Goal: Task Accomplishment & Management: Manage account settings

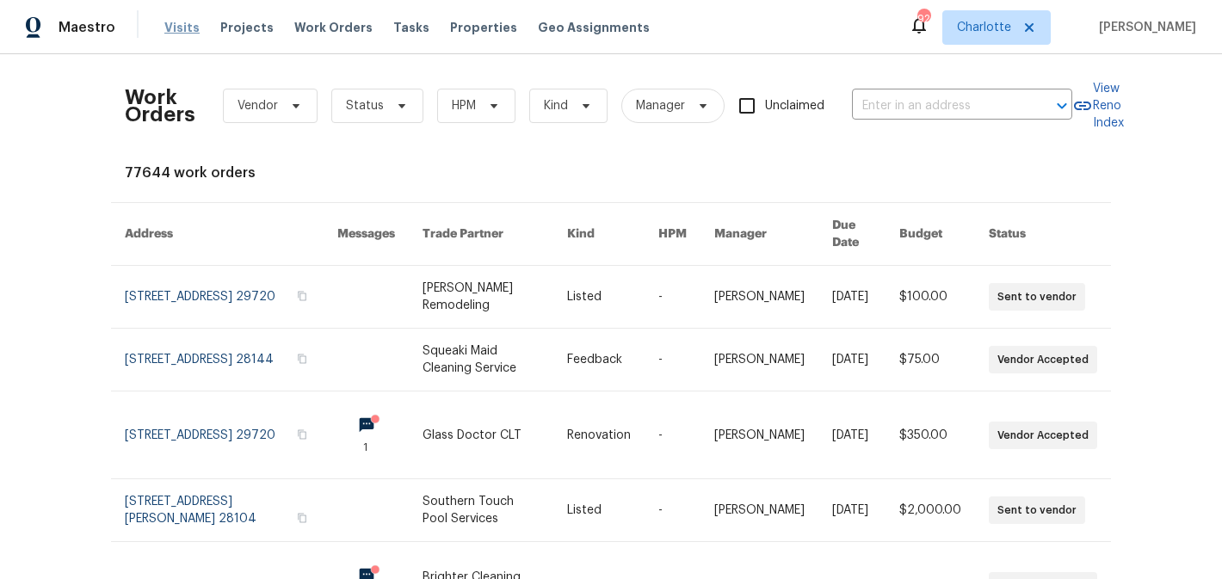
click at [176, 25] on span "Visits" at bounding box center [181, 27] width 35 height 17
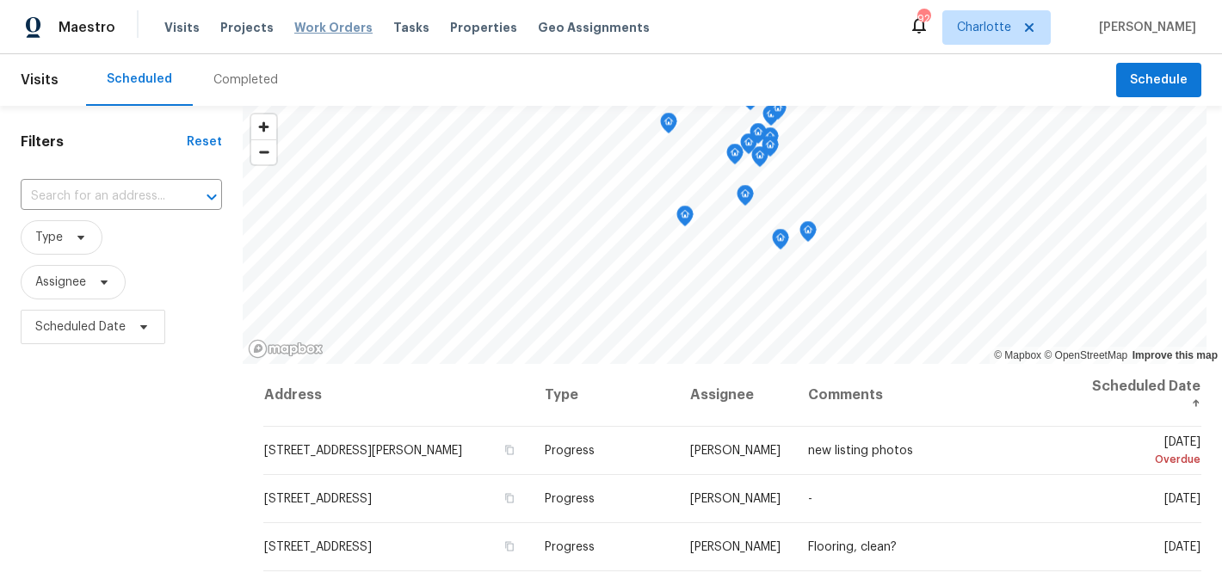
click at [312, 23] on span "Work Orders" at bounding box center [333, 27] width 78 height 17
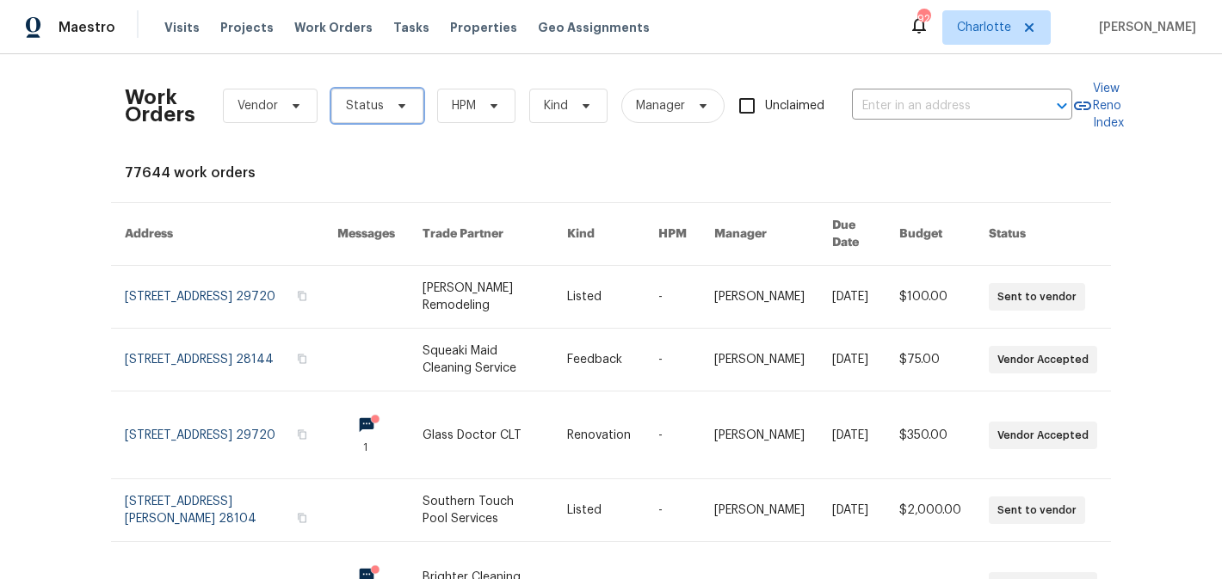
click at [394, 113] on span "Status" at bounding box center [377, 106] width 92 height 34
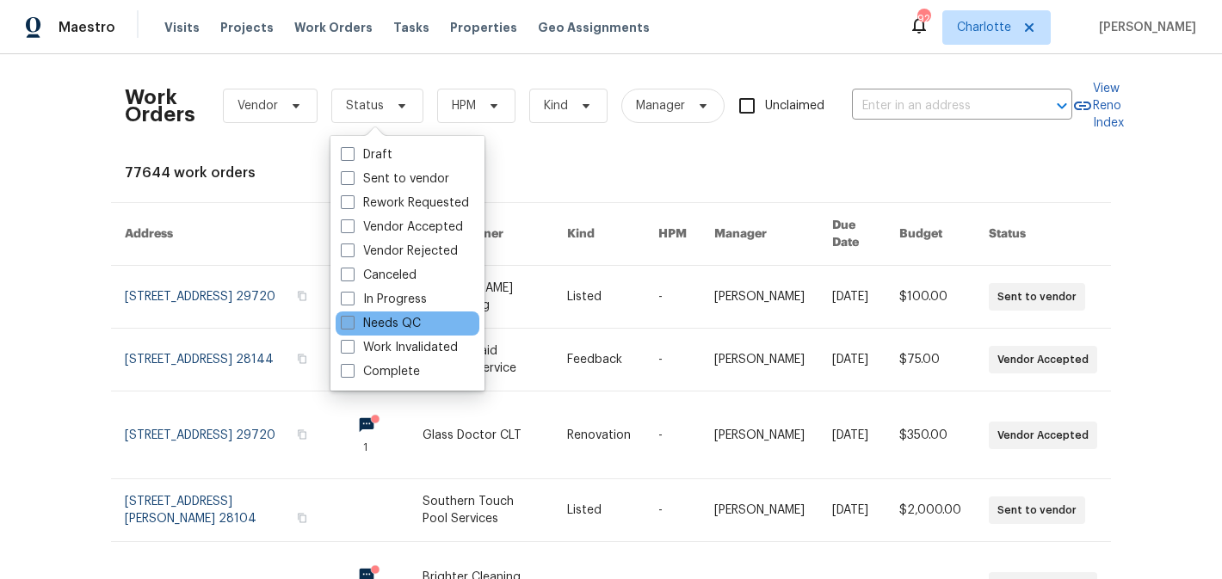
click at [395, 318] on label "Needs QC" at bounding box center [381, 323] width 80 height 17
click at [352, 318] on input "Needs QC" at bounding box center [346, 320] width 11 height 11
checkbox input "true"
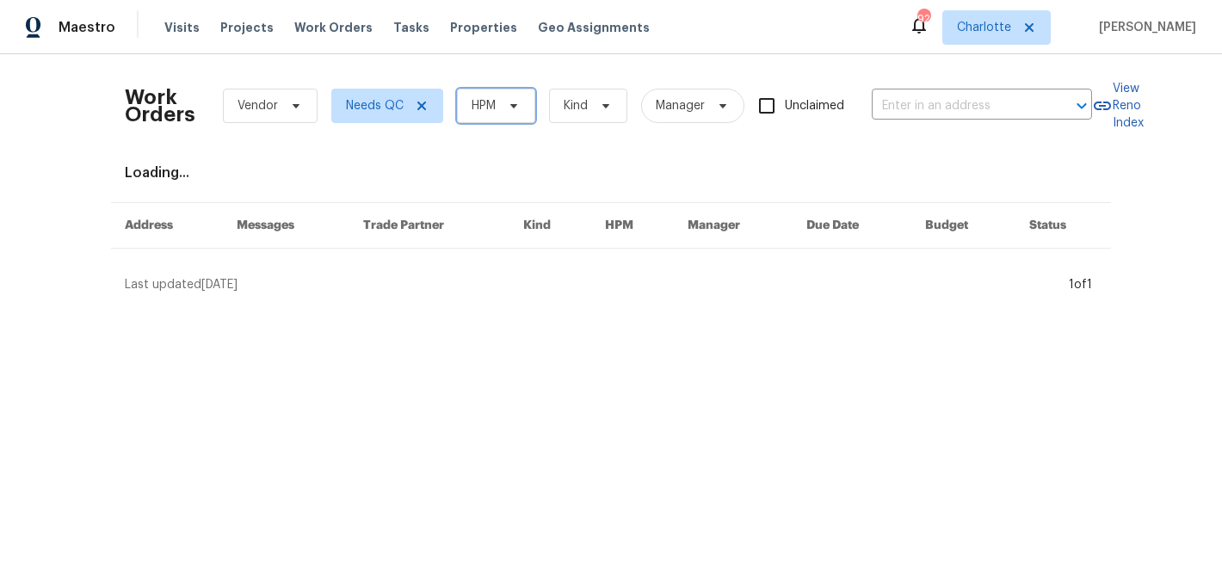
click at [506, 105] on span at bounding box center [511, 106] width 19 height 14
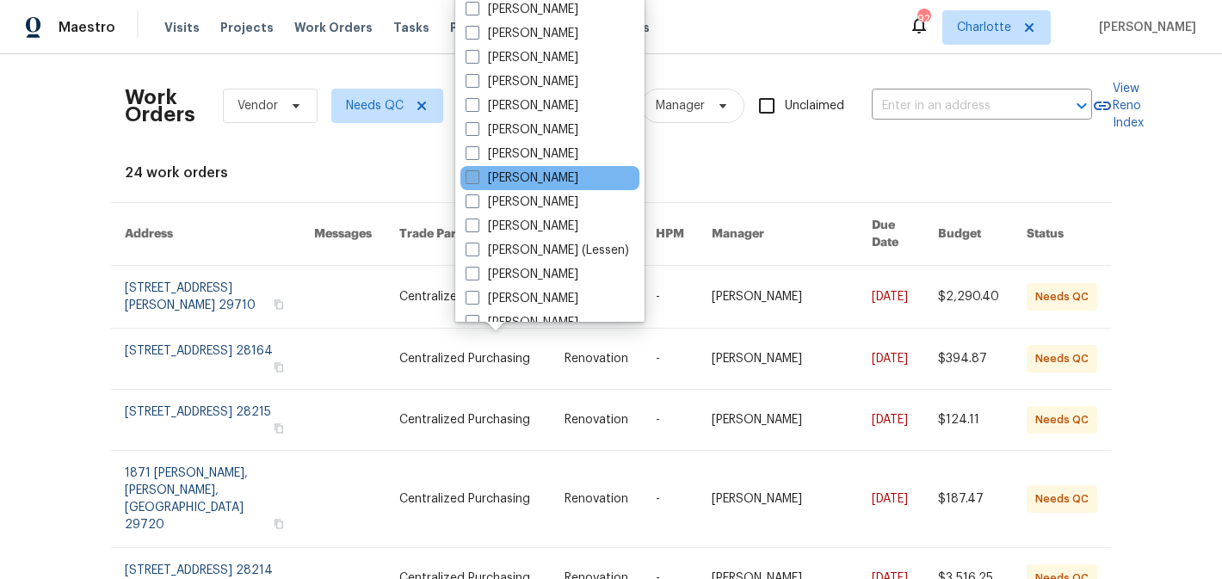
scroll to position [213, 0]
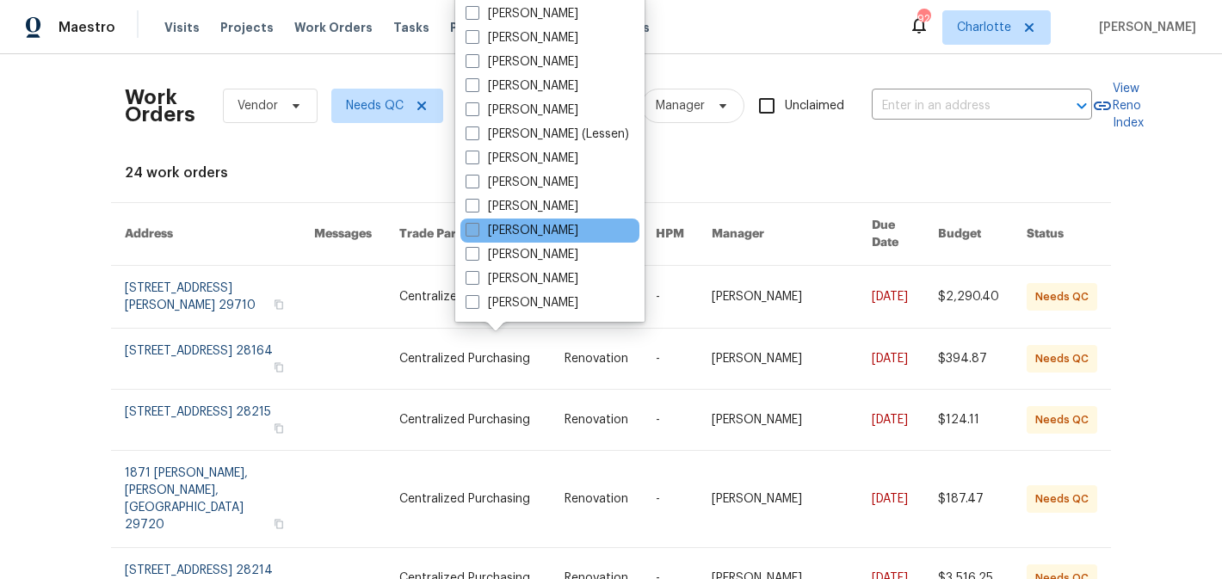
click at [525, 228] on label "[PERSON_NAME]" at bounding box center [522, 230] width 113 height 17
click at [477, 228] on input "[PERSON_NAME]" at bounding box center [471, 227] width 11 height 11
checkbox input "true"
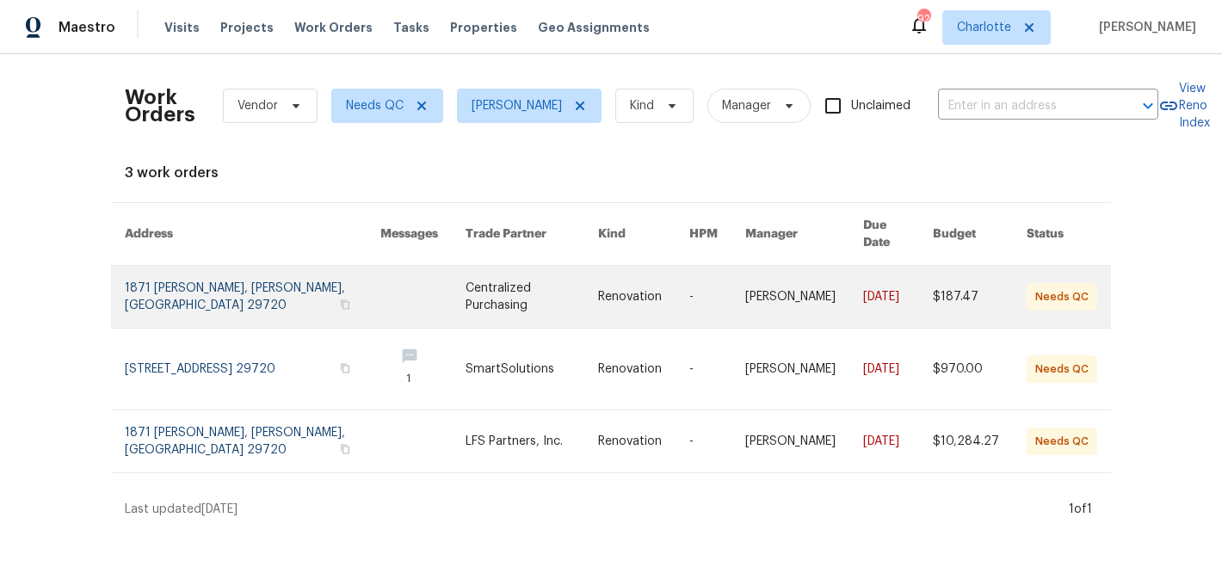
click at [528, 266] on link at bounding box center [532, 297] width 133 height 62
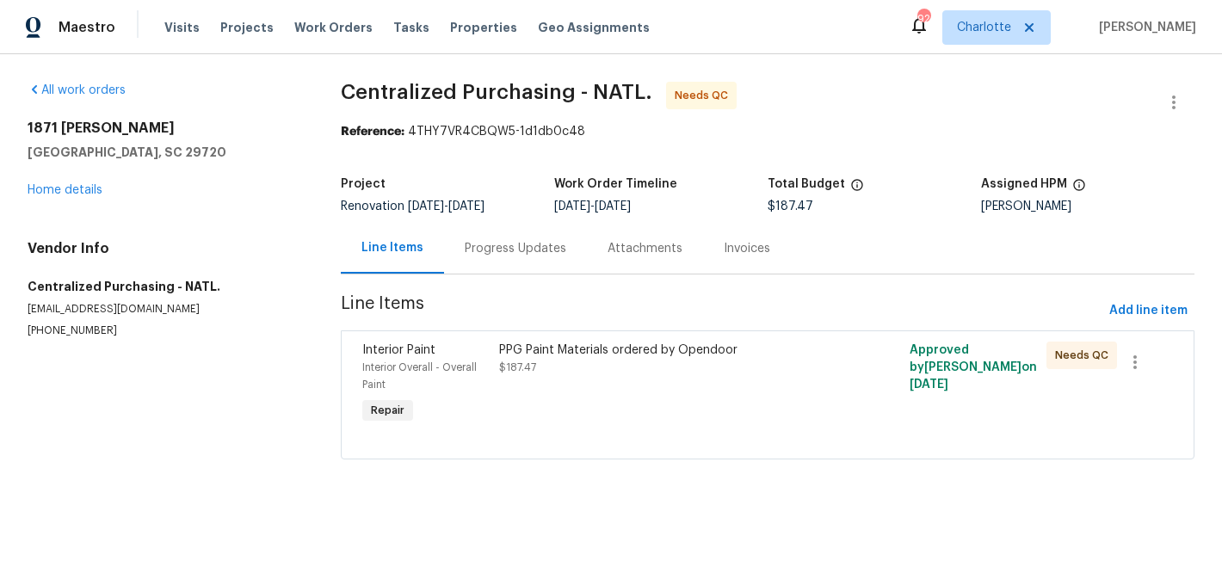
click at [558, 371] on div "PPG Paint Materials ordered by Opendoor $187.47" at bounding box center [665, 359] width 332 height 34
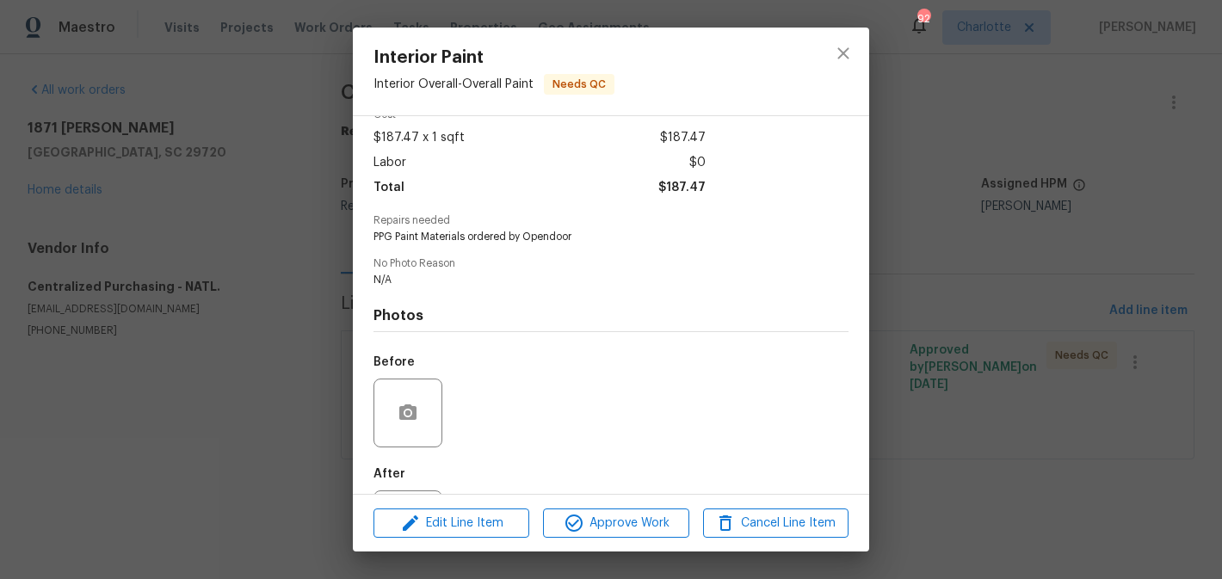
scroll to position [170, 0]
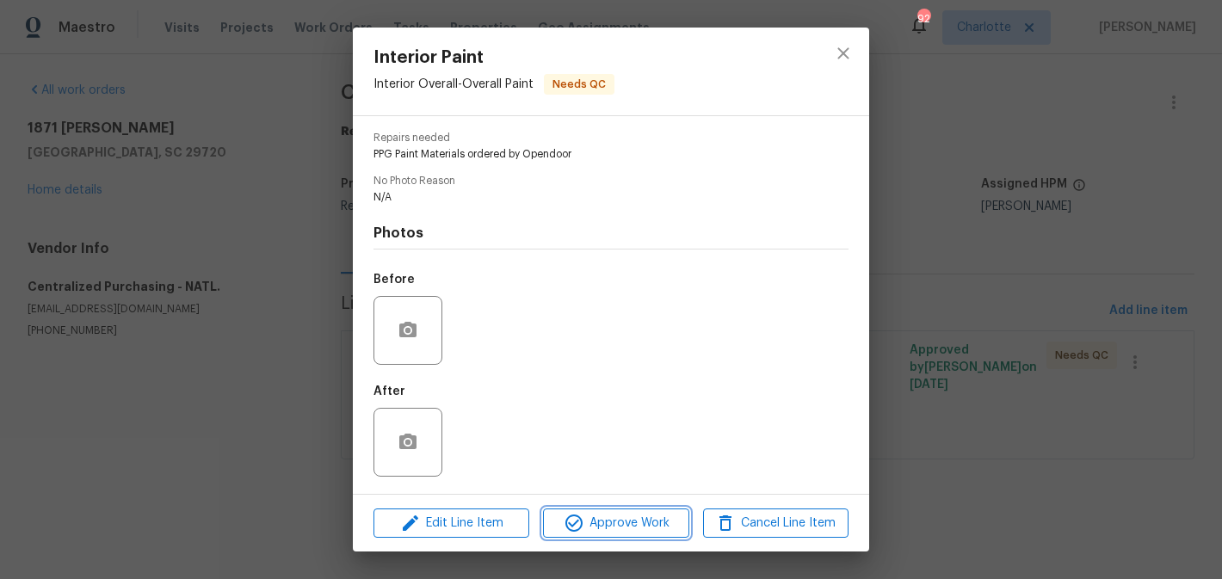
click at [618, 516] on span "Approve Work" at bounding box center [615, 524] width 135 height 22
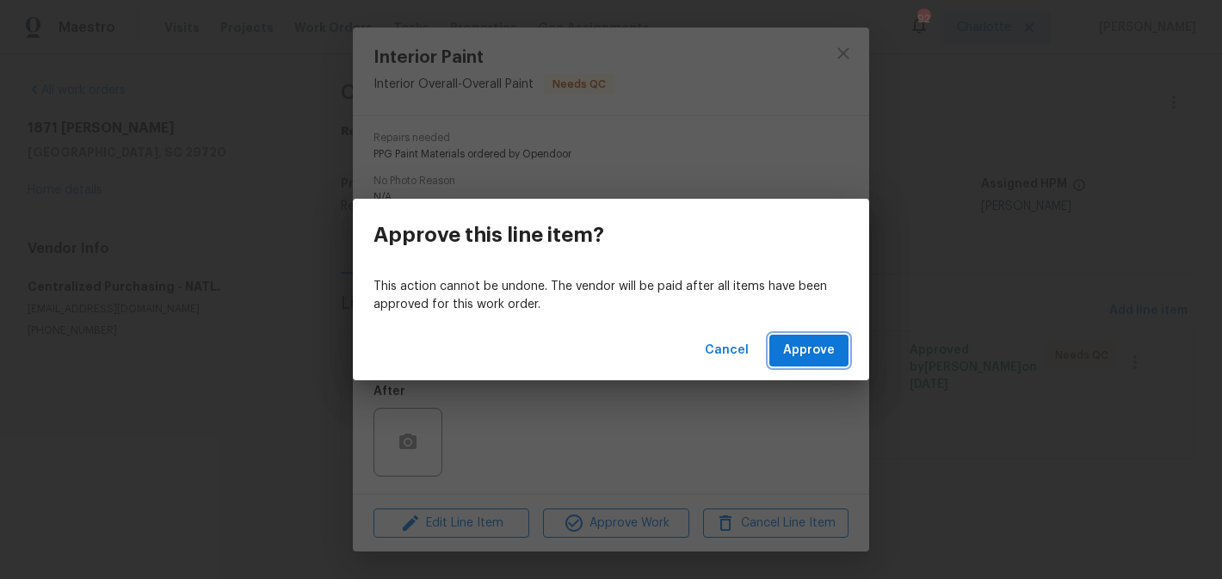
click at [814, 355] on span "Approve" at bounding box center [809, 351] width 52 height 22
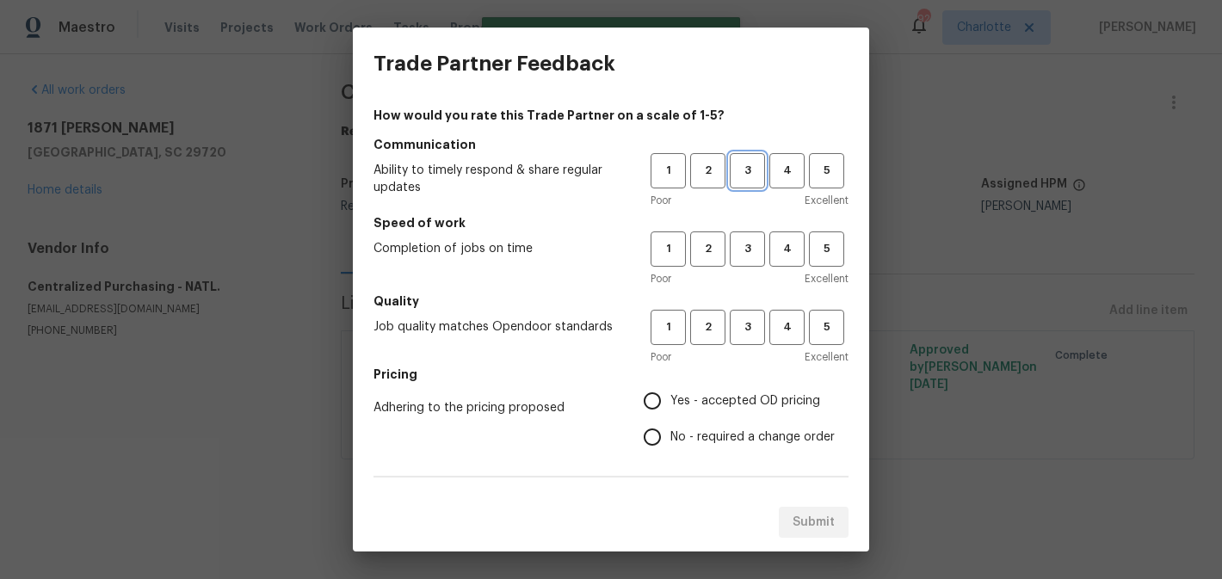
click at [763, 174] on button "3" at bounding box center [747, 170] width 35 height 35
click at [757, 235] on button "3" at bounding box center [747, 248] width 35 height 35
click at [755, 320] on span "3" at bounding box center [747, 328] width 32 height 20
click at [738, 398] on span "Yes - accepted OD pricing" at bounding box center [745, 401] width 150 height 18
click at [670, 398] on input "Yes - accepted OD pricing" at bounding box center [652, 401] width 36 height 36
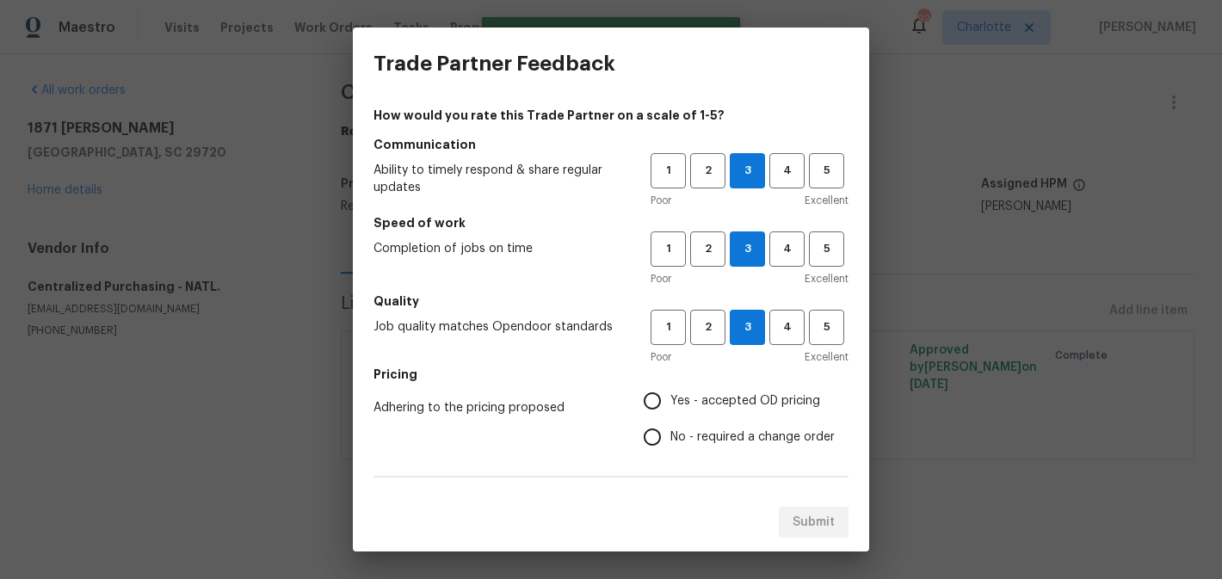
radio input "true"
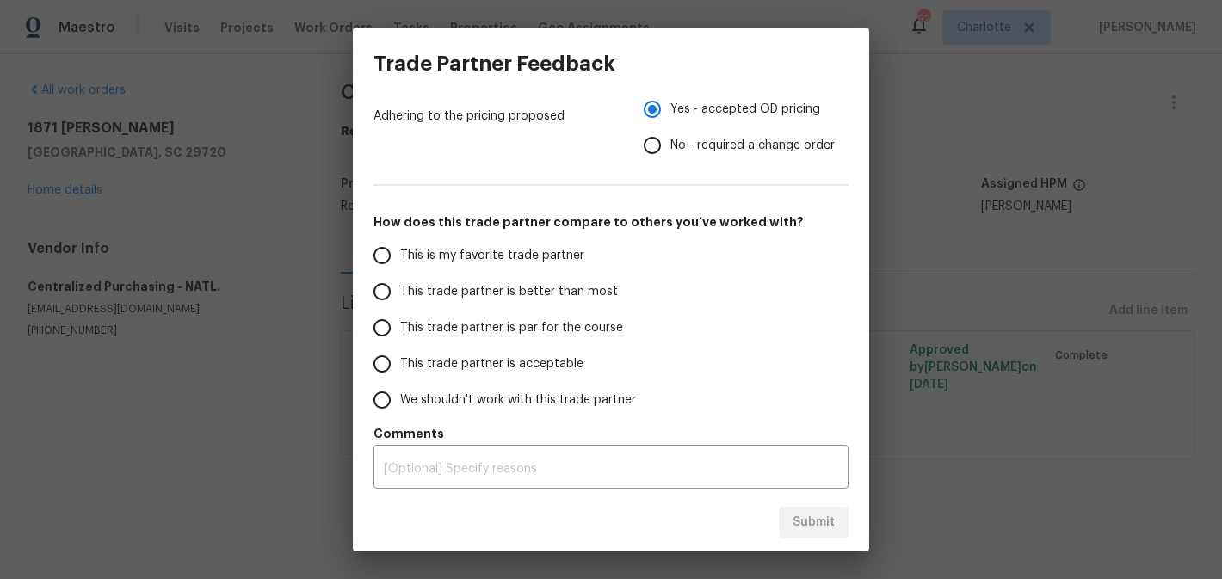
scroll to position [294, 0]
click at [520, 333] on span "This trade partner is par for the course" at bounding box center [511, 326] width 223 height 18
click at [400, 333] on input "This trade partner is par for the course" at bounding box center [382, 325] width 36 height 36
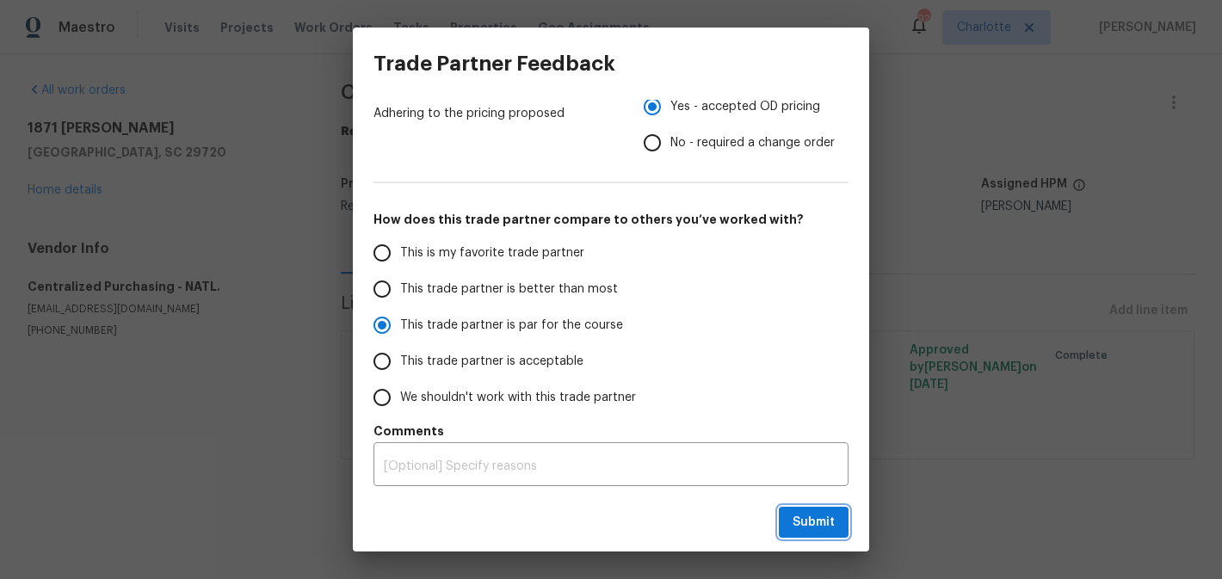
click at [804, 515] on span "Submit" at bounding box center [813, 523] width 42 height 22
radio input "true"
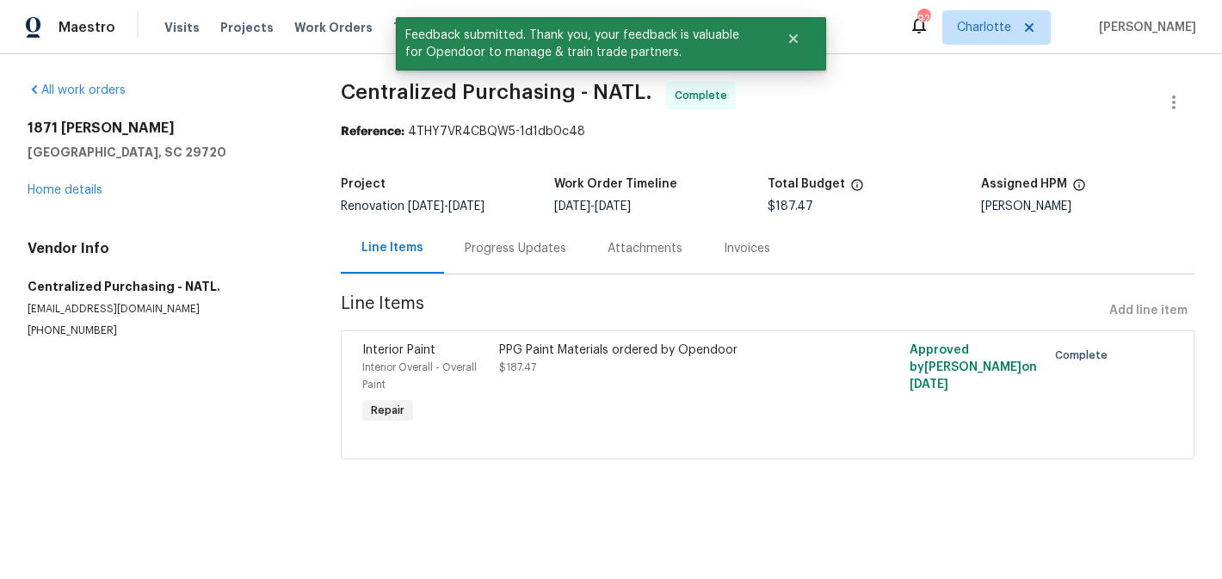
click at [67, 180] on div "1871 Tara Trl Lancaster, SC 29720 Home details" at bounding box center [164, 159] width 272 height 79
click at [65, 190] on link "Home details" at bounding box center [65, 190] width 75 height 12
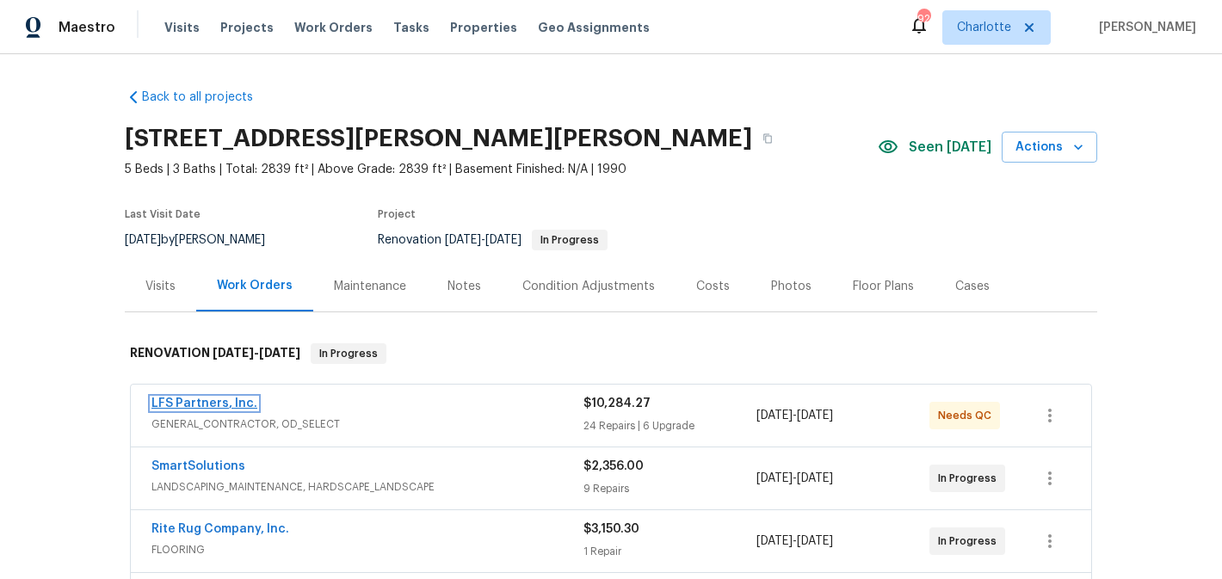
click at [209, 399] on link "LFS Partners, Inc." at bounding box center [204, 404] width 106 height 12
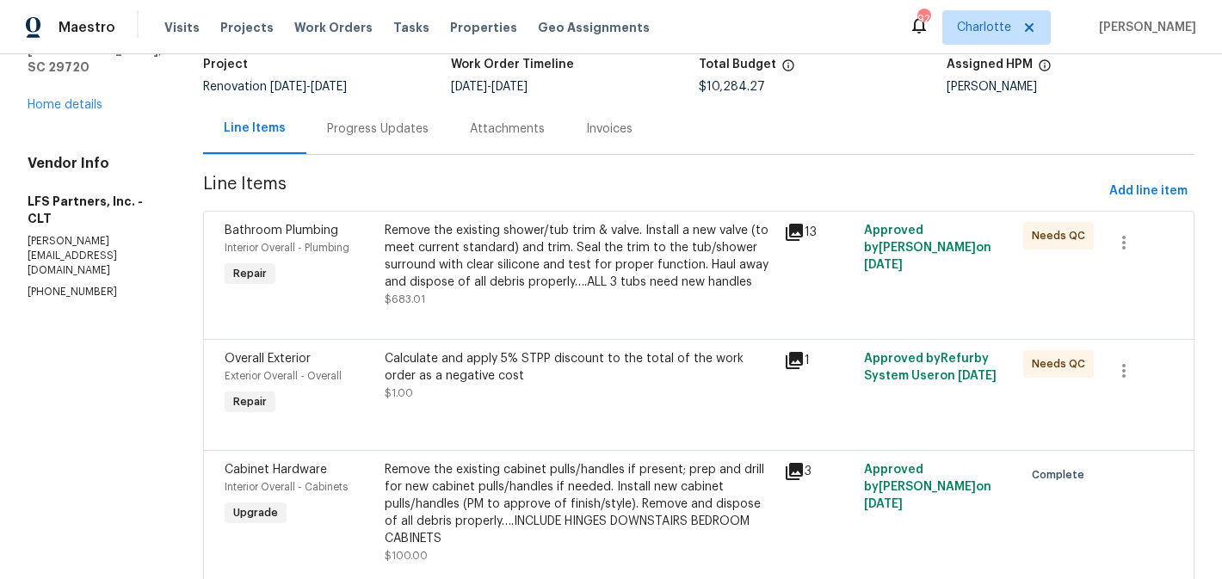
scroll to position [121, 0]
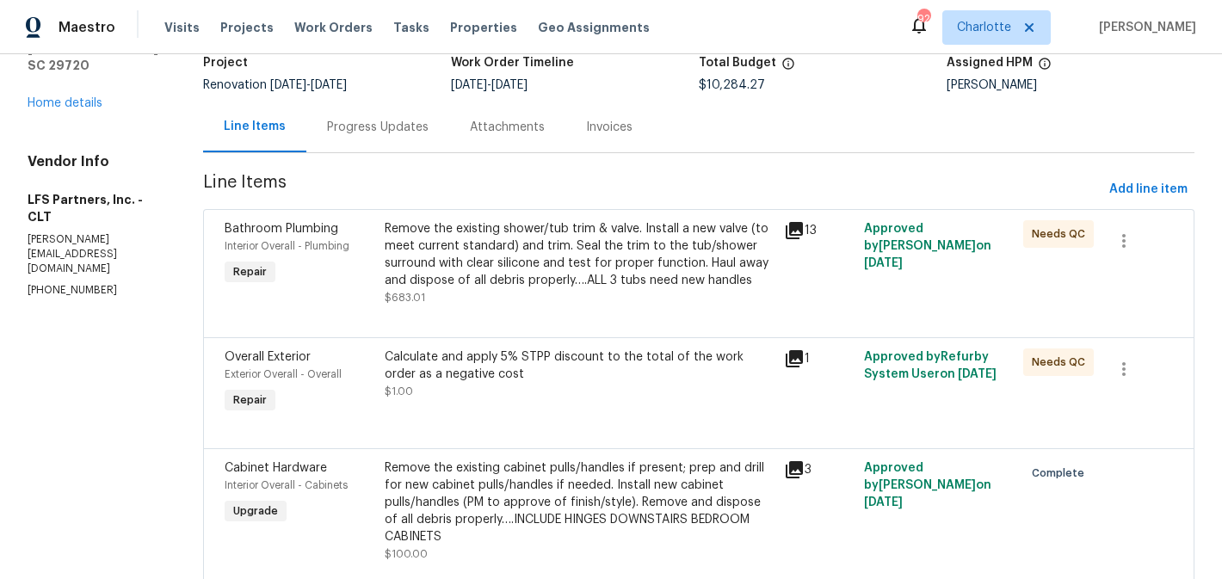
click at [606, 265] on div "Remove the existing shower/tub trim & valve. Install a new valve (to meet curre…" at bounding box center [579, 254] width 389 height 69
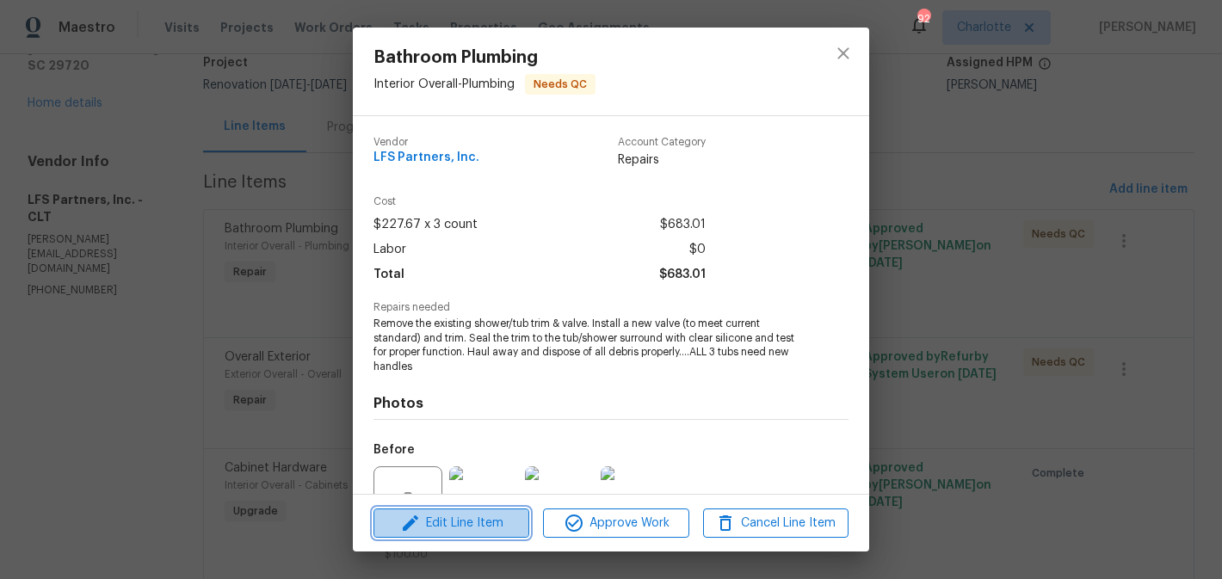
click at [474, 527] on span "Edit Line Item" at bounding box center [451, 524] width 145 height 22
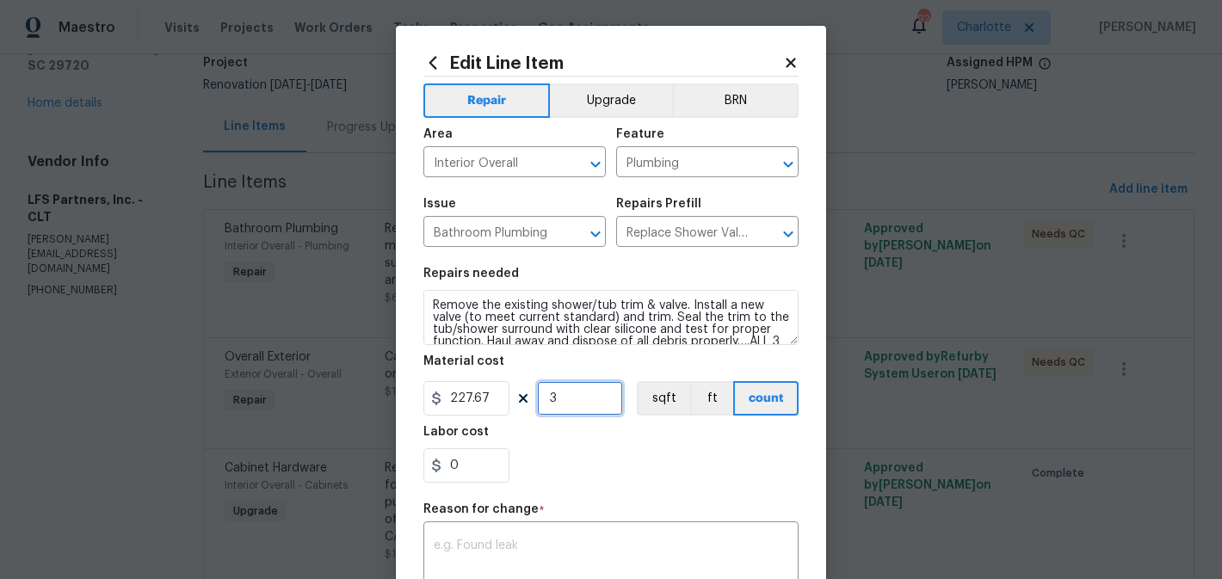
click at [561, 403] on input "3" at bounding box center [580, 398] width 86 height 34
click at [490, 401] on input "227.67" at bounding box center [466, 398] width 86 height 34
type input "525"
click at [577, 397] on input "3" at bounding box center [580, 398] width 86 height 34
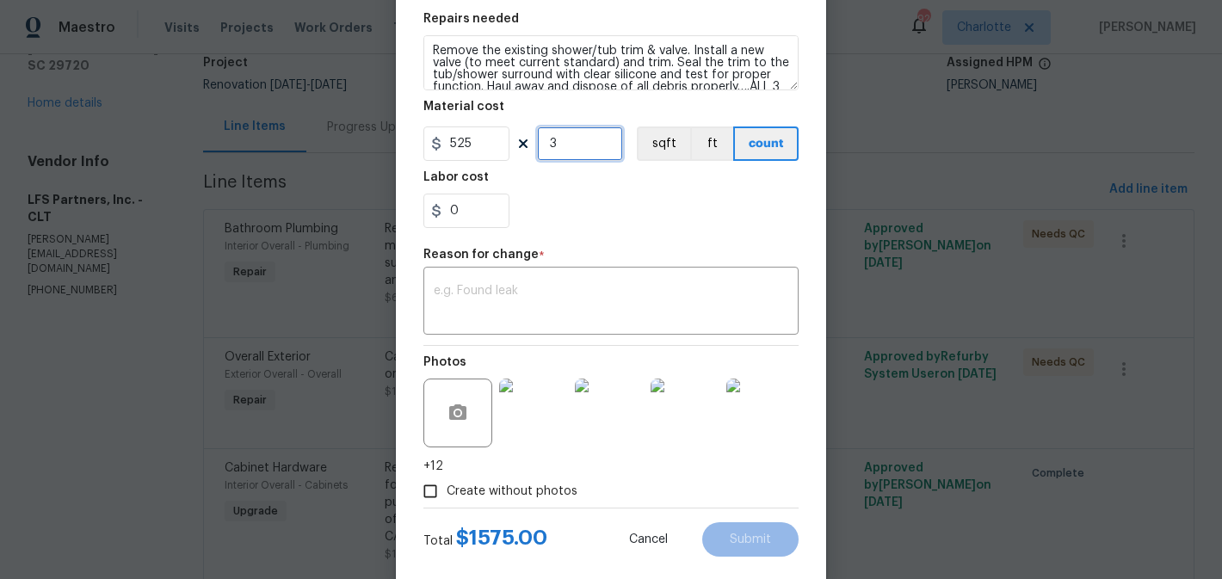
scroll to position [268, 0]
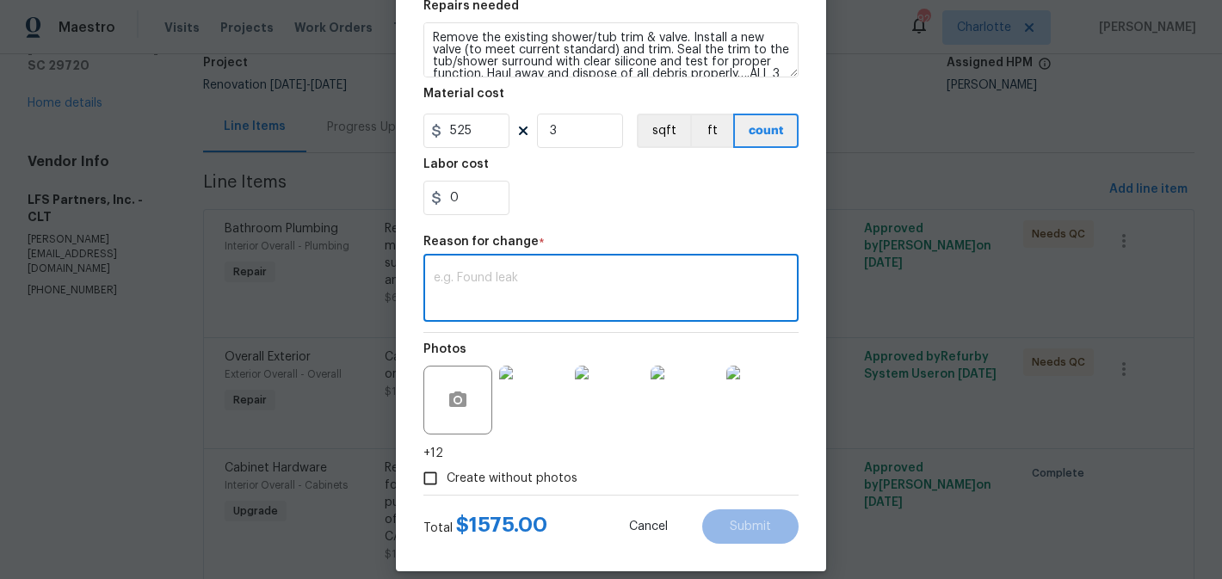
click at [530, 296] on textarea at bounding box center [611, 290] width 355 height 36
type textarea "w"
type textarea "edit"
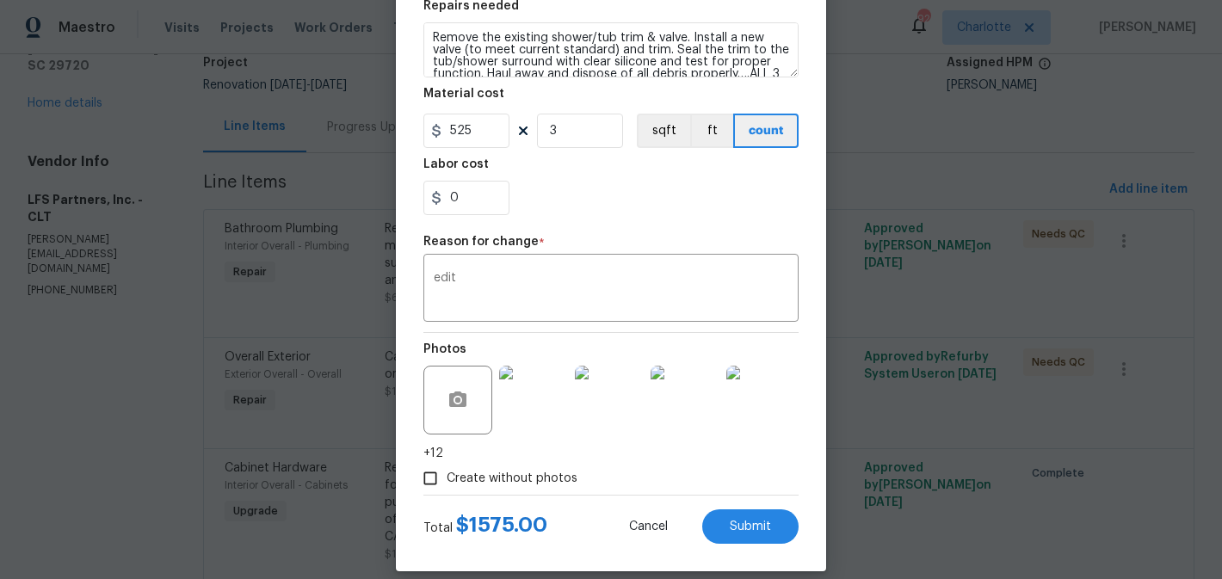
click at [610, 194] on div "0" at bounding box center [610, 198] width 375 height 34
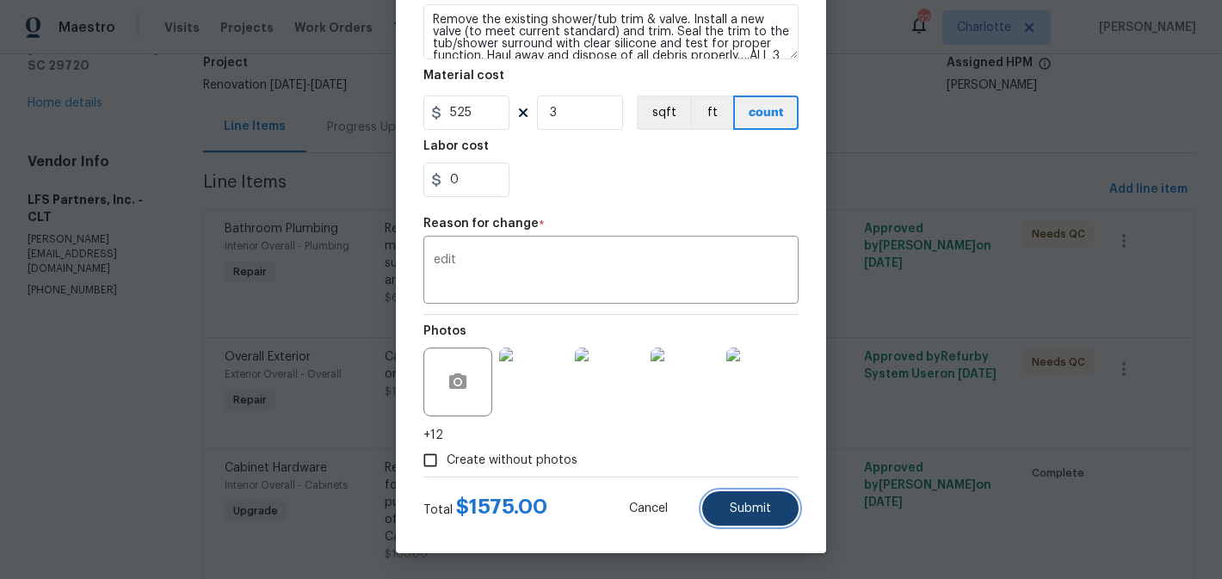
click at [773, 520] on button "Submit" at bounding box center [750, 508] width 96 height 34
type input "227.67"
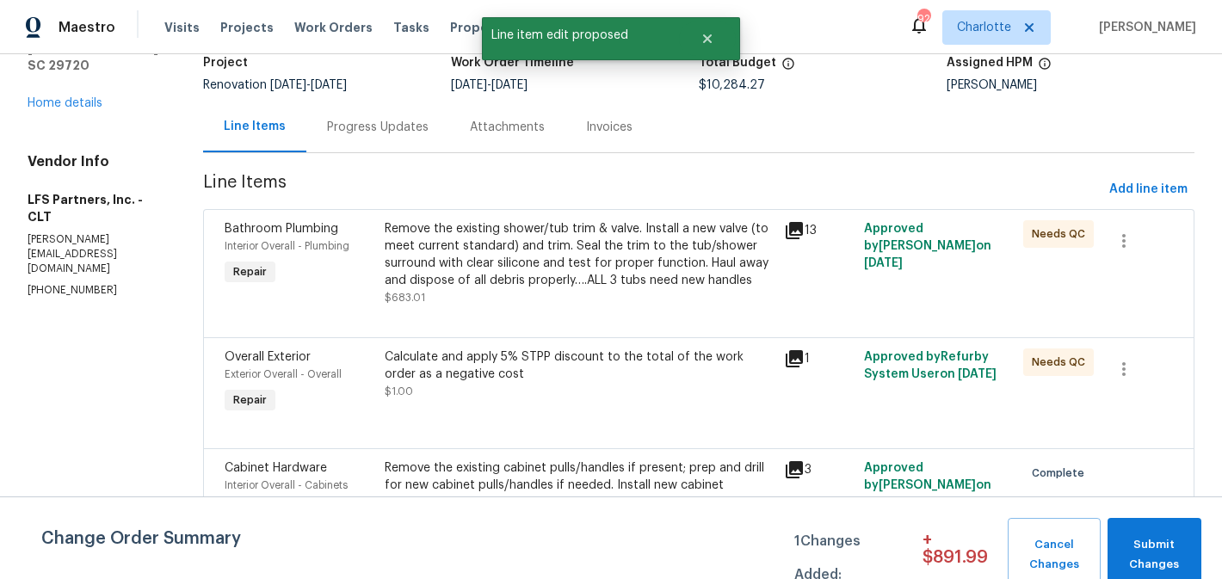
scroll to position [0, 0]
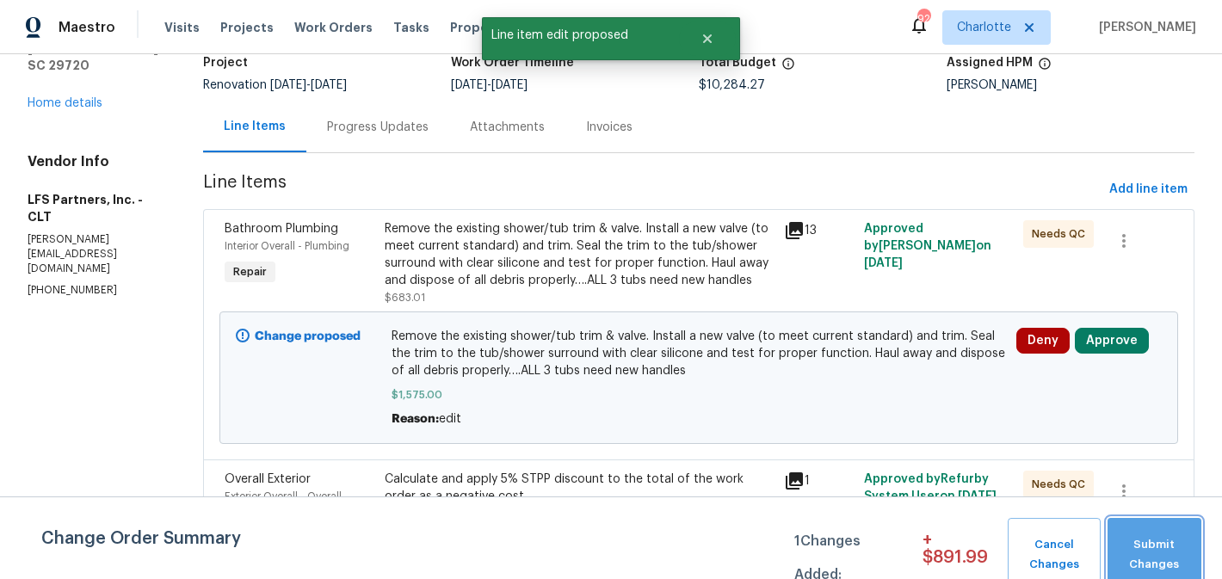
click at [1126, 528] on button "Submit Changes" at bounding box center [1154, 555] width 94 height 74
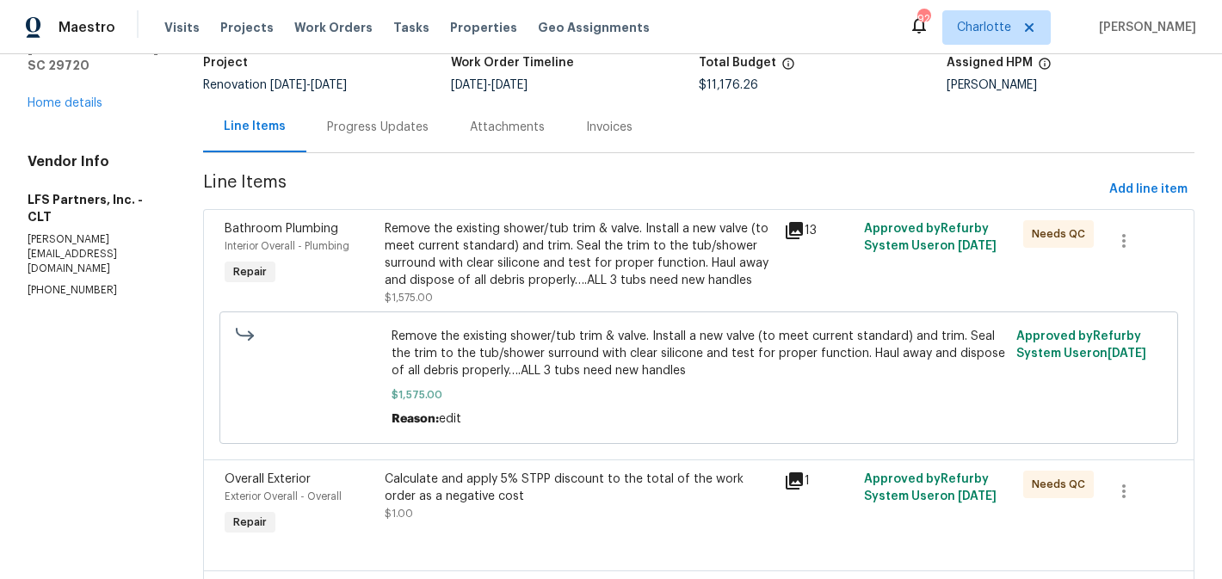
click at [676, 279] on div "Remove the existing shower/tub trim & valve. Install a new valve (to meet curre…" at bounding box center [579, 254] width 389 height 69
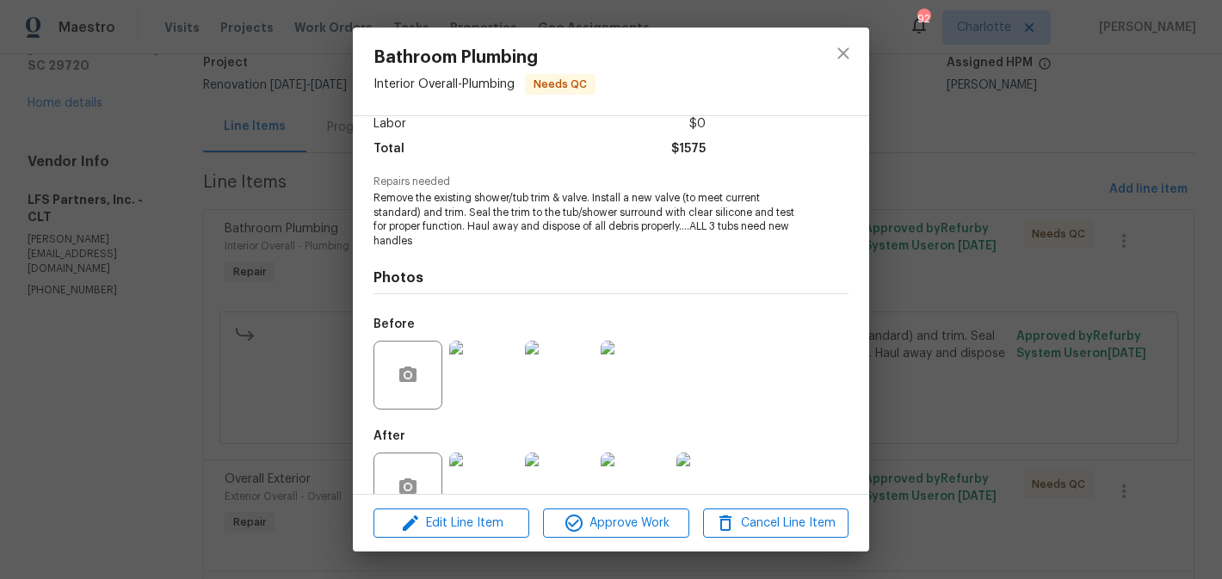
scroll to position [170, 0]
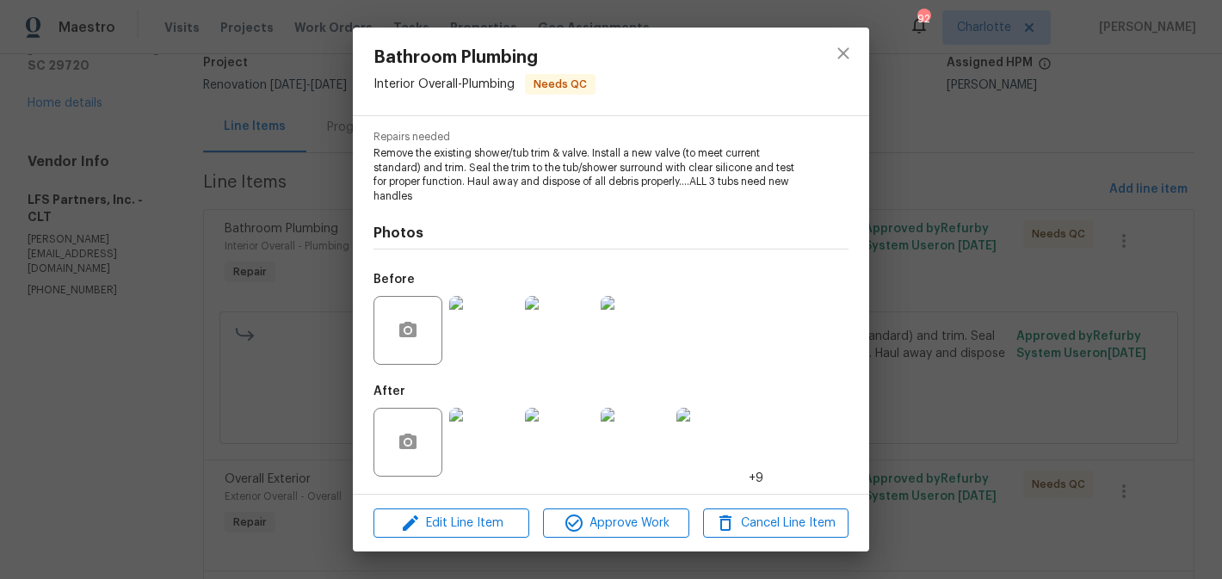
click at [490, 436] on img at bounding box center [483, 442] width 69 height 69
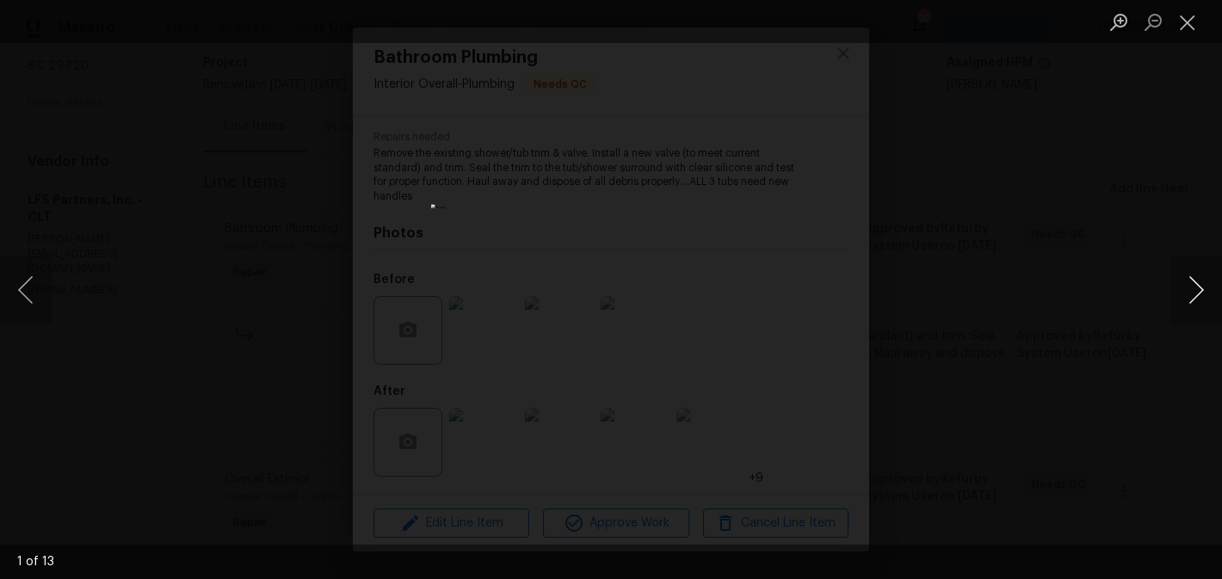
click at [1205, 283] on button "Next image" at bounding box center [1196, 290] width 52 height 69
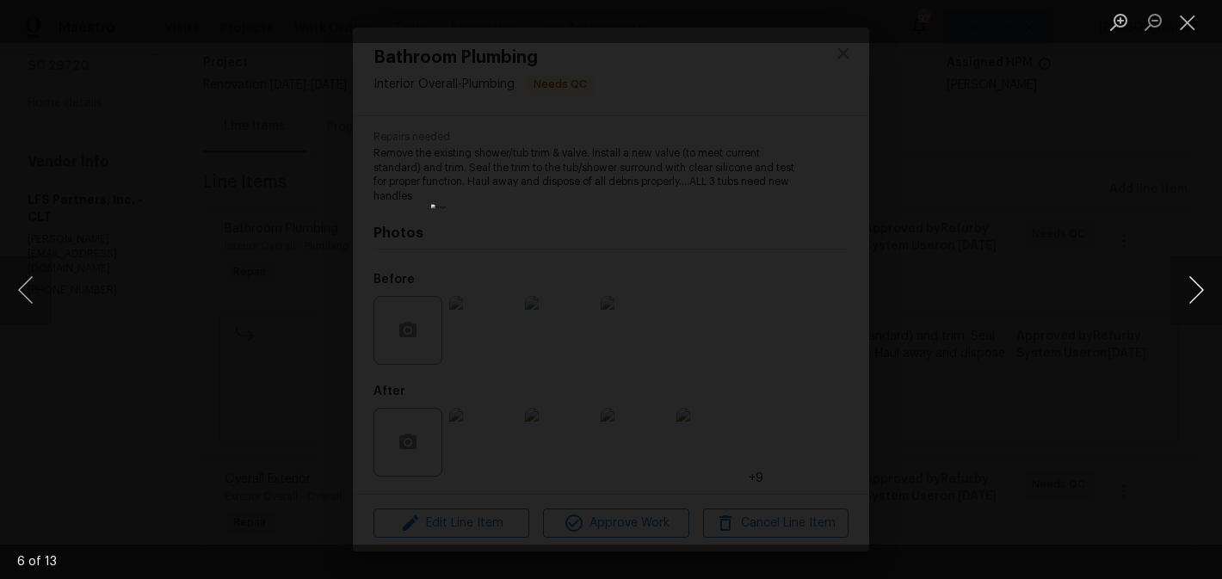
click at [1205, 283] on button "Next image" at bounding box center [1196, 290] width 52 height 69
click at [1193, 25] on button "Close lightbox" at bounding box center [1187, 22] width 34 height 30
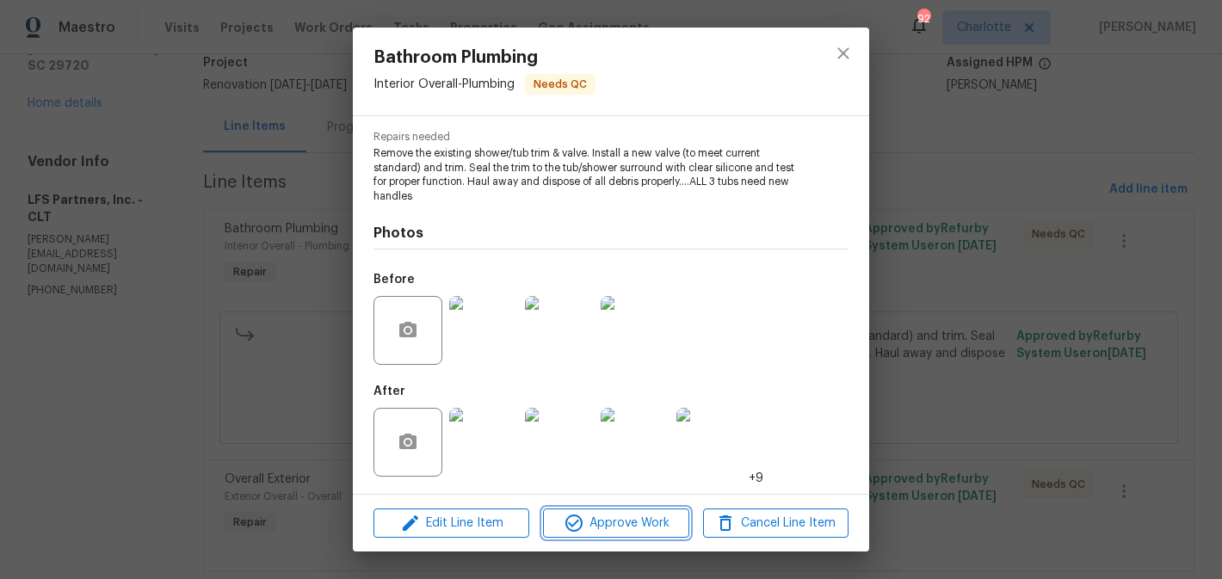
click at [615, 515] on span "Approve Work" at bounding box center [615, 524] width 135 height 22
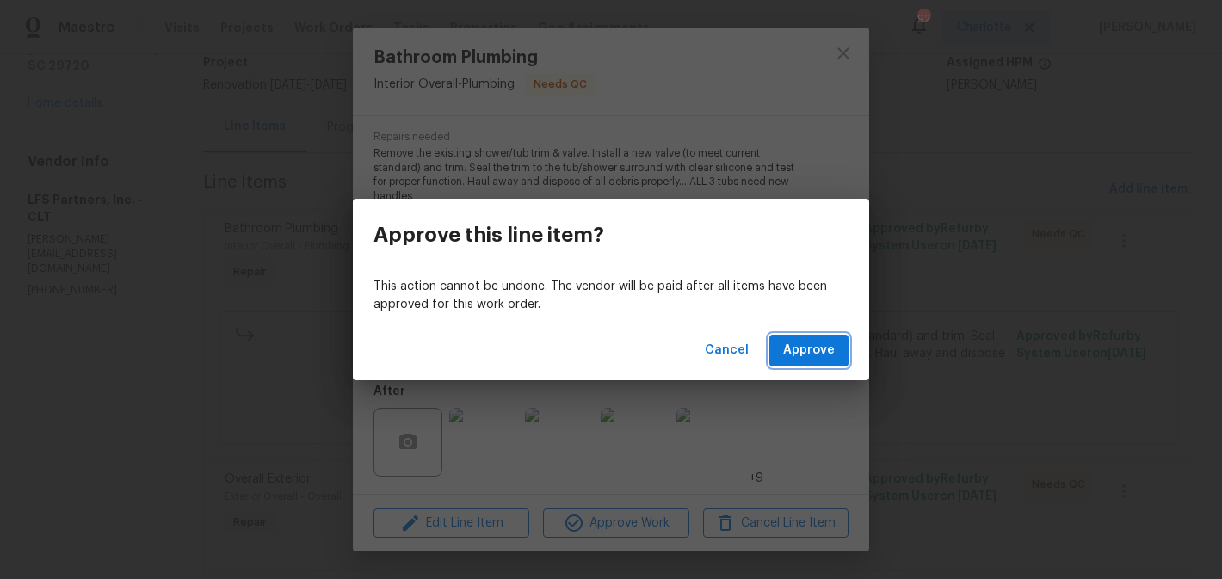
click at [820, 362] on button "Approve" at bounding box center [808, 351] width 79 height 32
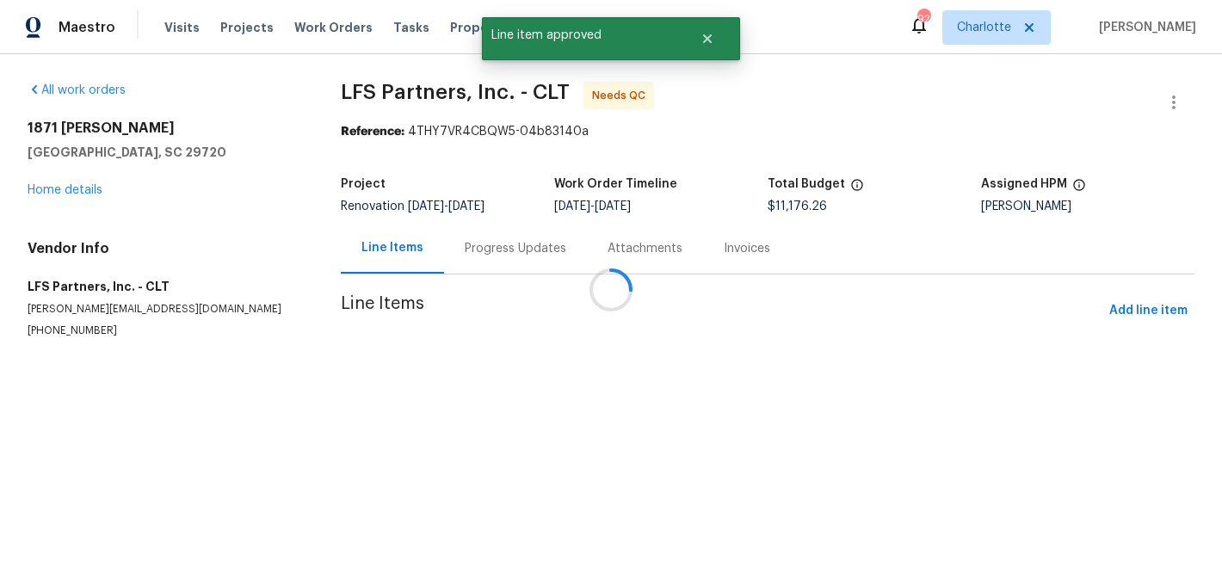
scroll to position [0, 0]
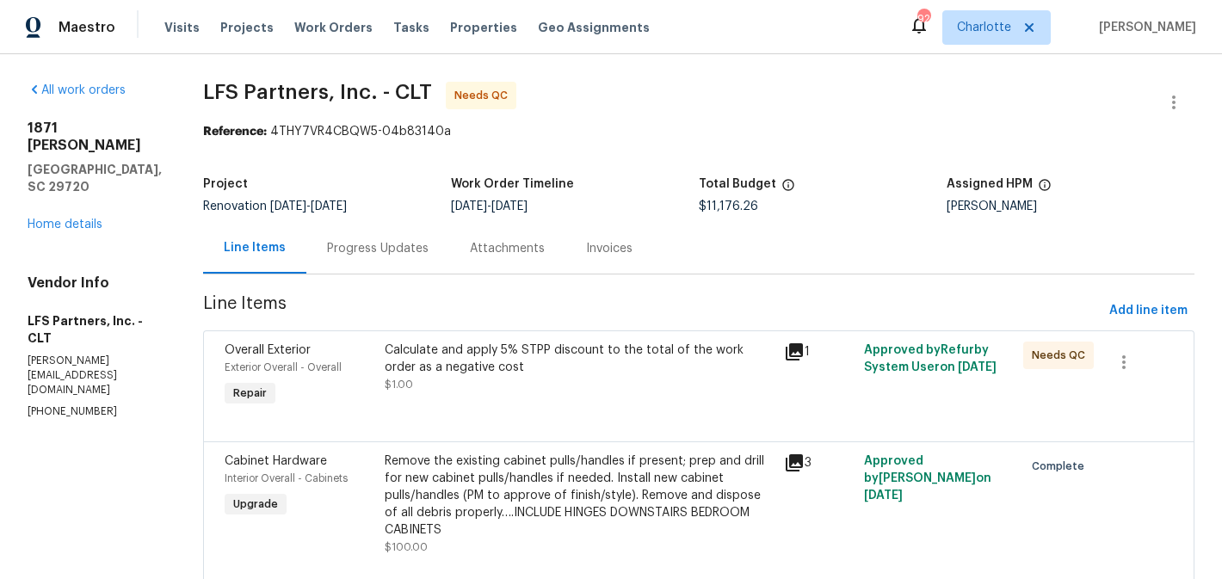
click at [589, 395] on div "Calculate and apply 5% STPP discount to the total of the work order as a negati…" at bounding box center [578, 375] width 399 height 79
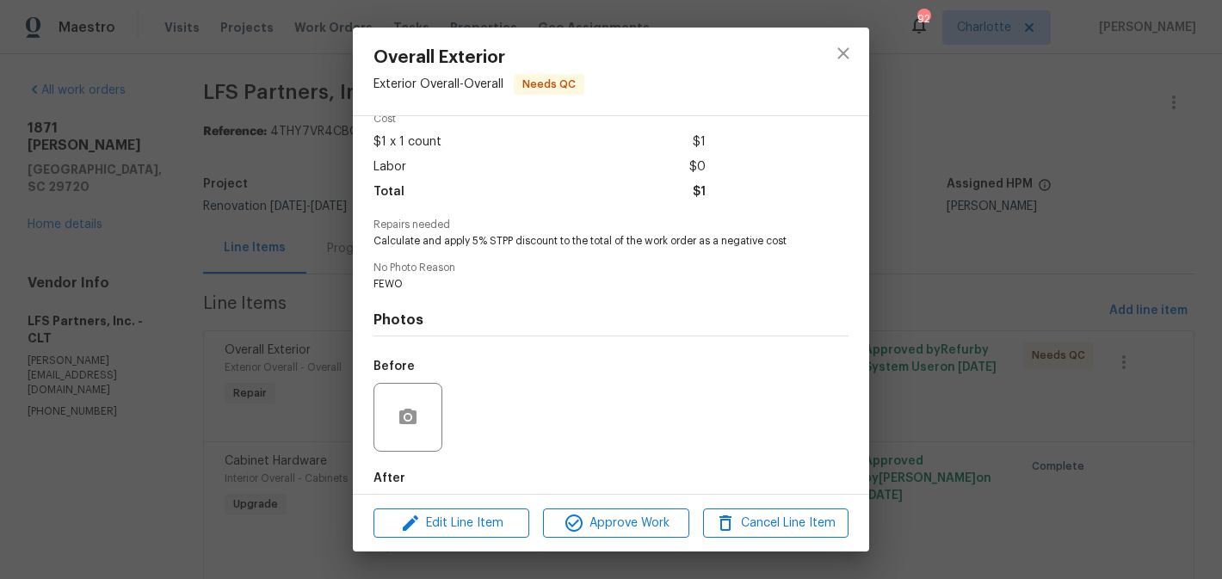
scroll to position [170, 0]
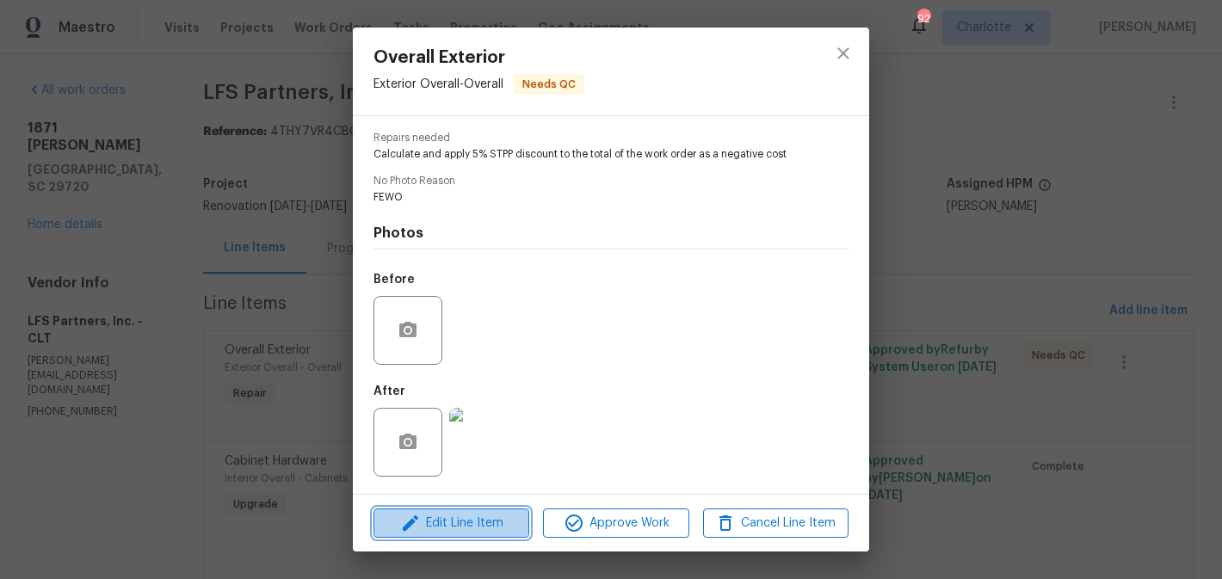
click at [444, 532] on span "Edit Line Item" at bounding box center [451, 524] width 145 height 22
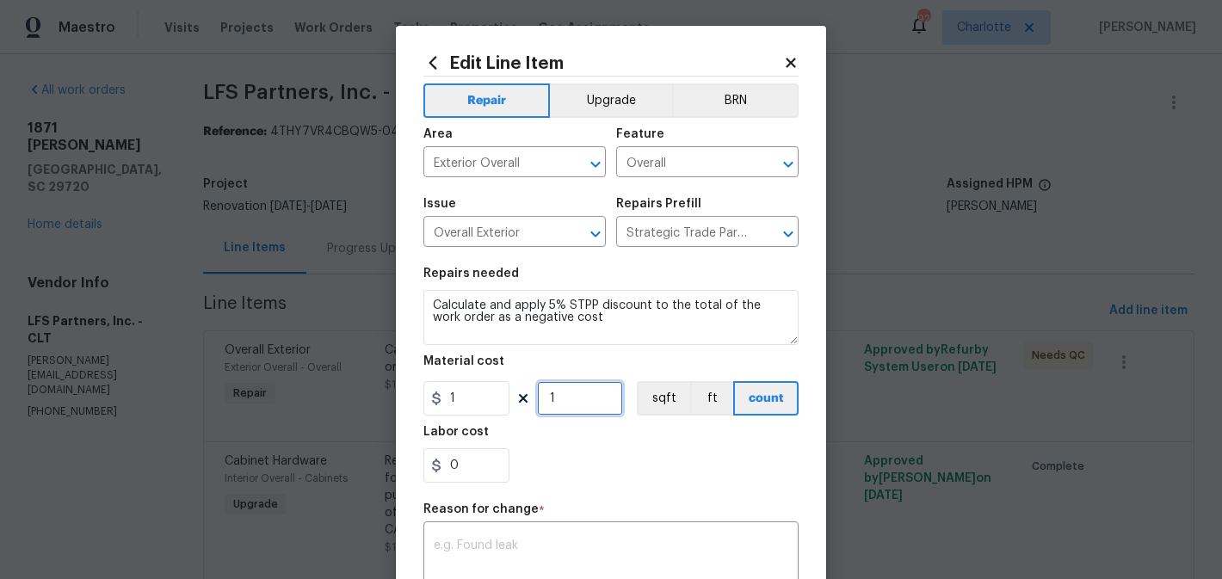
click at [560, 400] on input "1" at bounding box center [580, 398] width 86 height 34
click at [552, 406] on input "5" at bounding box center [580, 398] width 86 height 34
click at [595, 402] on input "-5" at bounding box center [580, 398] width 86 height 34
type input "-558"
click at [475, 406] on input "1" at bounding box center [466, 398] width 86 height 34
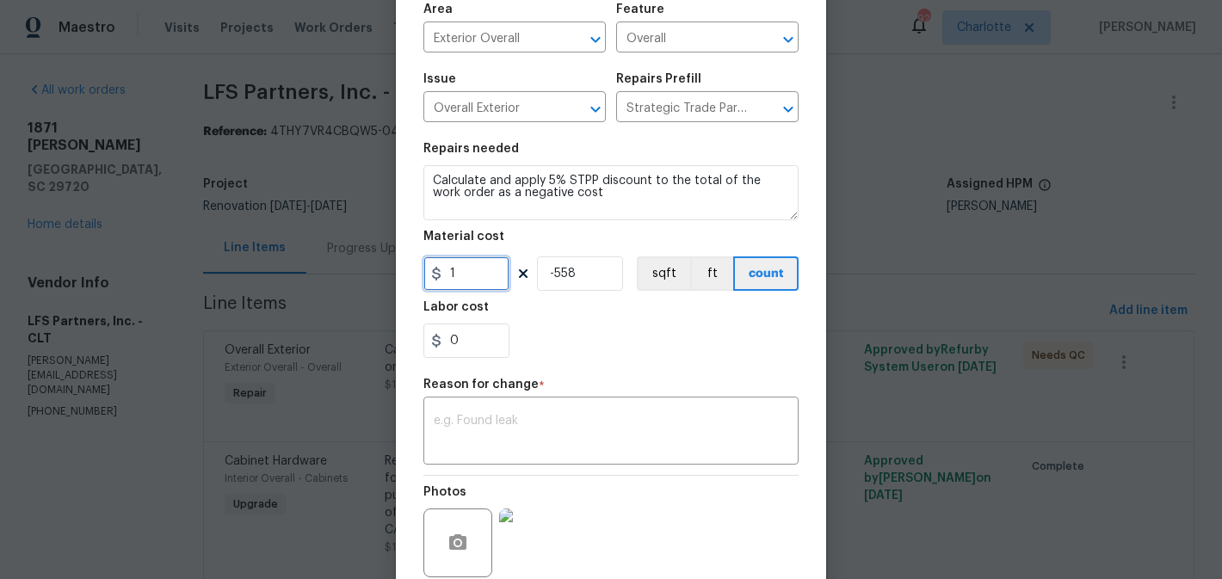
scroll to position [126, 0]
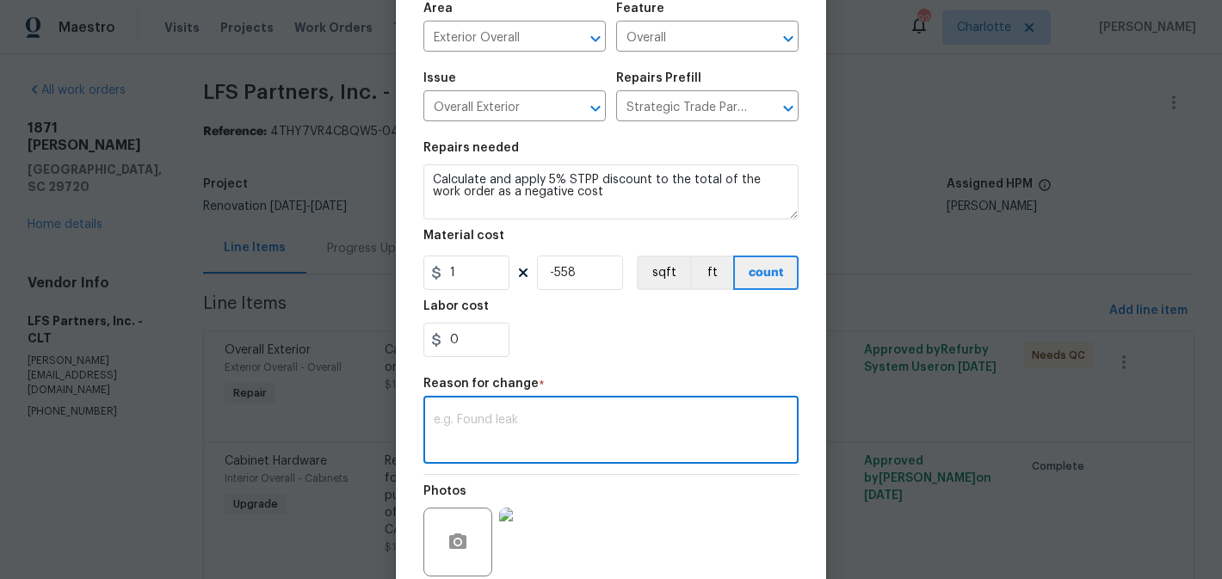
click at [580, 439] on textarea at bounding box center [611, 432] width 355 height 36
type textarea "edit"
click at [627, 374] on div "Repair Upgrade BRN Area Exterior Overall ​ Feature Overall ​ Issue Overall Exte…" at bounding box center [610, 285] width 375 height 669
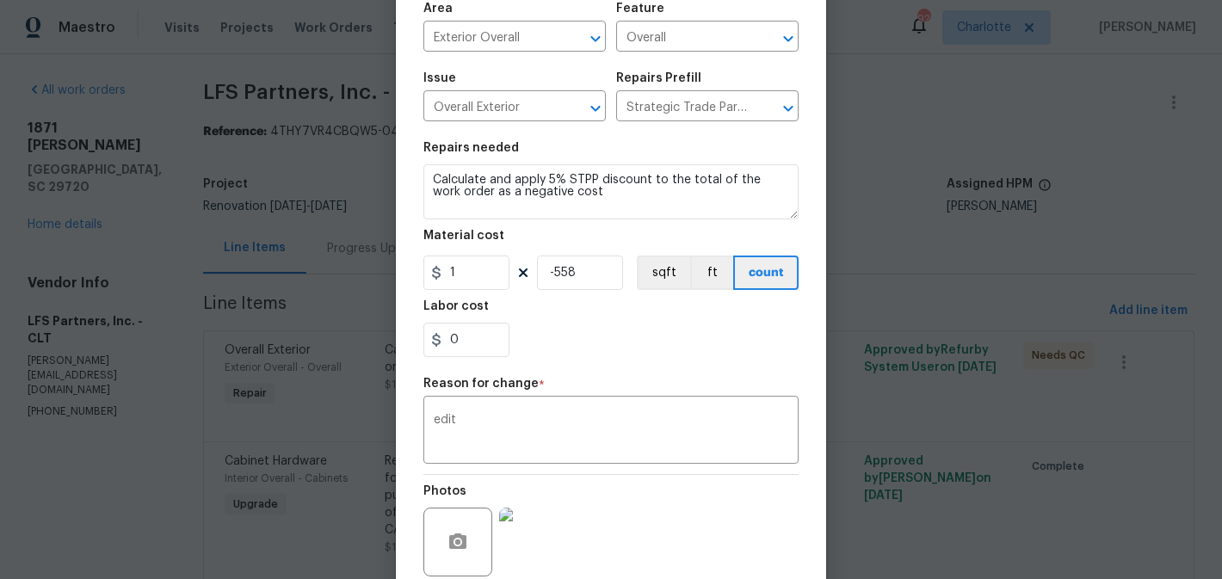
scroll to position [269, 0]
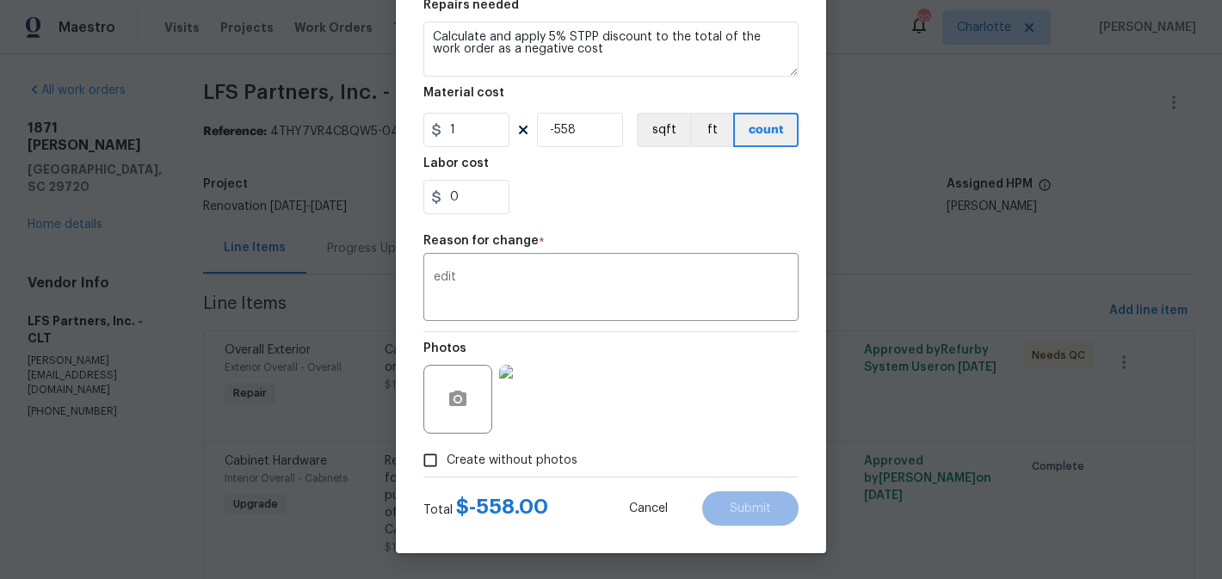
click at [675, 404] on div "Photos" at bounding box center [610, 388] width 375 height 112
click at [656, 314] on div "edit x ​" at bounding box center [610, 289] width 375 height 64
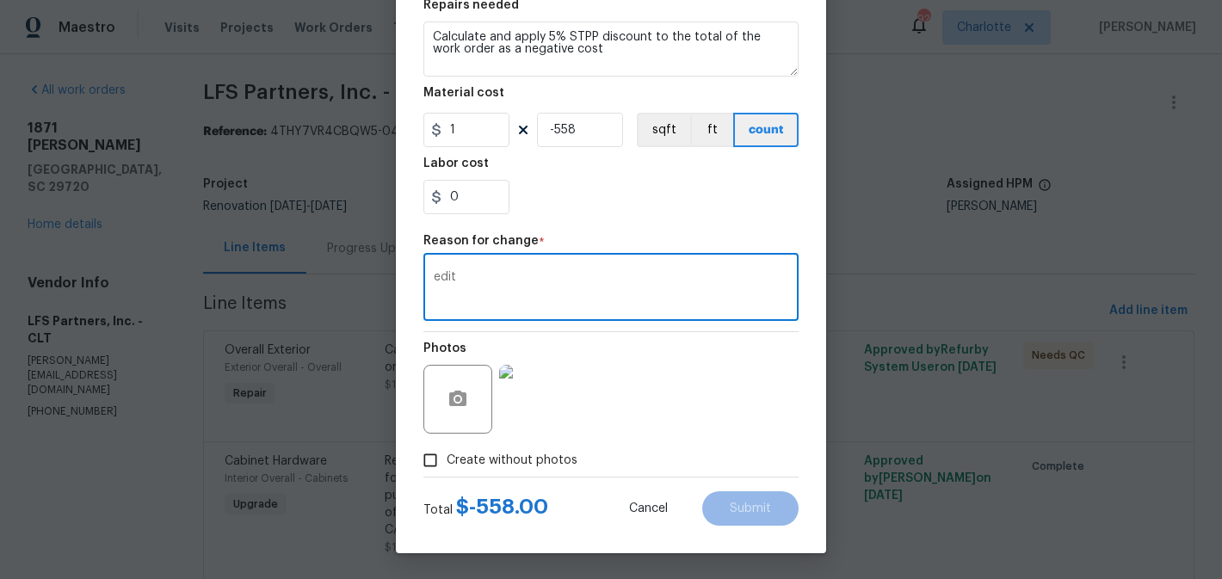
click at [640, 298] on textarea "edit" at bounding box center [611, 289] width 355 height 36
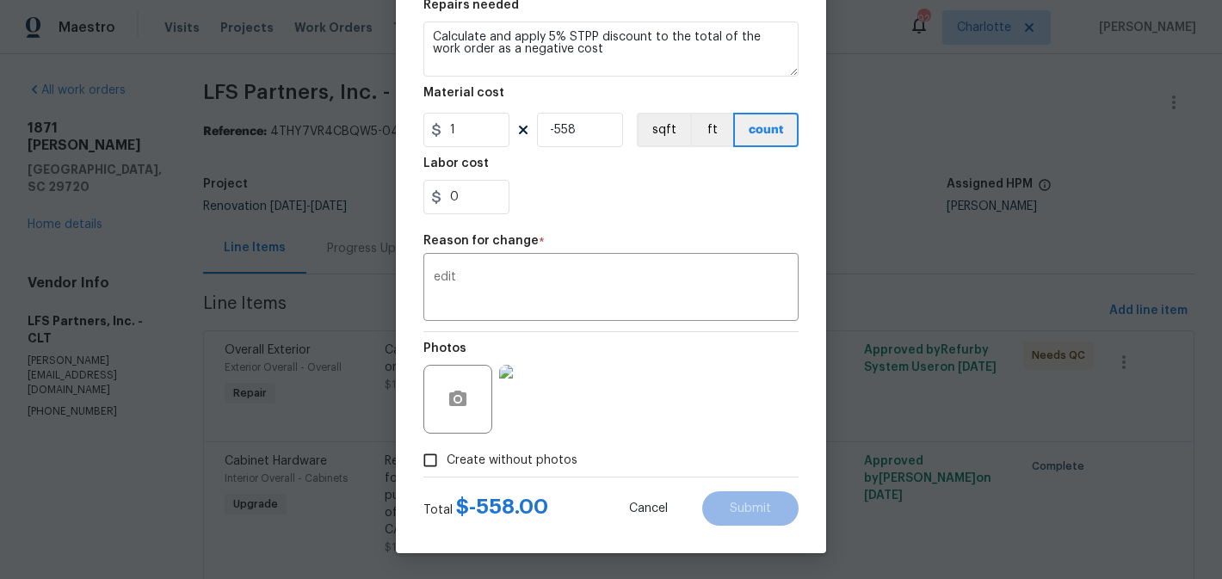
click at [498, 459] on span "Create without photos" at bounding box center [512, 461] width 131 height 18
click at [447, 459] on input "Create without photos" at bounding box center [430, 460] width 33 height 33
click at [436, 459] on input "Create without photos" at bounding box center [430, 460] width 33 height 33
click at [426, 460] on input "Create without photos" at bounding box center [430, 460] width 33 height 33
checkbox input "false"
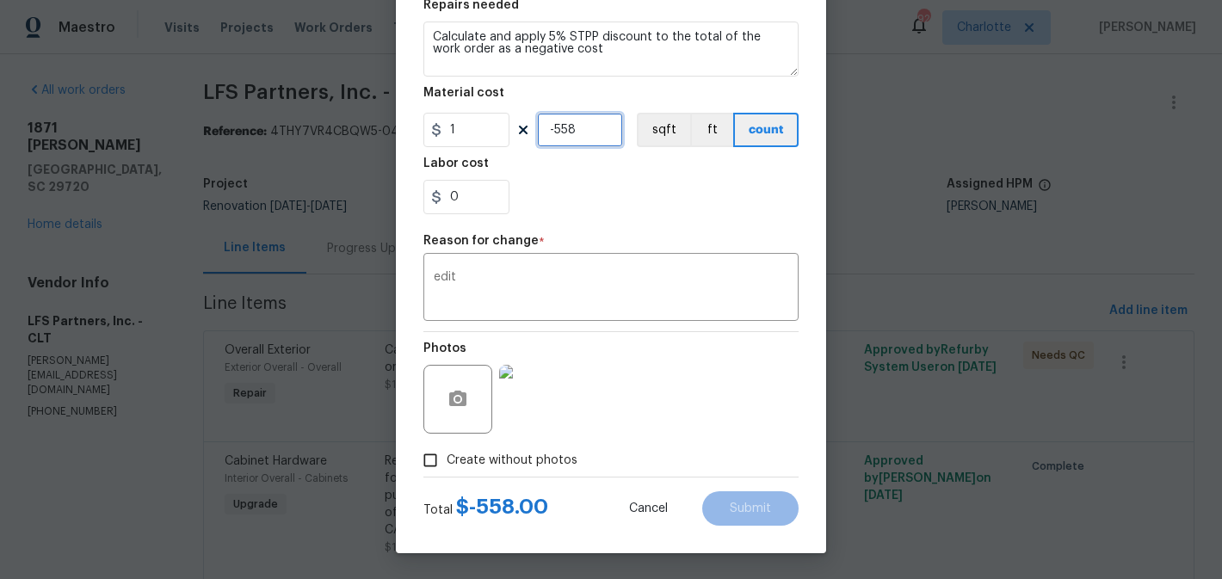
click at [585, 124] on input "-558" at bounding box center [580, 130] width 86 height 34
click at [600, 128] on input "-558" at bounding box center [580, 130] width 86 height 34
click at [562, 135] on input "-558" at bounding box center [580, 130] width 86 height 34
click at [595, 136] on input "-558" at bounding box center [580, 130] width 86 height 34
click at [449, 133] on input "1" at bounding box center [466, 130] width 86 height 34
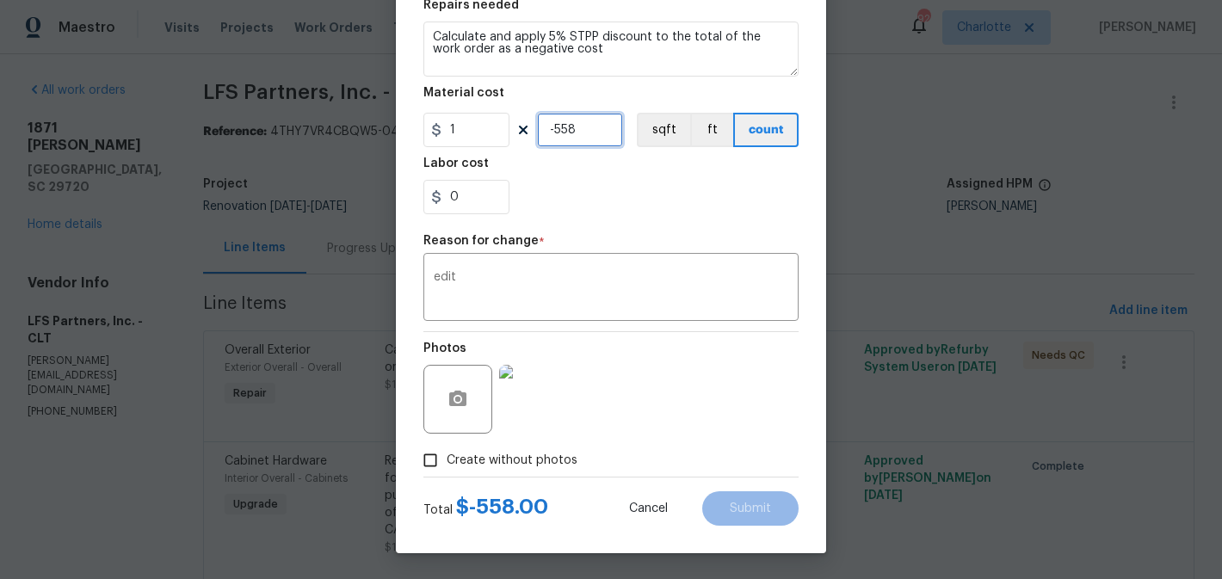
click at [581, 130] on input "-558" at bounding box center [580, 130] width 86 height 34
click at [558, 131] on input "-5" at bounding box center [580, 130] width 86 height 34
click at [558, 130] on input "-5" at bounding box center [580, 130] width 86 height 34
click at [554, 128] on input "-5" at bounding box center [580, 130] width 86 height 34
type input "1"
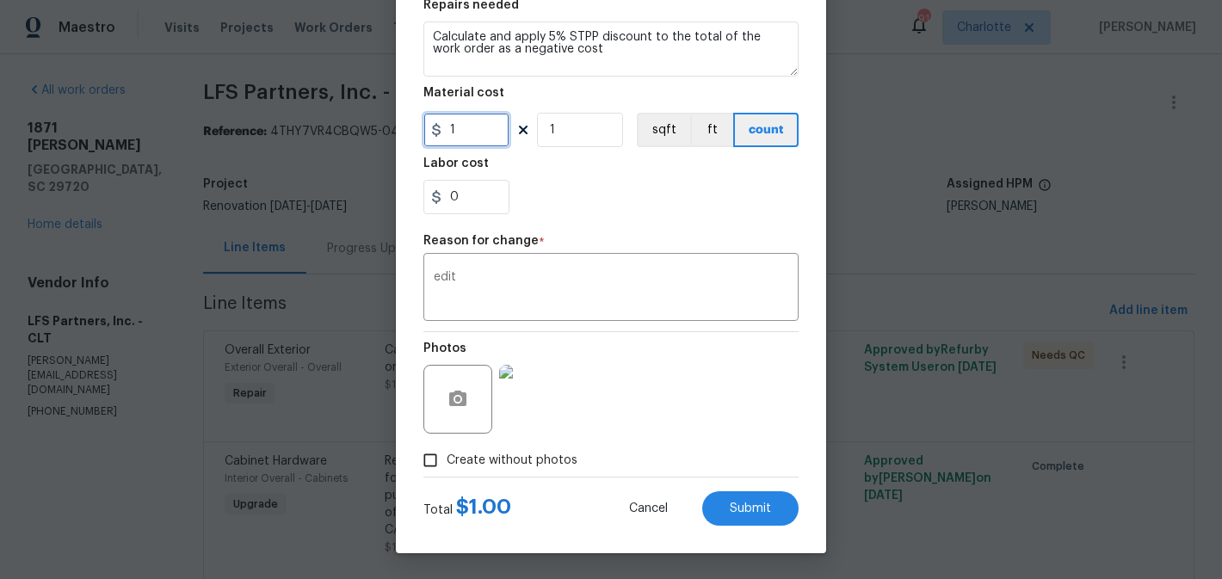
click at [458, 131] on input "1" at bounding box center [466, 130] width 86 height 34
click at [446, 133] on input "5" at bounding box center [466, 130] width 86 height 34
click at [468, 129] on input "-5" at bounding box center [466, 130] width 86 height 34
click at [573, 131] on input "1" at bounding box center [580, 130] width 86 height 34
click at [590, 286] on textarea "edit" at bounding box center [611, 289] width 355 height 36
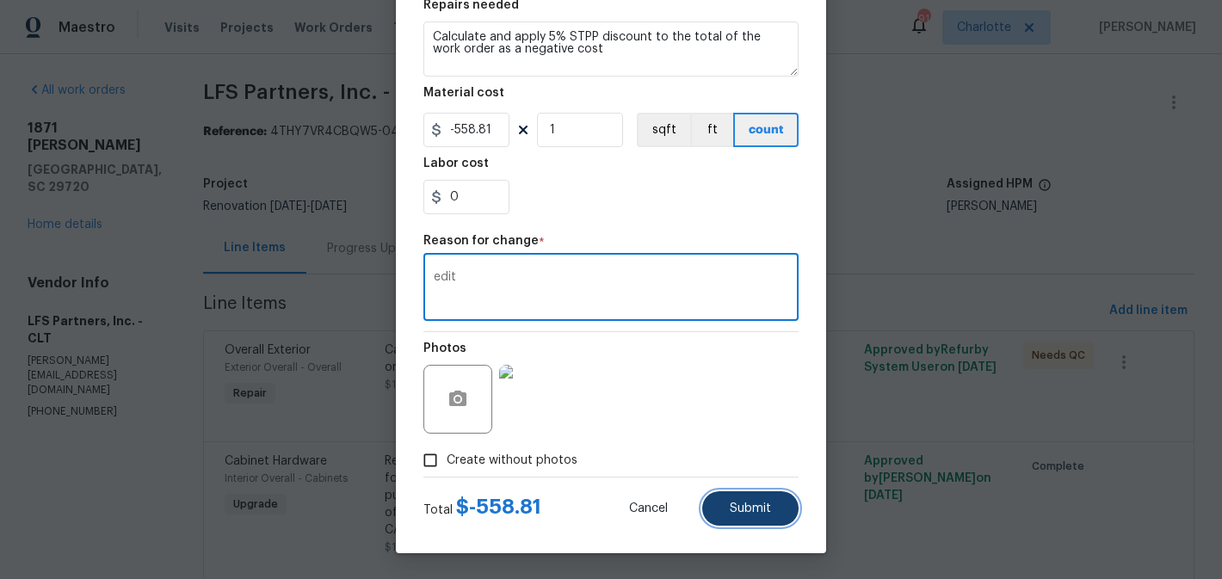
click at [746, 504] on span "Submit" at bounding box center [750, 509] width 41 height 13
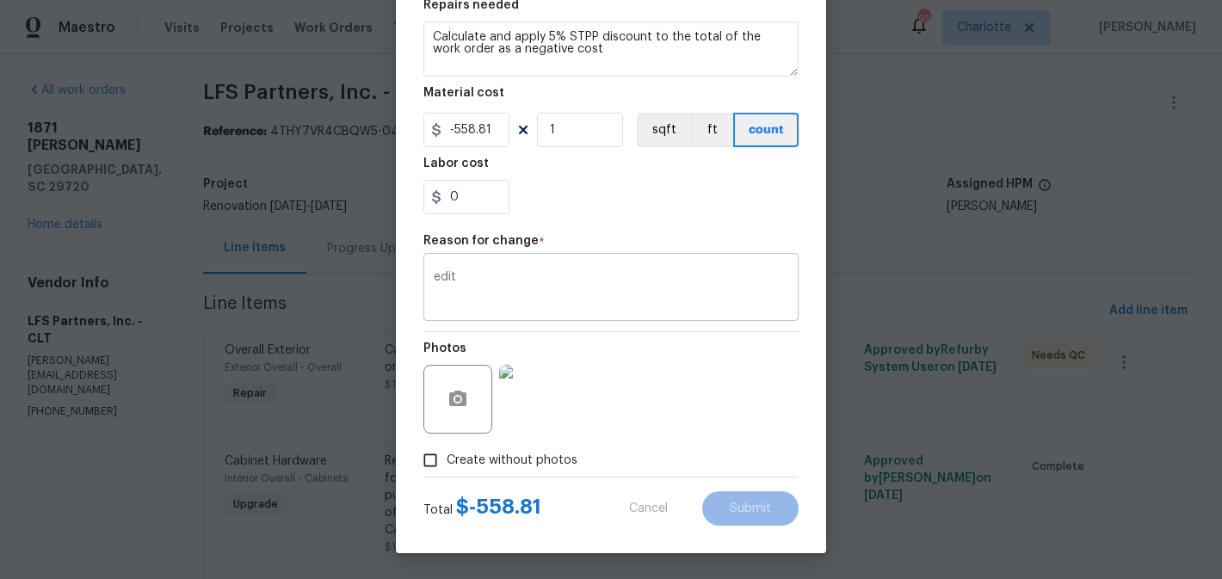
type input "1"
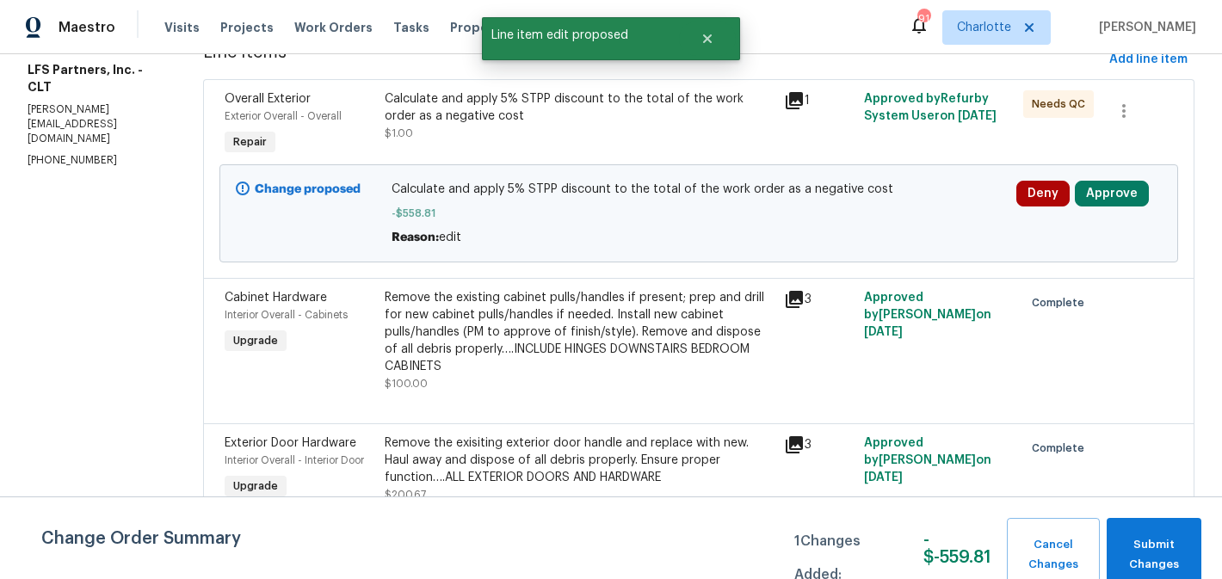
scroll to position [264, 0]
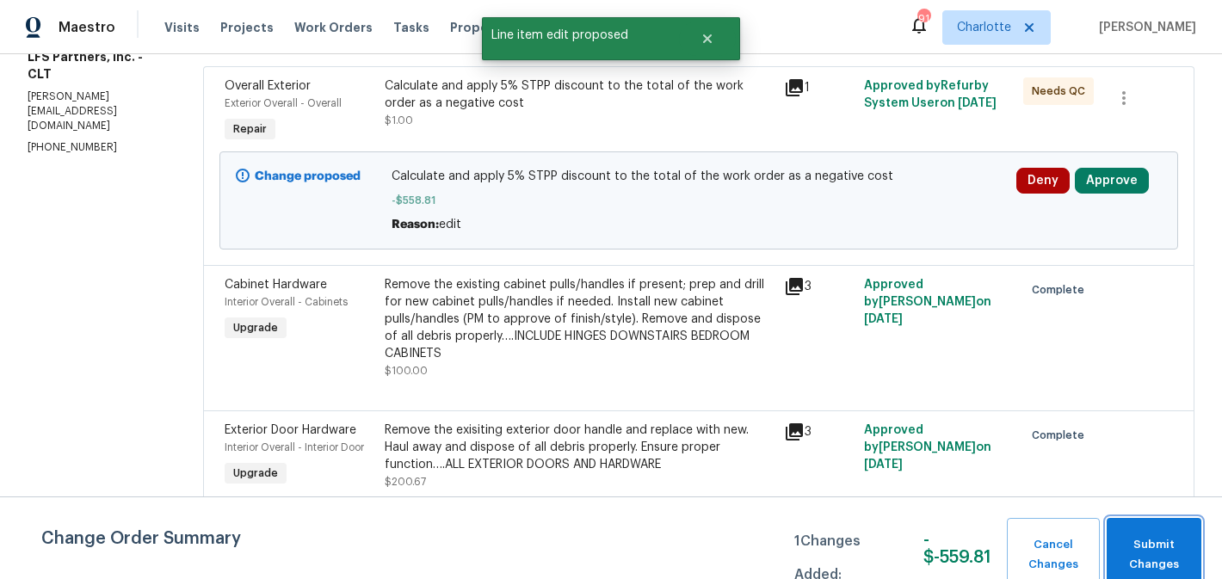
click at [1108, 537] on button "Submit Changes" at bounding box center [1154, 555] width 95 height 74
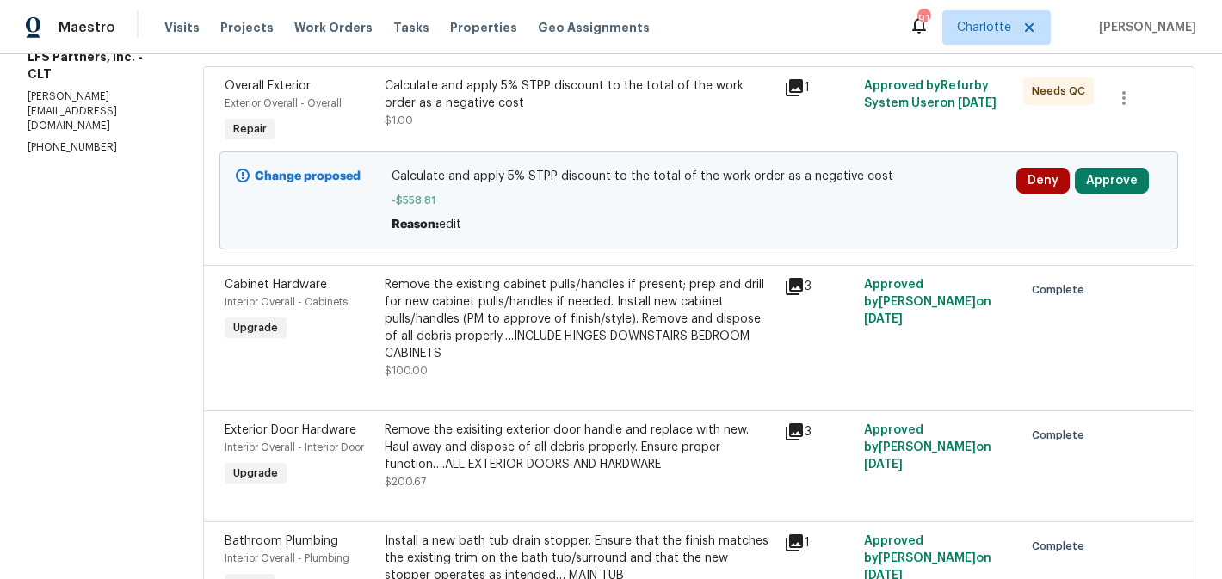
click at [683, 116] on div "Calculate and apply 5% STPP discount to the total of the work order as a negati…" at bounding box center [579, 103] width 389 height 52
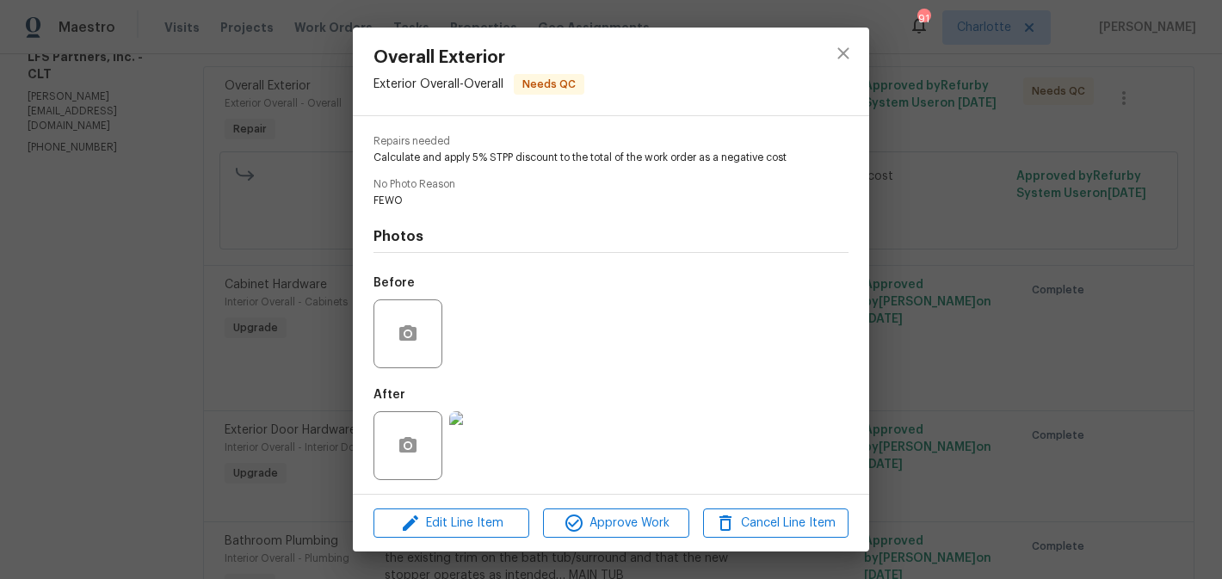
scroll to position [170, 0]
click at [638, 526] on span "Approve Work" at bounding box center [615, 524] width 135 height 22
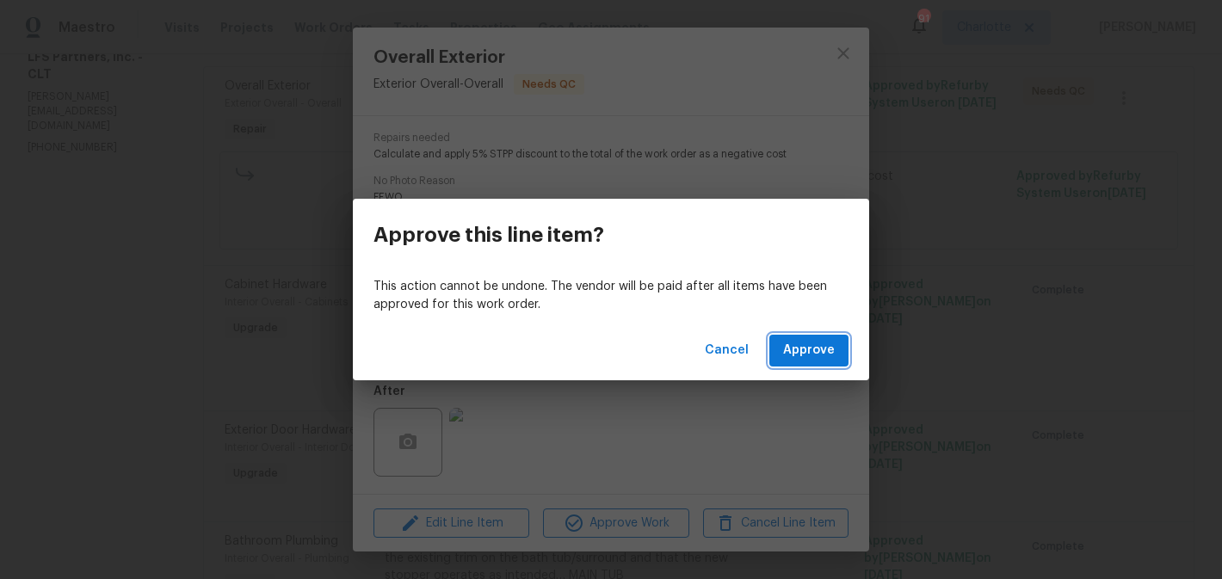
click at [831, 346] on span "Approve" at bounding box center [809, 351] width 52 height 22
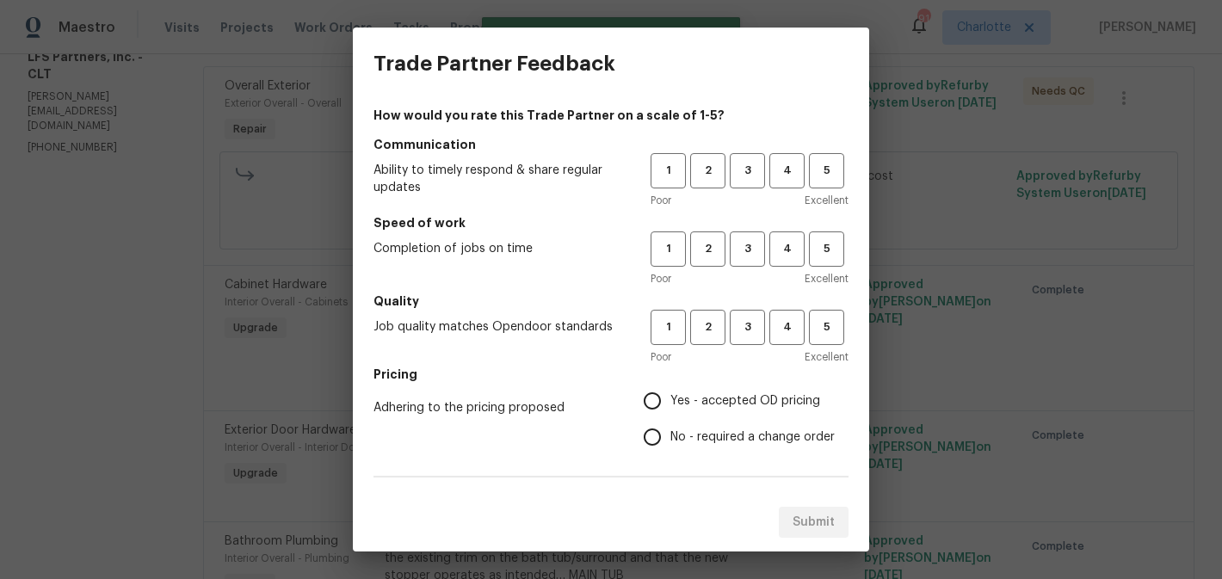
scroll to position [0, 0]
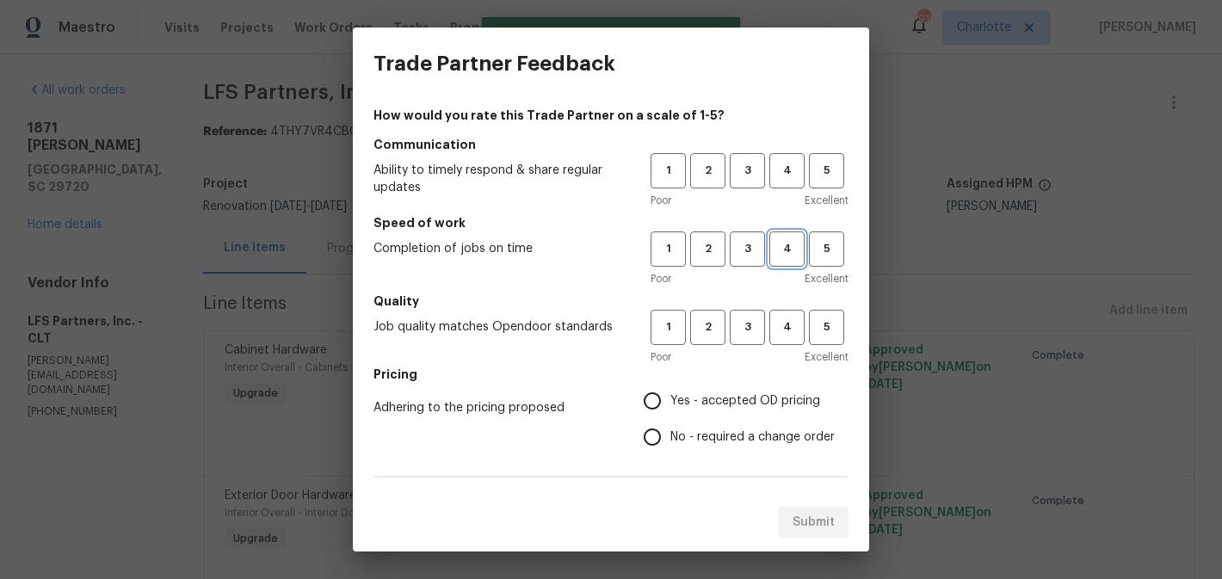
click at [797, 250] on span "4" at bounding box center [787, 249] width 32 height 20
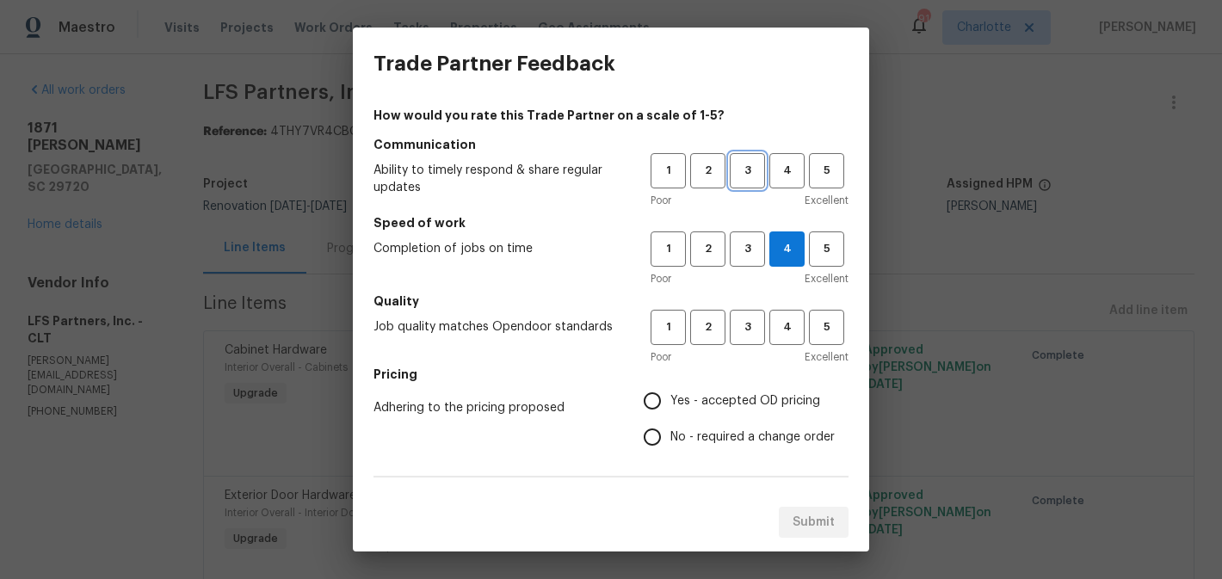
click at [757, 171] on span "3" at bounding box center [747, 171] width 32 height 20
click at [757, 324] on span "3" at bounding box center [747, 328] width 32 height 20
click at [663, 437] on input "No - required a change order" at bounding box center [652, 437] width 36 height 36
radio input "true"
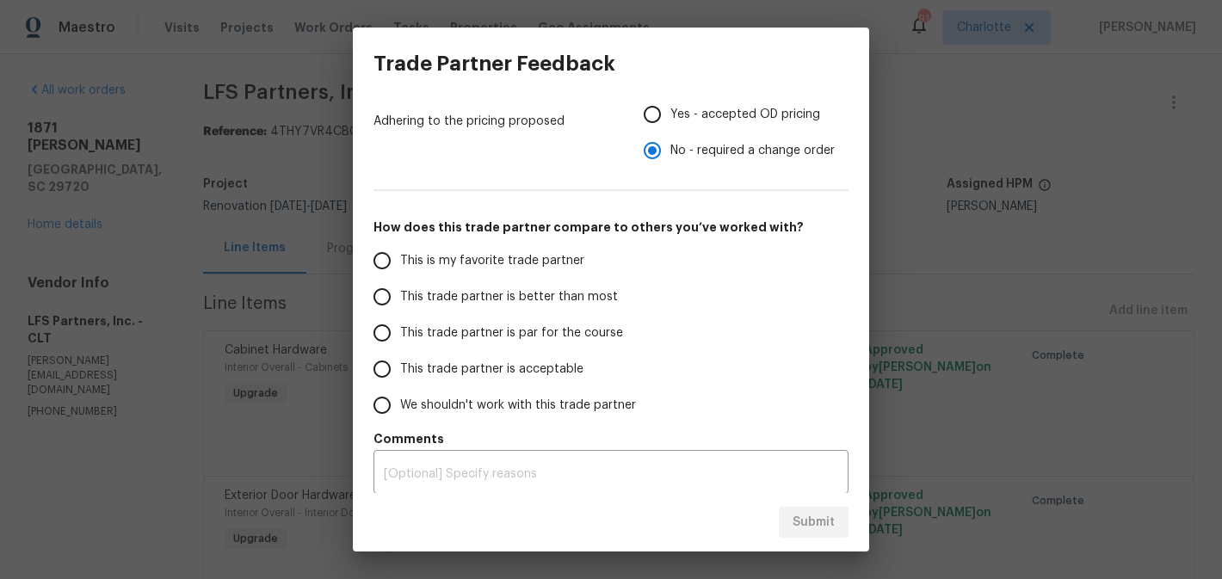
scroll to position [291, 0]
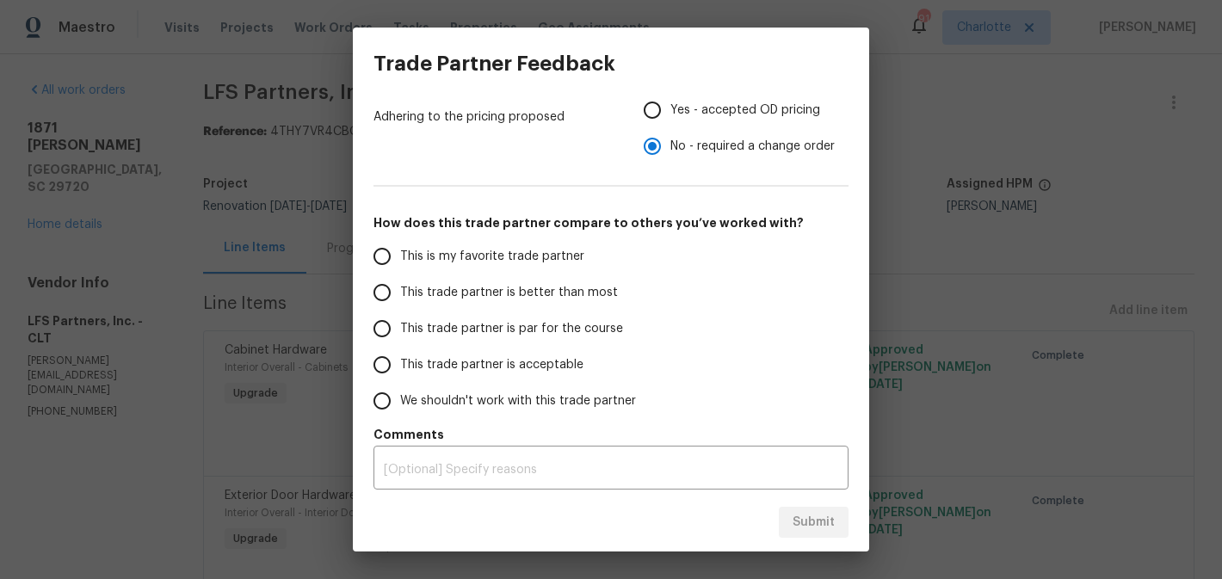
click at [451, 324] on span "This trade partner is par for the course" at bounding box center [511, 329] width 223 height 18
click at [400, 324] on input "This trade partner is par for the course" at bounding box center [382, 329] width 36 height 36
click at [820, 546] on div "Submit" at bounding box center [611, 522] width 516 height 59
click at [819, 522] on span "Submit" at bounding box center [813, 523] width 42 height 22
radio input "true"
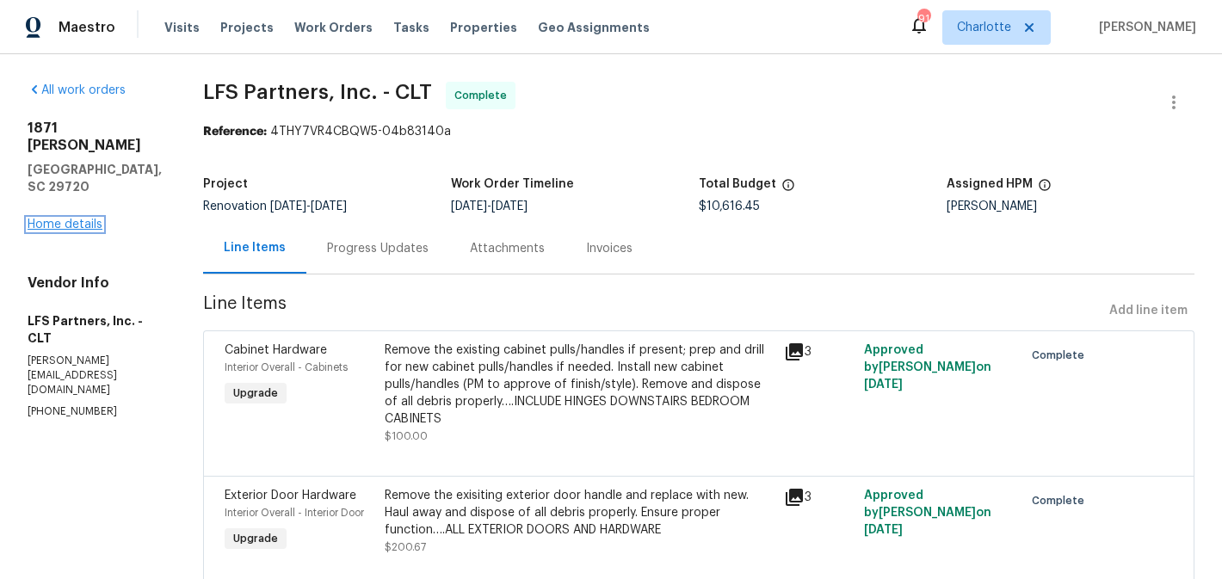
click at [61, 219] on link "Home details" at bounding box center [65, 225] width 75 height 12
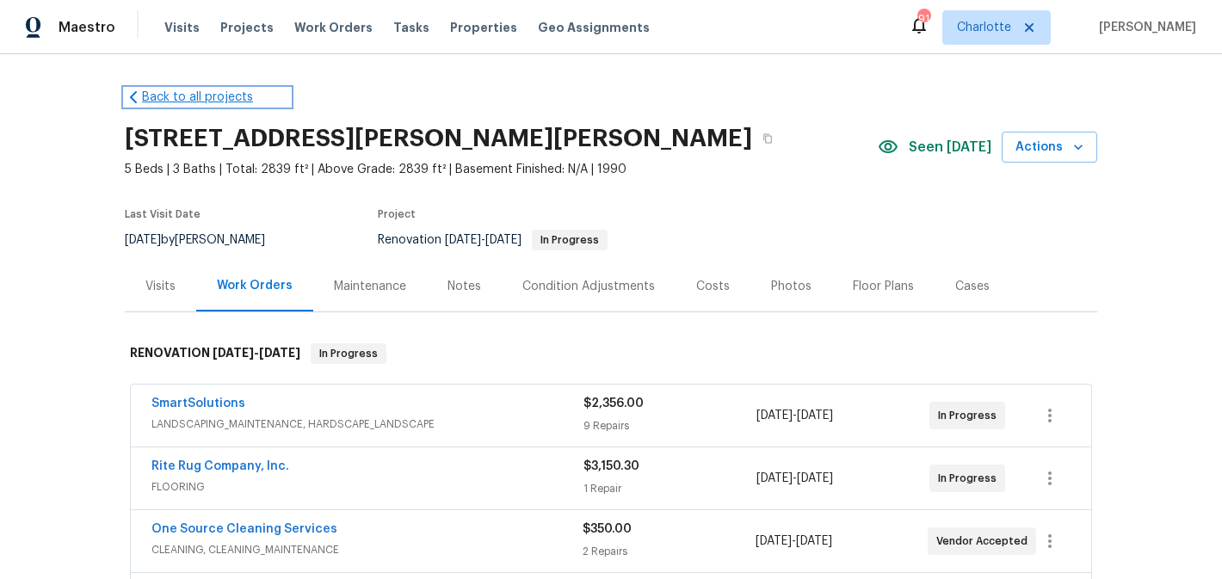
click at [185, 92] on link "Back to all projects" at bounding box center [207, 97] width 165 height 17
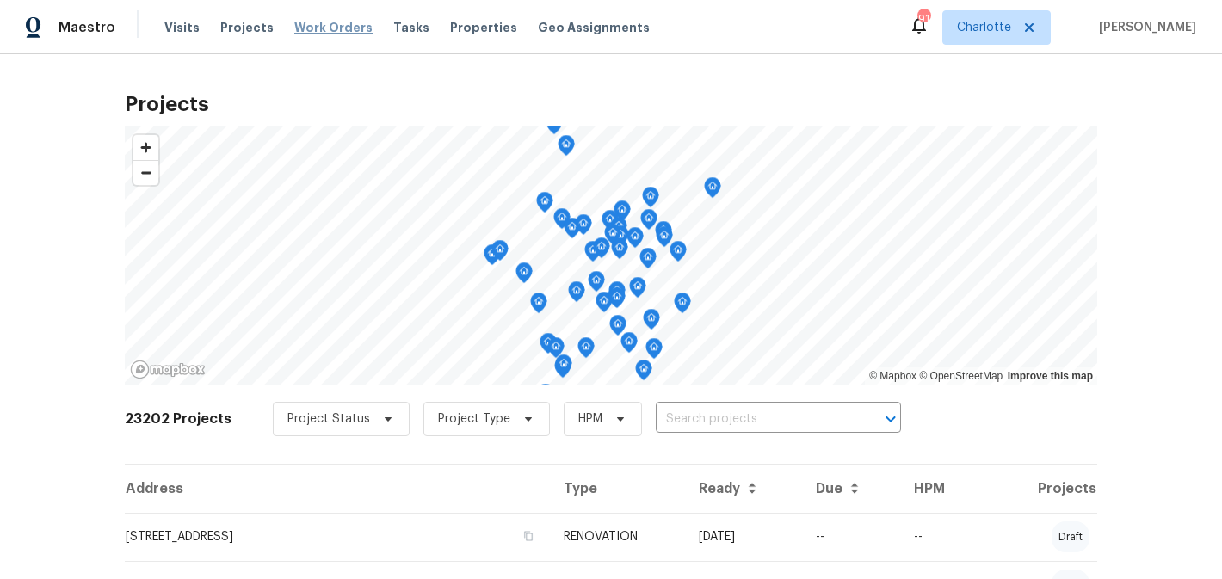
click at [354, 27] on span "Work Orders" at bounding box center [333, 27] width 78 height 17
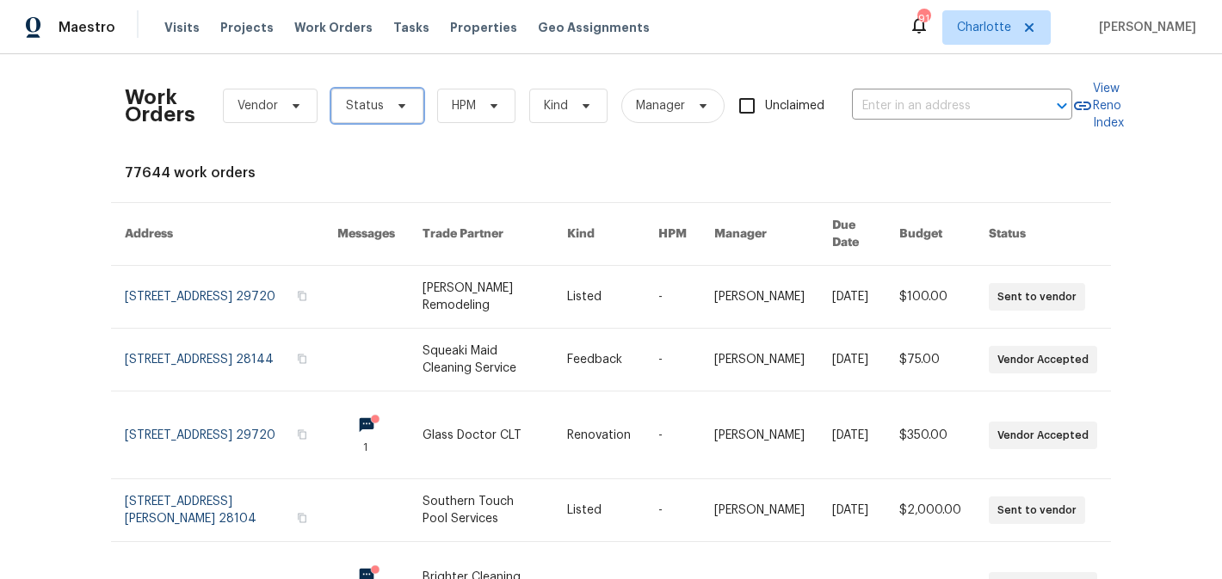
click at [399, 104] on icon at bounding box center [401, 106] width 7 height 4
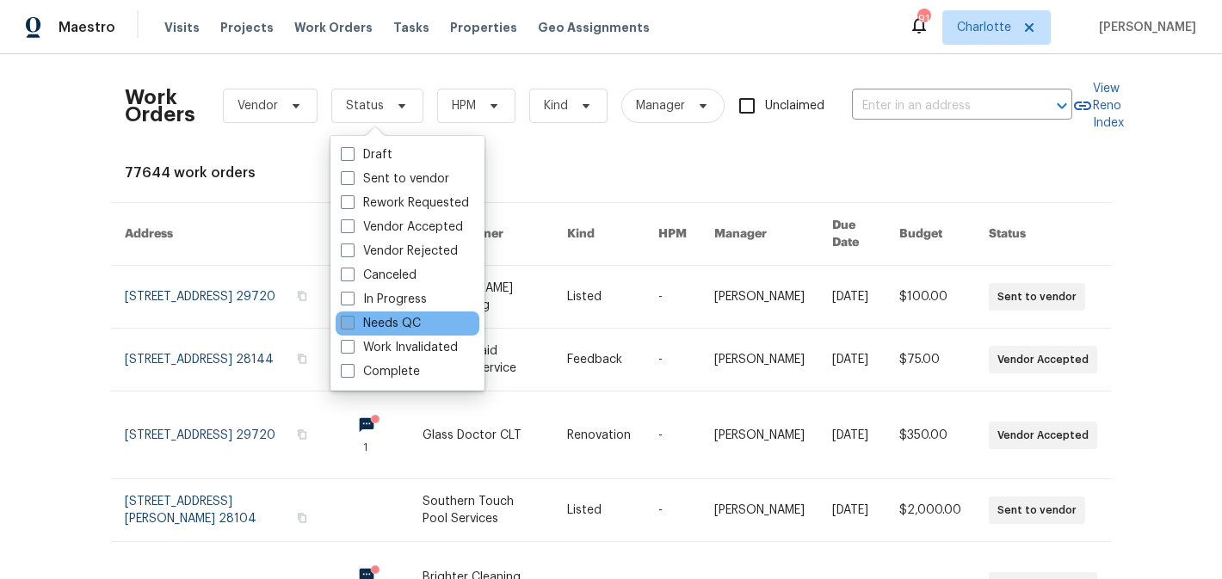
click at [377, 322] on label "Needs QC" at bounding box center [381, 323] width 80 height 17
click at [352, 322] on input "Needs QC" at bounding box center [346, 320] width 11 height 11
checkbox input "true"
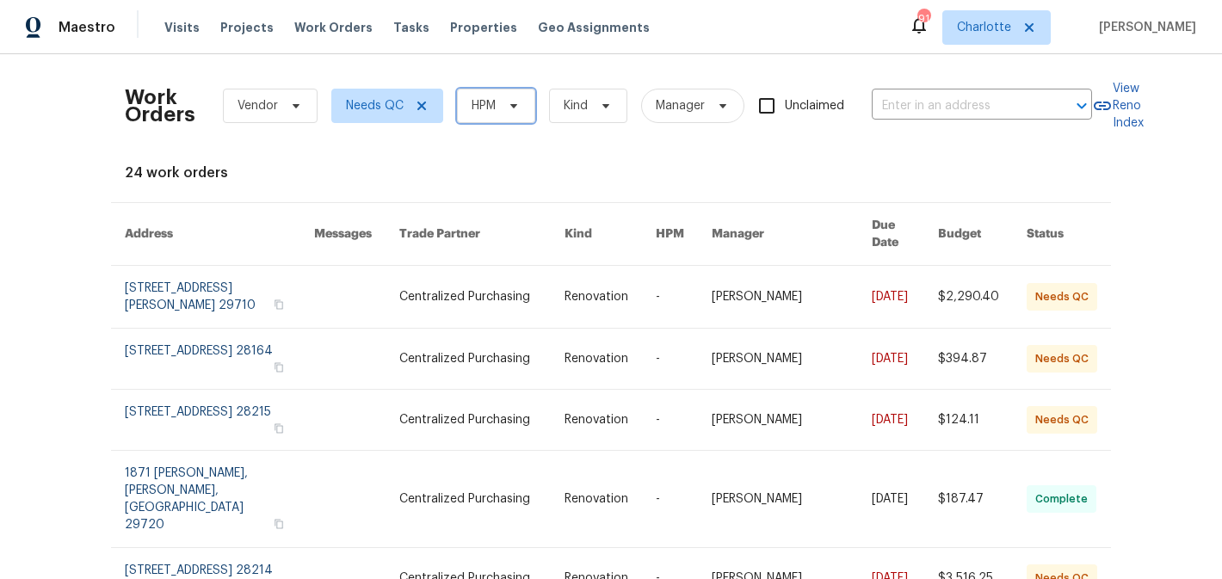
click at [515, 95] on span "HPM" at bounding box center [496, 106] width 78 height 34
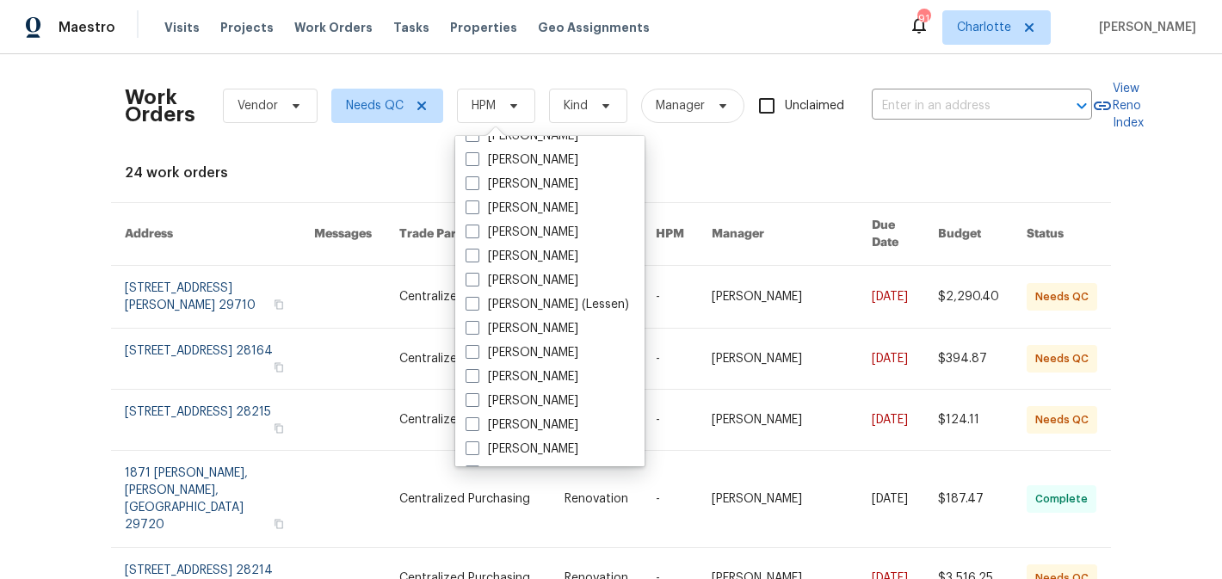
scroll to position [213, 0]
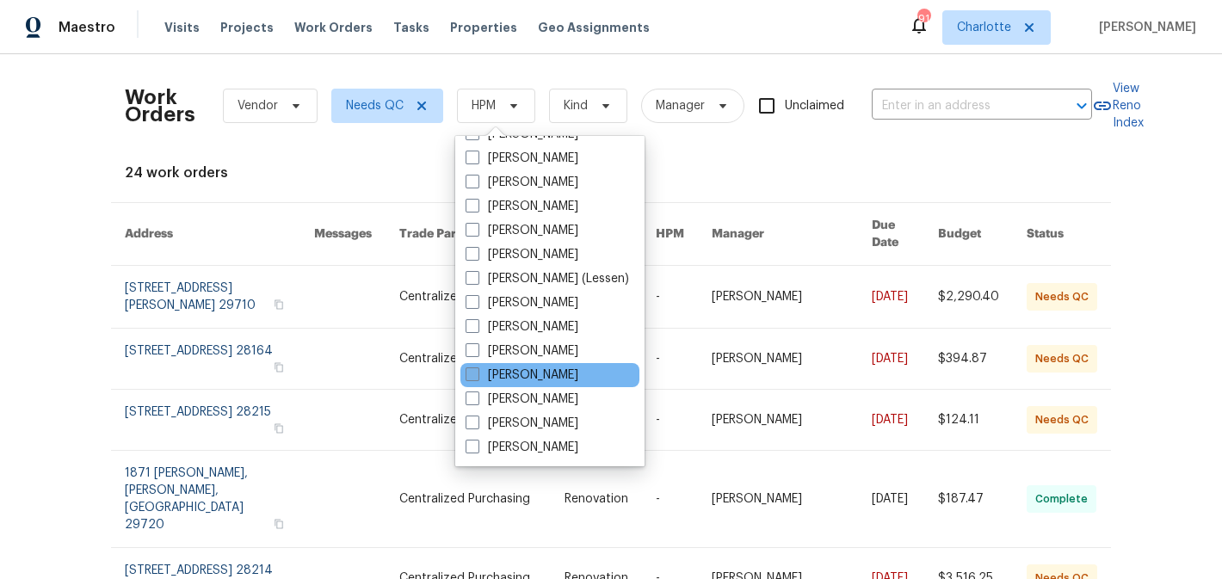
click at [521, 379] on label "[PERSON_NAME]" at bounding box center [522, 375] width 113 height 17
click at [477, 378] on input "[PERSON_NAME]" at bounding box center [471, 372] width 11 height 11
checkbox input "true"
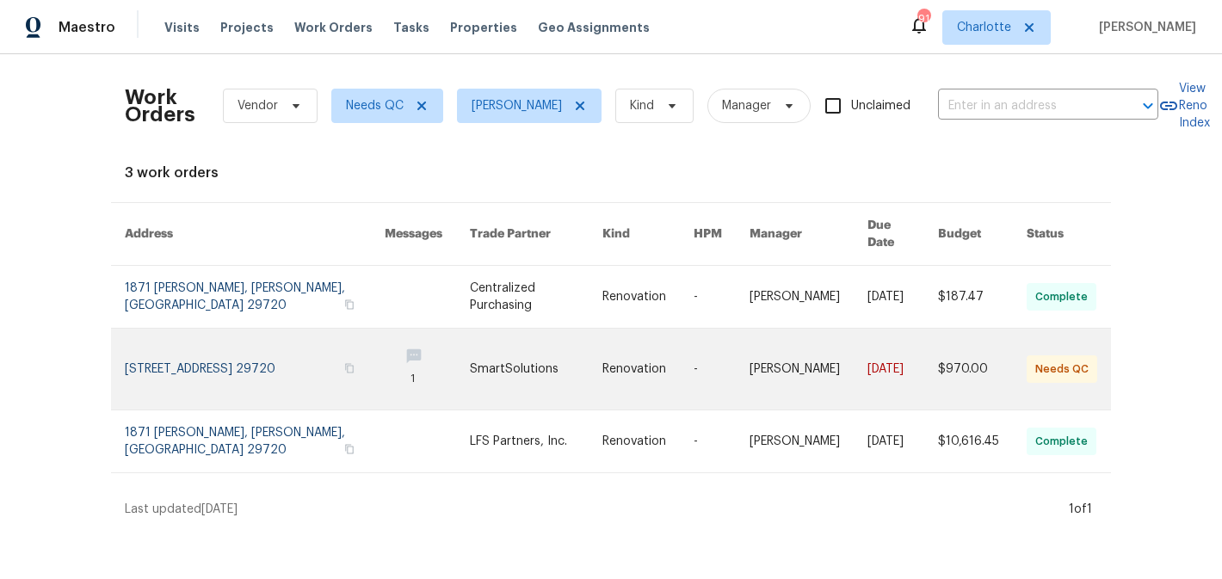
click at [549, 345] on link at bounding box center [536, 369] width 133 height 81
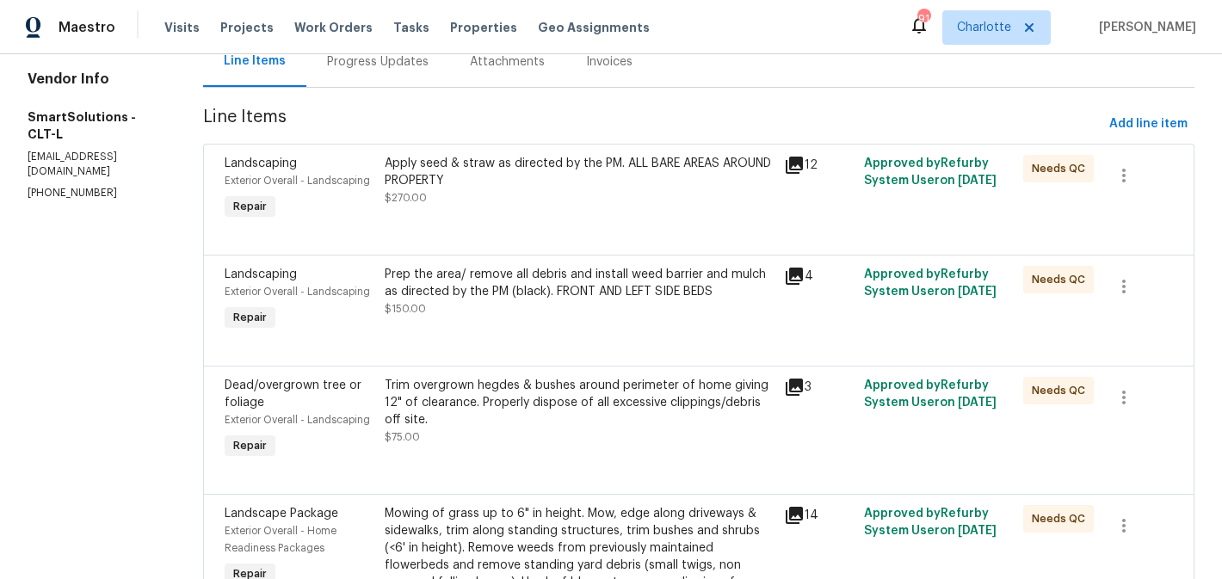
scroll to position [191, 0]
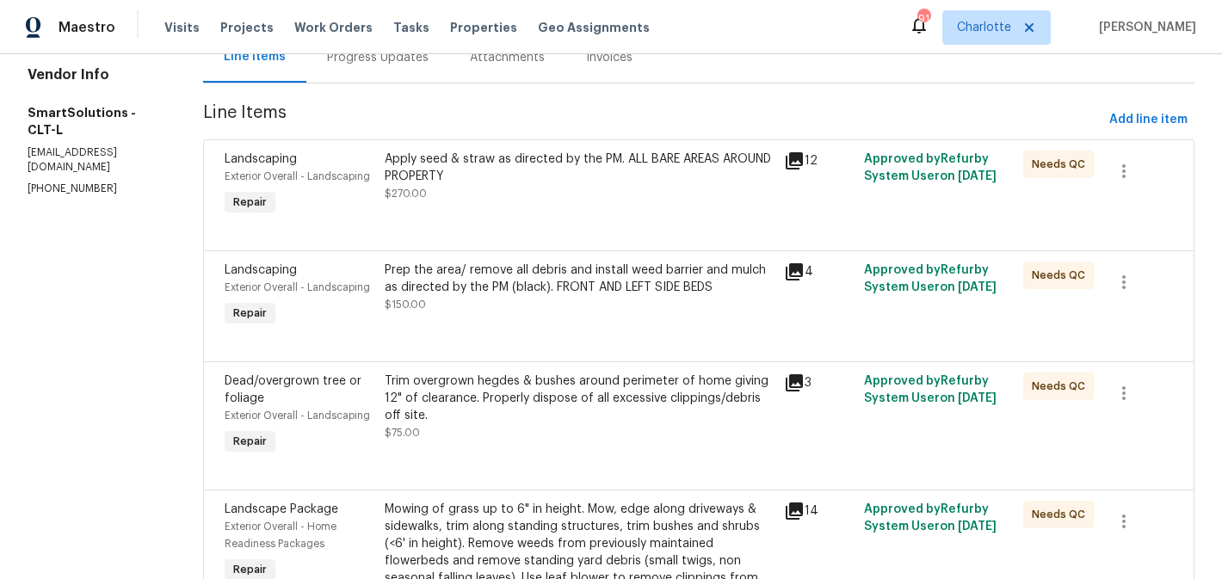
click at [605, 194] on div "Apply seed & straw as directed by the PM. ALL BARE AREAS AROUND PROPERTY $270.00" at bounding box center [579, 177] width 389 height 52
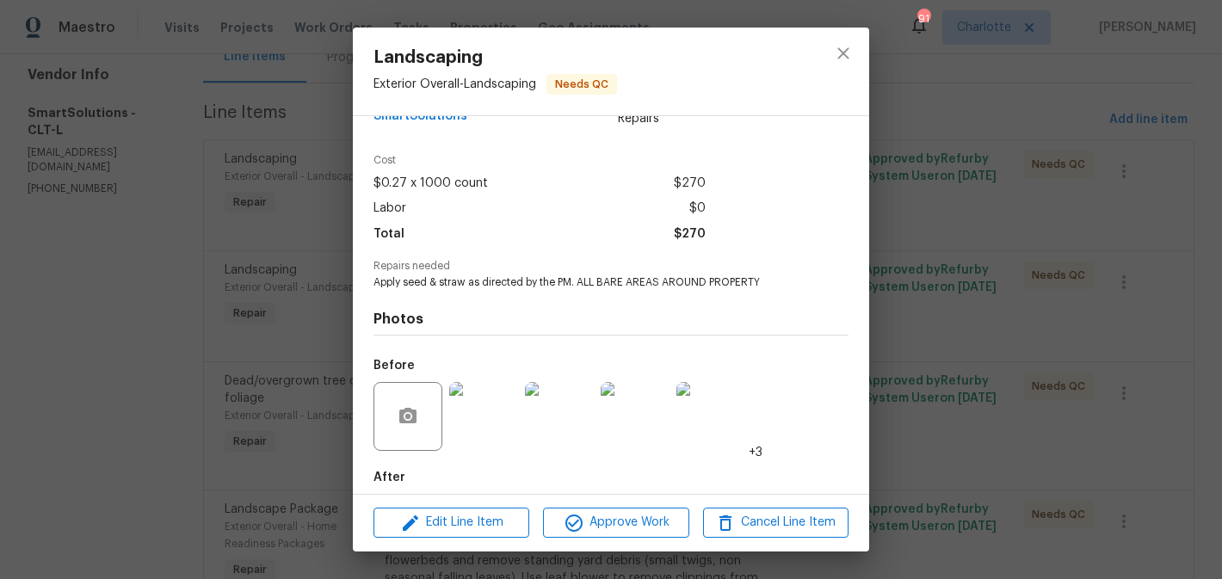
scroll to position [126, 0]
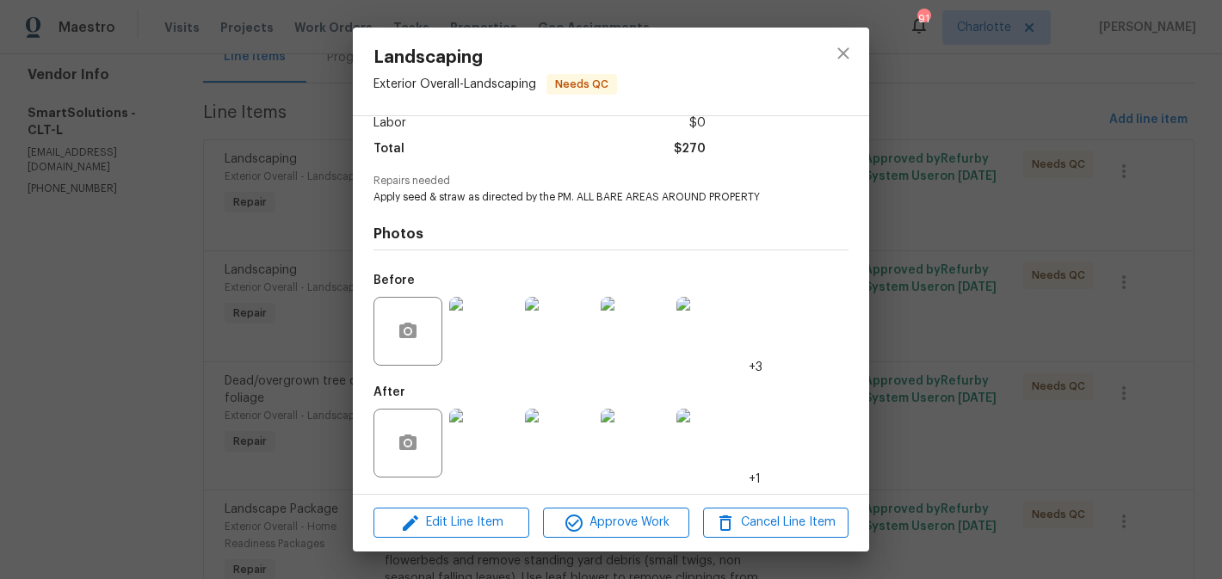
click at [479, 459] on img at bounding box center [483, 443] width 69 height 69
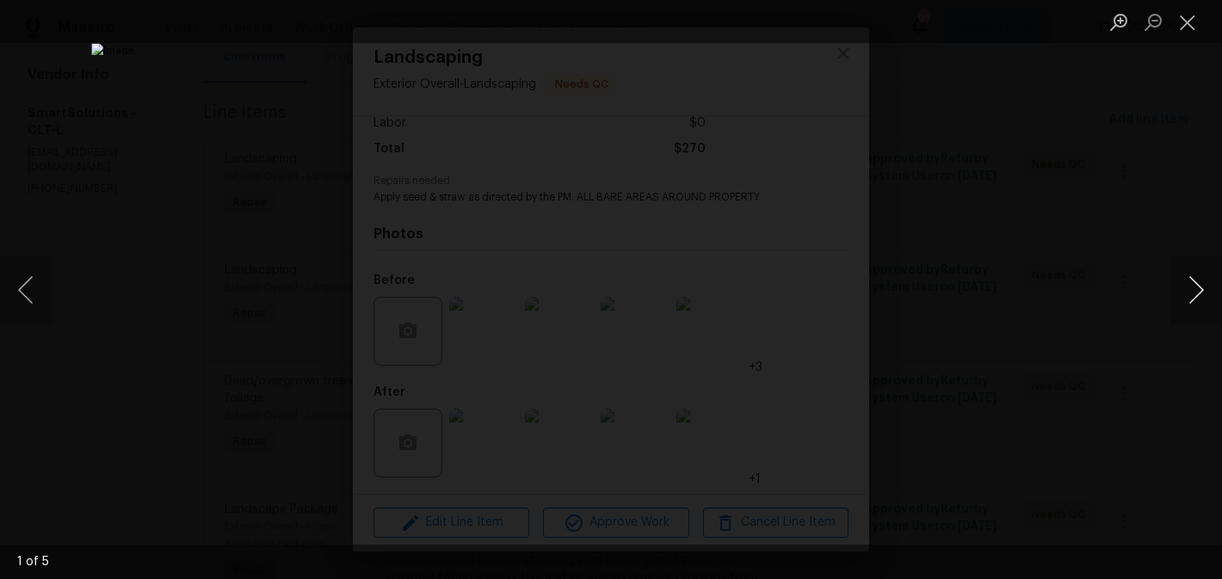
click at [1197, 287] on button "Next image" at bounding box center [1196, 290] width 52 height 69
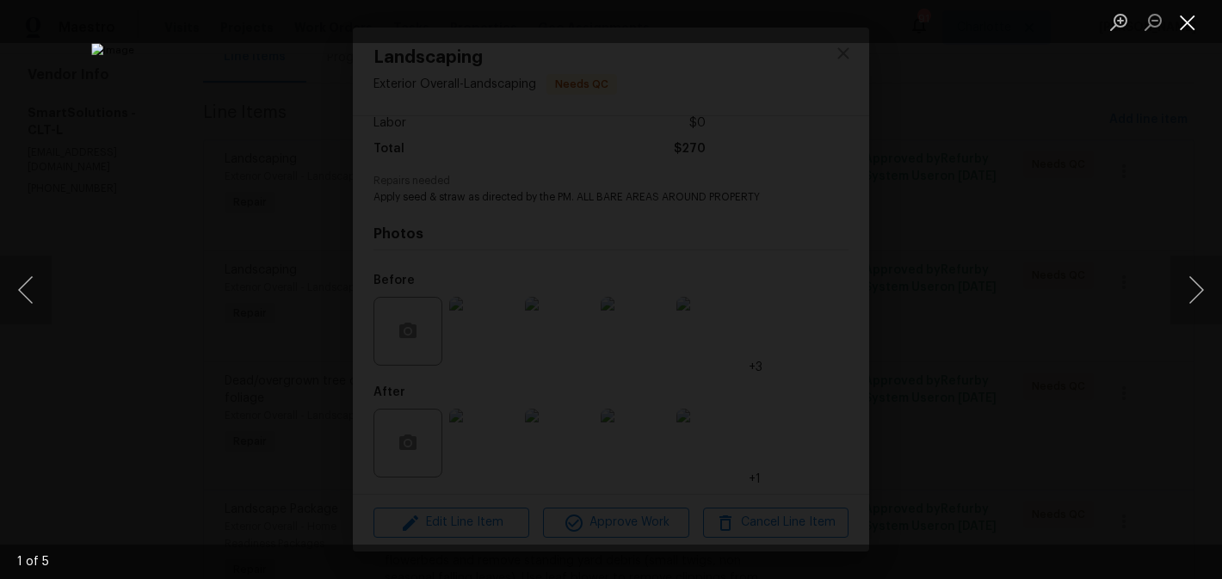
click at [1186, 18] on button "Close lightbox" at bounding box center [1187, 22] width 34 height 30
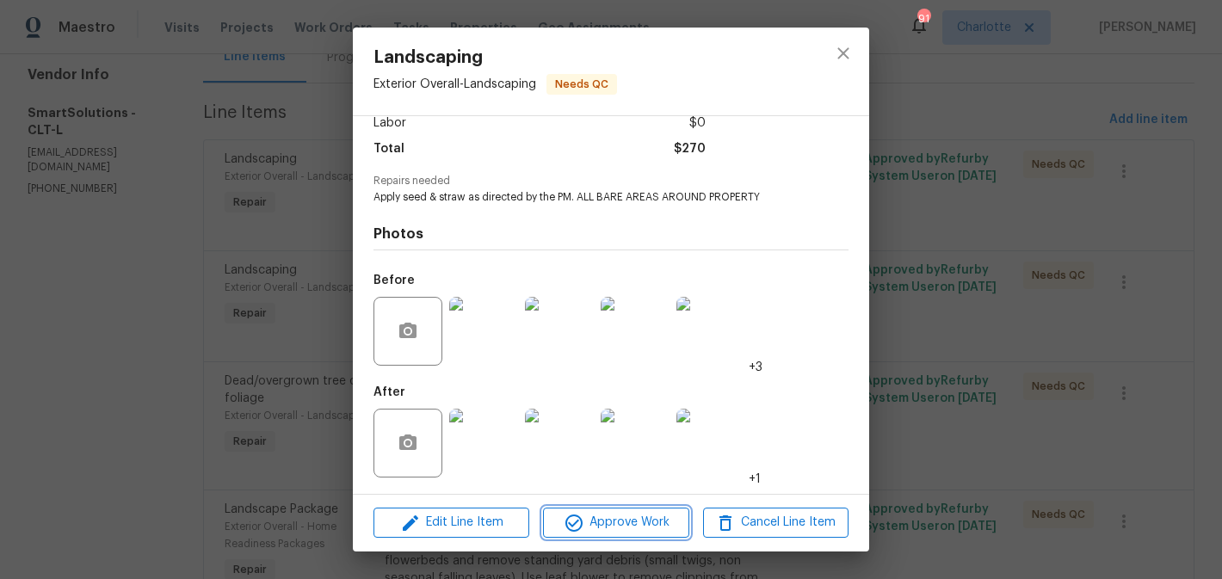
click at [620, 533] on span "Approve Work" at bounding box center [615, 523] width 135 height 22
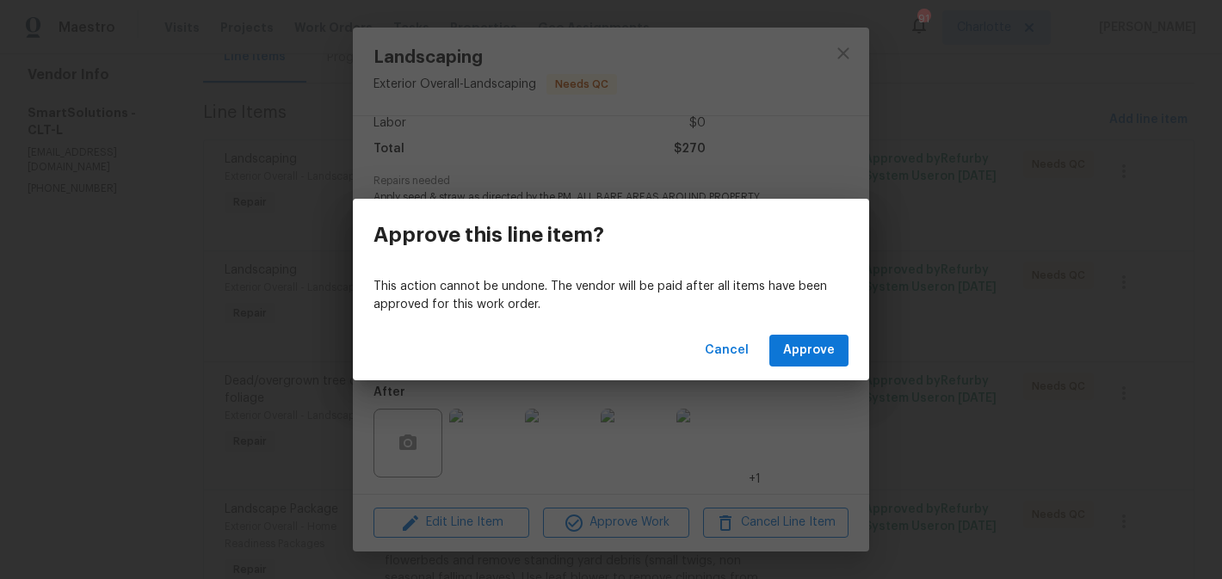
click at [801, 332] on div "Cancel Approve" at bounding box center [611, 350] width 516 height 59
click at [805, 342] on span "Approve" at bounding box center [809, 351] width 52 height 22
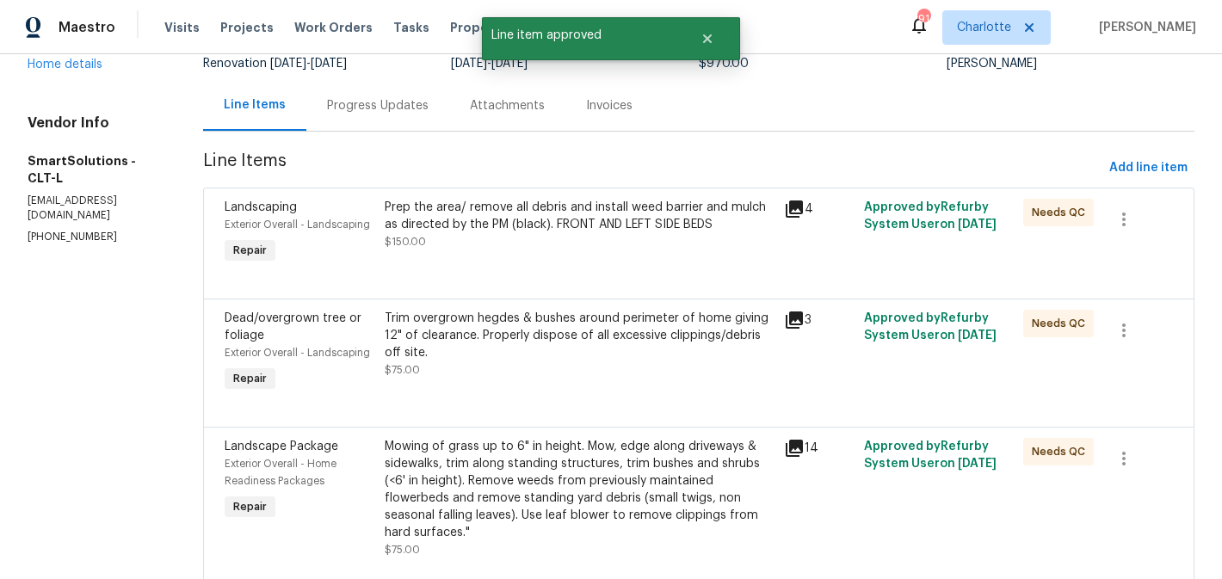
scroll to position [167, 0]
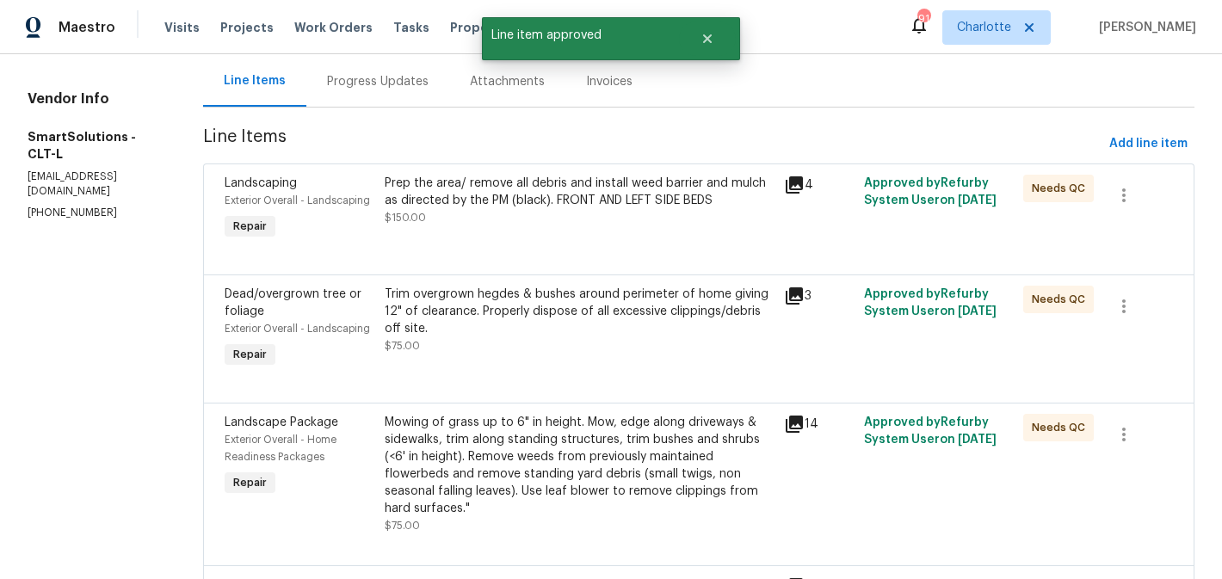
click at [655, 231] on div "Prep the area/ remove all debris and install weed barrier and mulch as directed…" at bounding box center [578, 209] width 399 height 79
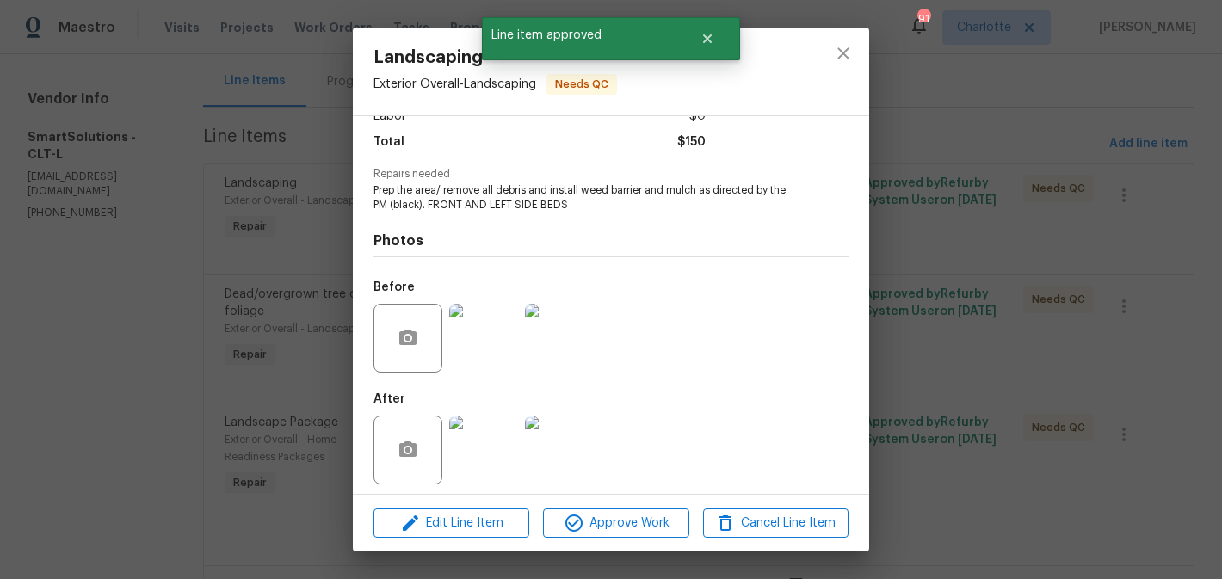
scroll to position [141, 0]
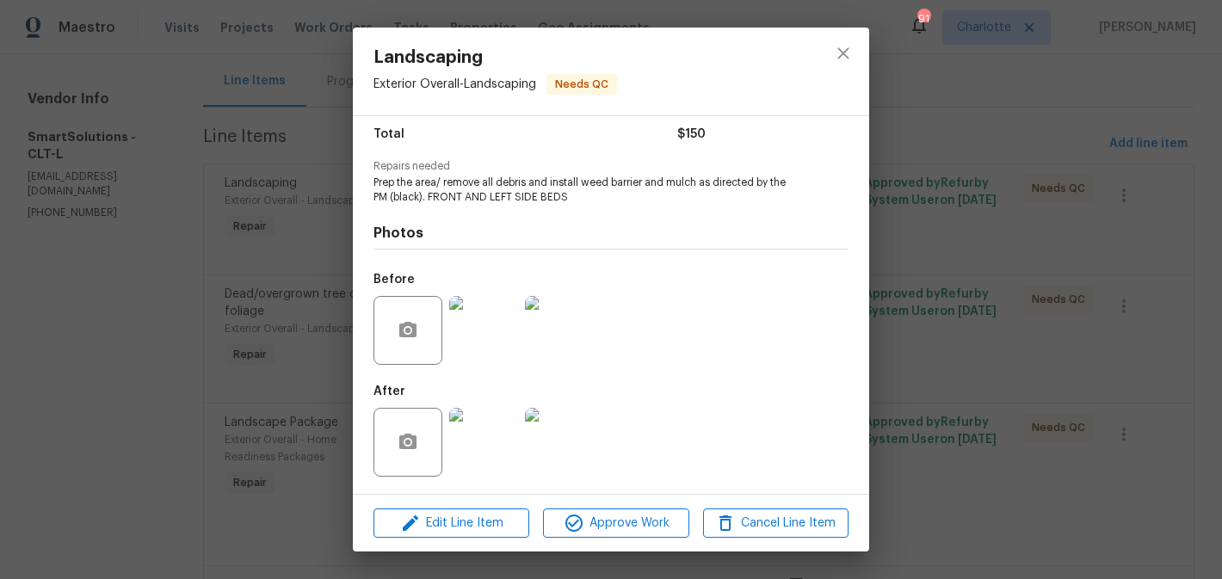
click at [496, 446] on img at bounding box center [483, 442] width 69 height 69
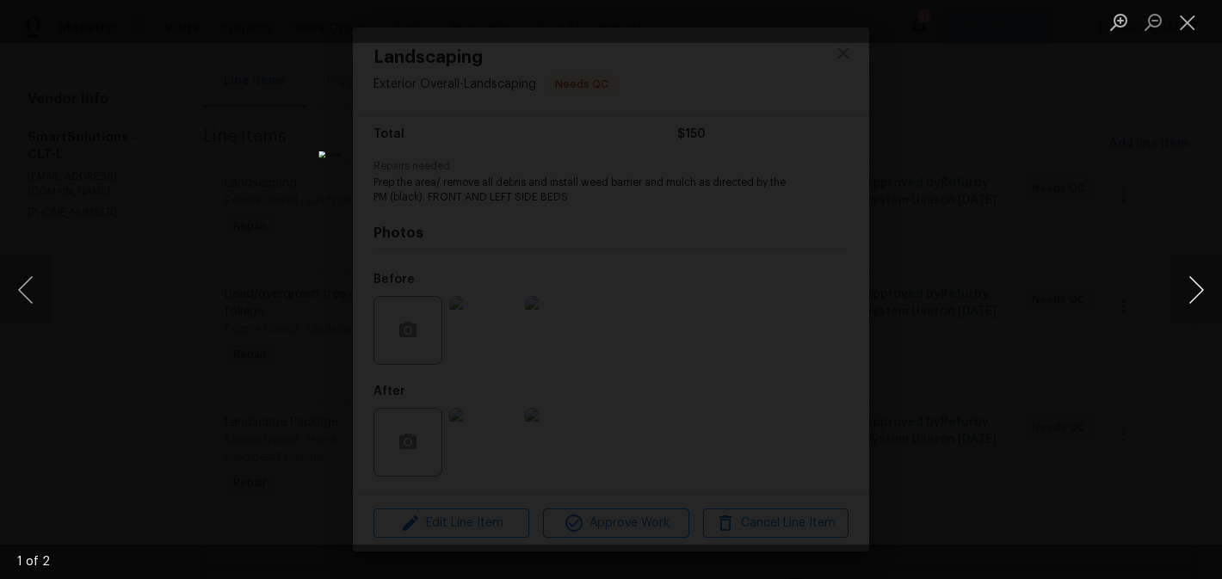
click at [1212, 305] on button "Next image" at bounding box center [1196, 290] width 52 height 69
click at [1194, 15] on button "Close lightbox" at bounding box center [1187, 22] width 34 height 30
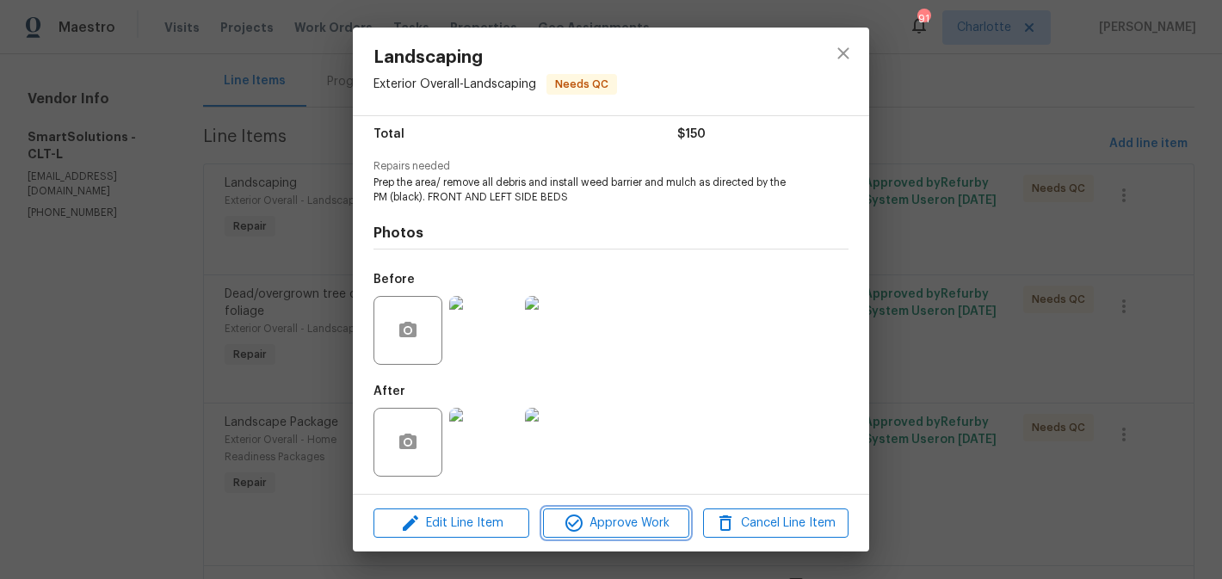
click at [637, 516] on span "Approve Work" at bounding box center [615, 524] width 135 height 22
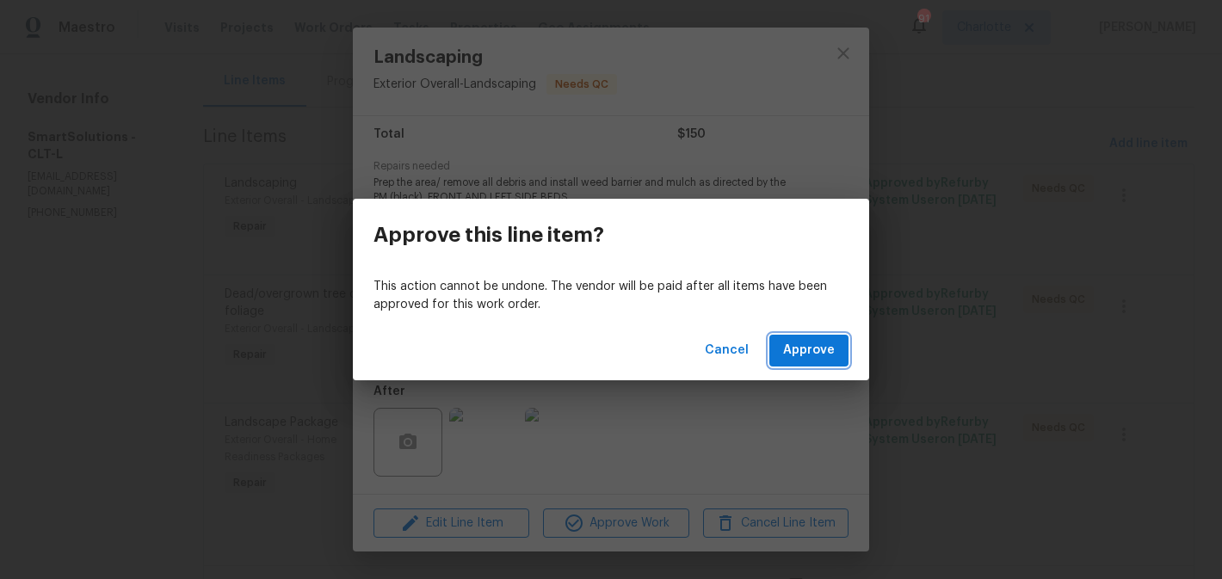
click at [800, 355] on span "Approve" at bounding box center [809, 351] width 52 height 22
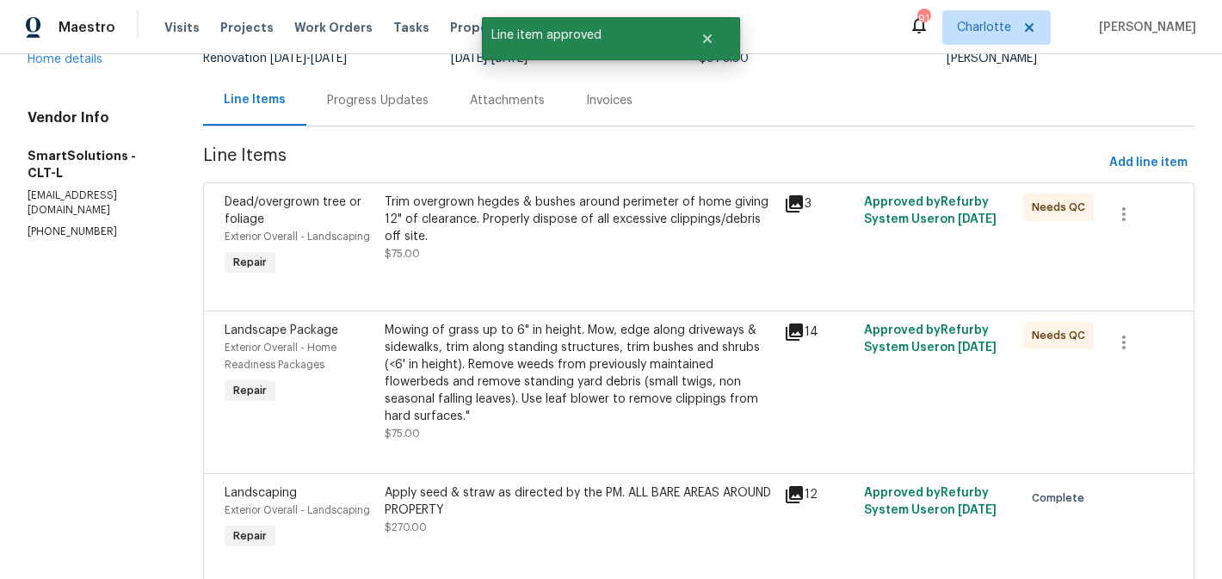
scroll to position [160, 0]
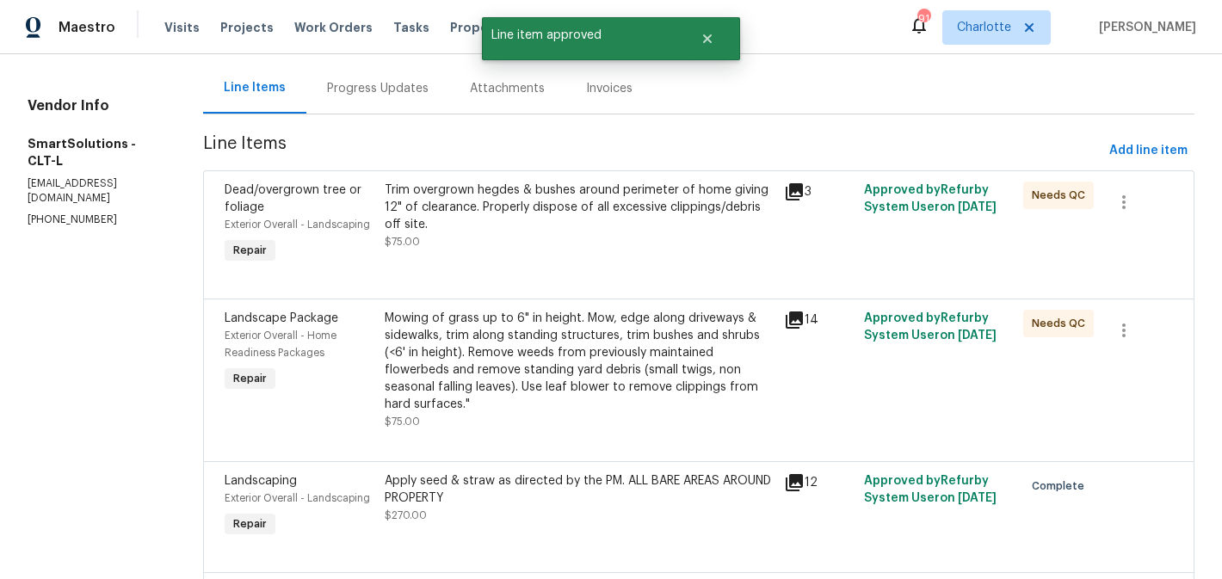
click at [662, 252] on div "Trim overgrown hegdes & bushes around perimeter of home giving 12" of clearance…" at bounding box center [578, 224] width 399 height 96
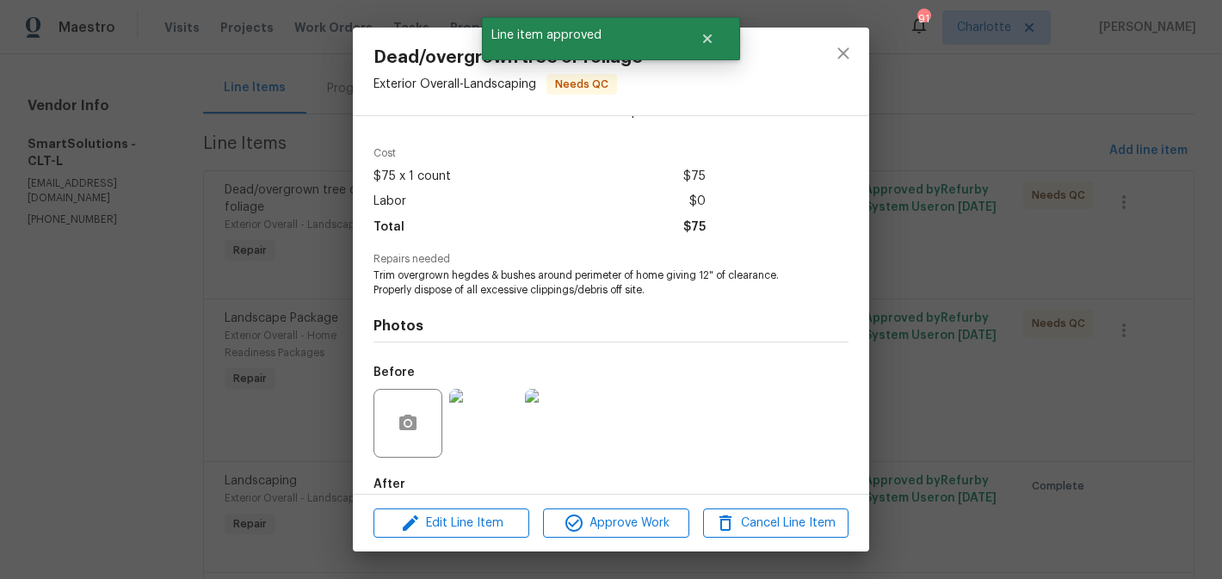
scroll to position [141, 0]
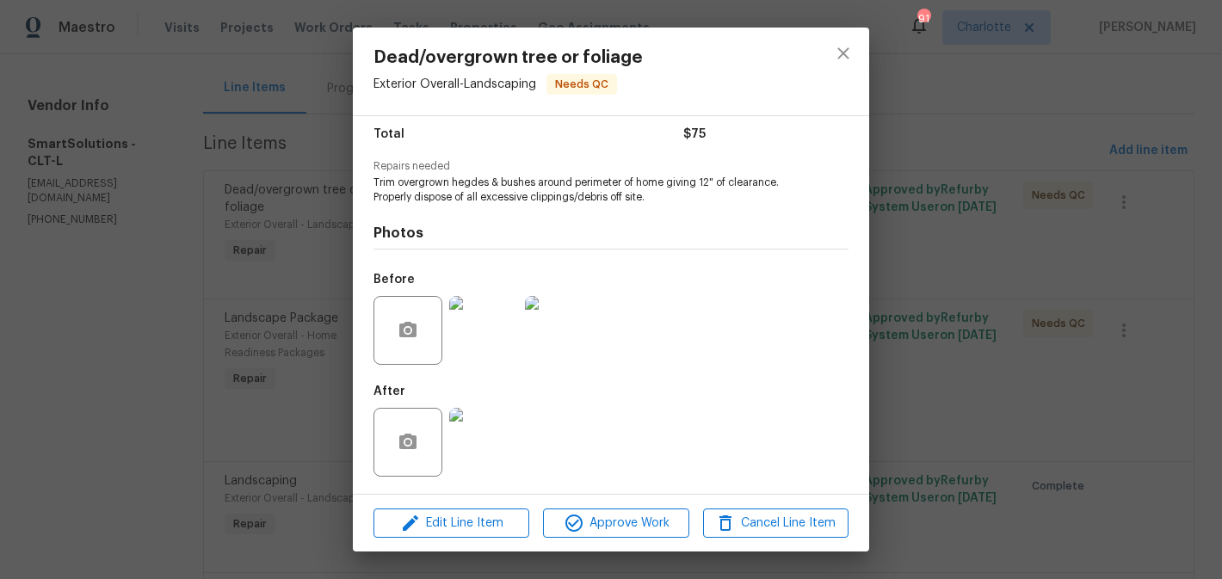
click at [485, 424] on img at bounding box center [483, 442] width 69 height 69
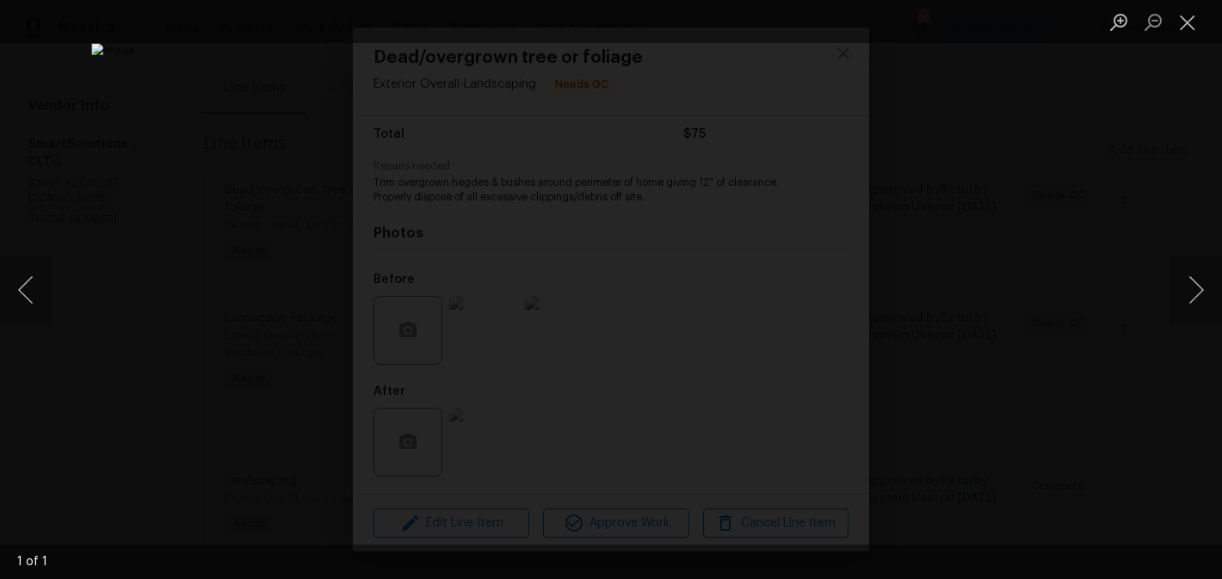
click at [1016, 281] on div "Lightbox" at bounding box center [611, 289] width 1222 height 579
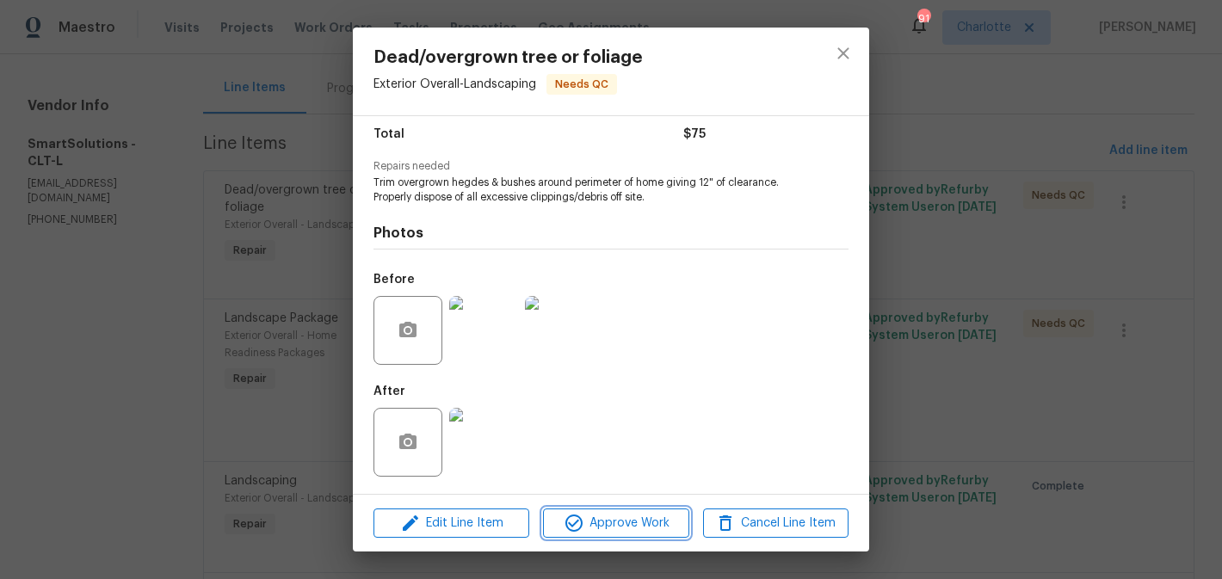
click at [613, 527] on span "Approve Work" at bounding box center [615, 524] width 135 height 22
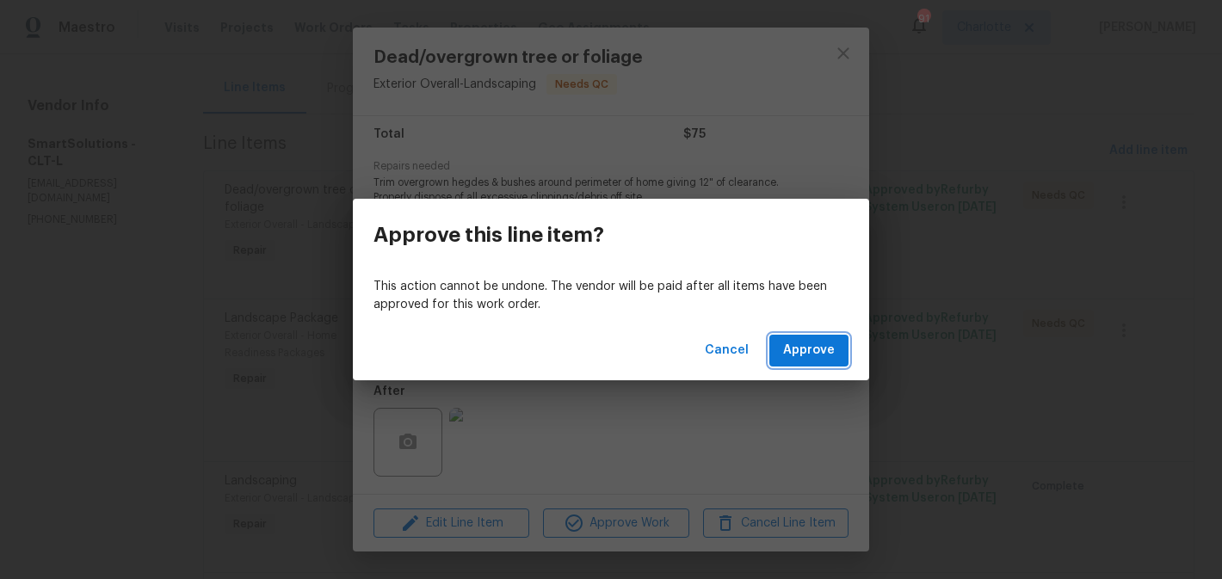
click at [808, 350] on span "Approve" at bounding box center [809, 351] width 52 height 22
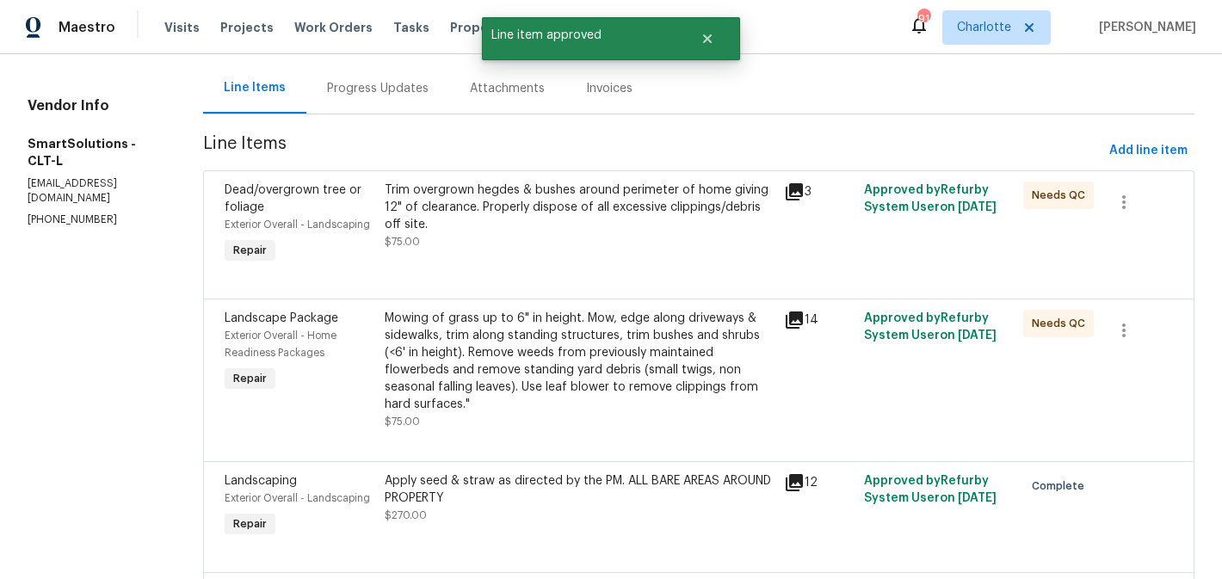
scroll to position [0, 0]
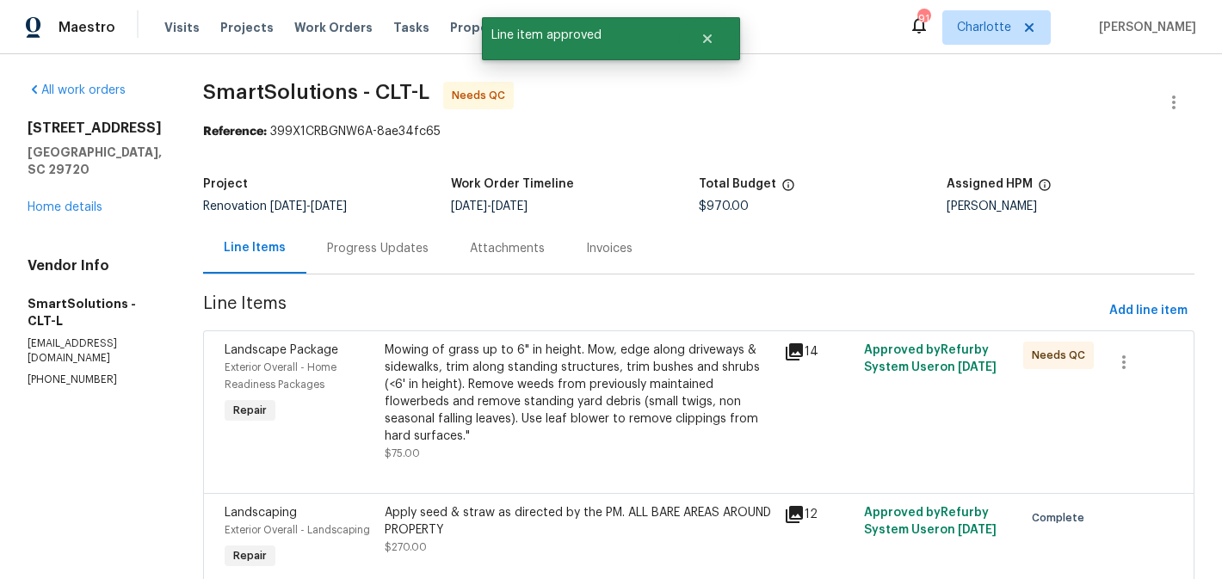
click at [626, 366] on div "Mowing of grass up to 6" in height. Mow, edge along driveways & sidewalks, trim…" at bounding box center [579, 393] width 389 height 103
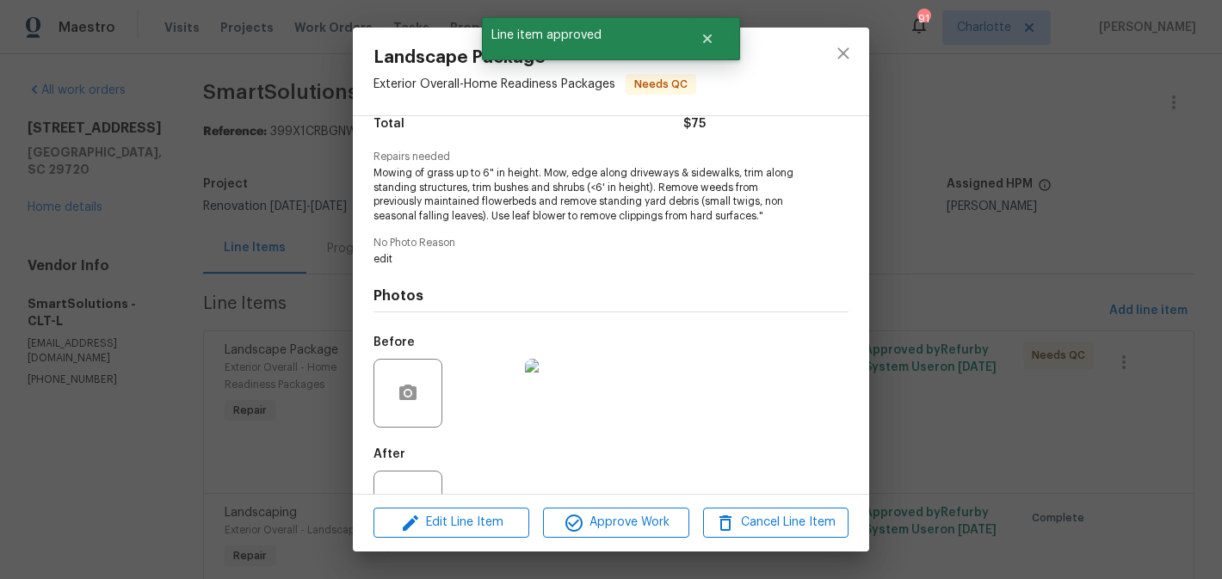
scroll to position [213, 0]
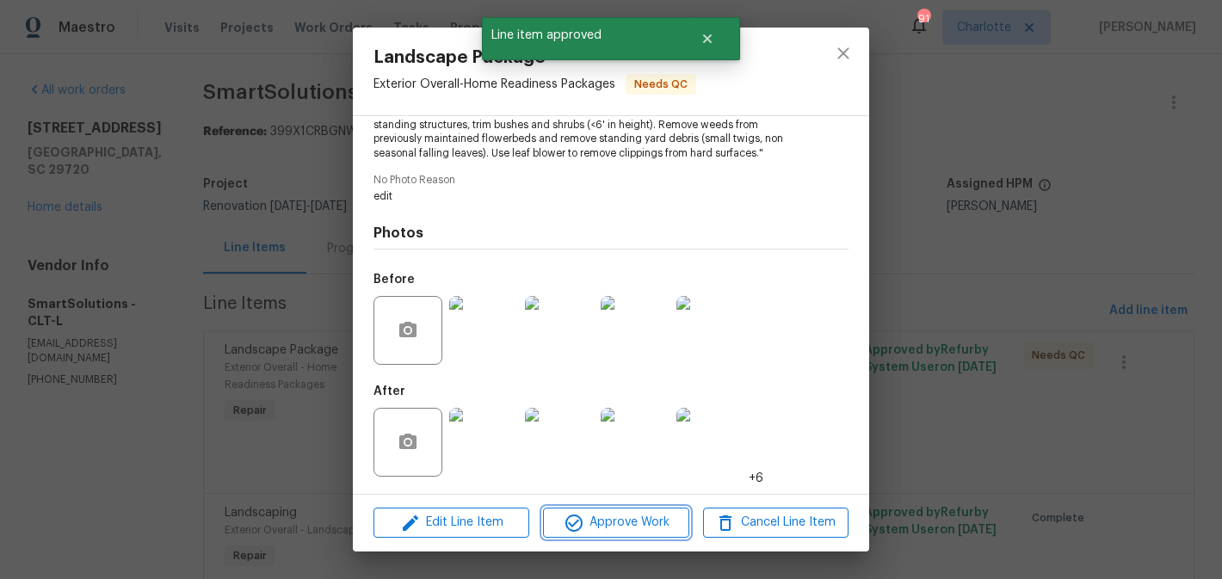
click at [609, 511] on button "Approve Work" at bounding box center [615, 523] width 145 height 30
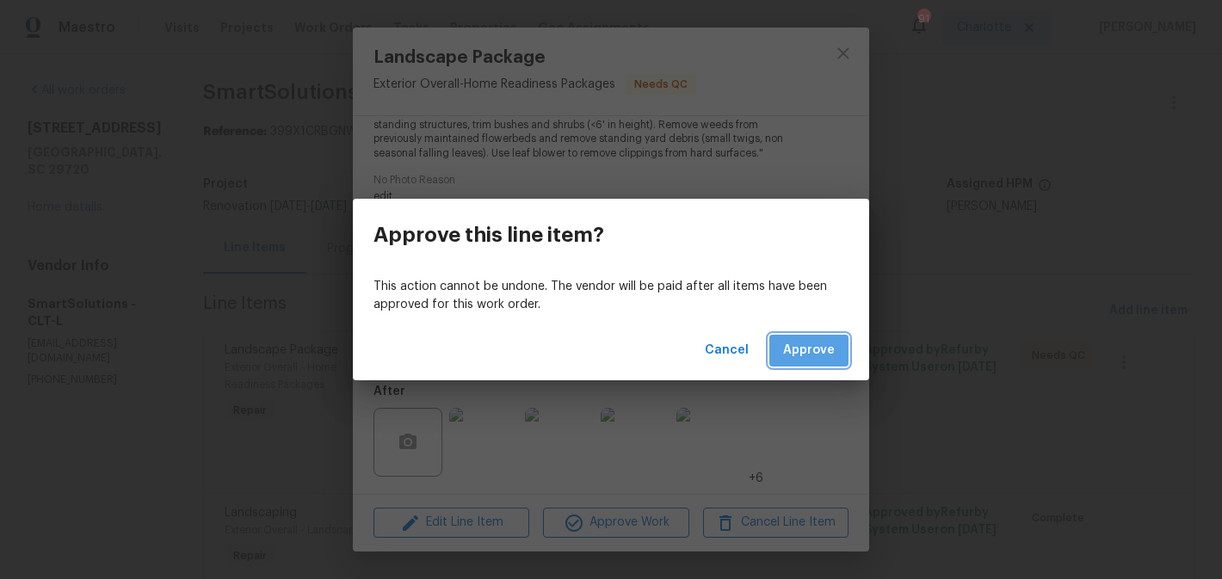
click at [811, 352] on span "Approve" at bounding box center [809, 351] width 52 height 22
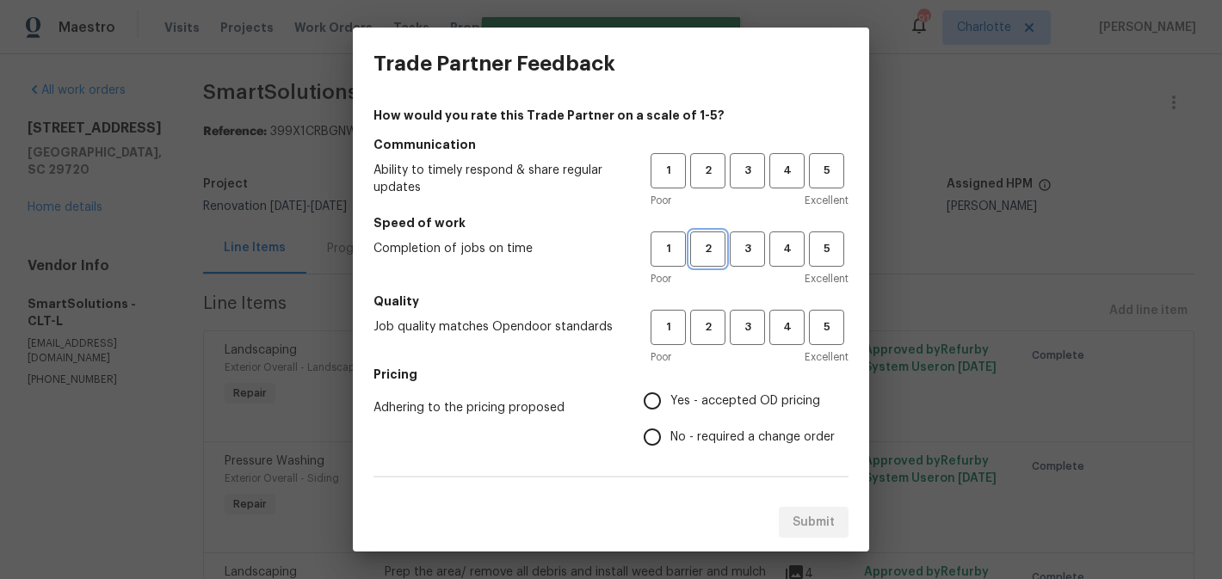
click at [695, 257] on span "2" at bounding box center [708, 249] width 32 height 20
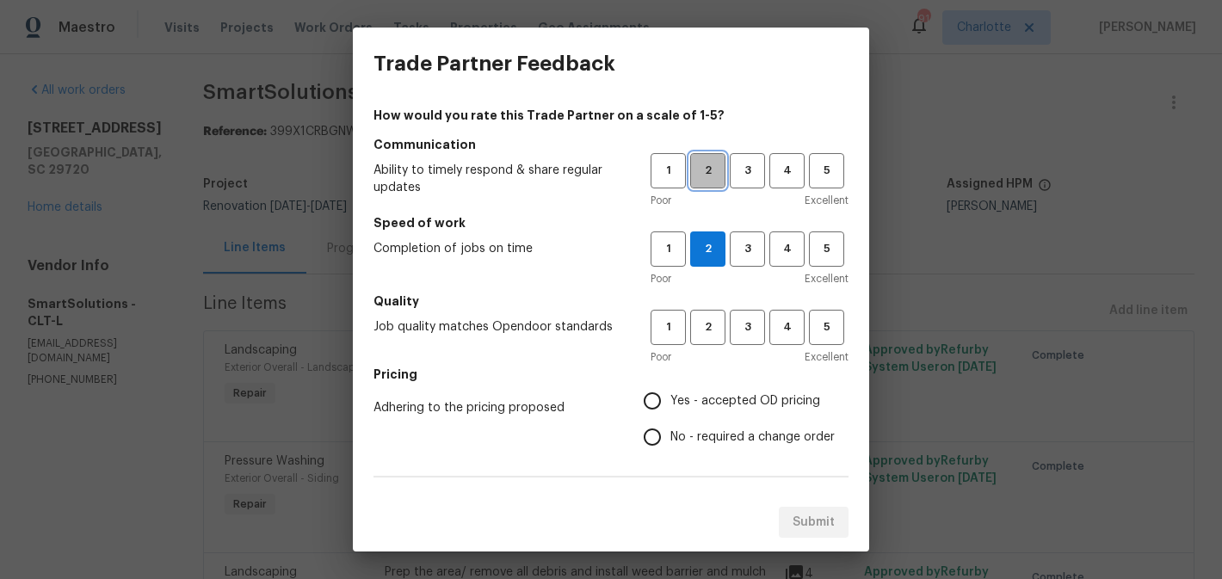
click at [715, 183] on button "2" at bounding box center [707, 170] width 35 height 35
click at [737, 186] on button "3" at bounding box center [747, 170] width 35 height 35
click at [726, 194] on div "Poor Excellent" at bounding box center [750, 200] width 198 height 17
click at [717, 182] on button "2" at bounding box center [707, 170] width 35 height 35
click at [783, 330] on span "4" at bounding box center [787, 328] width 32 height 20
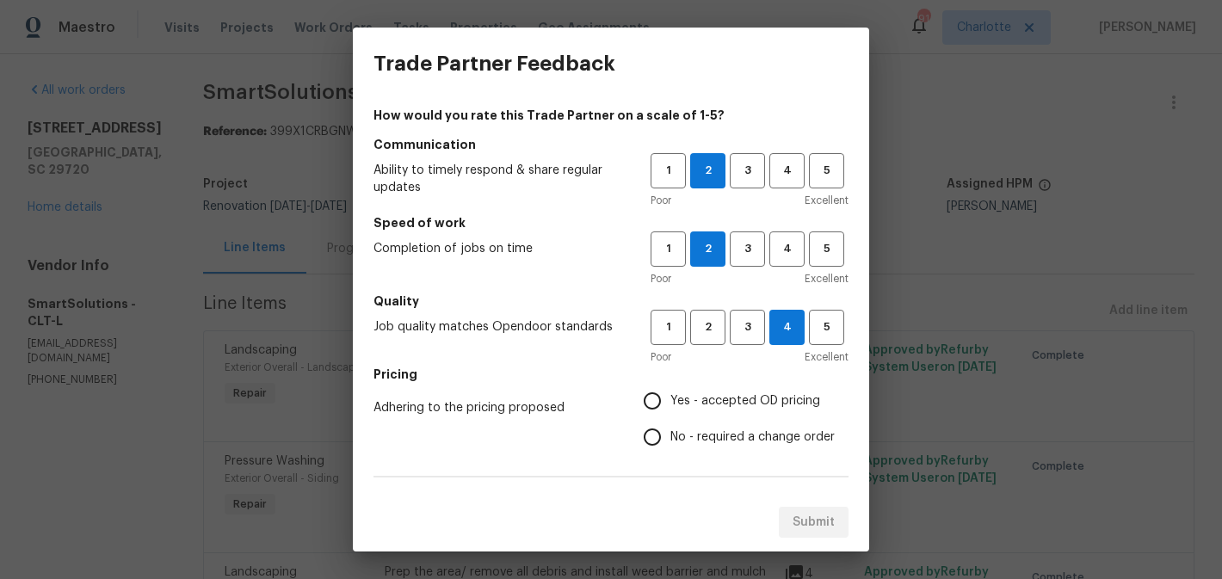
click at [748, 399] on span "Yes - accepted OD pricing" at bounding box center [745, 401] width 150 height 18
click at [670, 399] on input "Yes - accepted OD pricing" at bounding box center [652, 401] width 36 height 36
radio input "true"
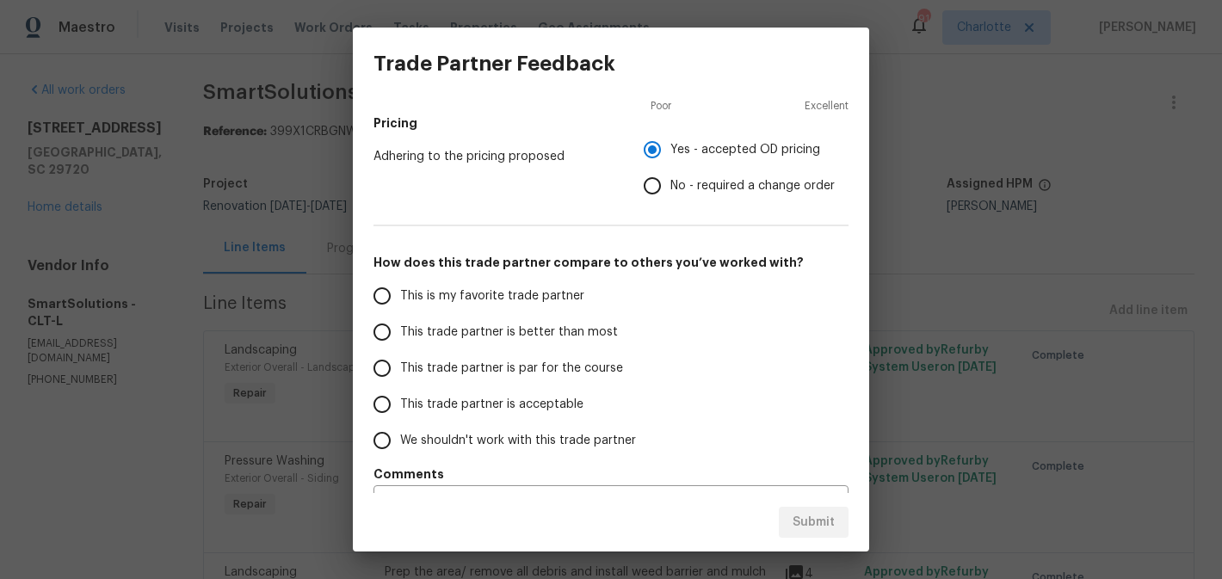
scroll to position [294, 0]
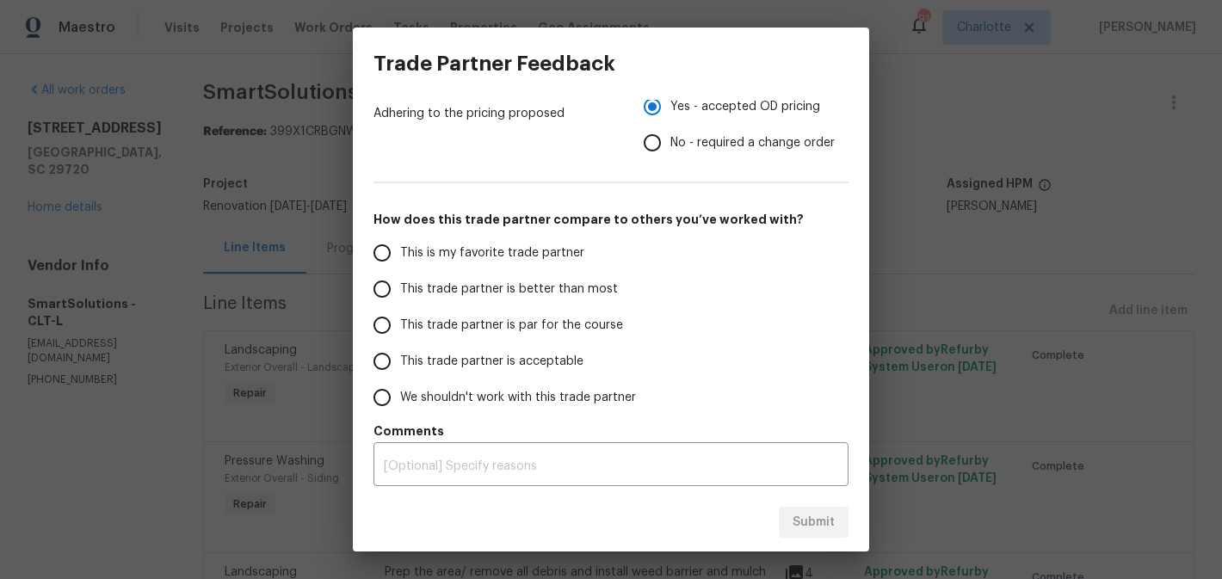
click at [523, 284] on span "This trade partner is better than most" at bounding box center [509, 290] width 218 height 18
click at [400, 284] on input "This trade partner is better than most" at bounding box center [382, 289] width 36 height 36
click at [812, 517] on span "Submit" at bounding box center [813, 523] width 42 height 22
radio input "true"
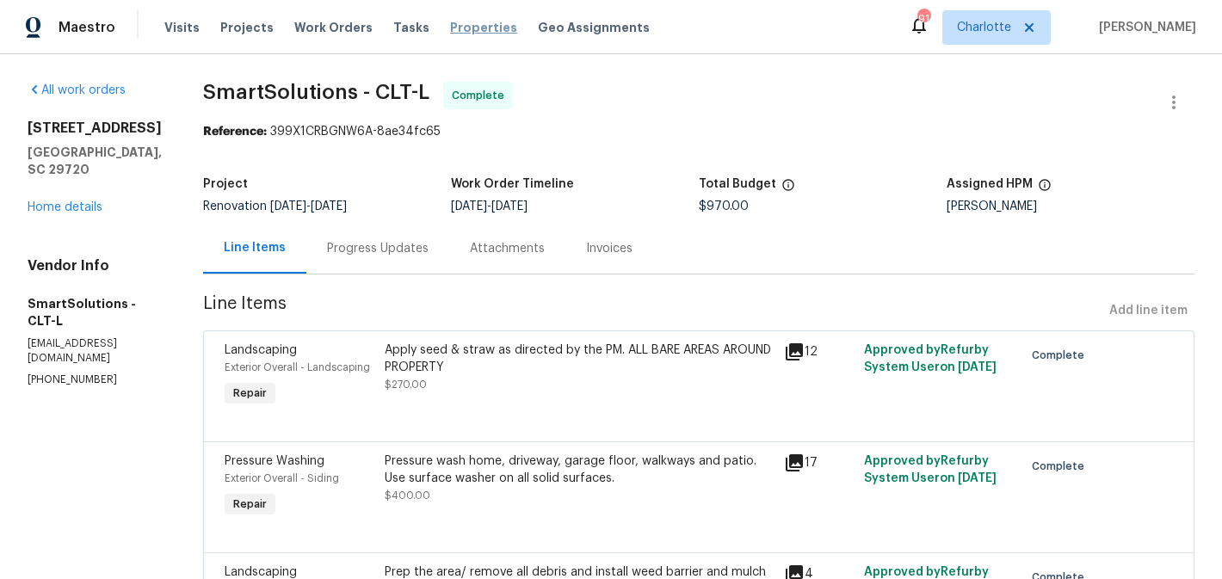
click at [462, 22] on span "Properties" at bounding box center [483, 27] width 67 height 17
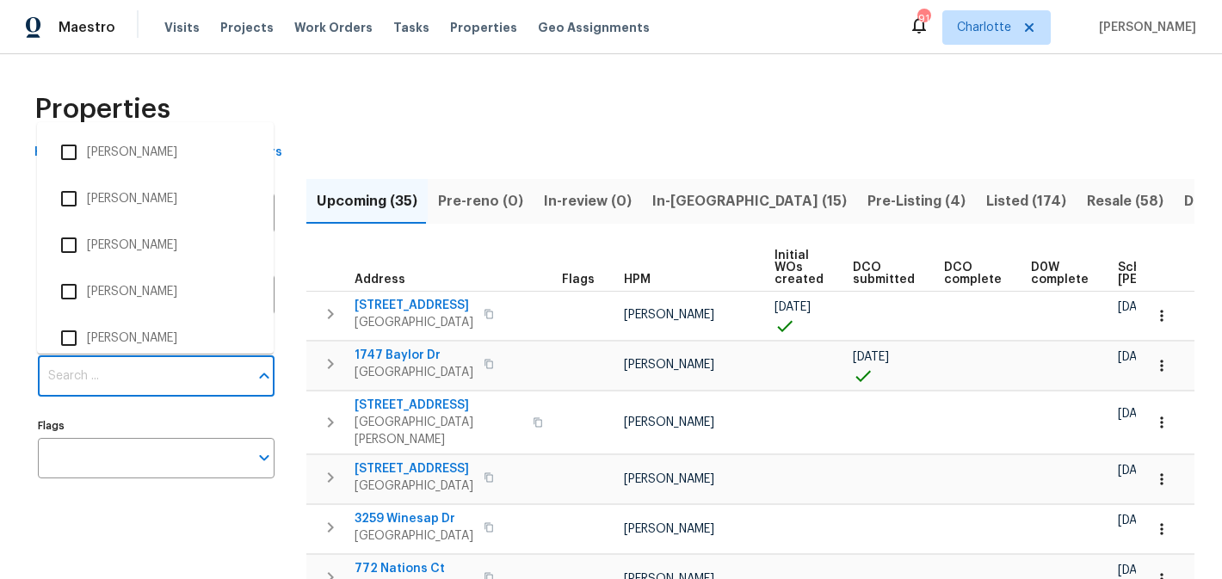
click at [134, 387] on input "Individuals" at bounding box center [143, 376] width 211 height 40
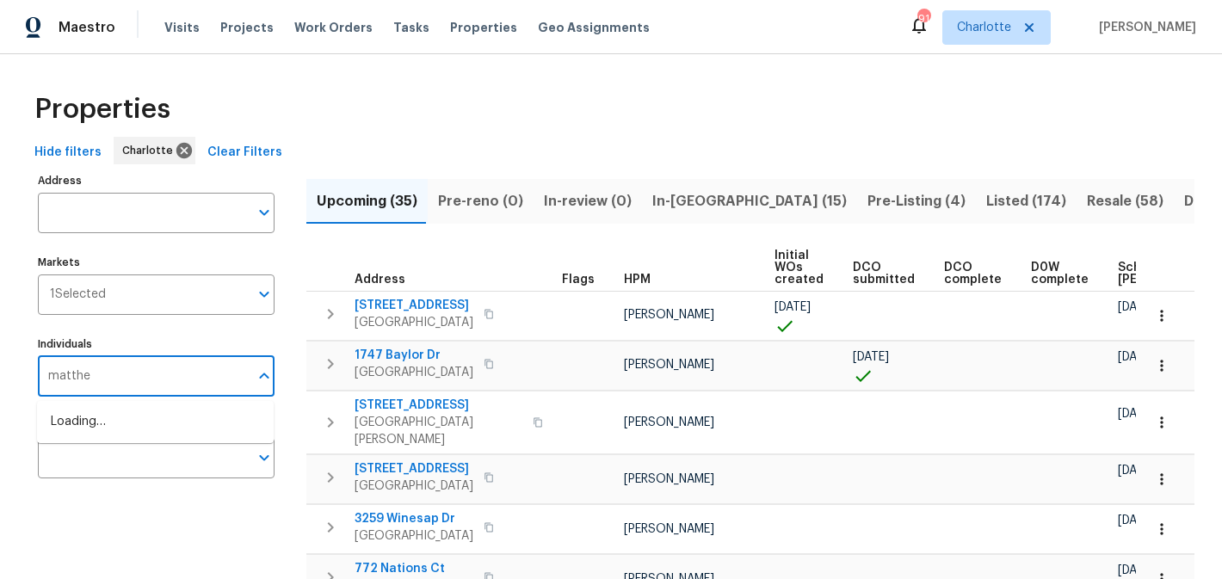
type input "matthew"
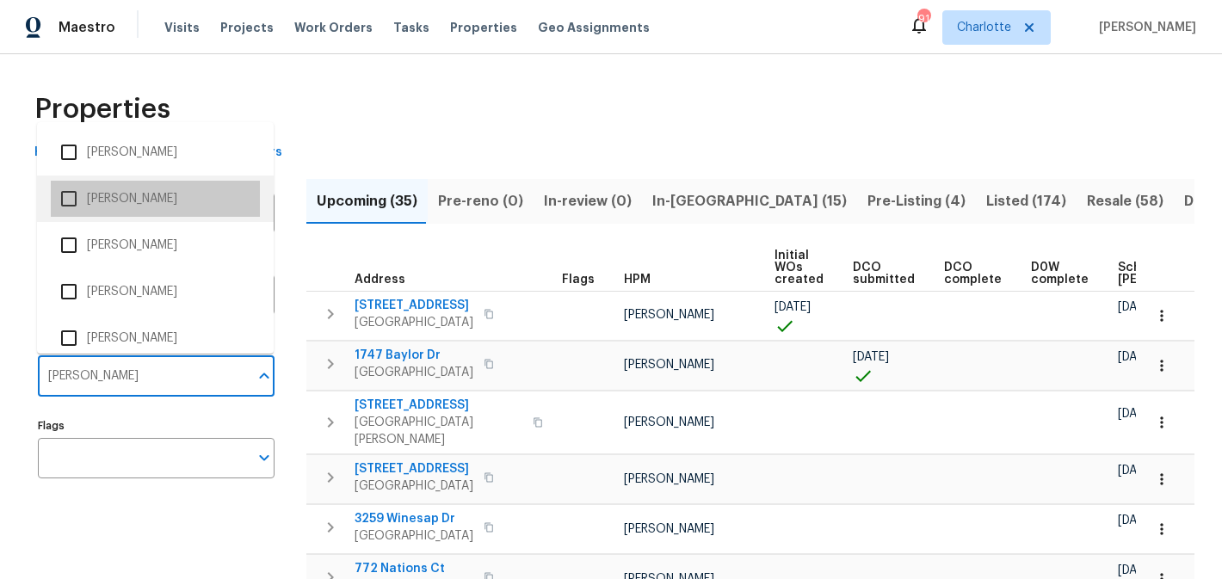
click at [157, 209] on li "[PERSON_NAME]" at bounding box center [155, 199] width 209 height 36
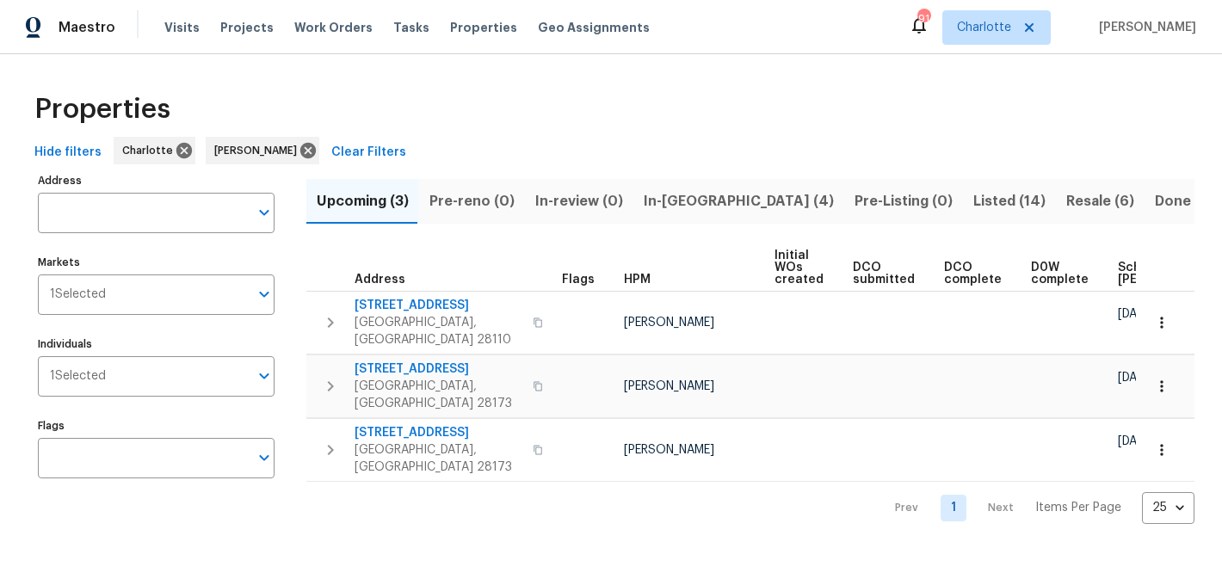
click at [658, 187] on button "In-reno (4)" at bounding box center [738, 201] width 211 height 45
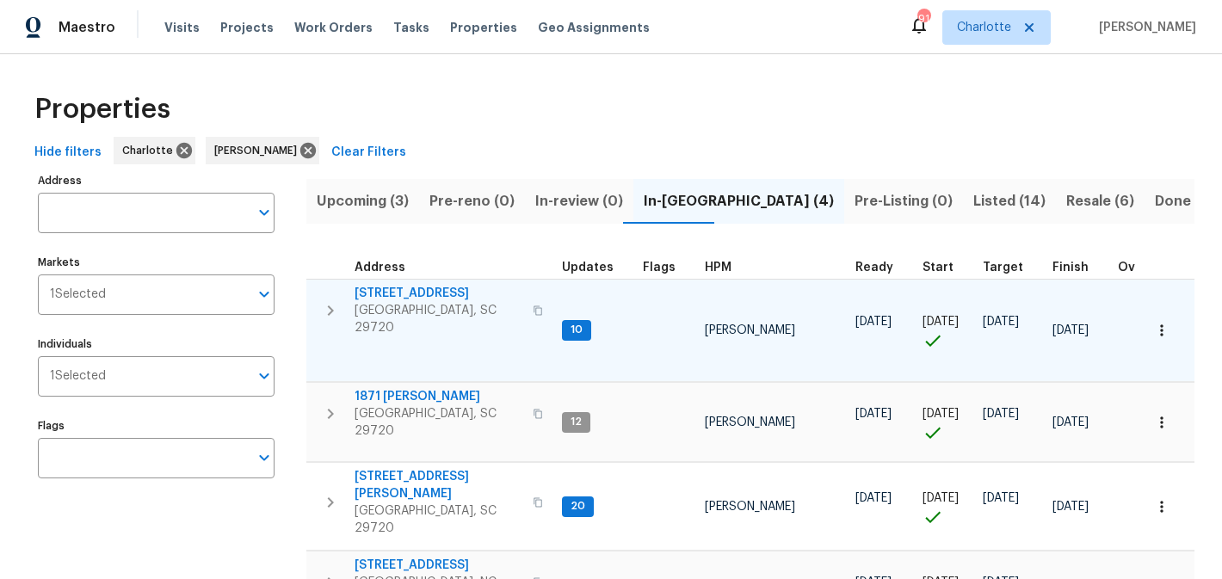
click at [404, 285] on span "4131 Doe Ridge Ln" at bounding box center [439, 293] width 168 height 17
click at [422, 291] on span "4131 Doe Ridge Ln" at bounding box center [439, 293] width 168 height 17
click at [422, 290] on span "4131 Doe Ridge Ln" at bounding box center [439, 293] width 168 height 17
click at [410, 293] on span "4131 Doe Ridge Ln" at bounding box center [439, 293] width 168 height 17
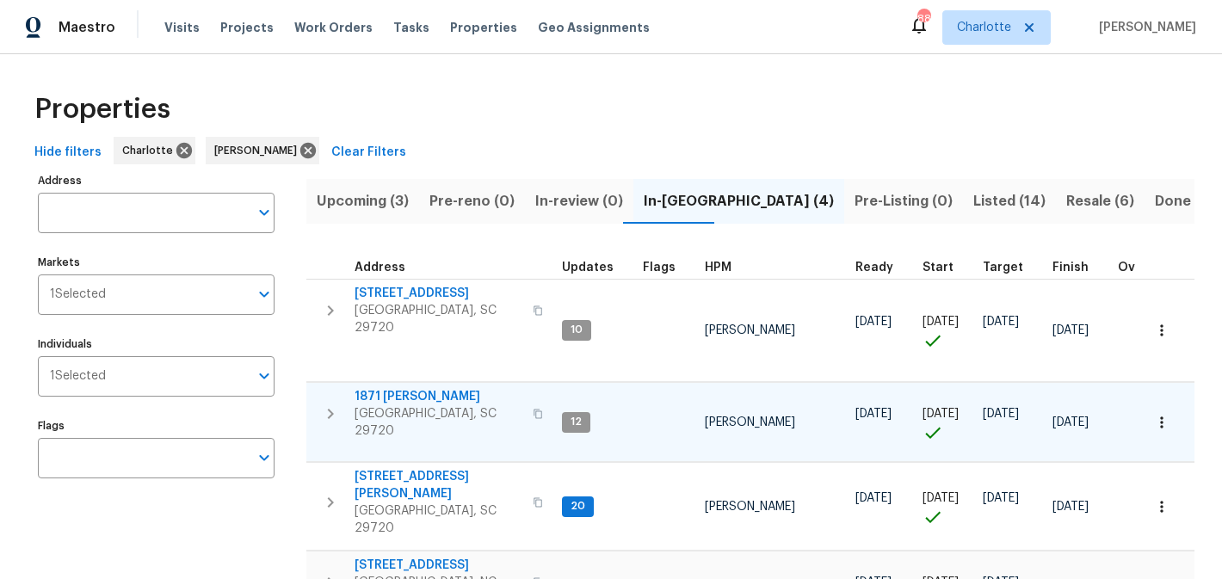
click at [382, 395] on span "1871 Tara Trl" at bounding box center [439, 396] width 168 height 17
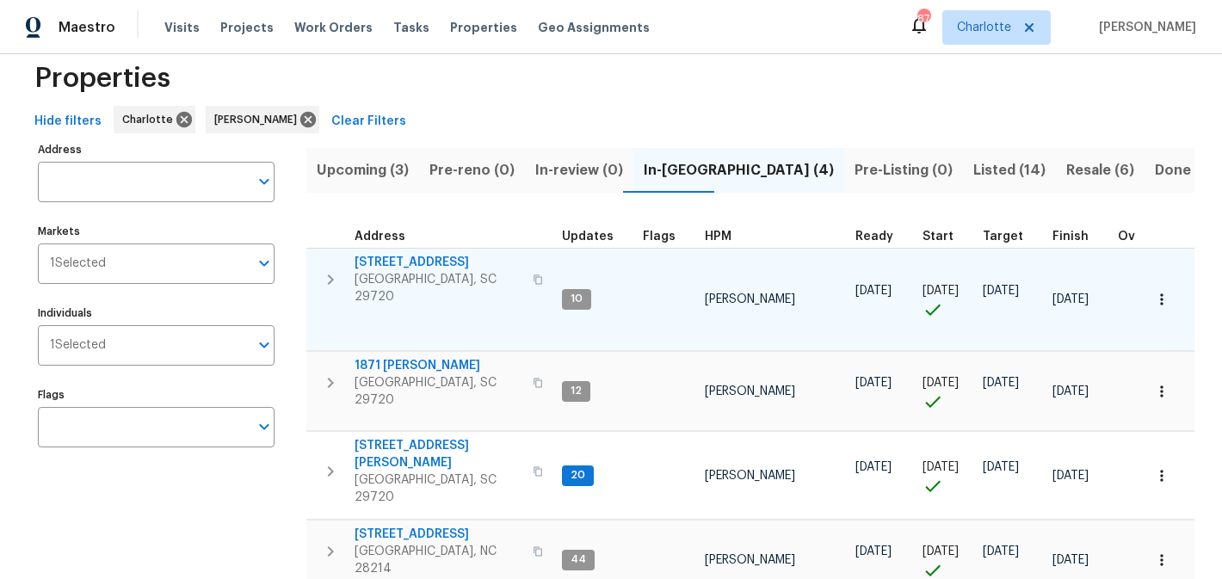
scroll to position [78, 0]
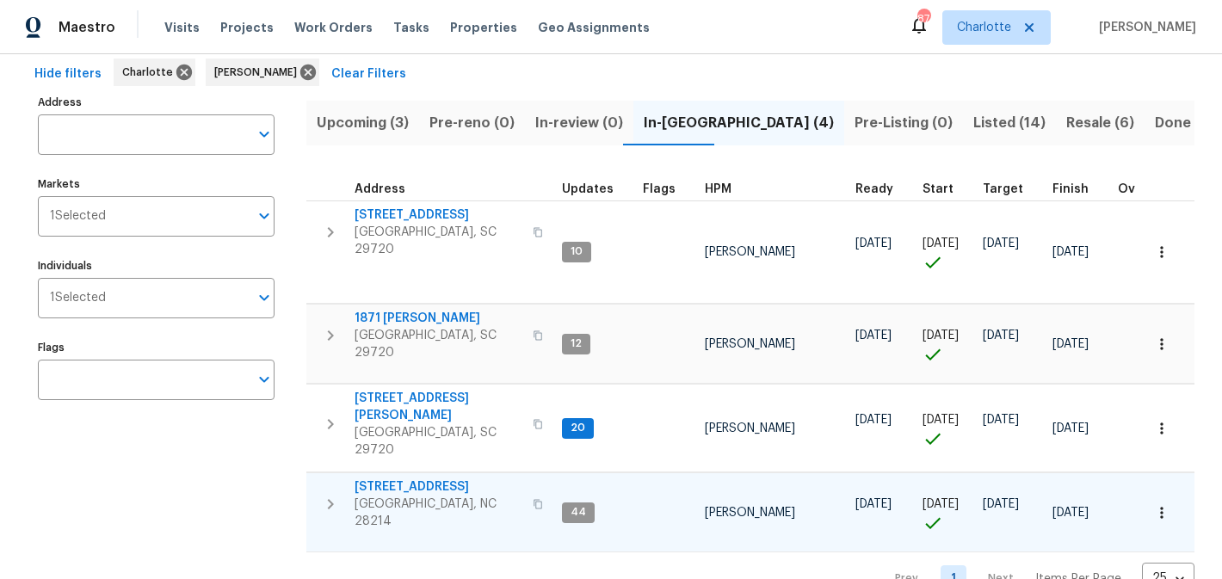
click at [401, 478] on span "505 Old Vine Ct" at bounding box center [439, 486] width 168 height 17
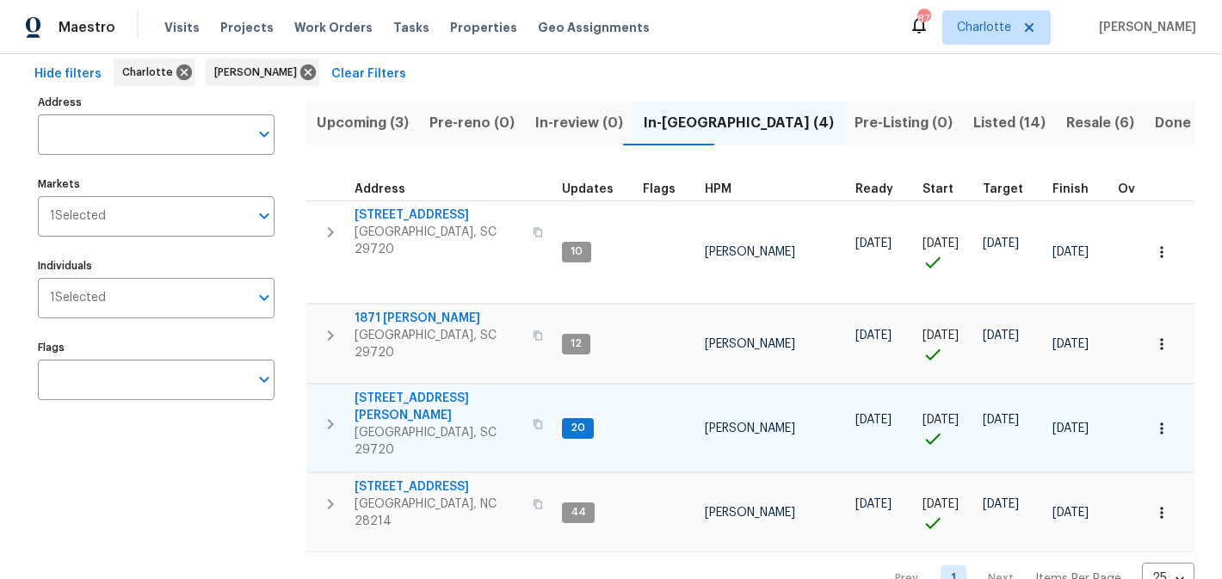
click at [398, 390] on span "[STREET_ADDRESS][PERSON_NAME]" at bounding box center [439, 407] width 168 height 34
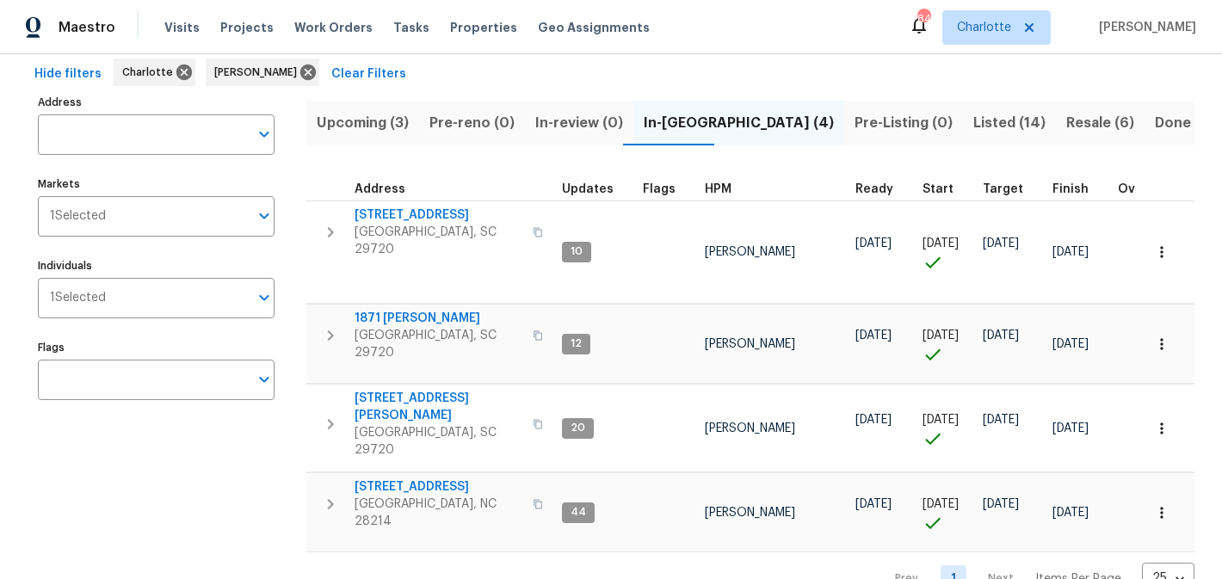
click at [973, 121] on span "Listed (14)" at bounding box center [1009, 123] width 72 height 24
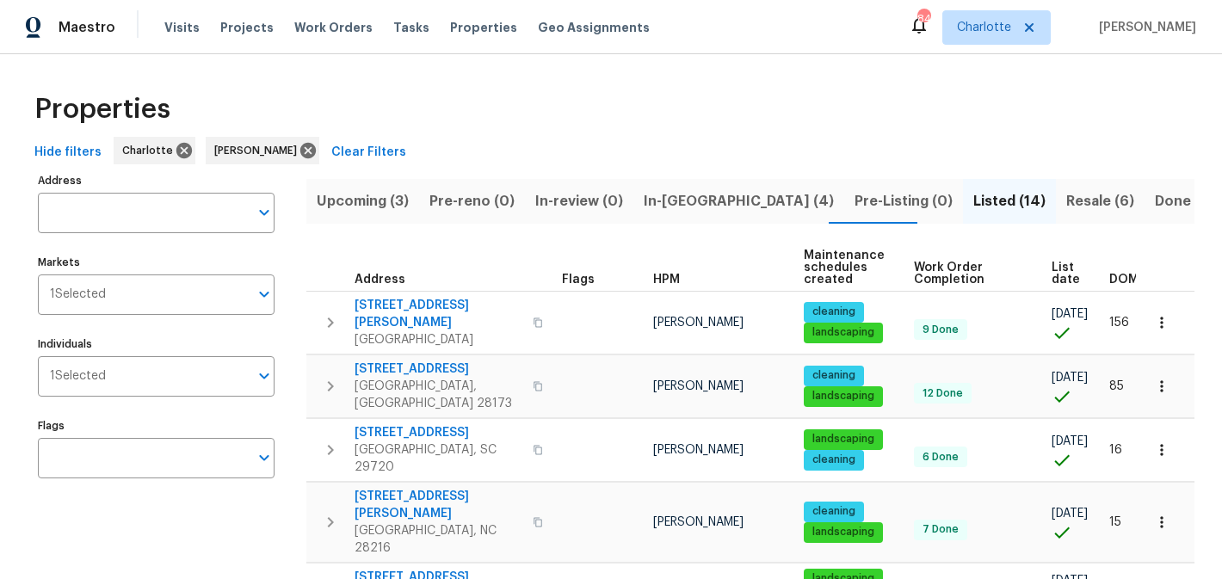
click at [1066, 202] on span "Resale (6)" at bounding box center [1100, 201] width 68 height 24
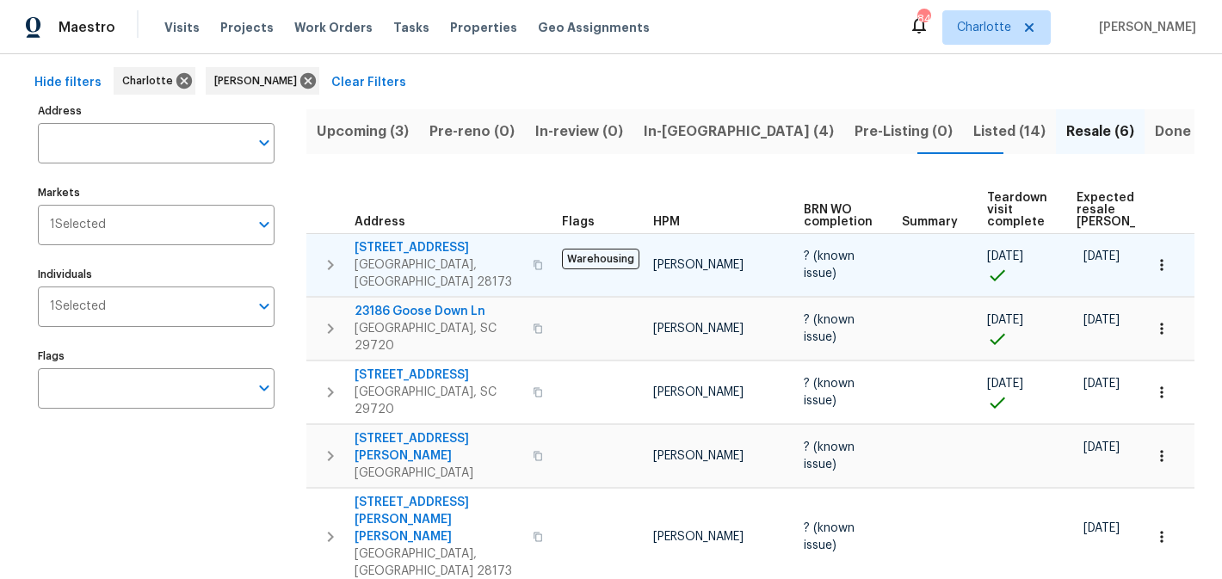
scroll to position [28, 0]
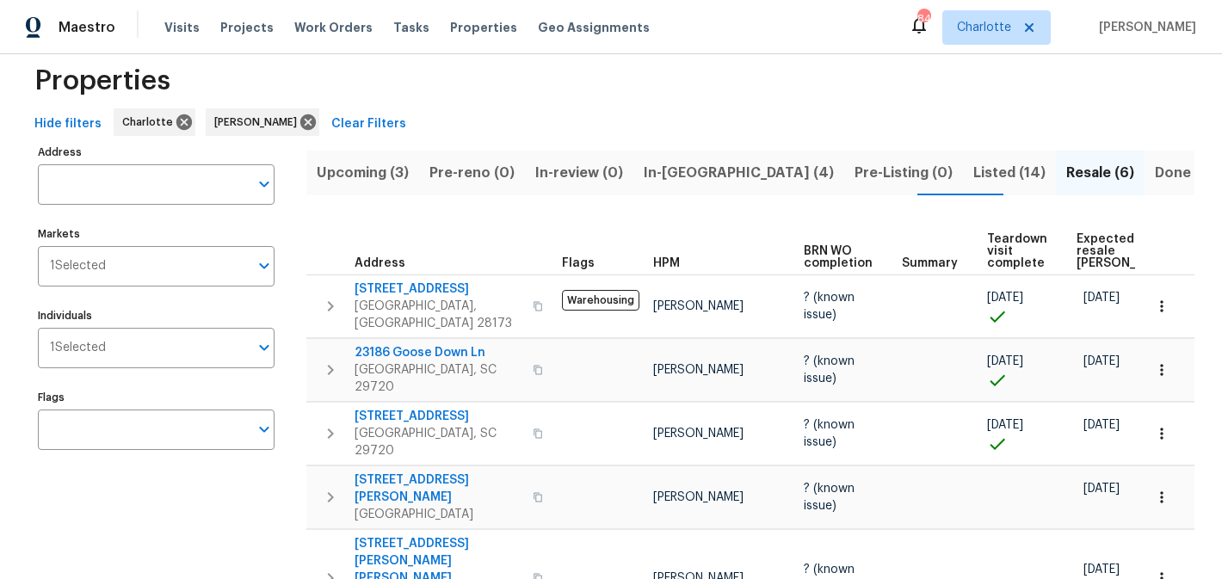
click at [682, 162] on span "In-reno (4)" at bounding box center [739, 173] width 190 height 24
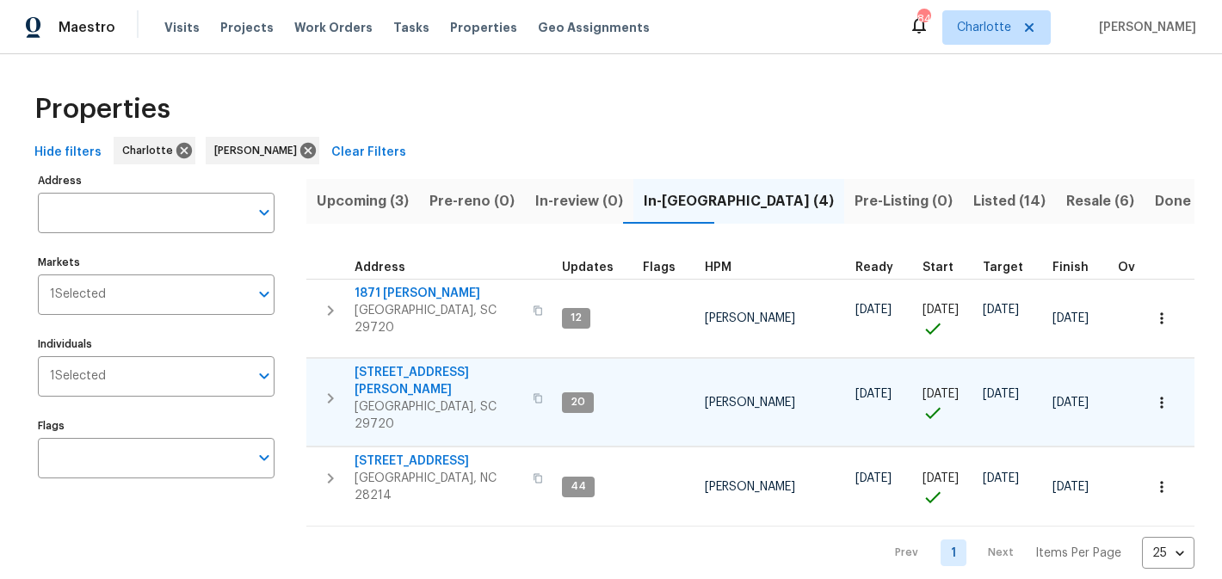
click at [407, 364] on span "[STREET_ADDRESS][PERSON_NAME]" at bounding box center [439, 381] width 168 height 34
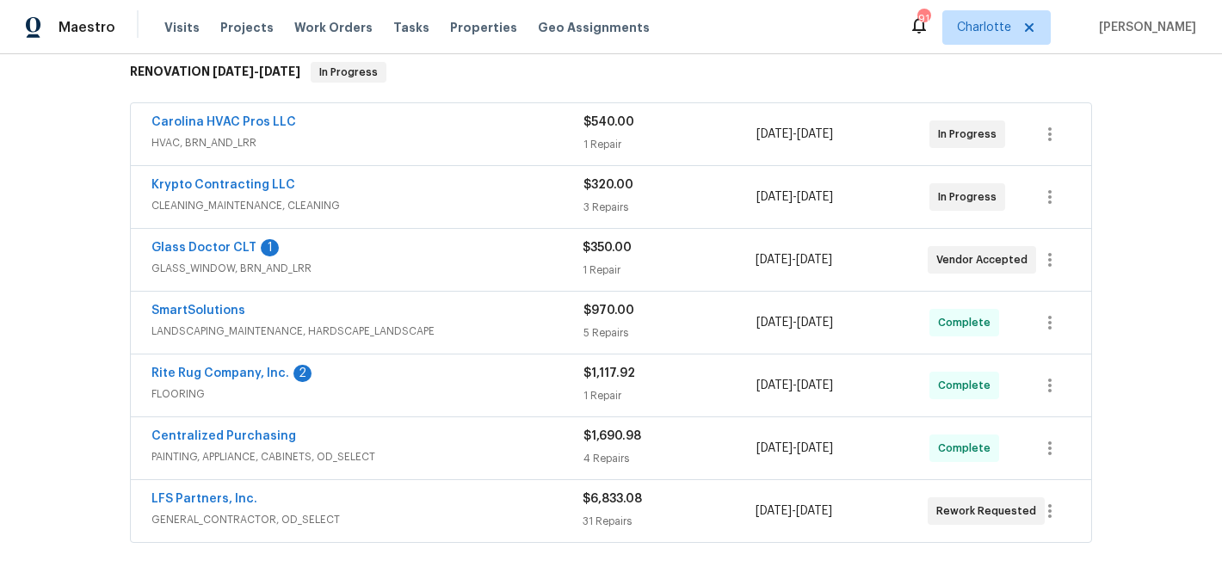
scroll to position [266, 0]
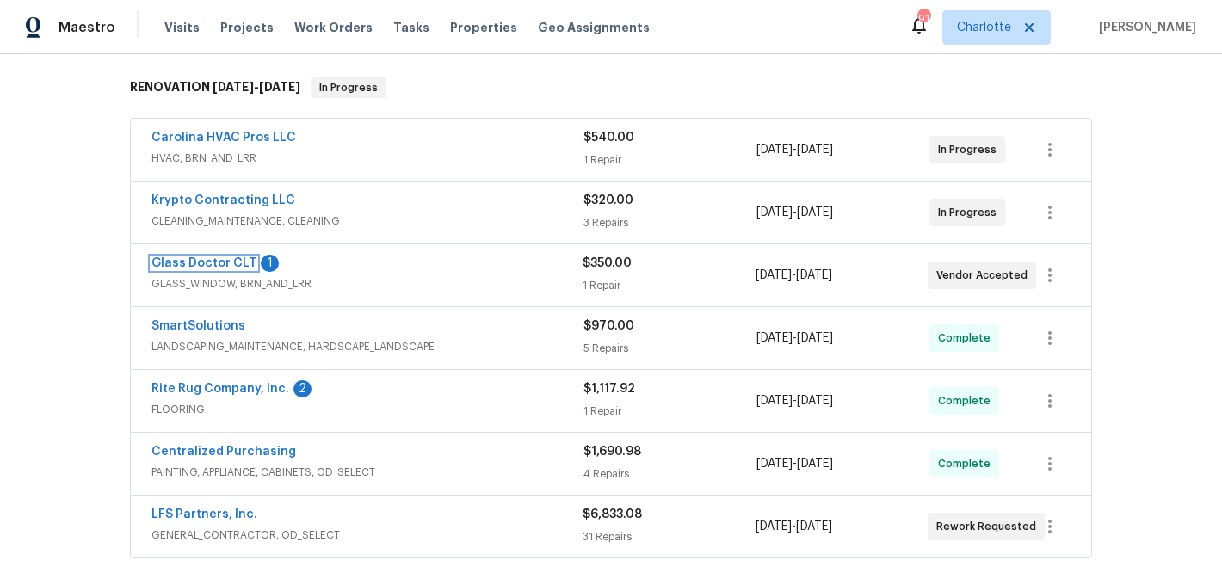
click at [207, 265] on link "Glass Doctor CLT" at bounding box center [203, 263] width 105 height 12
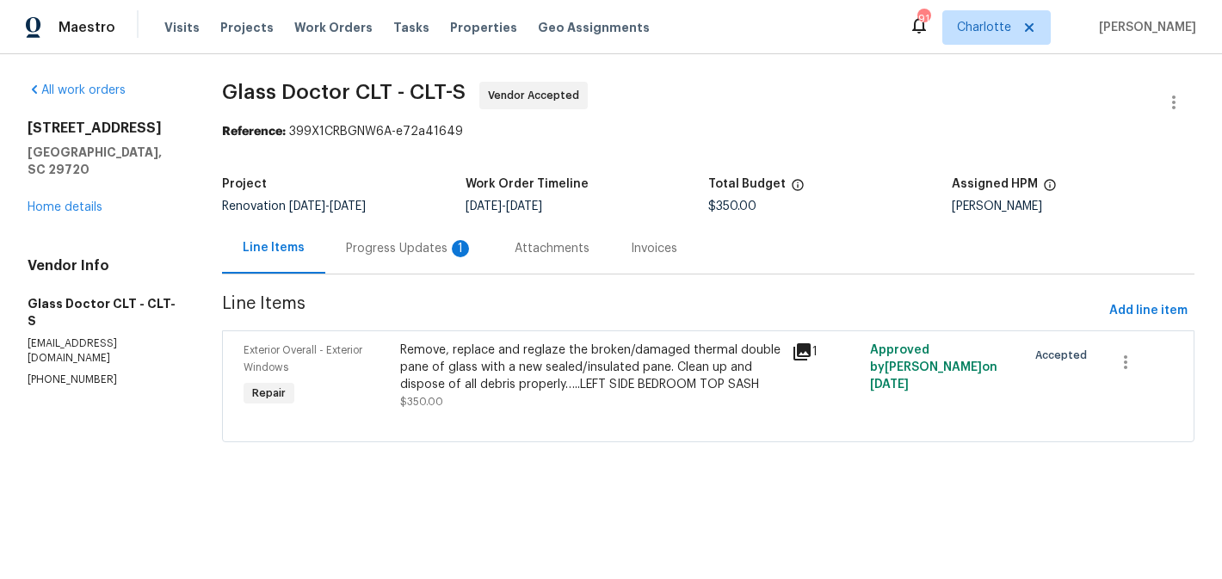
click at [387, 236] on div "Progress Updates 1" at bounding box center [409, 248] width 169 height 51
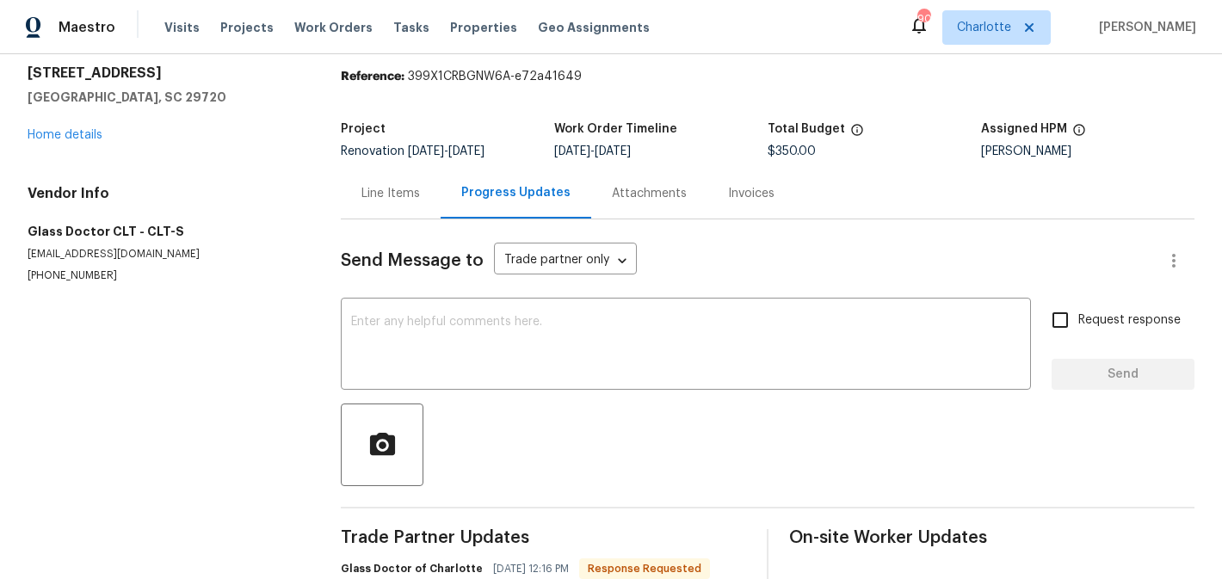
scroll to position [127, 0]
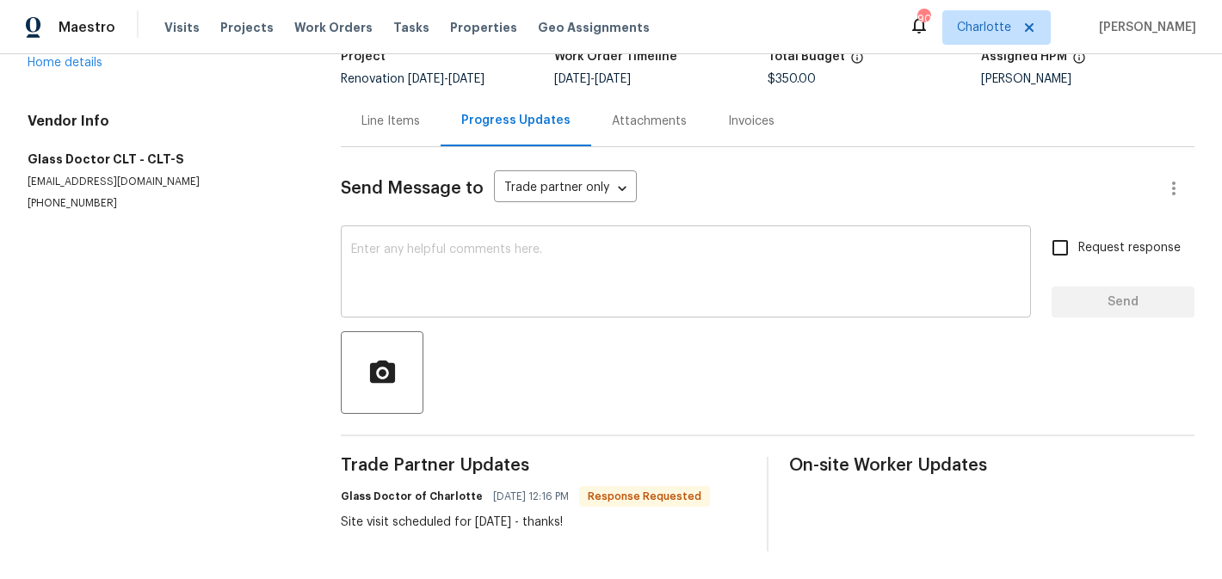
click at [459, 234] on div "x ​" at bounding box center [686, 274] width 690 height 88
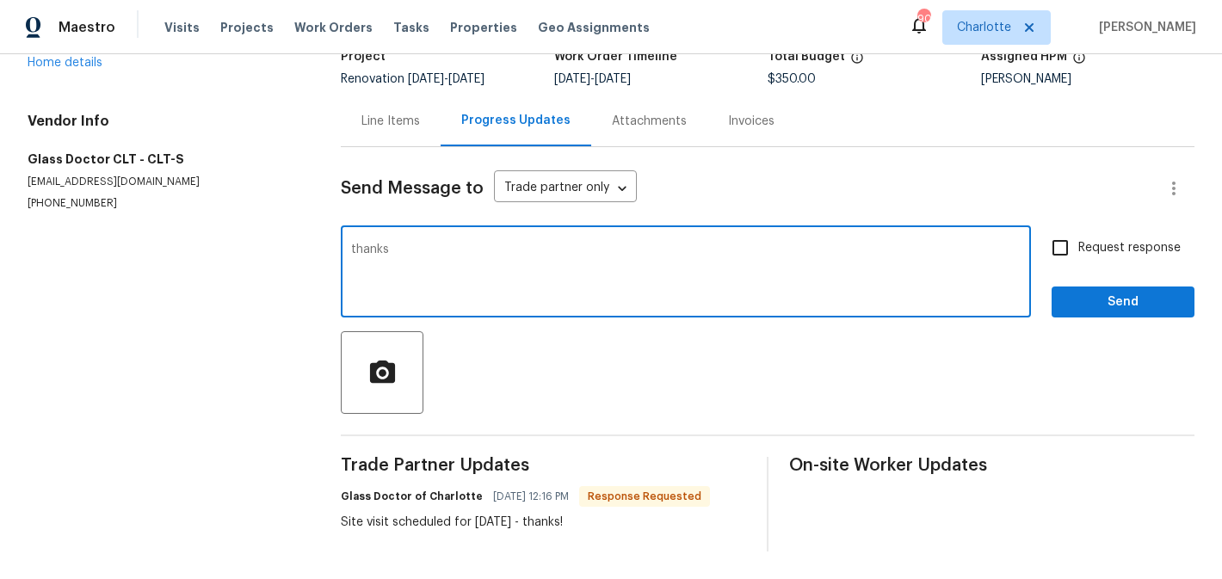
type textarea "thanks"
click at [1107, 240] on span "Request response" at bounding box center [1129, 248] width 102 height 18
click at [1078, 240] on input "Request response" at bounding box center [1060, 248] width 36 height 36
checkbox input "true"
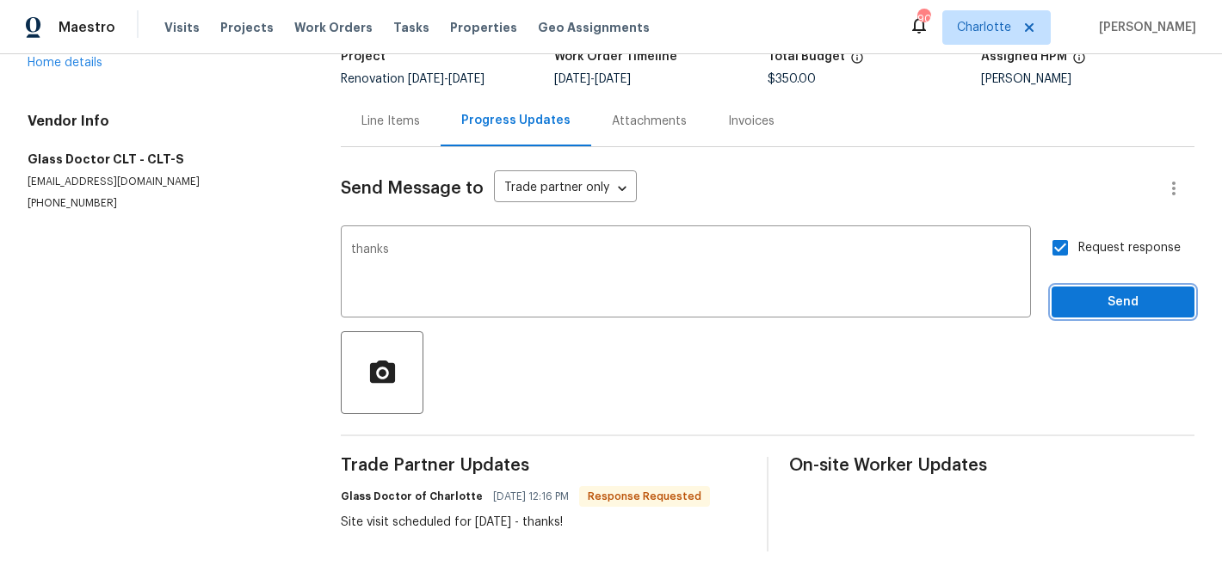
click at [1117, 292] on span "Send" at bounding box center [1122, 303] width 115 height 22
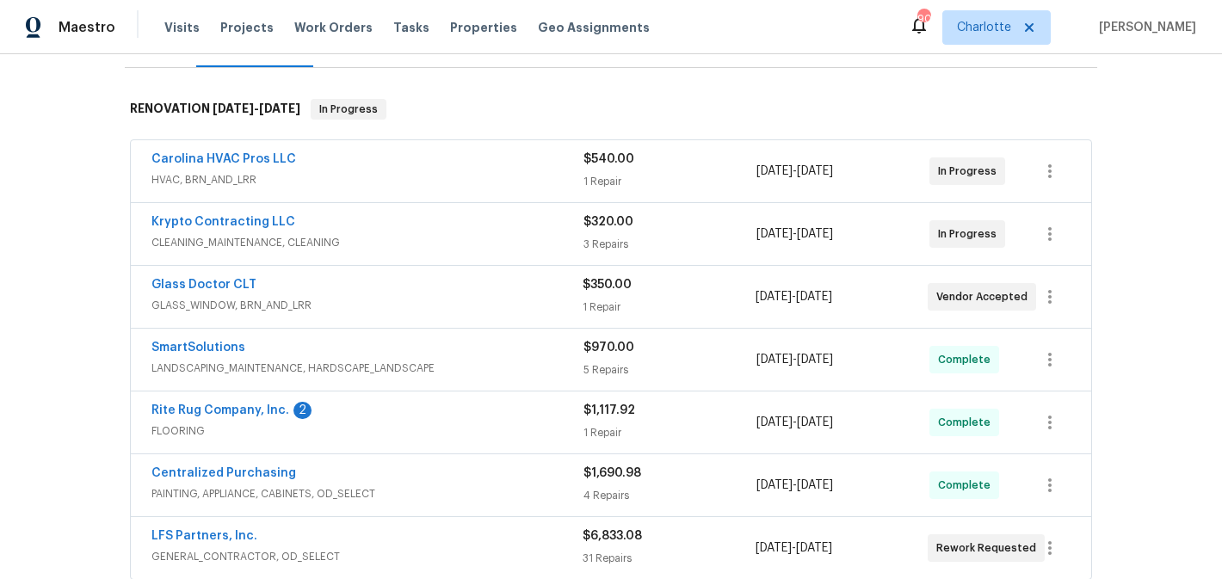
scroll to position [247, 0]
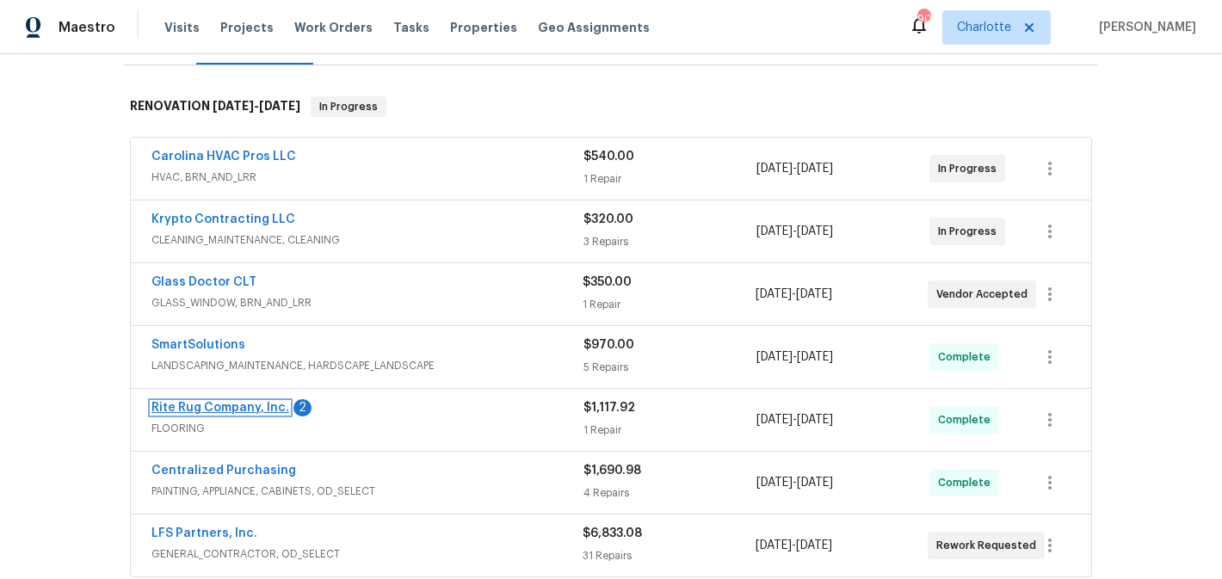
click at [207, 405] on link "Rite Rug Company, Inc." at bounding box center [220, 408] width 138 height 12
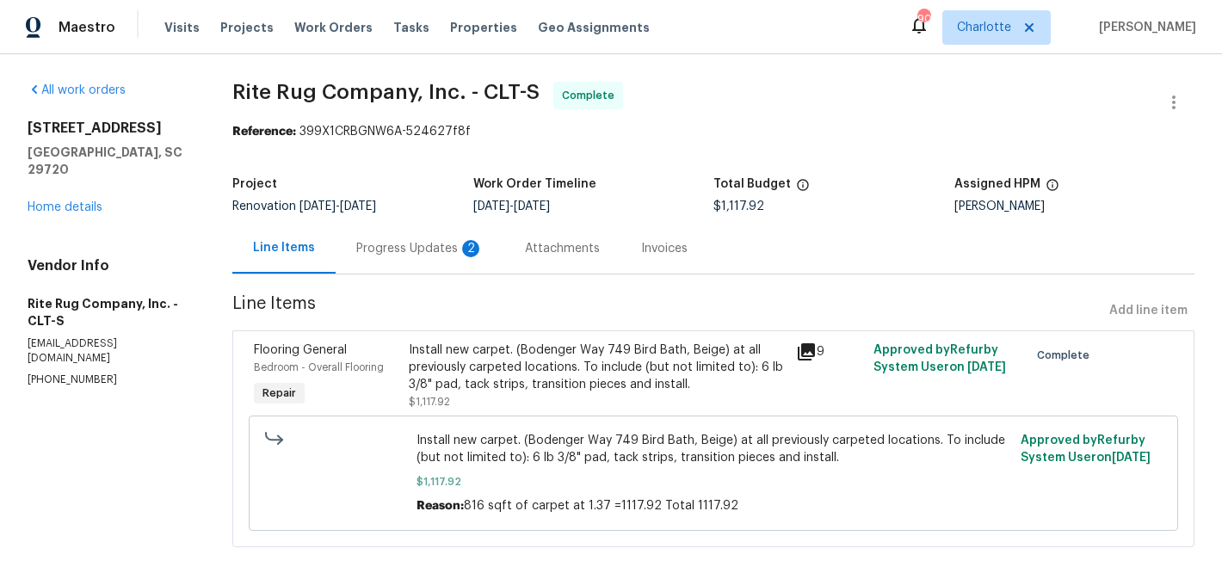
click at [389, 249] on div "Progress Updates 2" at bounding box center [419, 248] width 127 height 17
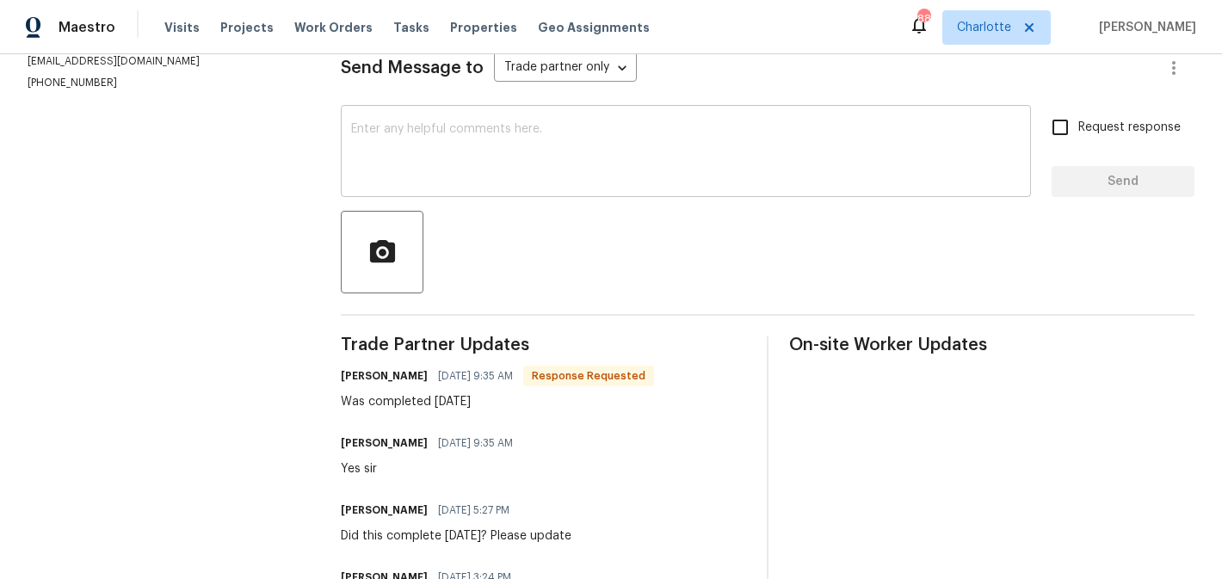
scroll to position [194, 0]
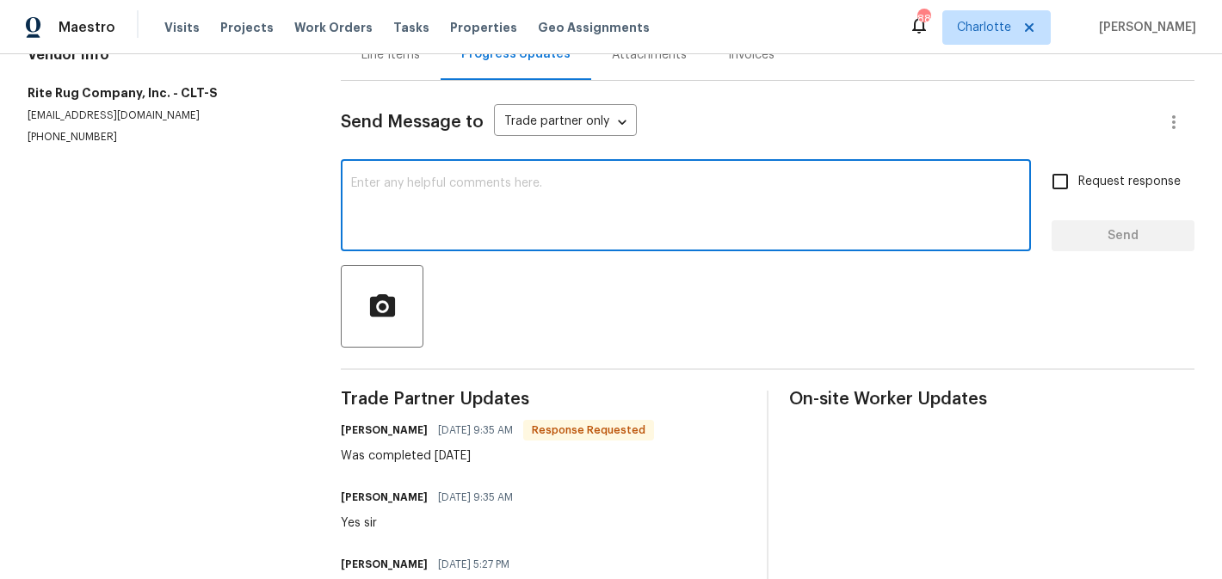
click at [429, 201] on textarea at bounding box center [685, 207] width 669 height 60
type textarea "approved. thanks"
click at [1062, 189] on input "Request response" at bounding box center [1060, 181] width 36 height 36
checkbox input "true"
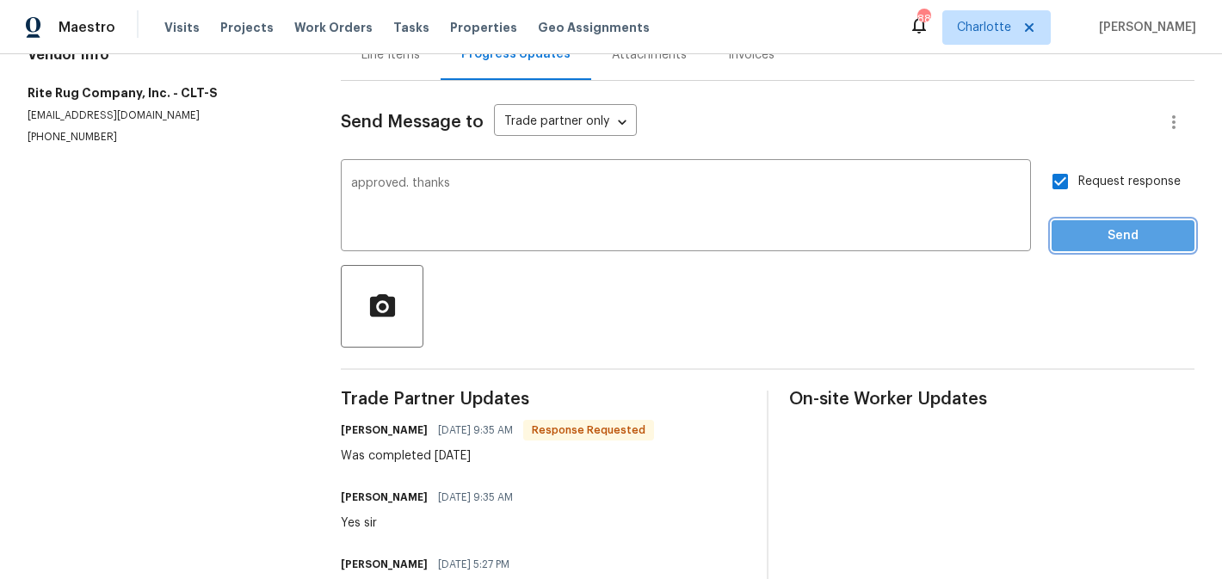
click at [1092, 221] on button "Send" at bounding box center [1123, 236] width 143 height 32
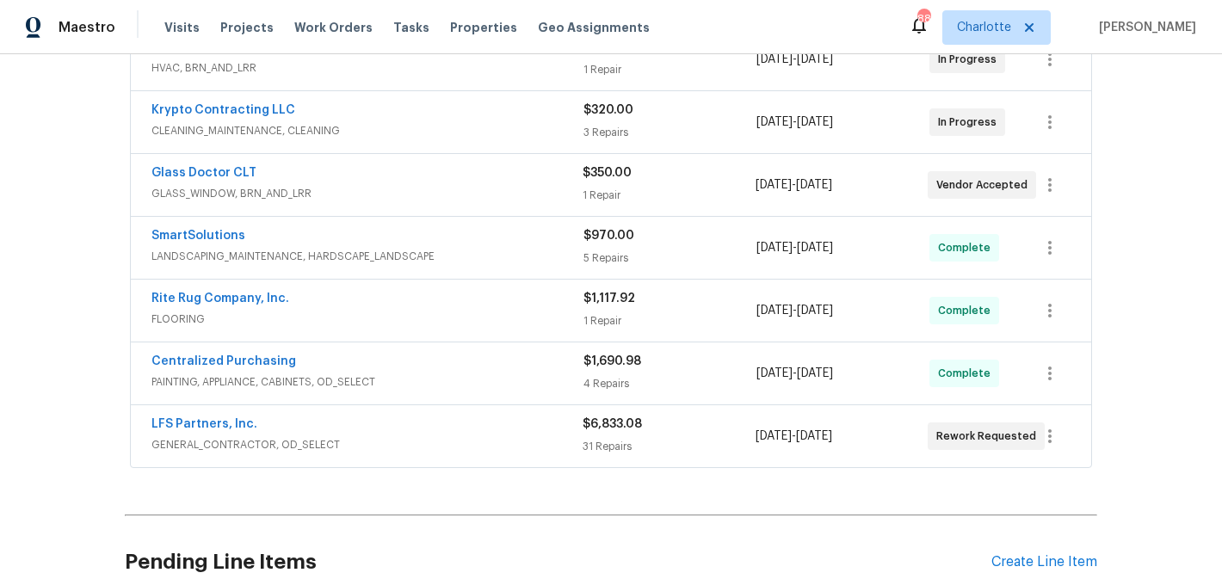
scroll to position [354, 0]
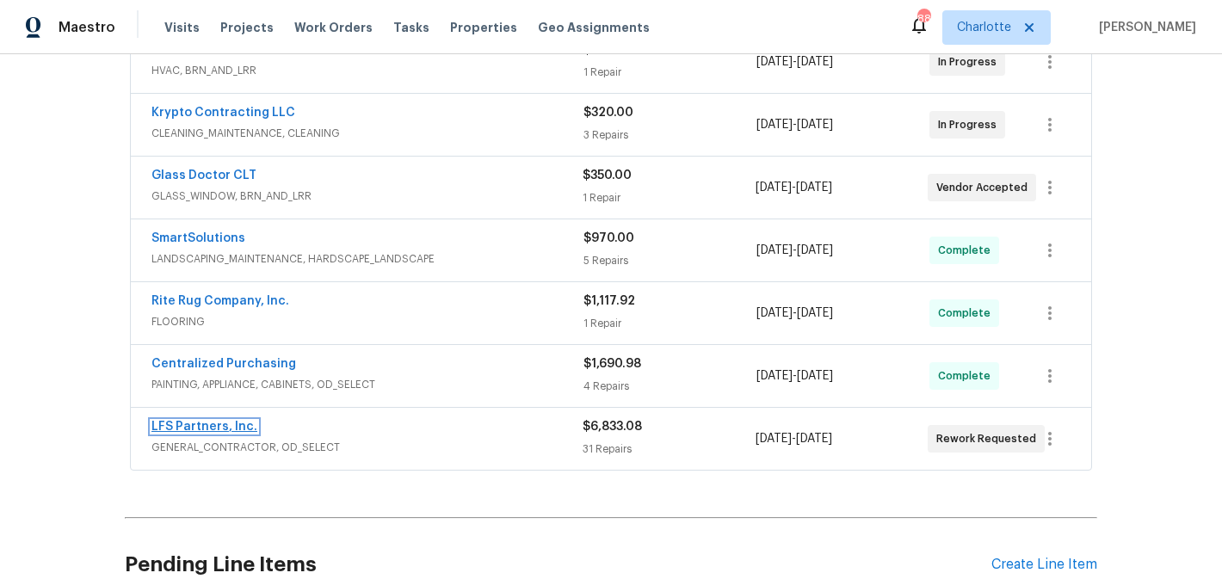
click at [215, 422] on link "LFS Partners, Inc." at bounding box center [204, 427] width 106 height 12
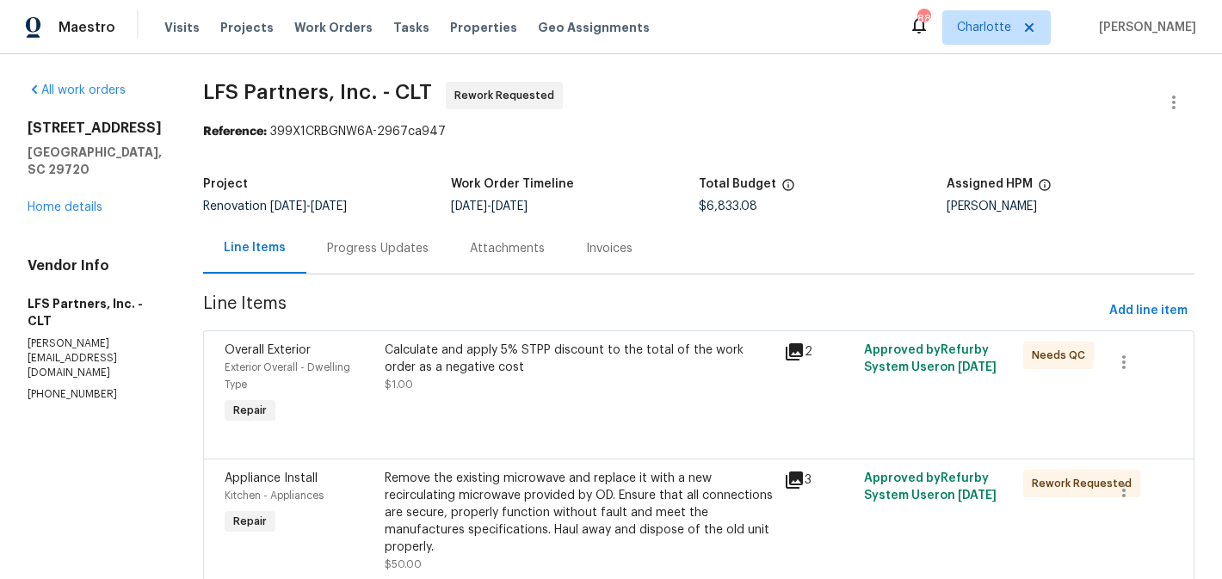
click at [590, 360] on div "Calculate and apply 5% STPP discount to the total of the work order as a negati…" at bounding box center [579, 359] width 389 height 34
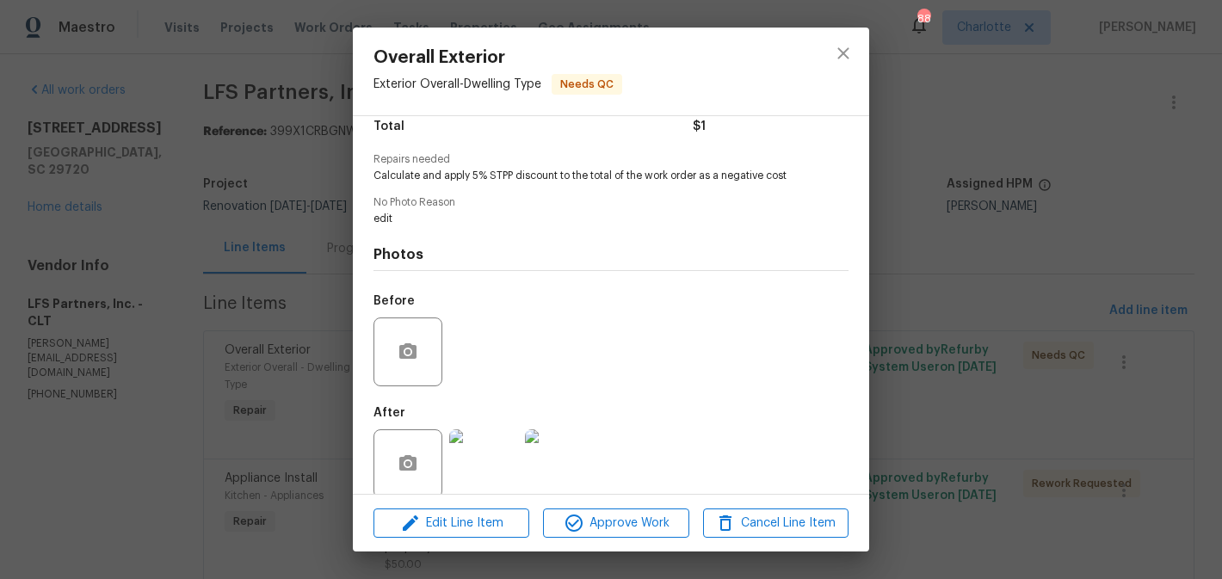
scroll to position [170, 0]
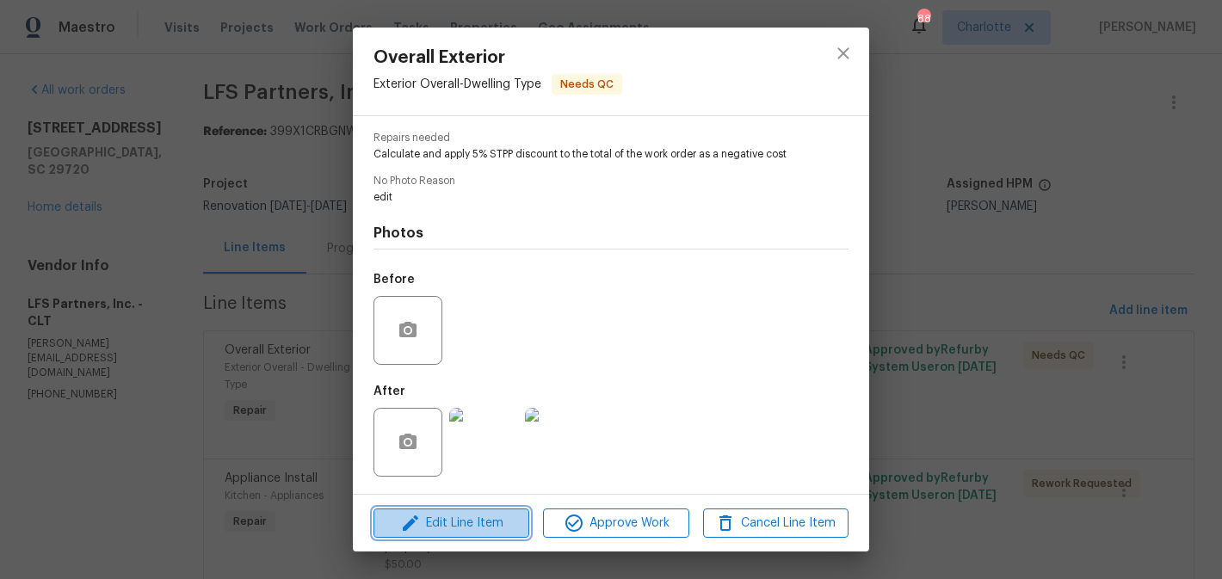
click at [446, 535] on button "Edit Line Item" at bounding box center [451, 524] width 156 height 30
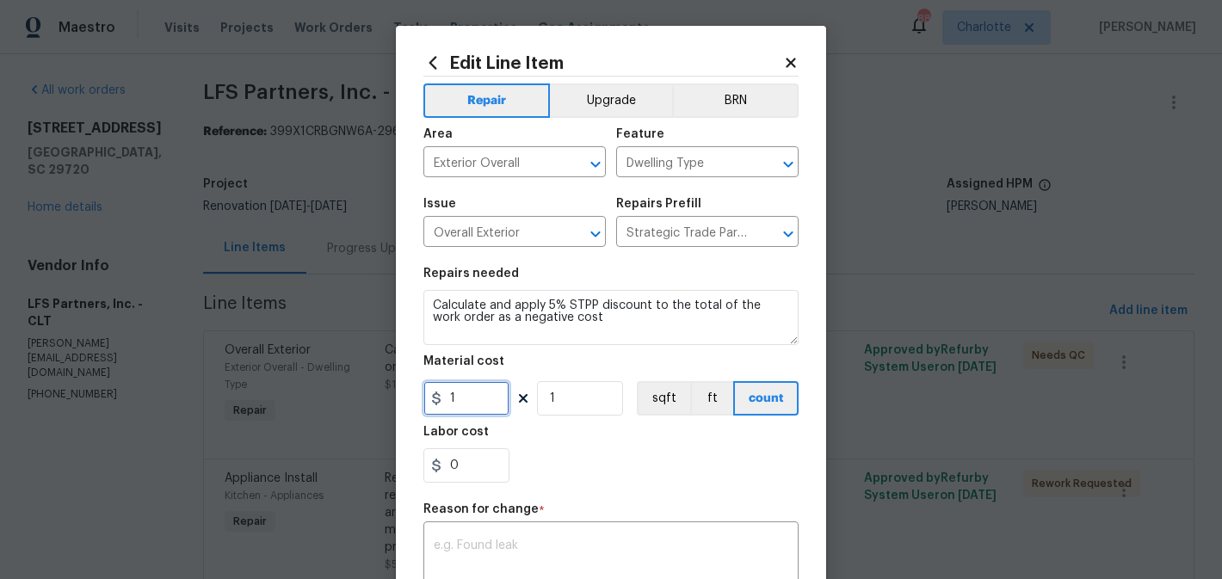
click at [447, 392] on input "1" at bounding box center [466, 398] width 86 height 34
click at [466, 393] on input "1" at bounding box center [466, 398] width 86 height 34
click at [446, 395] on input "3" at bounding box center [466, 398] width 86 height 34
click at [483, 404] on input "-3" at bounding box center [466, 398] width 86 height 34
type input "-341.65"
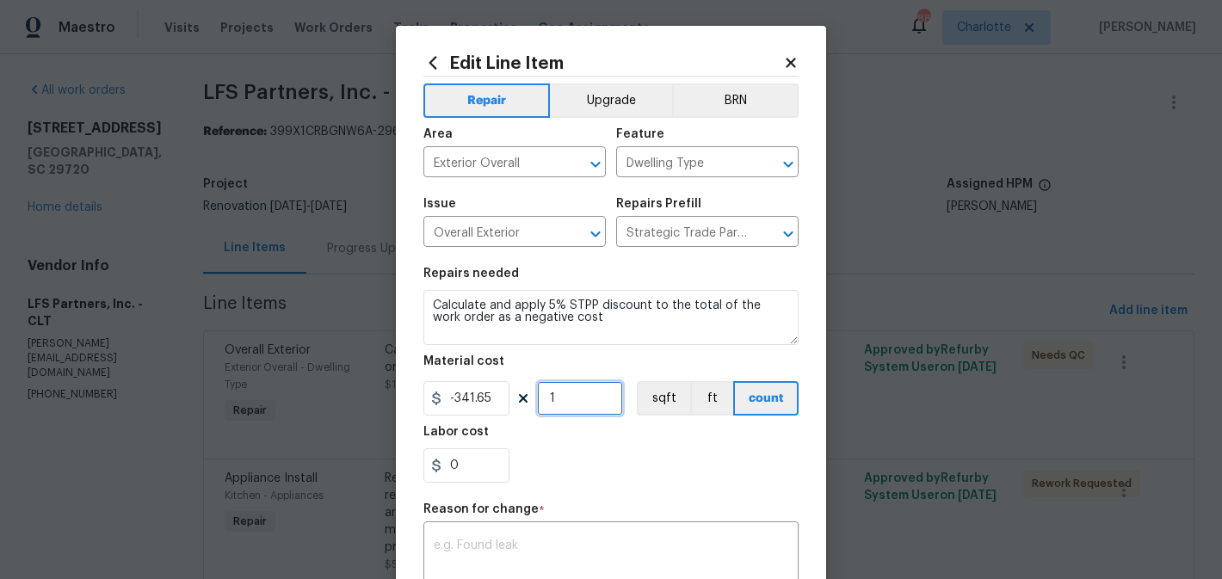
click at [582, 394] on input "1" at bounding box center [580, 398] width 86 height 34
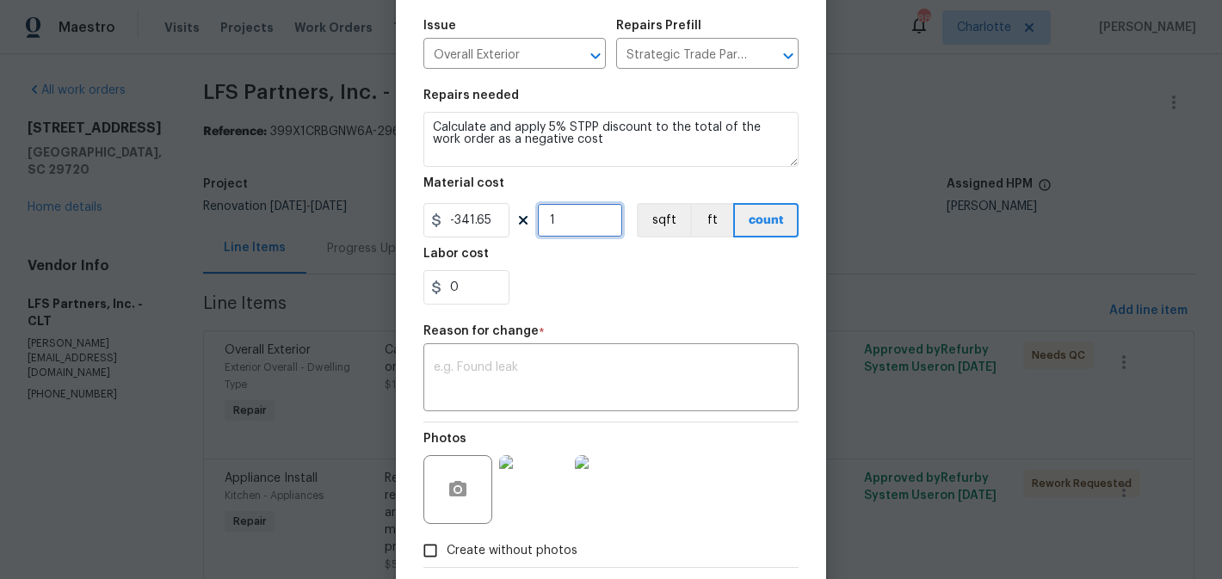
scroll to position [200, 0]
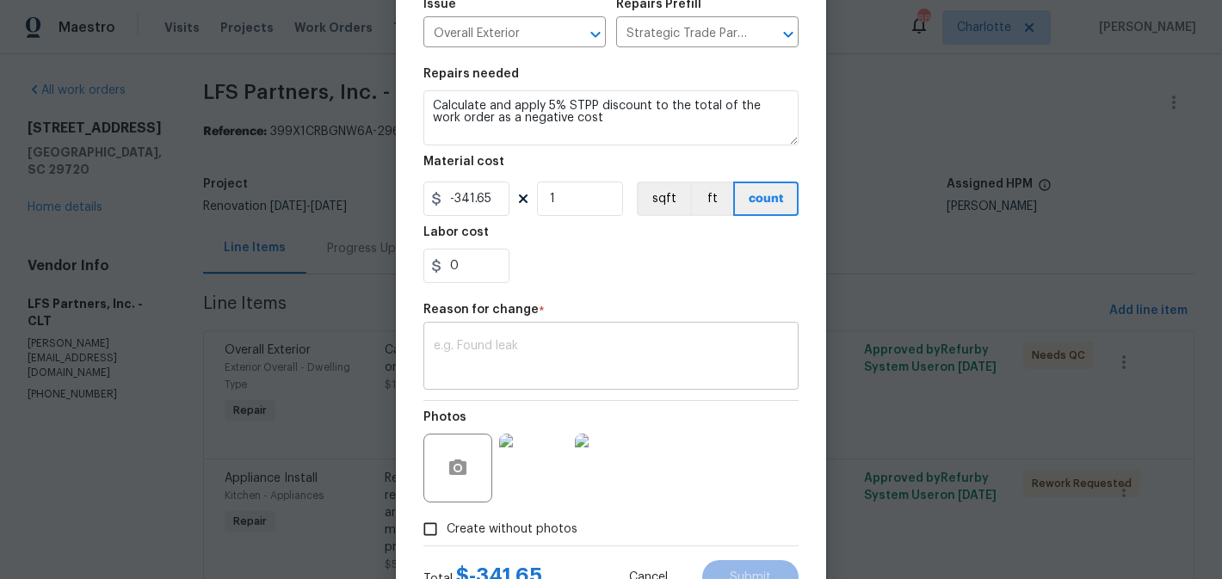
click at [547, 357] on textarea at bounding box center [611, 358] width 355 height 36
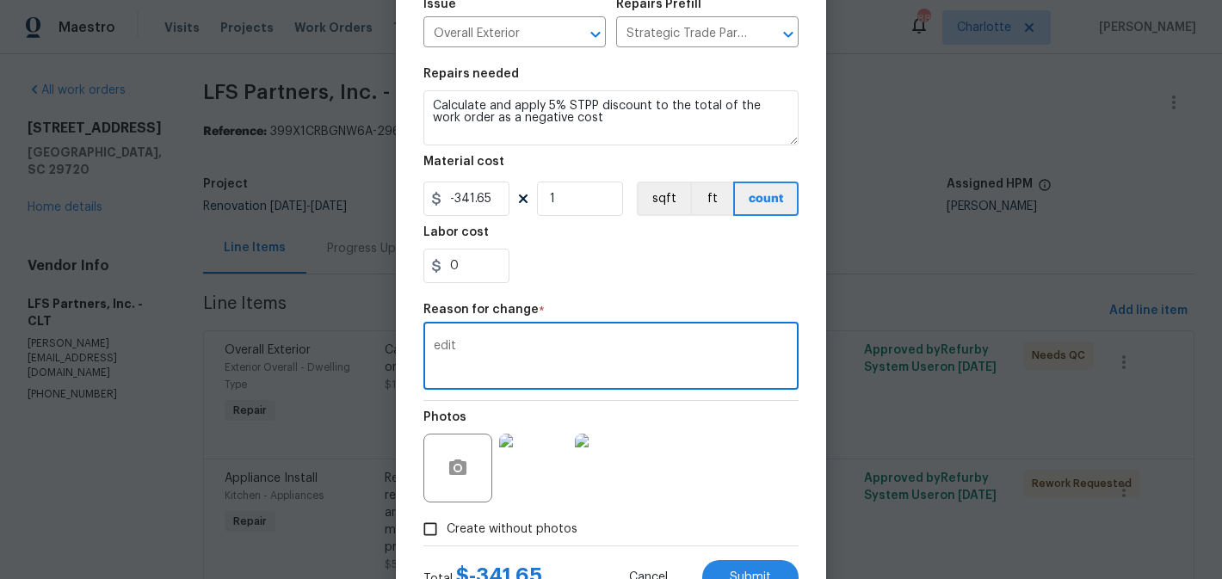
type textarea "edit"
click at [605, 294] on div "Repair Upgrade BRN Area Exterior Overall ​ Feature Dwelling Type ​ Issue Overal…" at bounding box center [610, 211] width 375 height 669
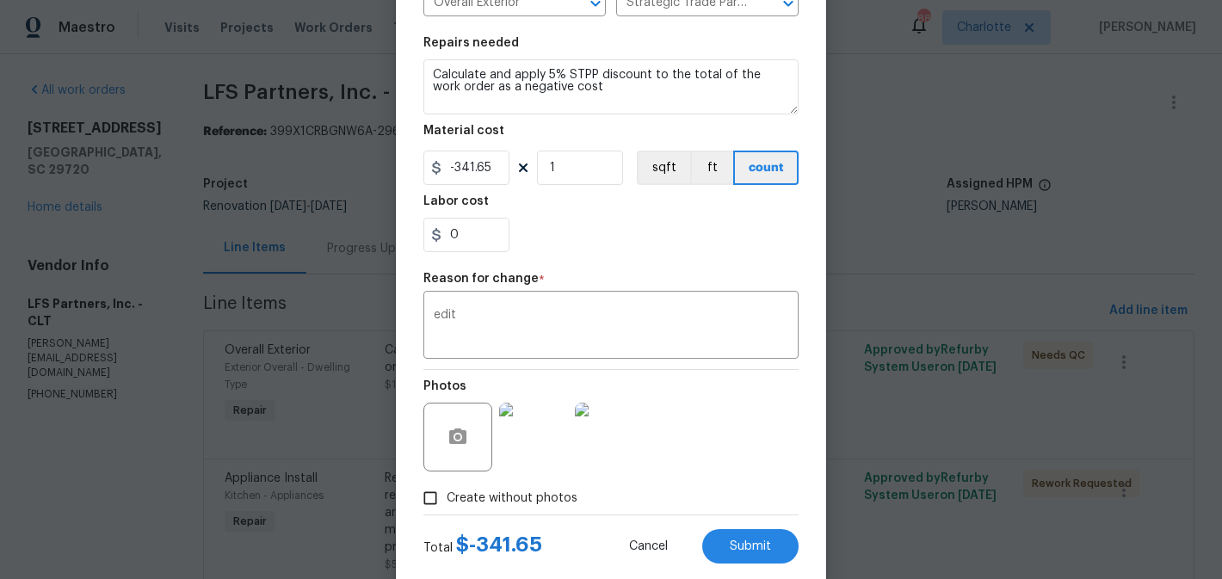
scroll to position [269, 0]
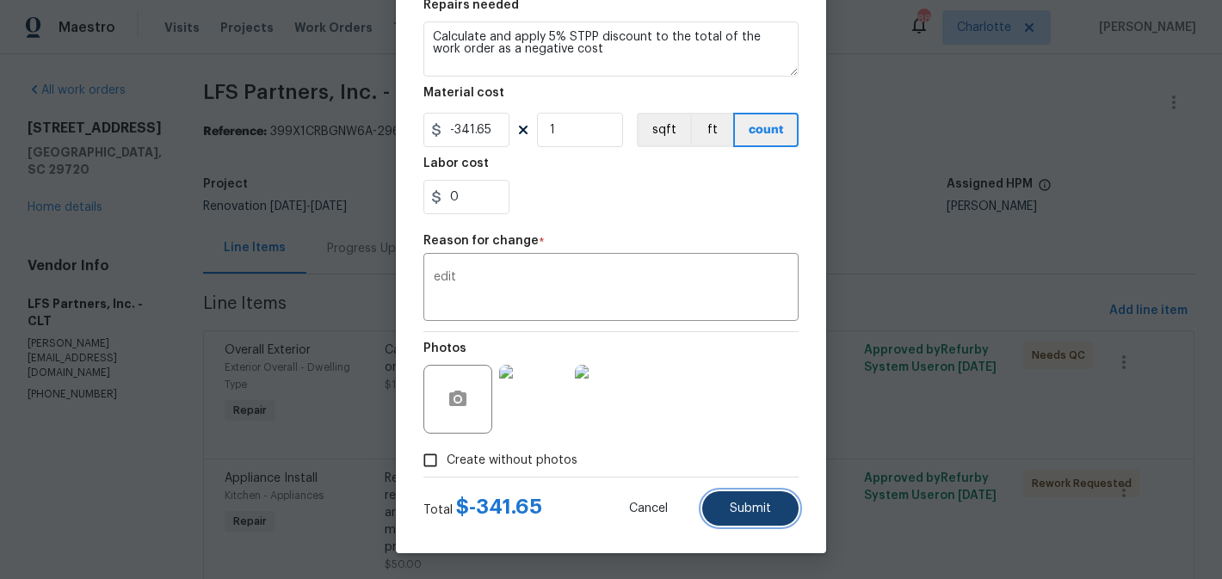
click at [745, 515] on button "Submit" at bounding box center [750, 508] width 96 height 34
type input "1"
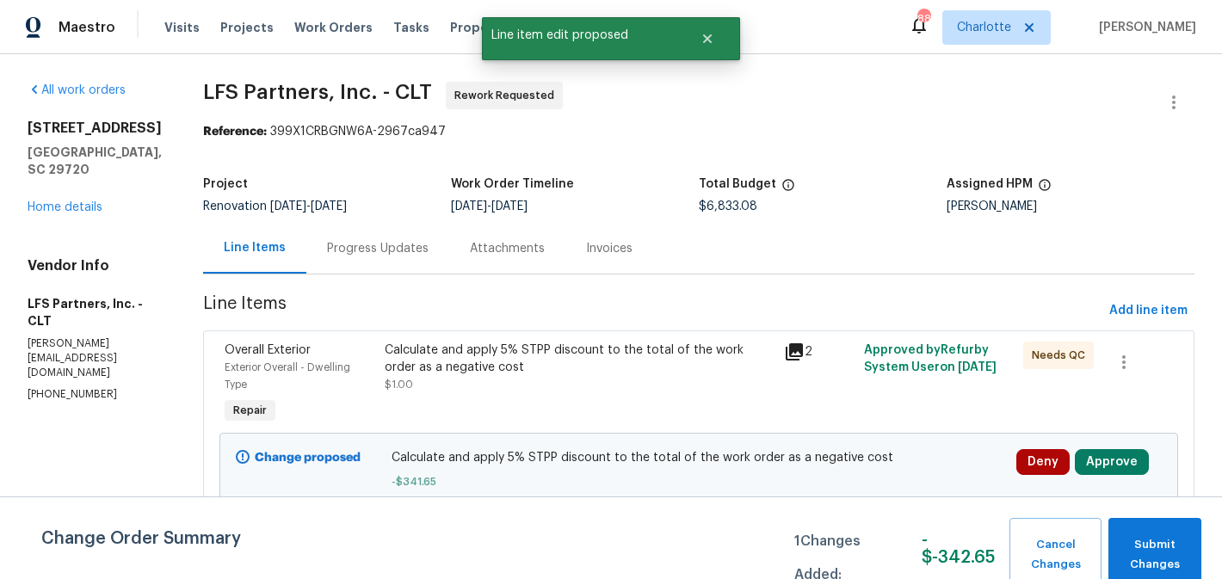
scroll to position [0, 0]
click at [1115, 539] on button "Submit Changes" at bounding box center [1154, 555] width 93 height 74
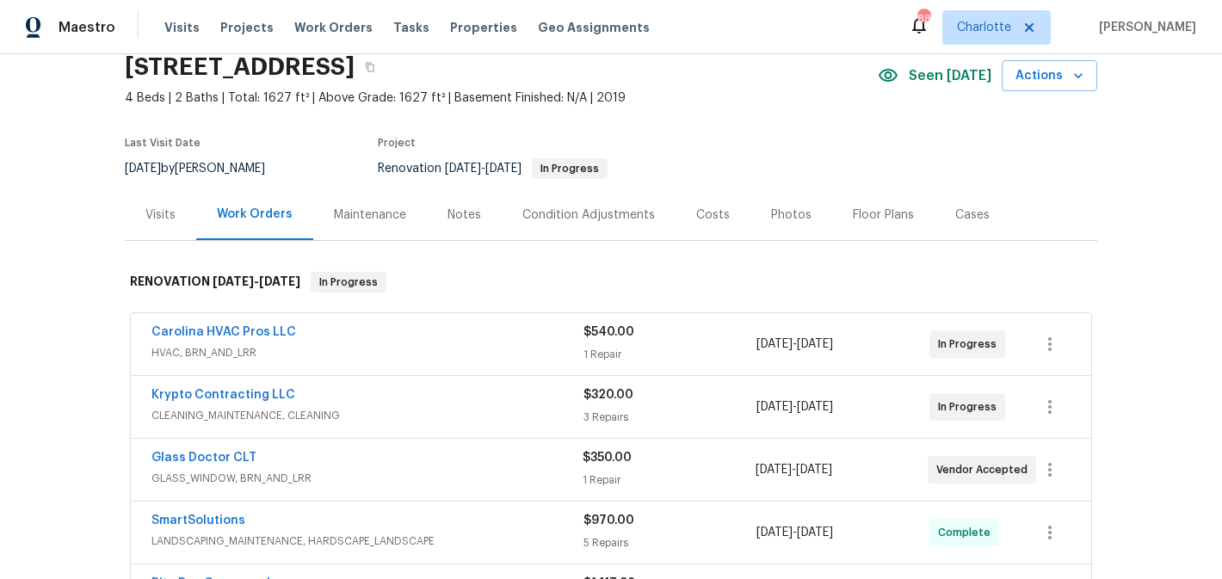
scroll to position [68, 0]
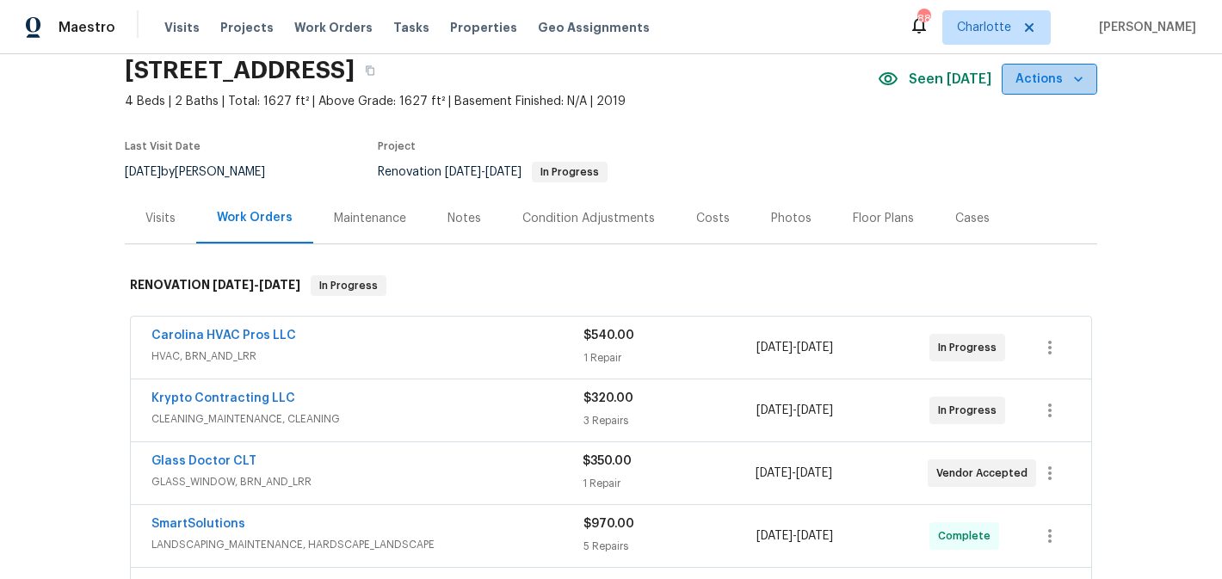
click at [1075, 75] on icon "button" at bounding box center [1078, 79] width 17 height 17
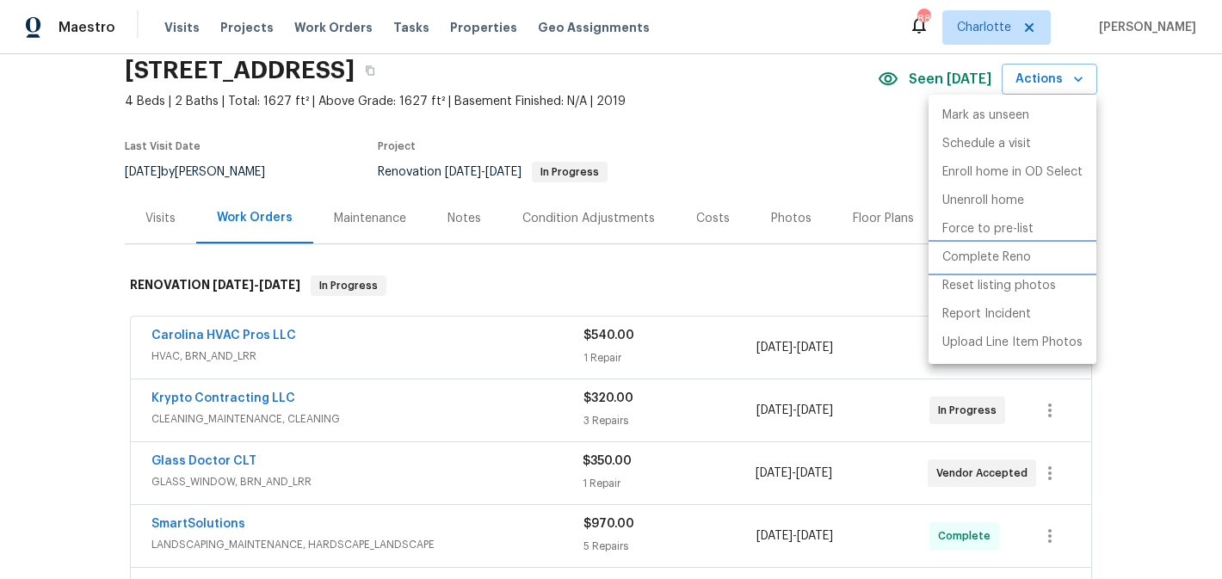
click at [1037, 257] on li "Complete Reno" at bounding box center [1012, 258] width 168 height 28
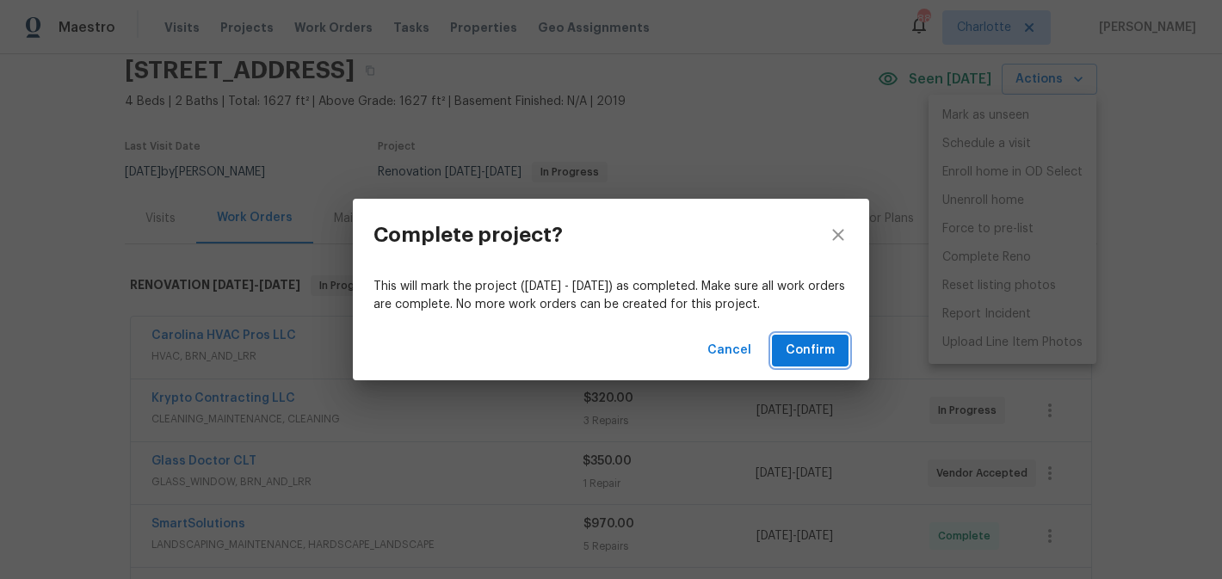
click at [820, 355] on span "Confirm" at bounding box center [810, 351] width 49 height 22
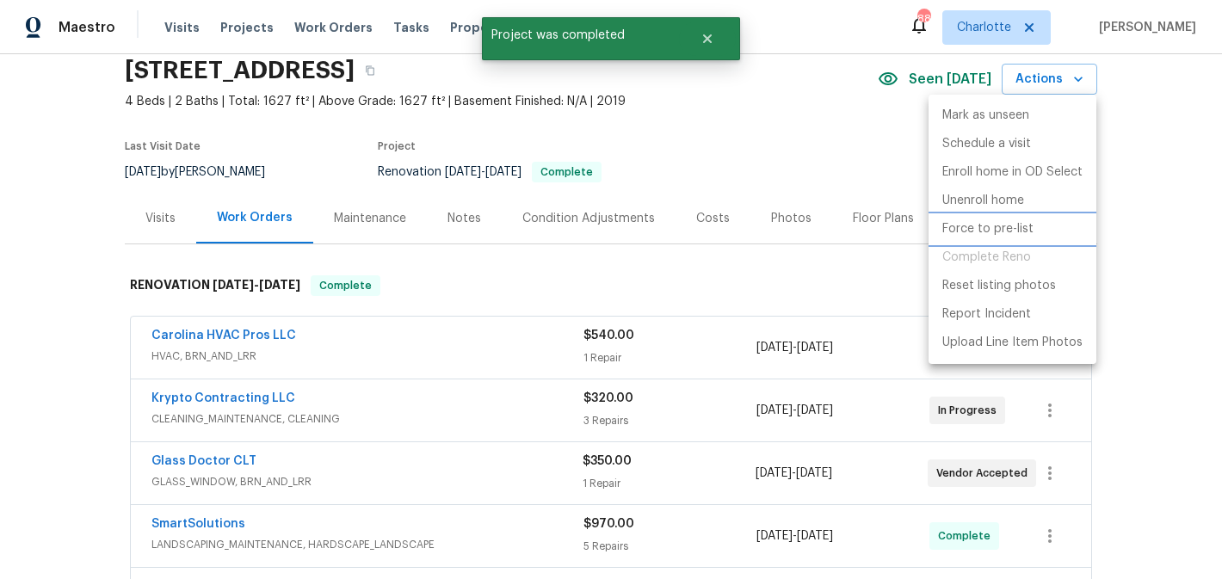
click at [989, 229] on p "Force to pre-list" at bounding box center [987, 229] width 91 height 18
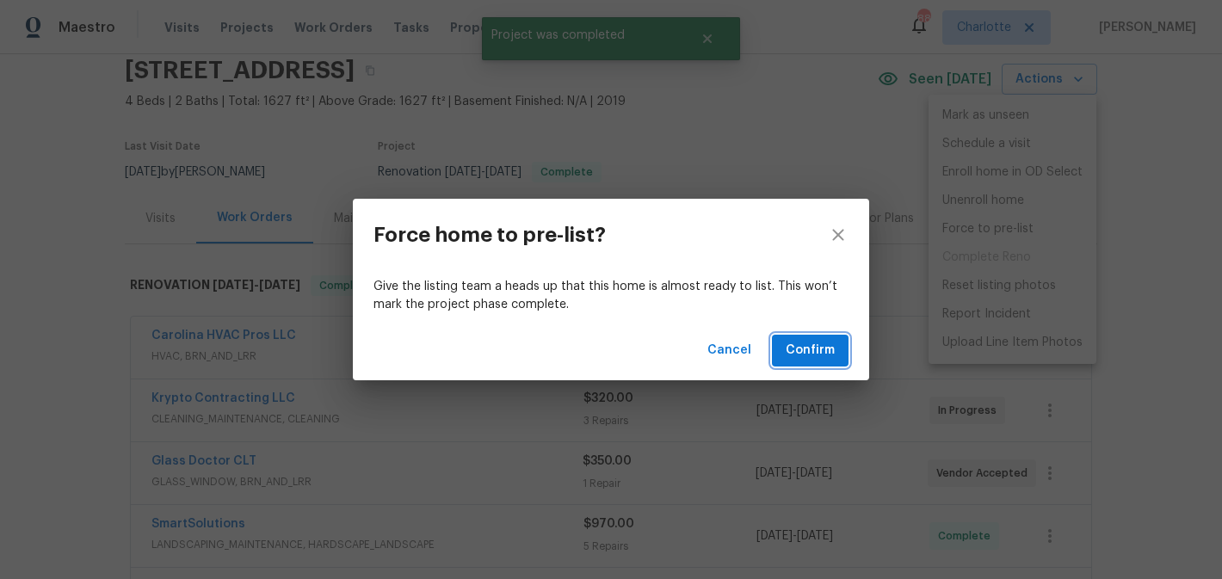
click at [799, 351] on span "Confirm" at bounding box center [810, 351] width 49 height 22
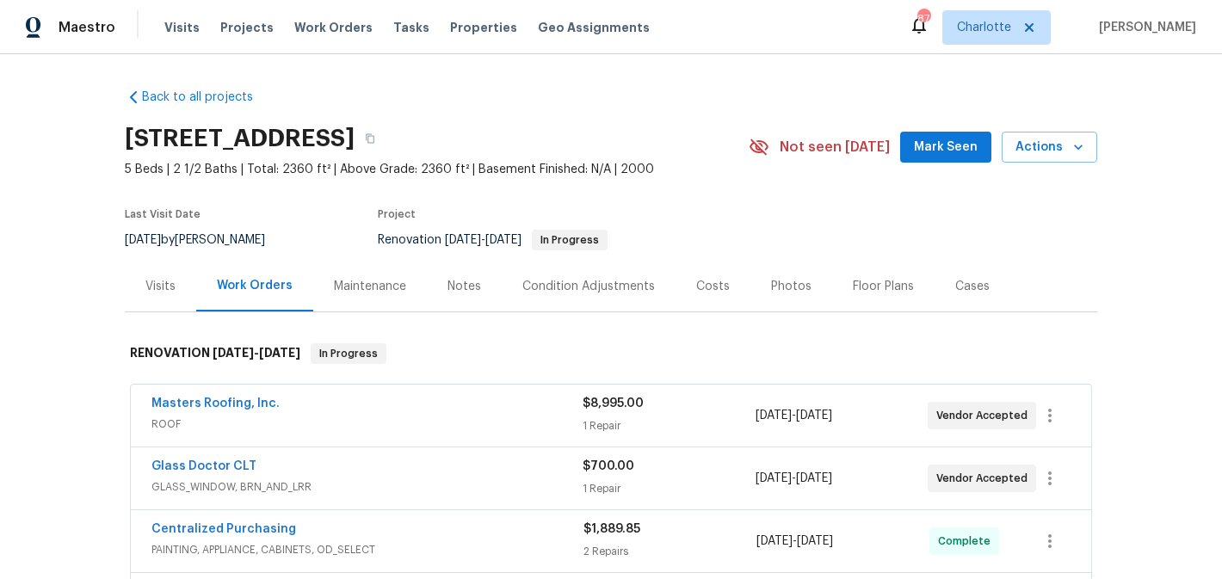
click at [946, 153] on span "Mark Seen" at bounding box center [946, 148] width 64 height 22
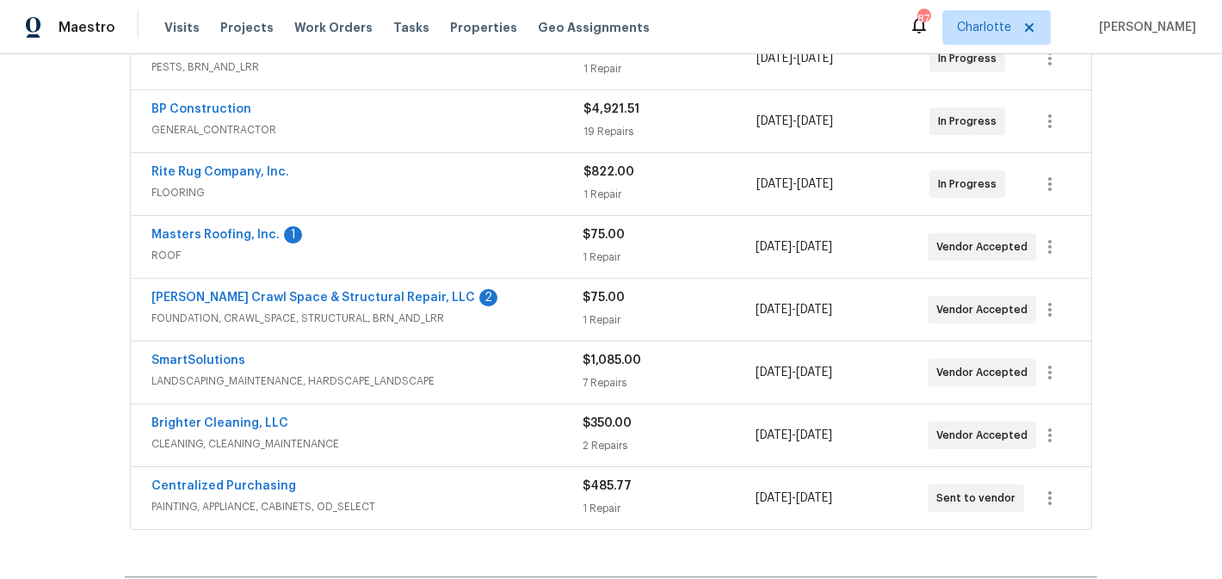
scroll to position [422, 0]
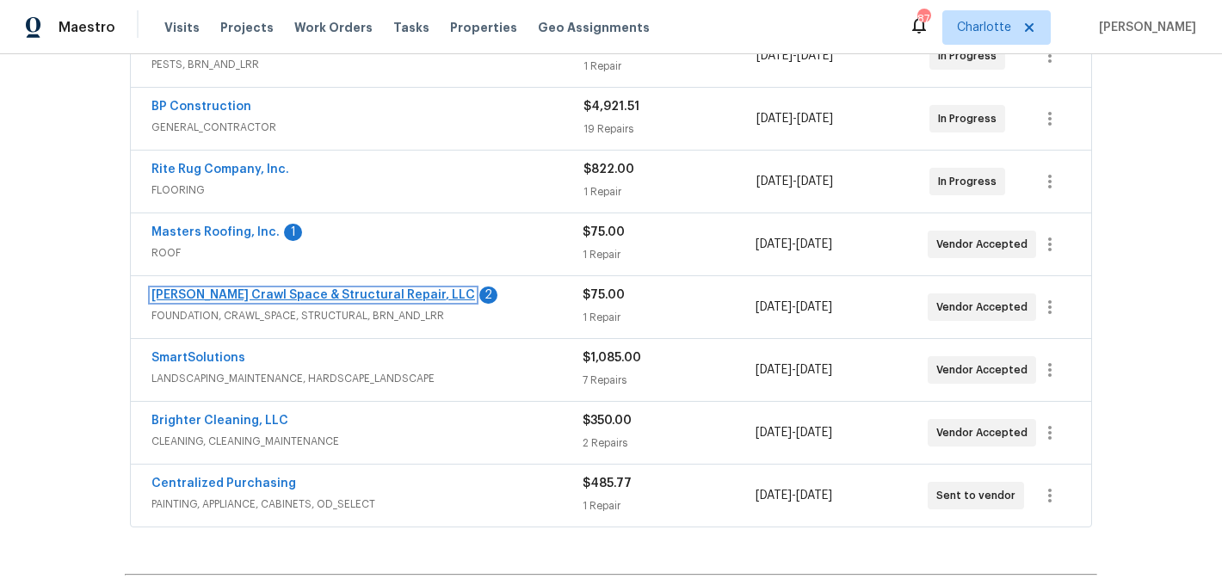
click at [324, 293] on link "Falcone Crawl Space & Structural Repair, LLC" at bounding box center [313, 295] width 324 height 12
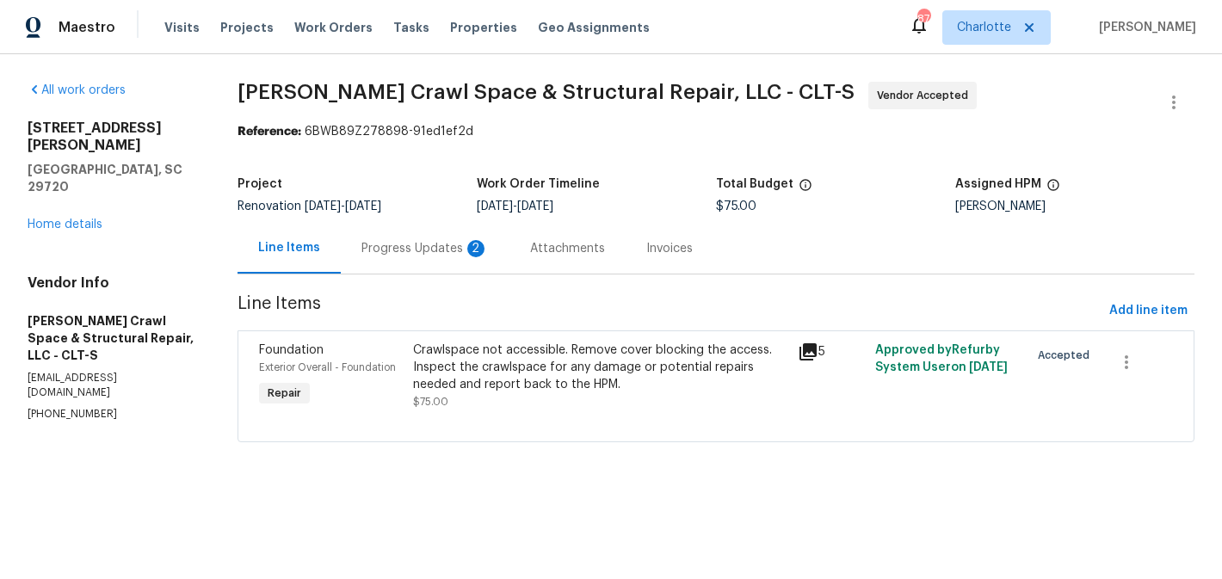
click at [423, 258] on div "Progress Updates 2" at bounding box center [425, 248] width 169 height 51
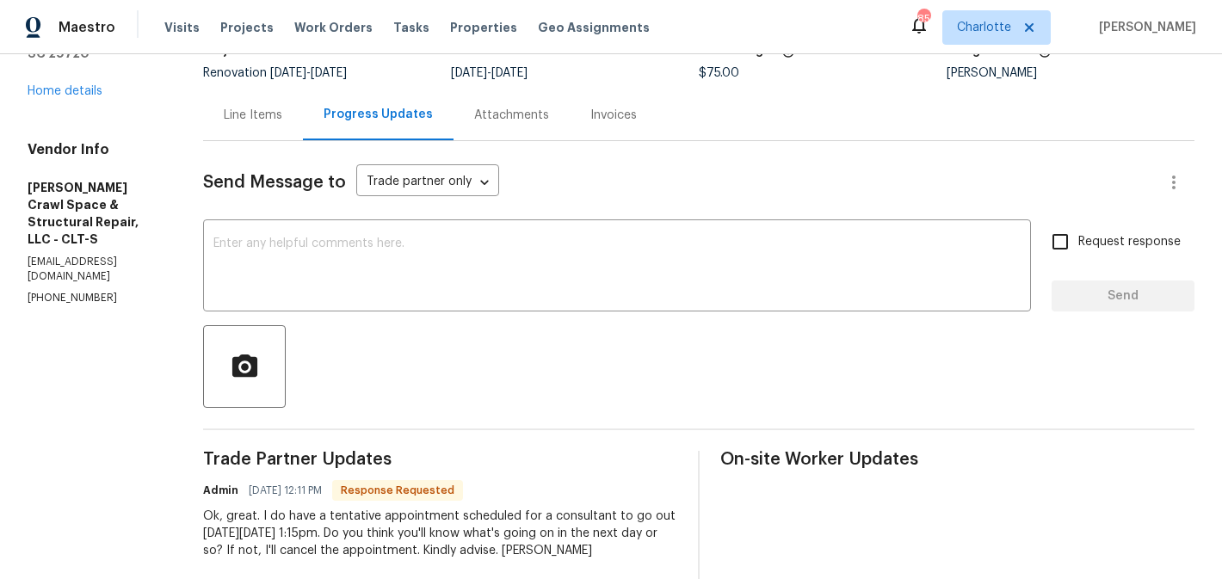
scroll to position [118, 0]
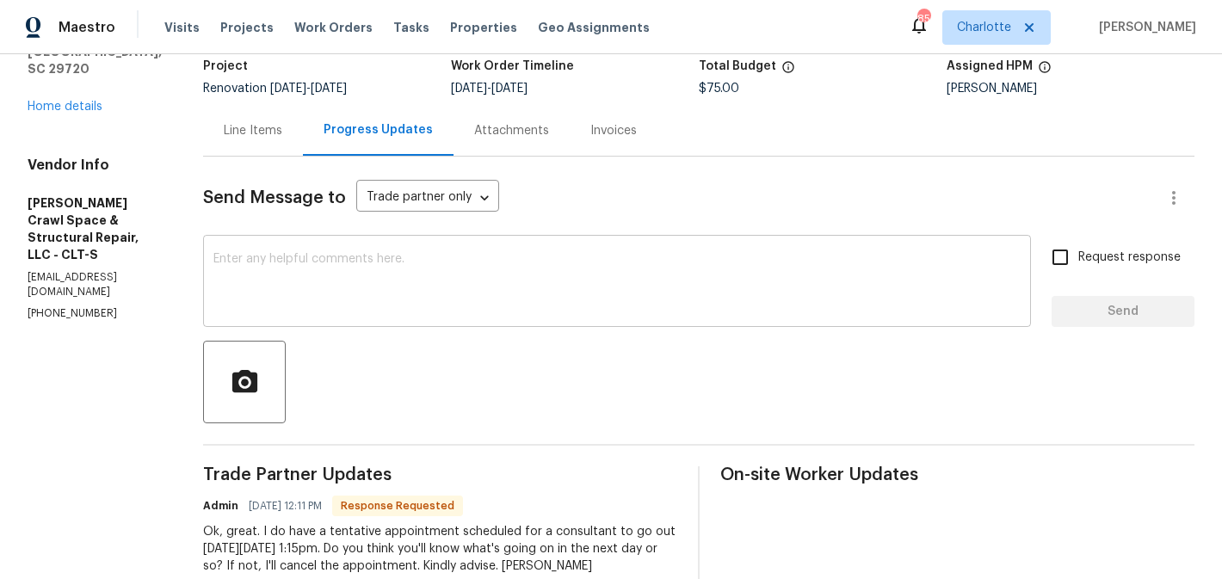
click at [416, 293] on textarea at bounding box center [616, 283] width 807 height 60
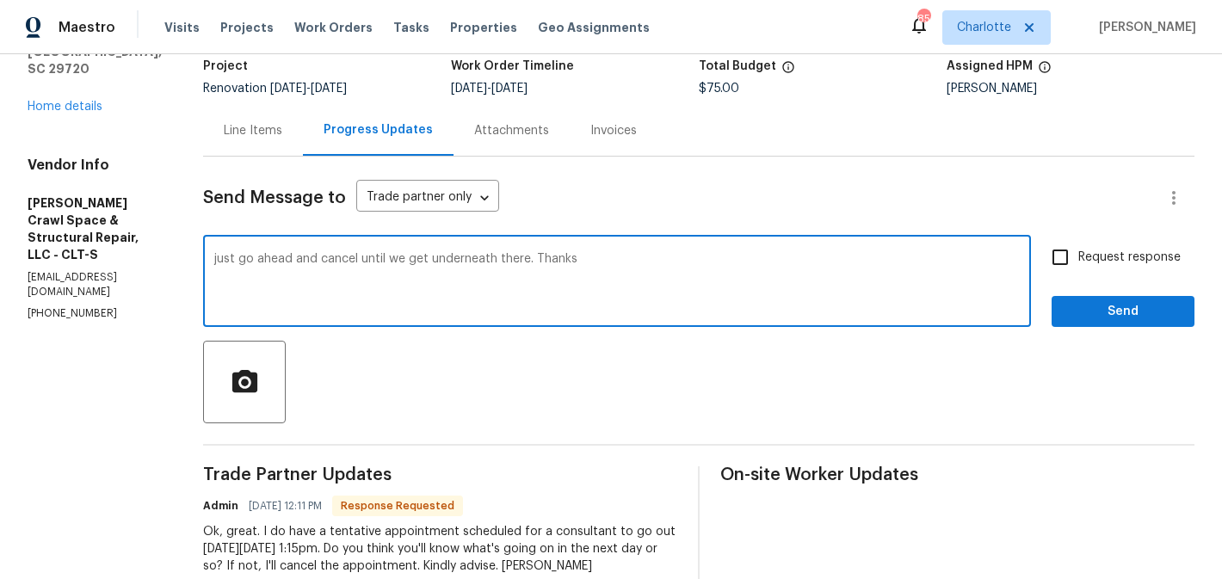
type textarea "just go ahead and cancel until we get underneath there. Thanks"
click at [1071, 248] on input "Request response" at bounding box center [1060, 257] width 36 height 36
checkbox input "true"
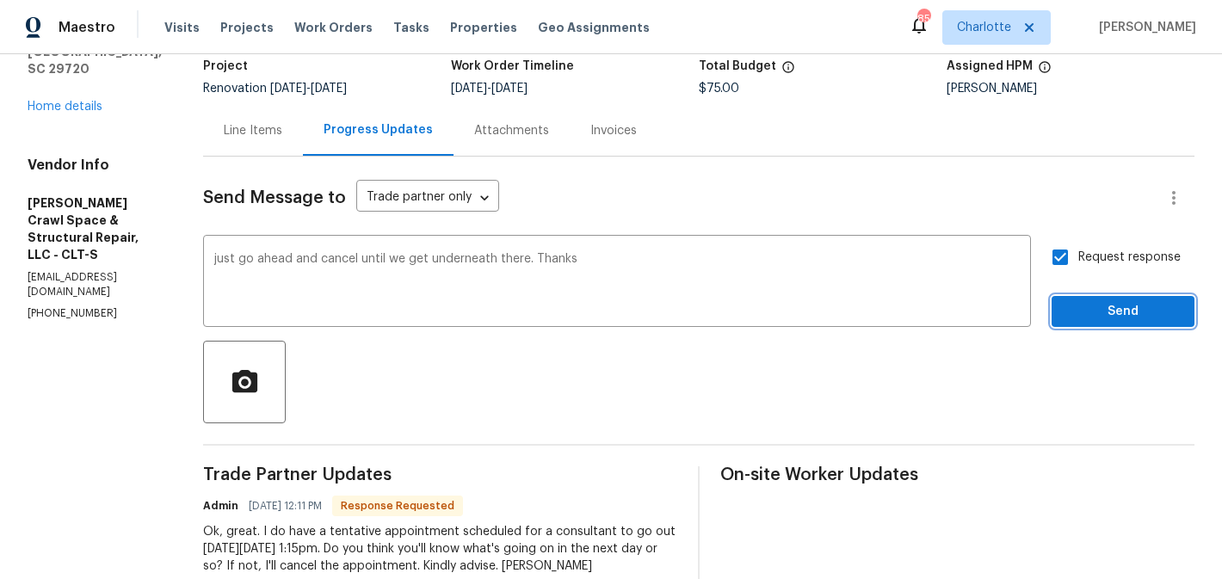
click at [1119, 306] on span "Send" at bounding box center [1122, 312] width 115 height 22
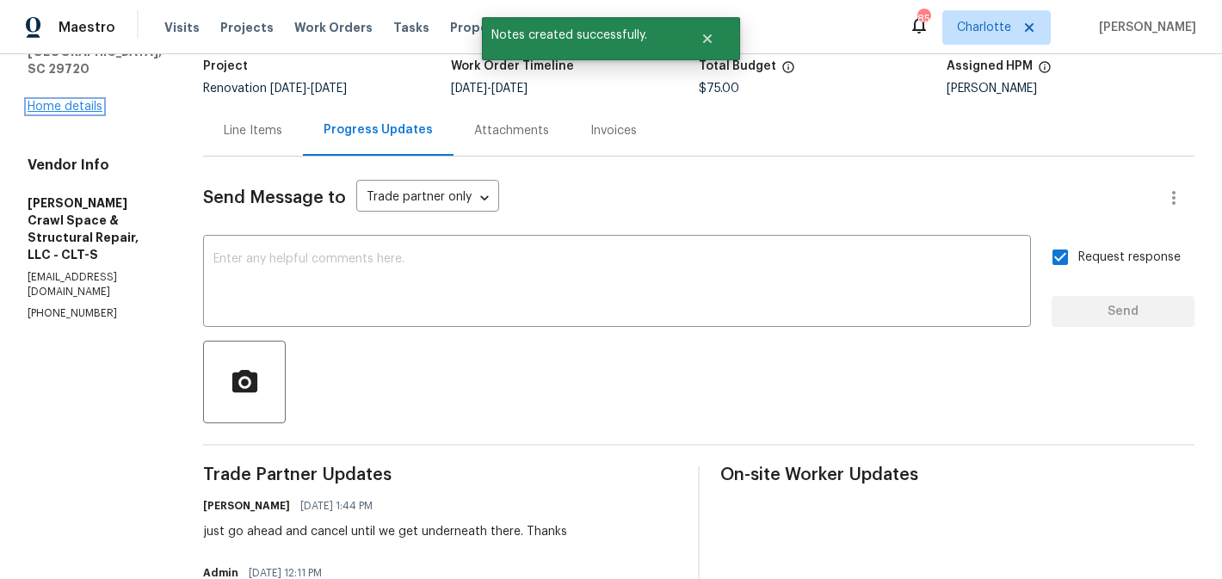
click at [75, 101] on link "Home details" at bounding box center [65, 107] width 75 height 12
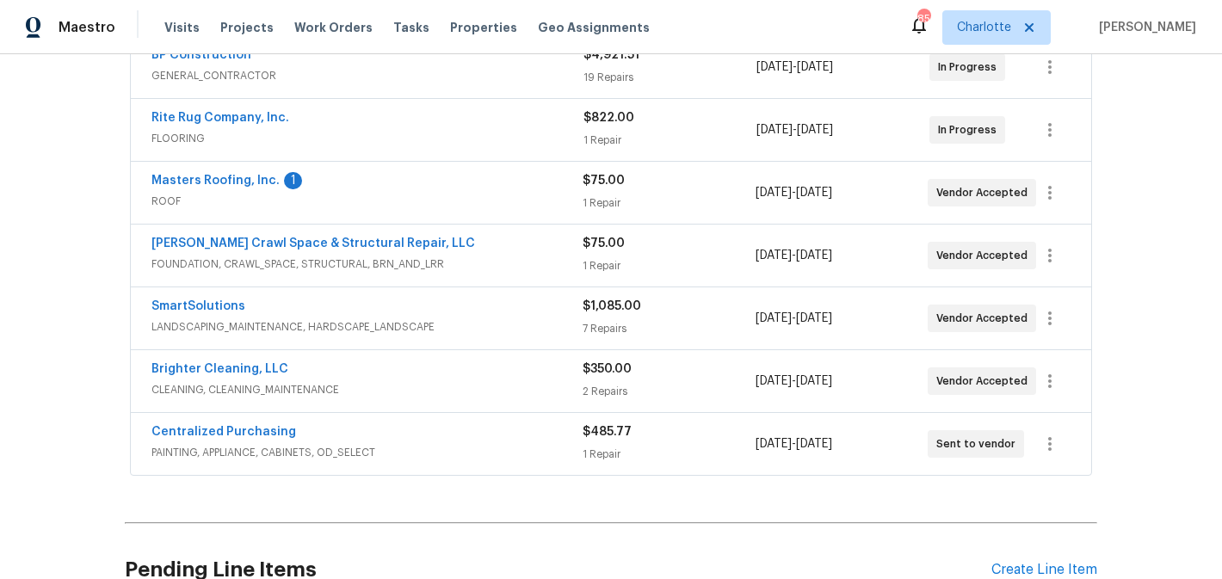
scroll to position [478, 0]
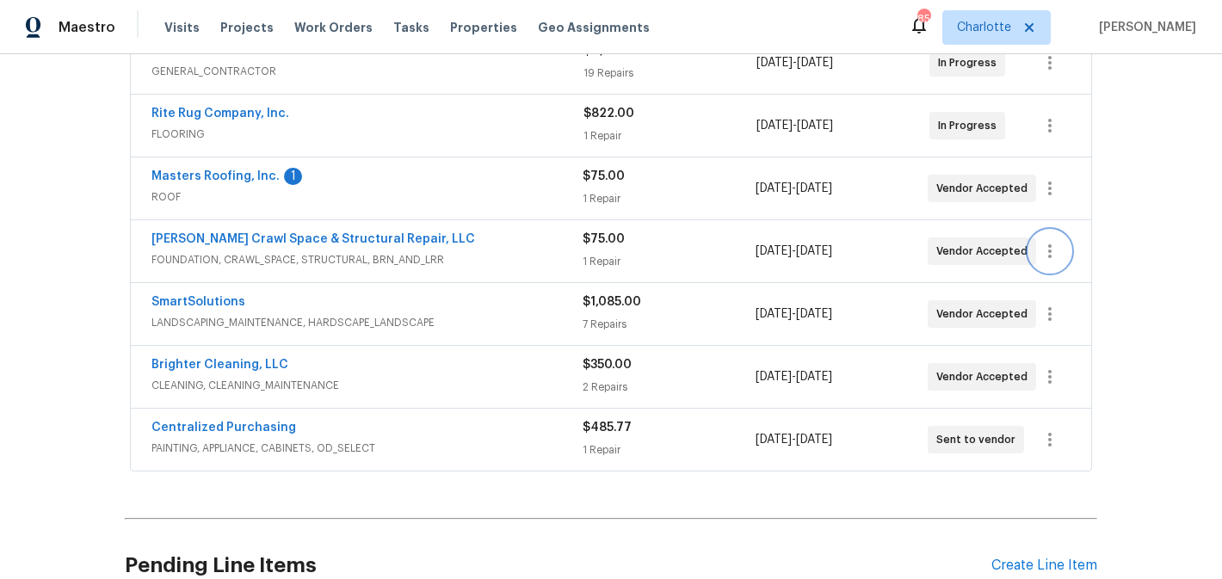
click at [1046, 251] on icon "button" at bounding box center [1049, 251] width 21 height 21
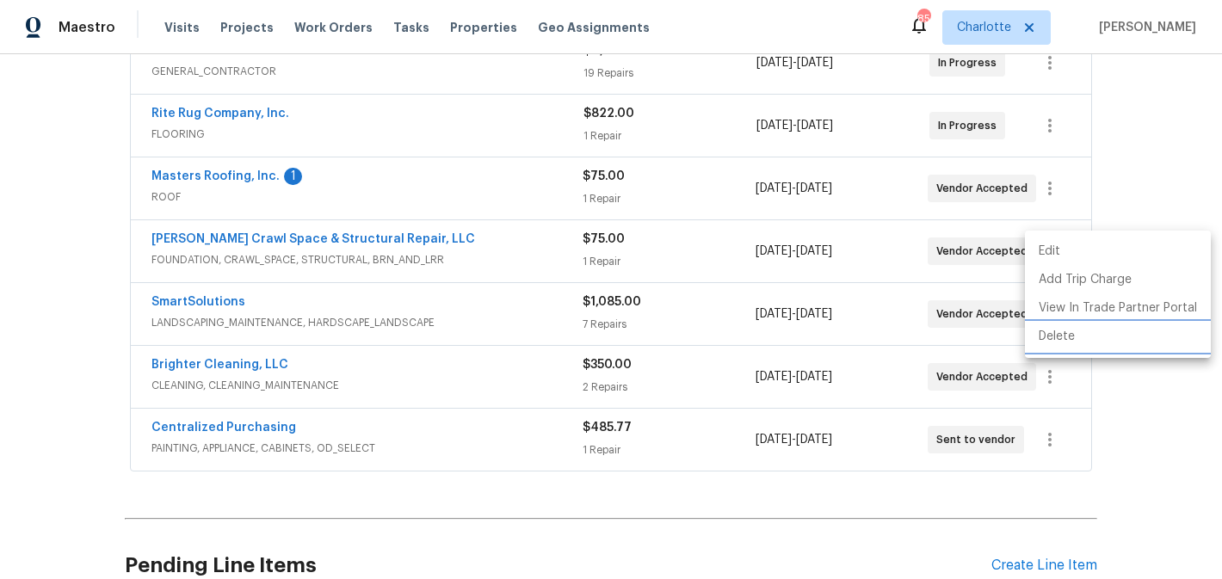
click at [1058, 336] on li "Delete" at bounding box center [1118, 337] width 186 height 28
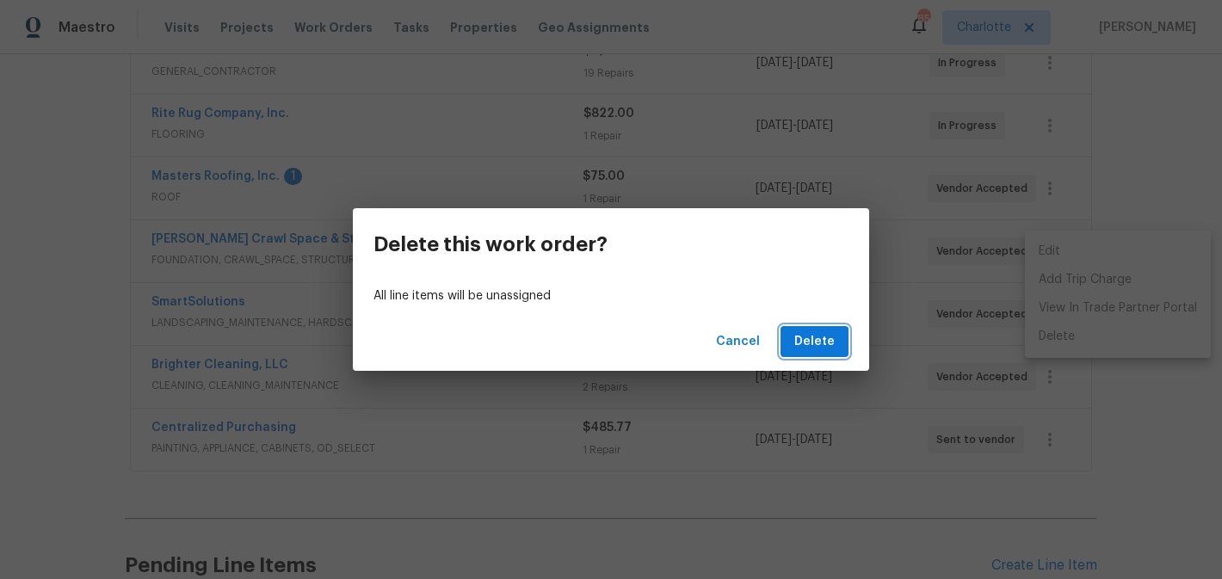
click at [829, 338] on span "Delete" at bounding box center [814, 342] width 40 height 22
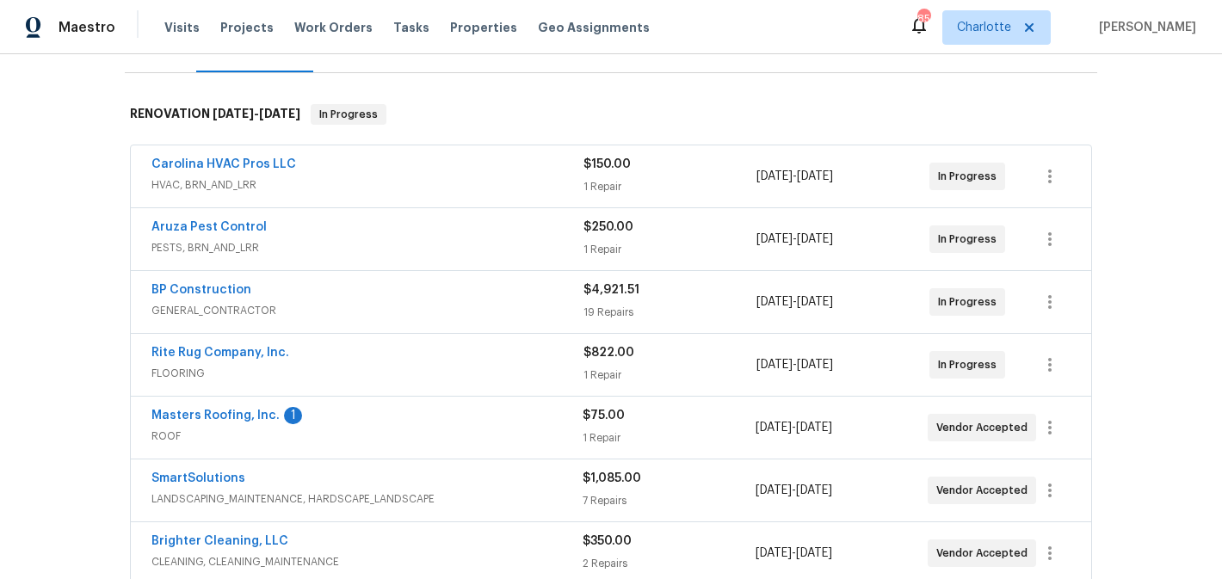
scroll to position [237, 0]
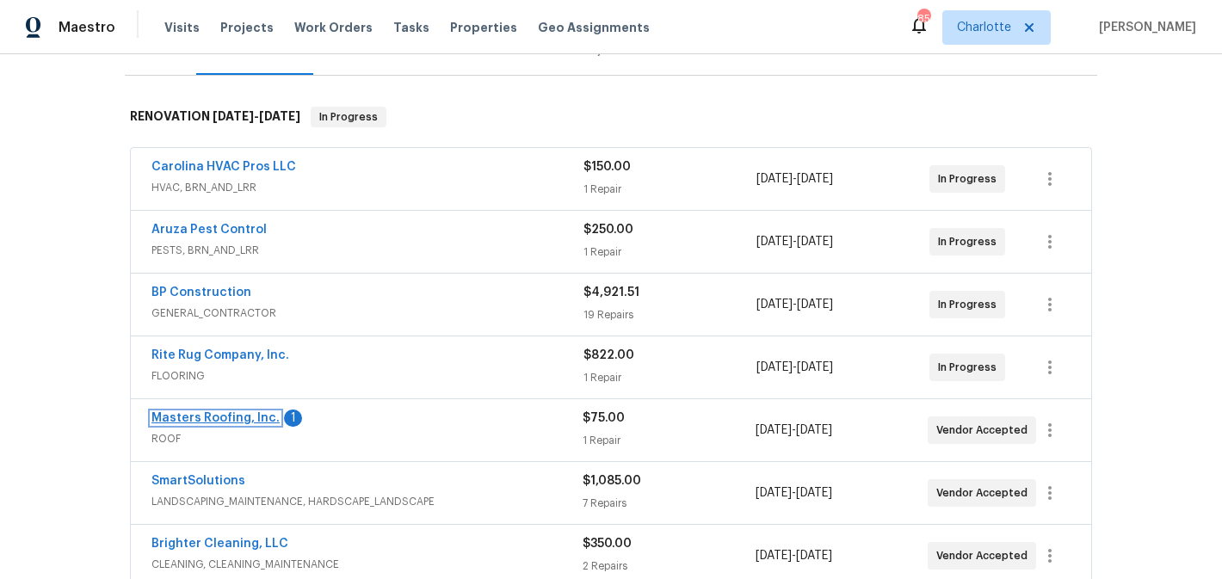
click at [215, 415] on link "Masters Roofing, Inc." at bounding box center [215, 418] width 128 height 12
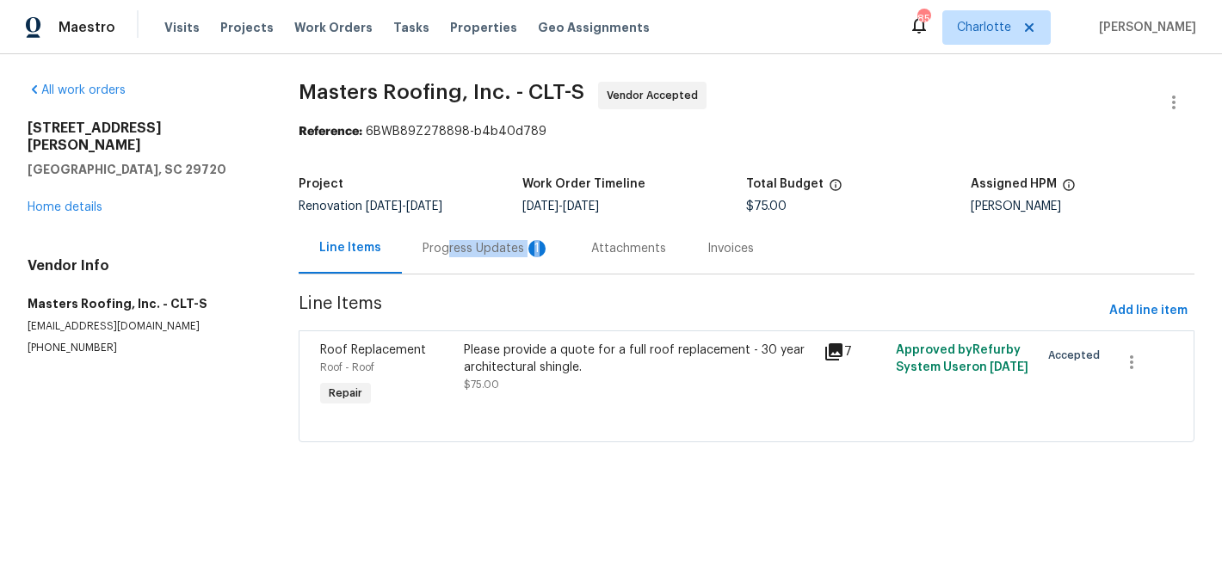
click at [445, 256] on div "Progress Updates 1" at bounding box center [486, 248] width 169 height 51
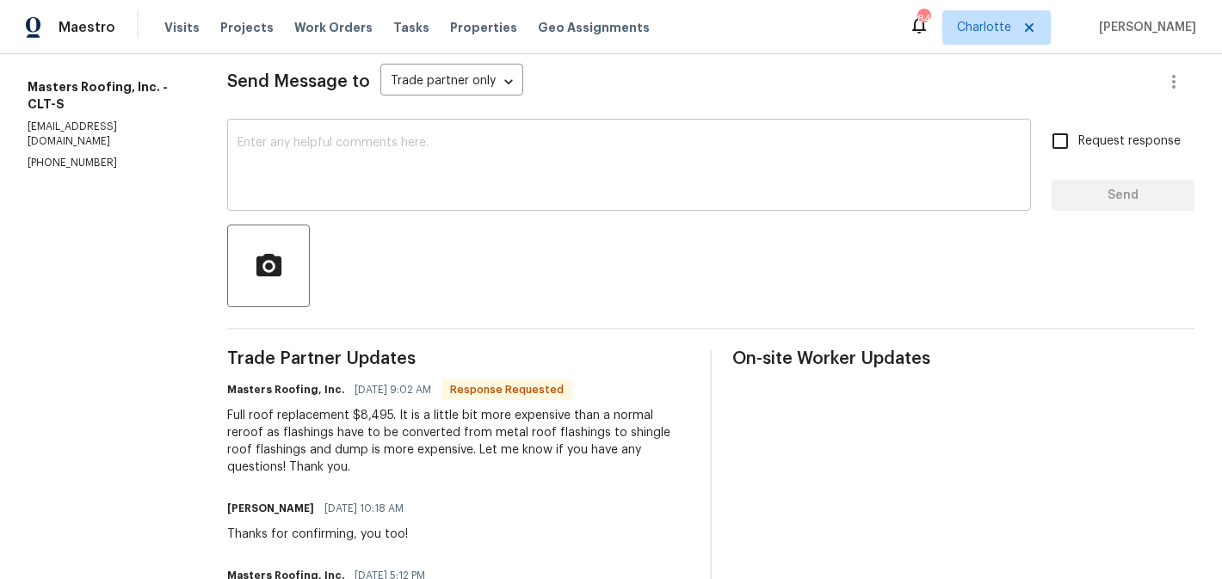
scroll to position [231, 0]
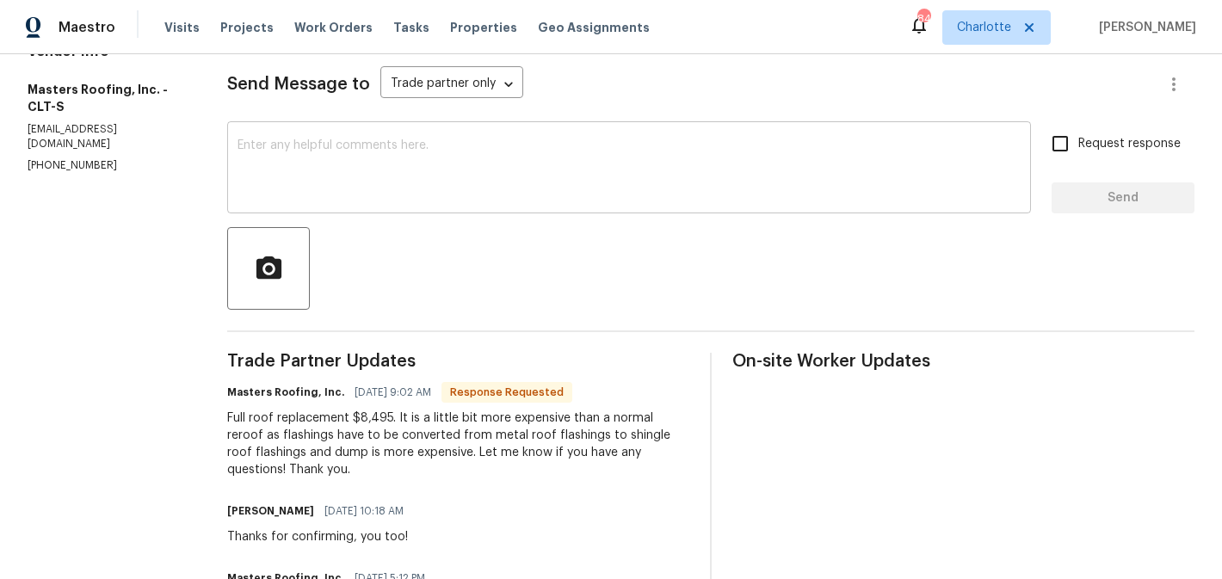
click at [436, 201] on div "x ​" at bounding box center [629, 170] width 804 height 88
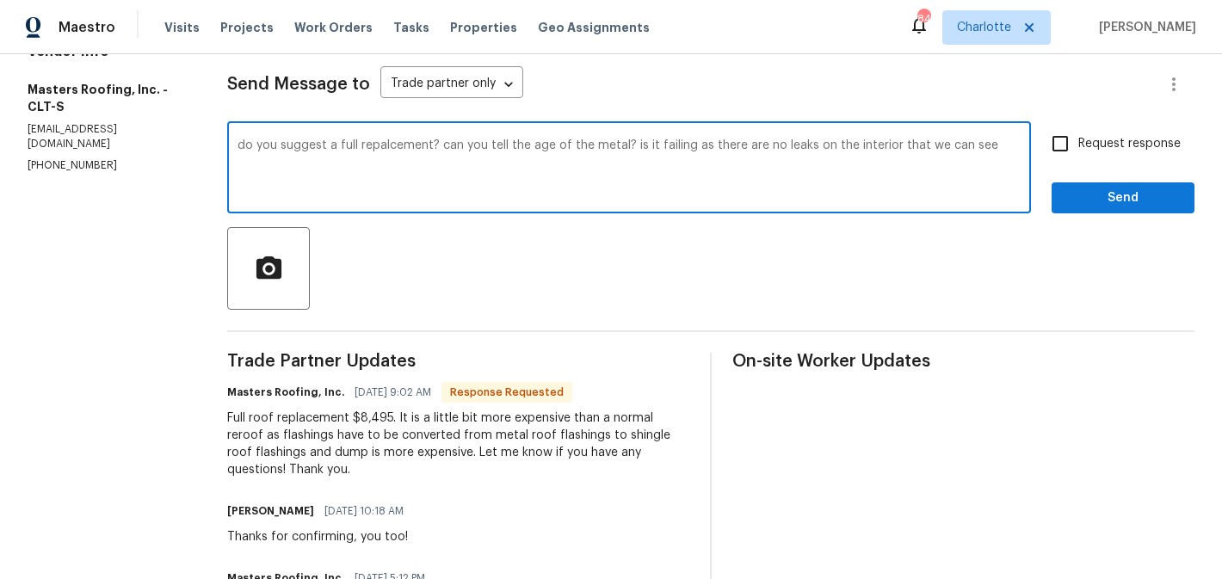
type textarea "do you suggest a full repalcement? can you tell the age of the metal? is it fai…"
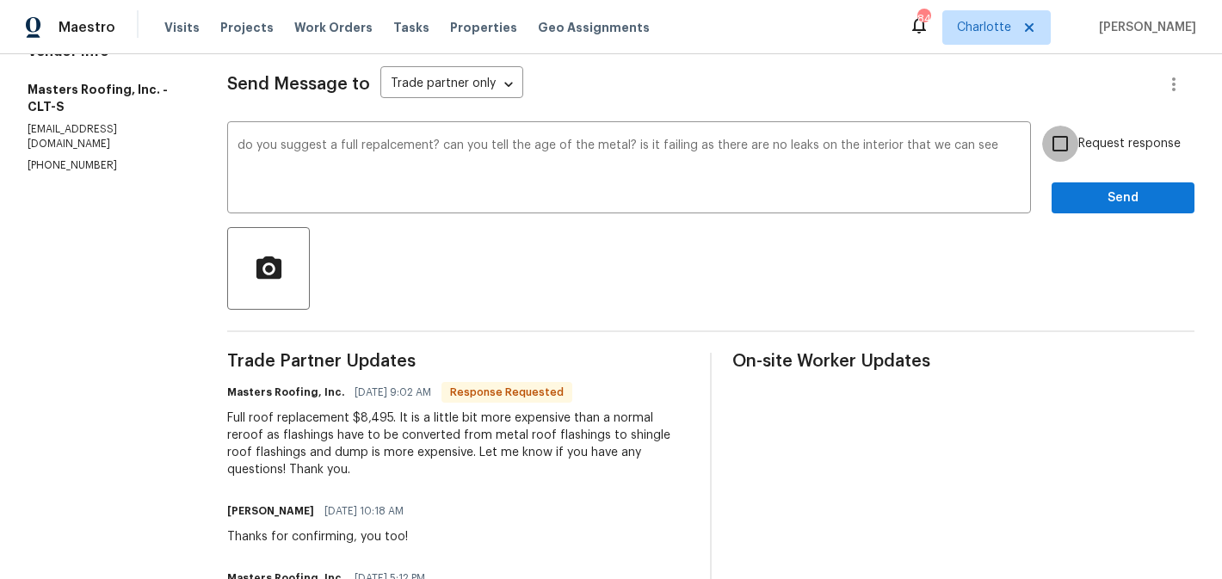
click at [1074, 136] on input "Request response" at bounding box center [1060, 144] width 36 height 36
checkbox input "true"
click at [1113, 192] on span "Send" at bounding box center [1122, 199] width 115 height 22
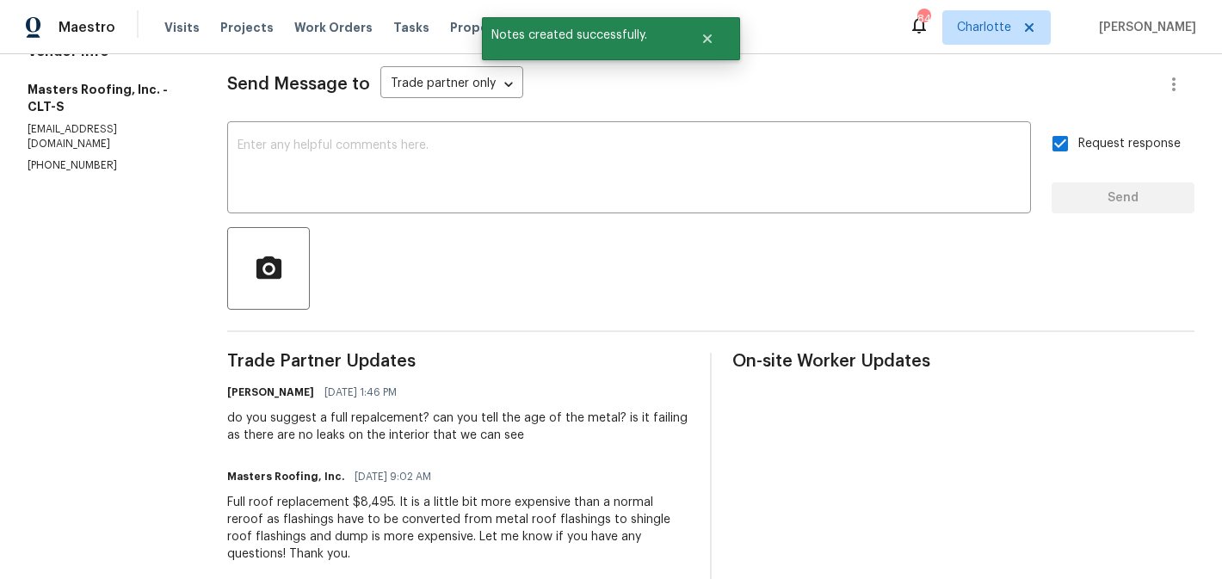
click at [638, 270] on div at bounding box center [710, 268] width 967 height 83
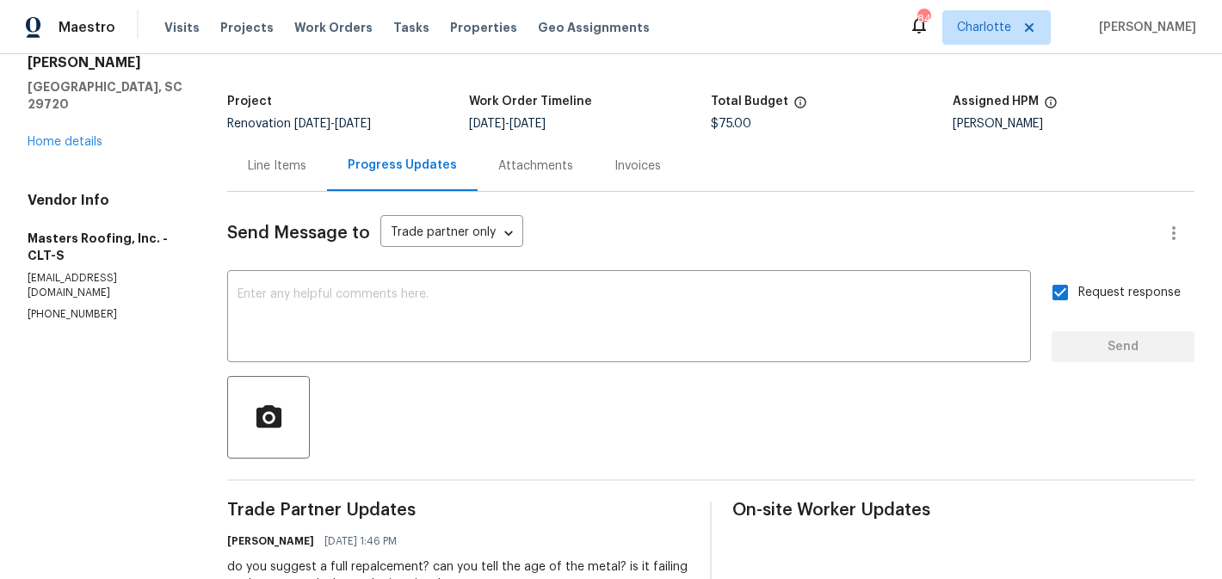
scroll to position [0, 0]
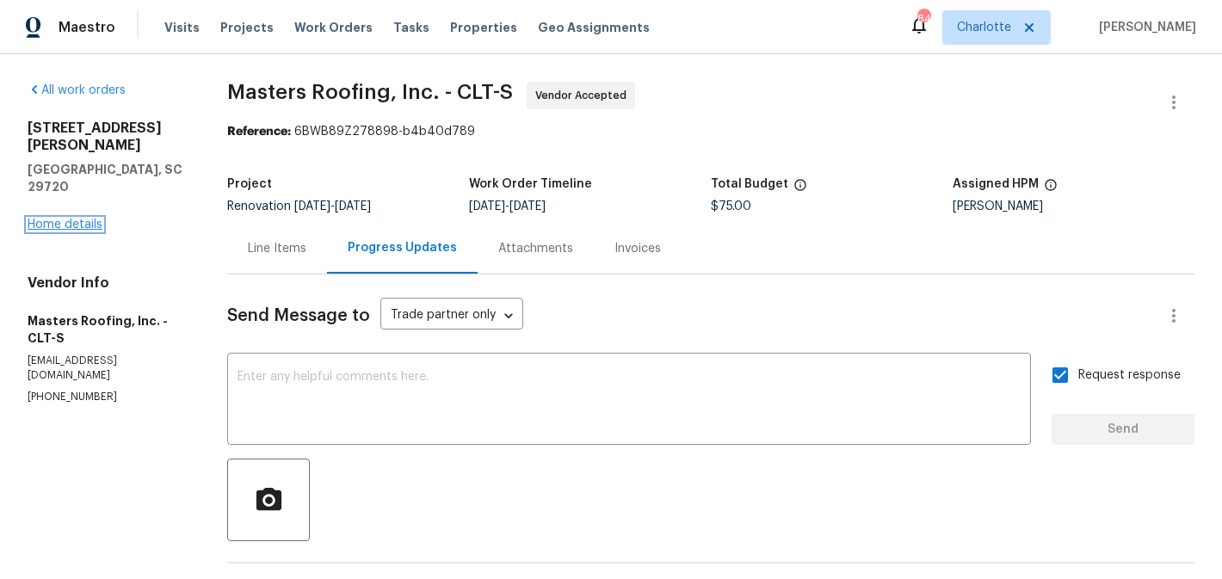
click at [58, 219] on link "Home details" at bounding box center [65, 225] width 75 height 12
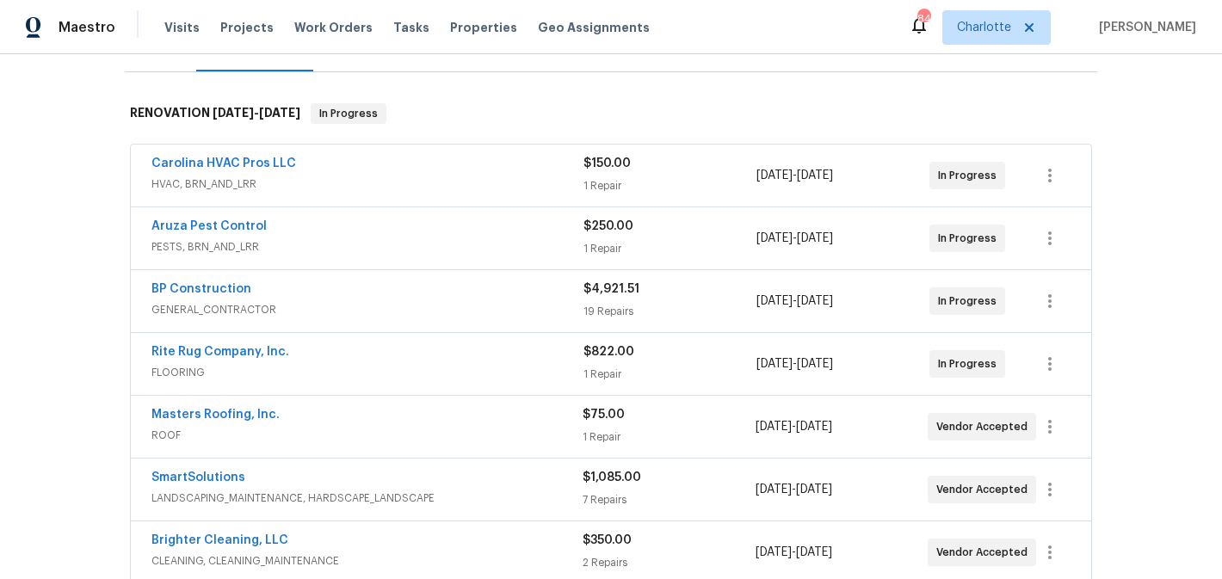
scroll to position [268, 0]
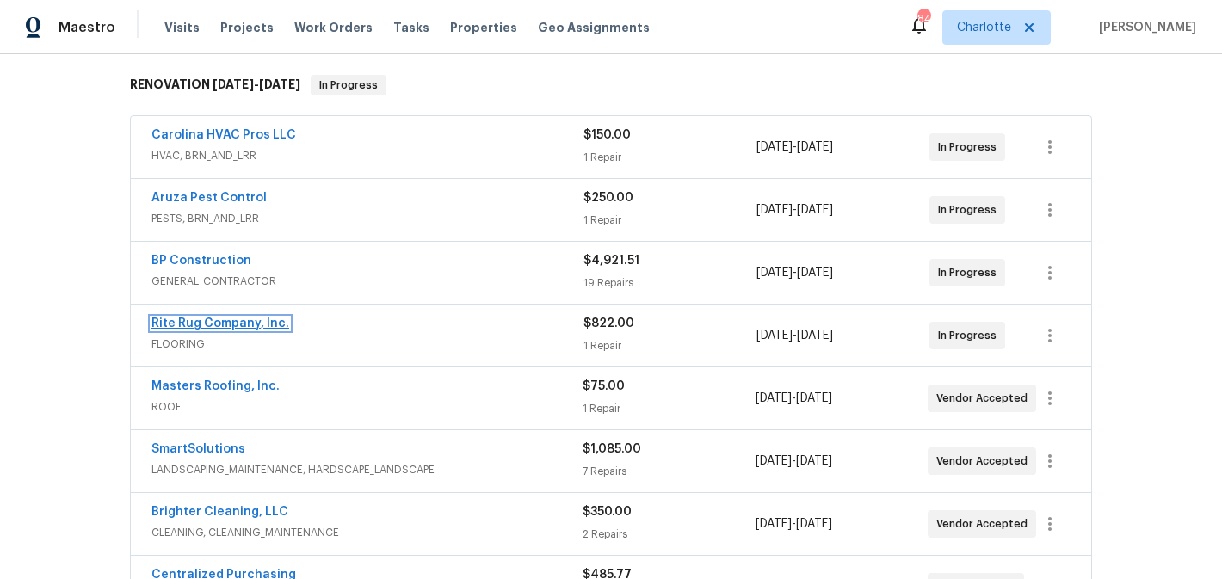
click at [266, 325] on link "Rite Rug Company, Inc." at bounding box center [220, 324] width 138 height 12
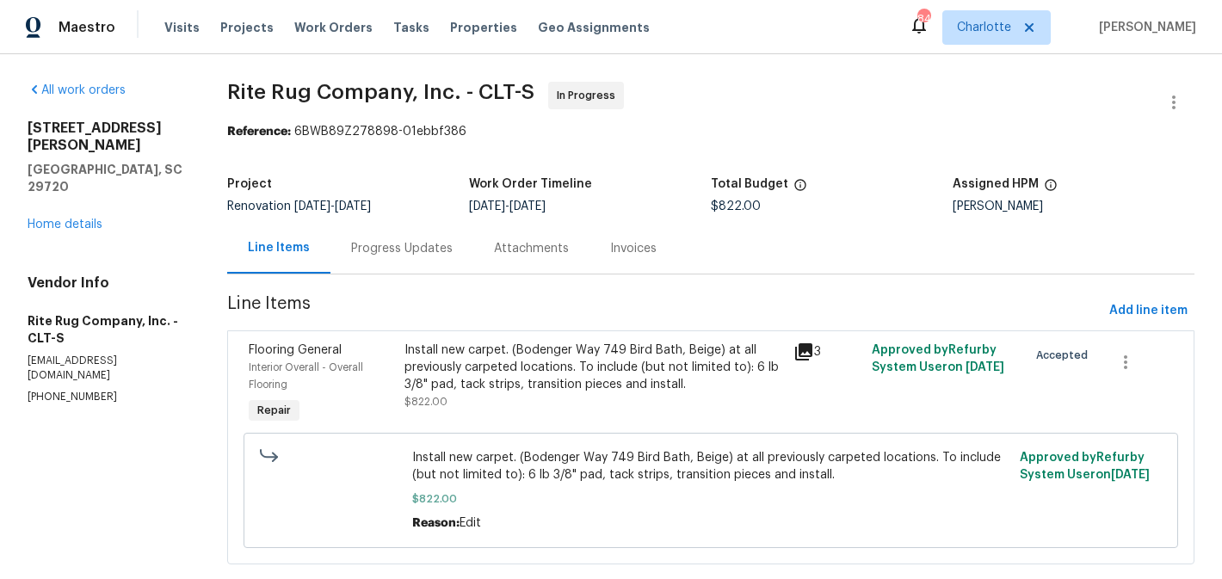
click at [437, 242] on div "Progress Updates" at bounding box center [402, 248] width 102 height 17
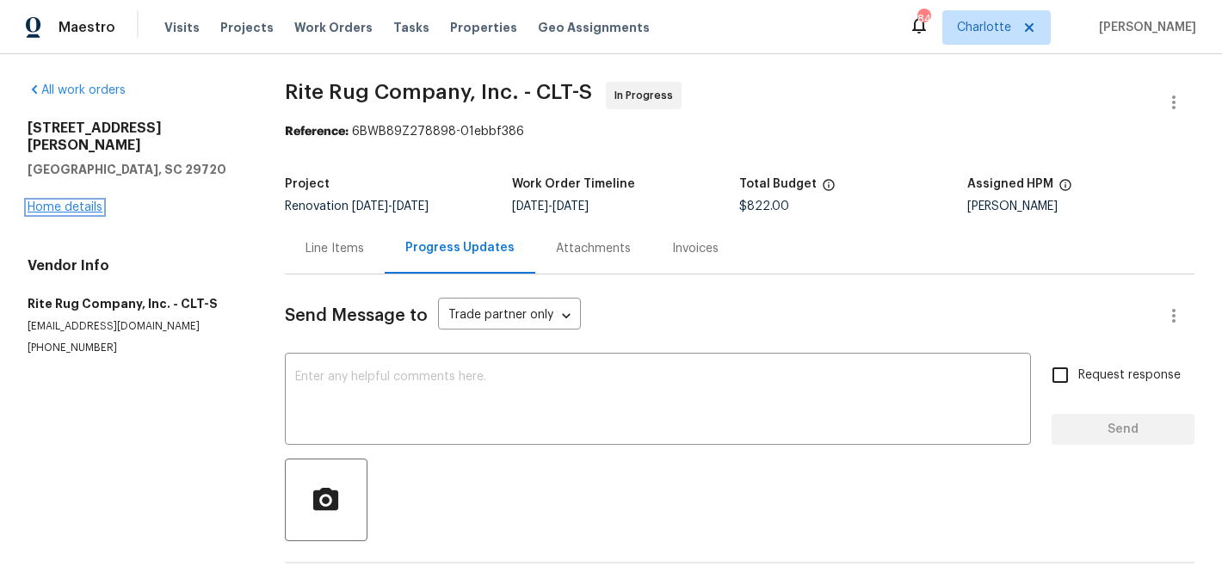
click at [56, 201] on link "Home details" at bounding box center [65, 207] width 75 height 12
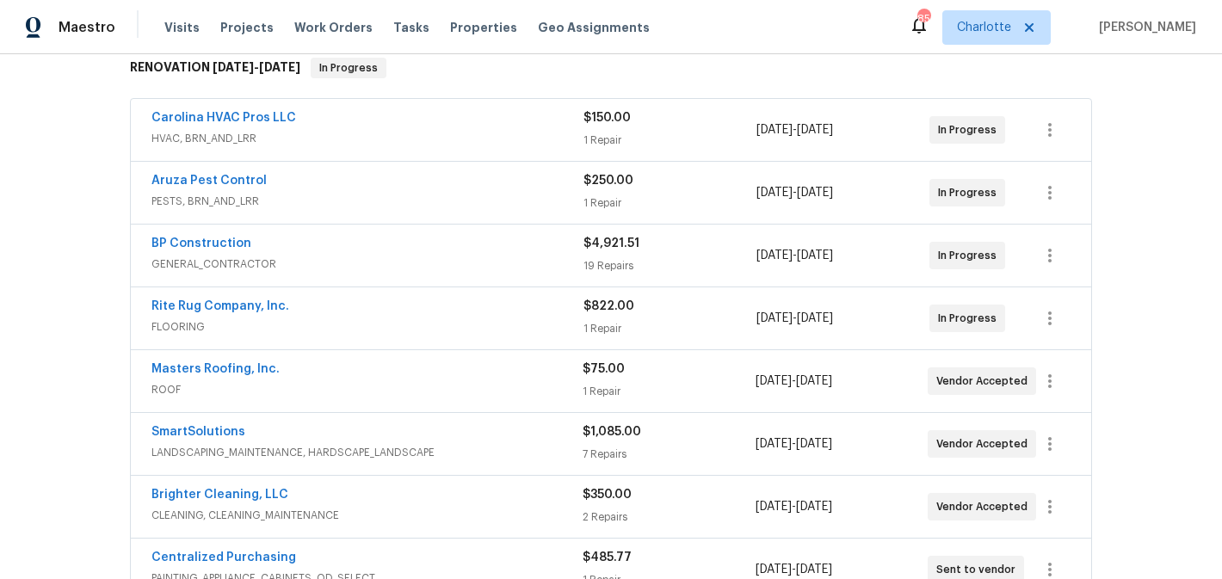
scroll to position [288, 0]
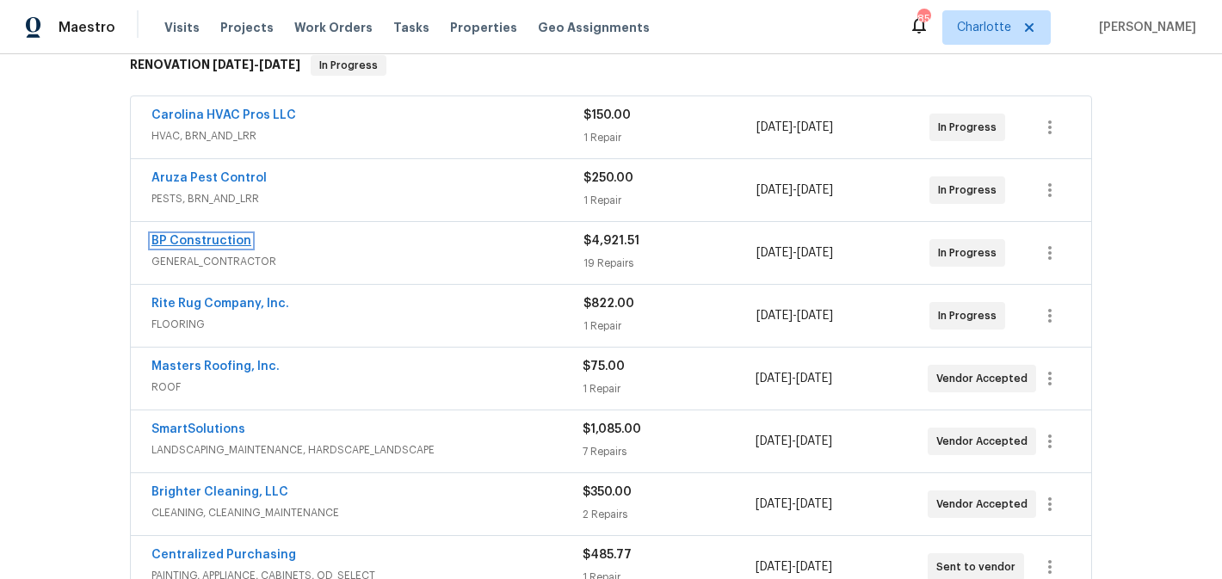
click at [188, 238] on link "BP Construction" at bounding box center [201, 241] width 100 height 12
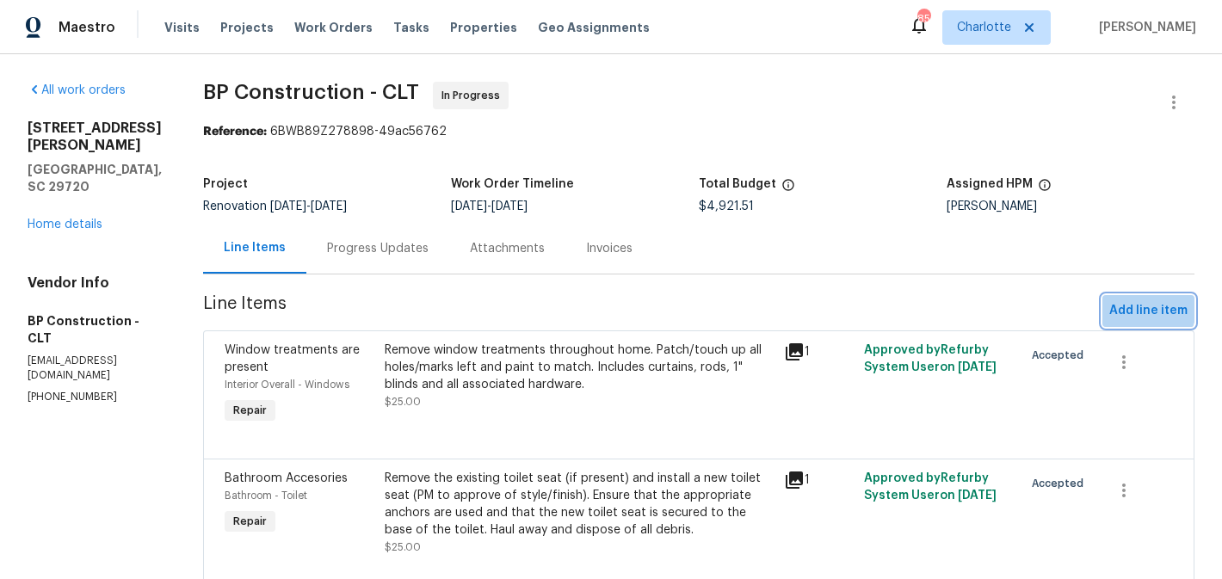
click at [1132, 304] on span "Add line item" at bounding box center [1148, 311] width 78 height 22
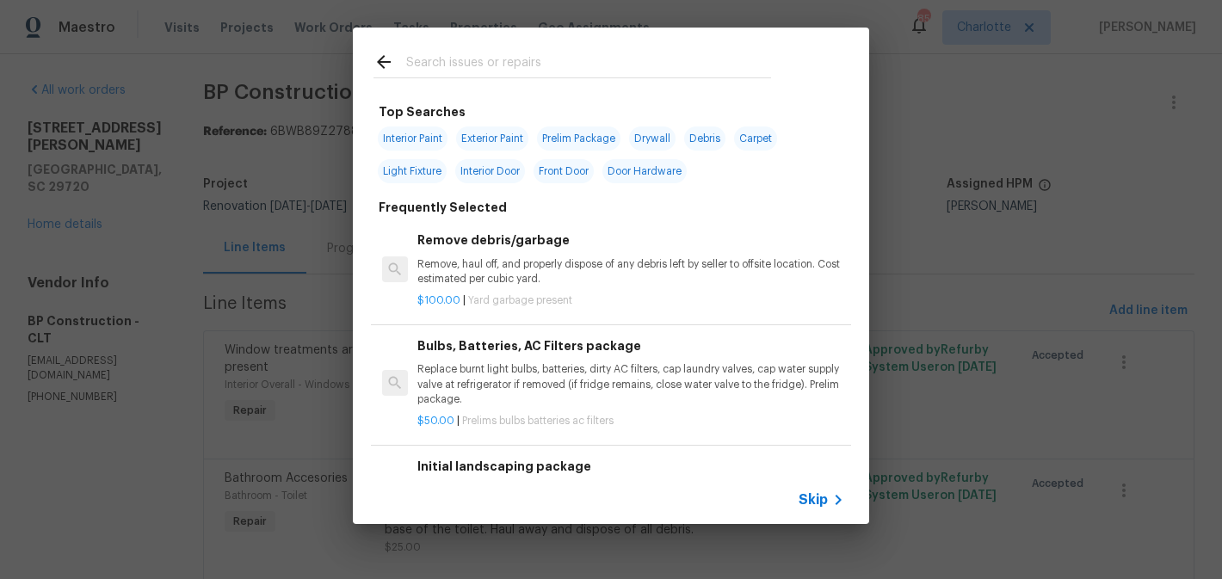
click at [540, 67] on input "text" at bounding box center [588, 65] width 365 height 26
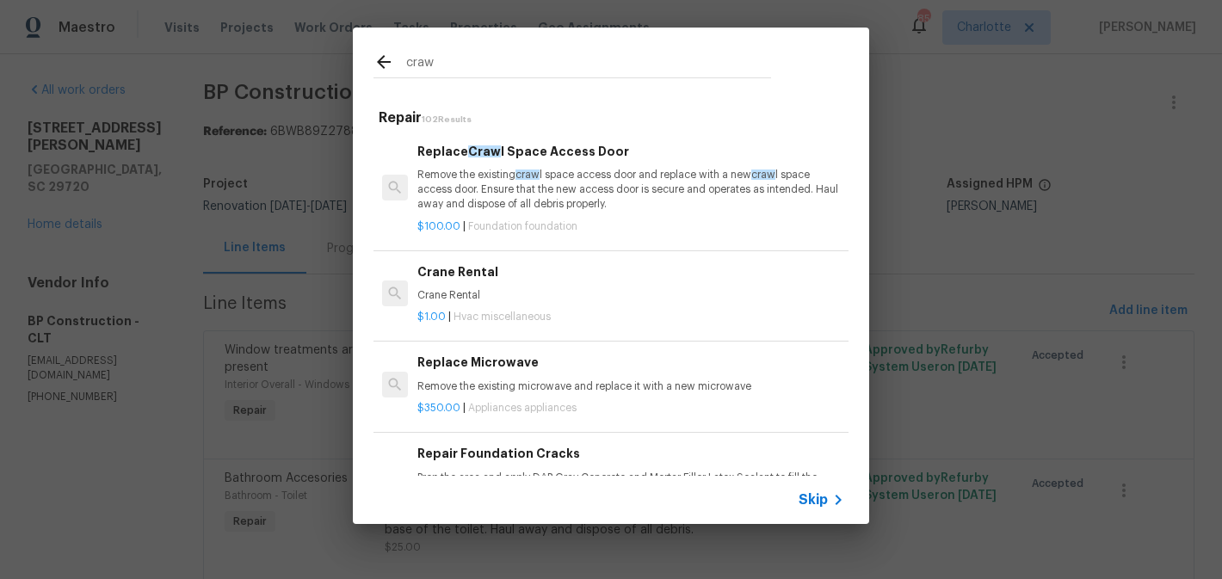
type input "craw"
click at [604, 195] on p "Remove the existing craw l space access door and replace with a new craw l spac…" at bounding box center [630, 190] width 427 height 44
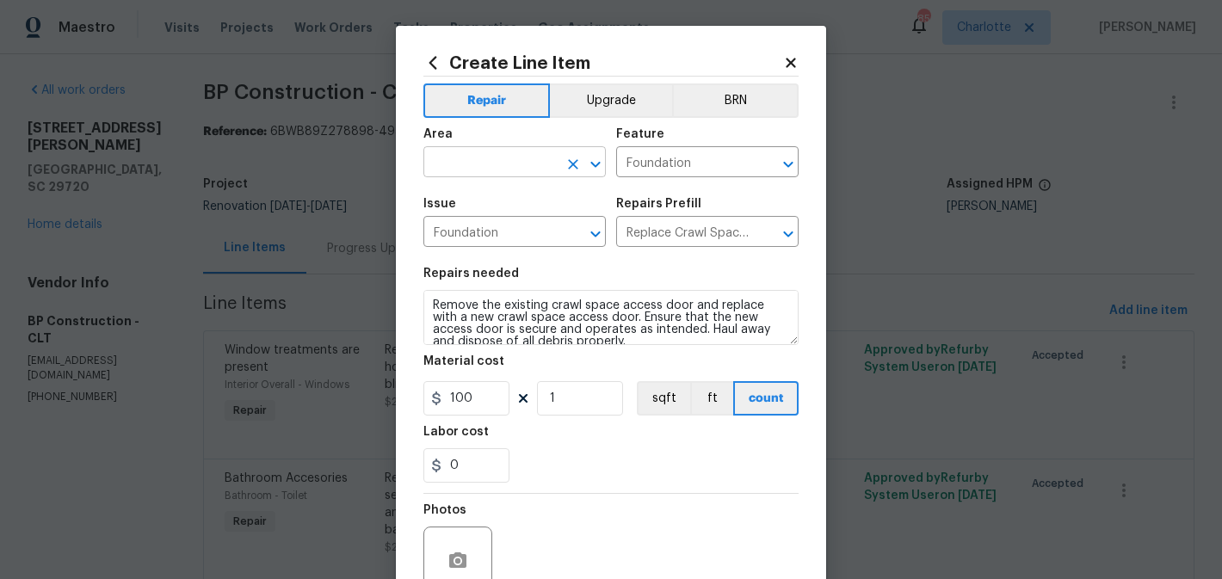
click at [539, 159] on input "text" at bounding box center [490, 164] width 134 height 27
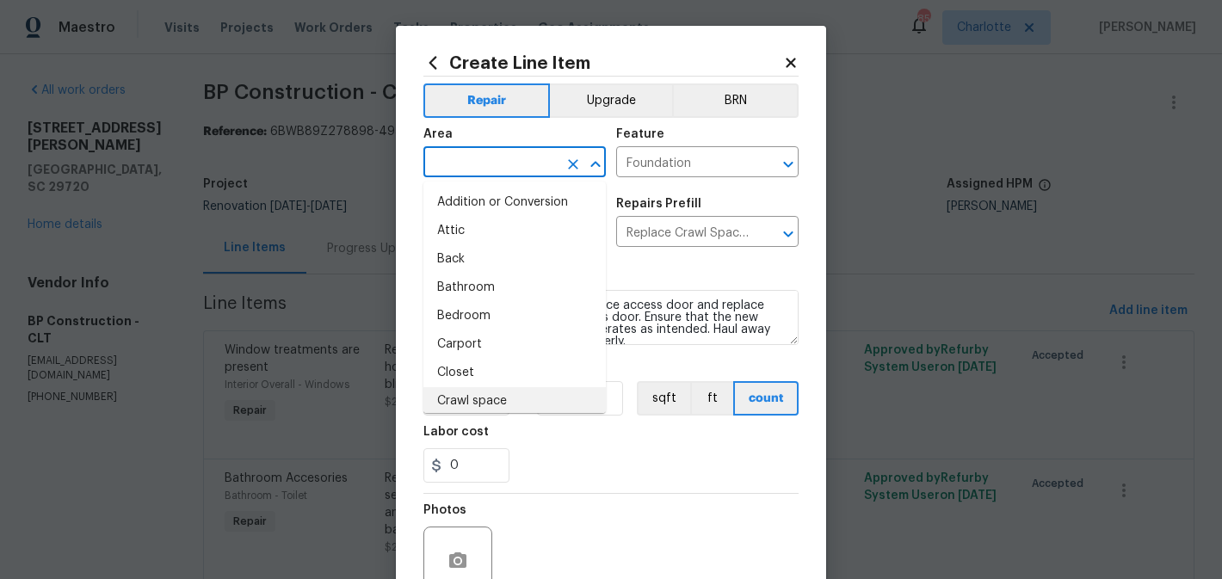
click at [501, 404] on li "Crawl space" at bounding box center [514, 401] width 182 height 28
type input "Crawl space"
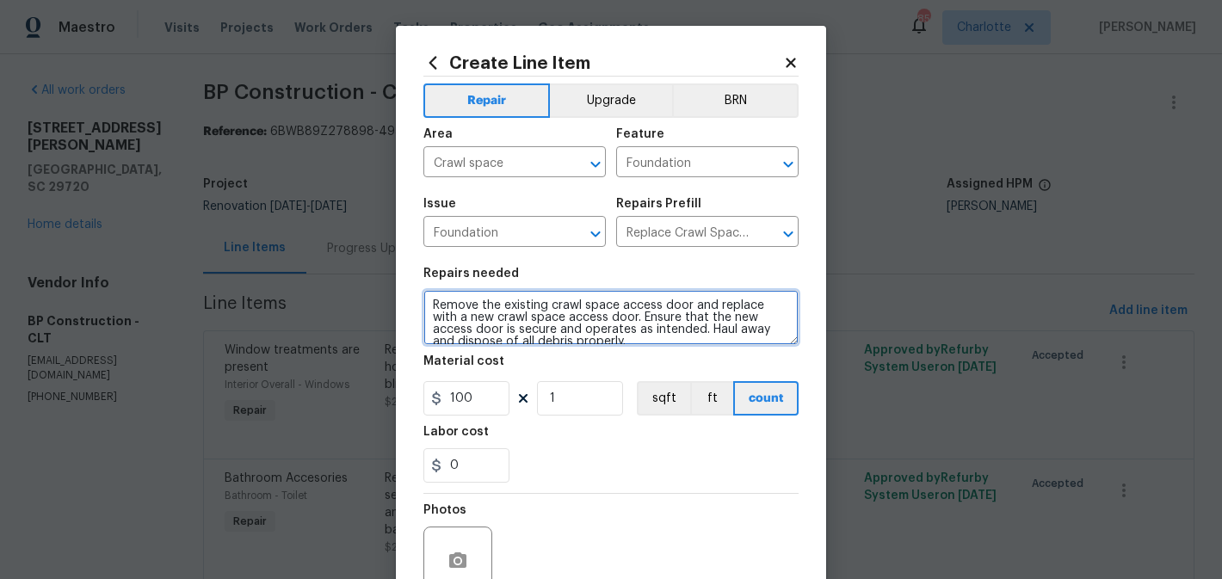
drag, startPoint x: 610, startPoint y: 342, endPoint x: 438, endPoint y: 288, distance: 180.2
click at [438, 288] on figure "Repairs needed Remove the existing crawl space access door and replace with a n…" at bounding box center [610, 306] width 375 height 77
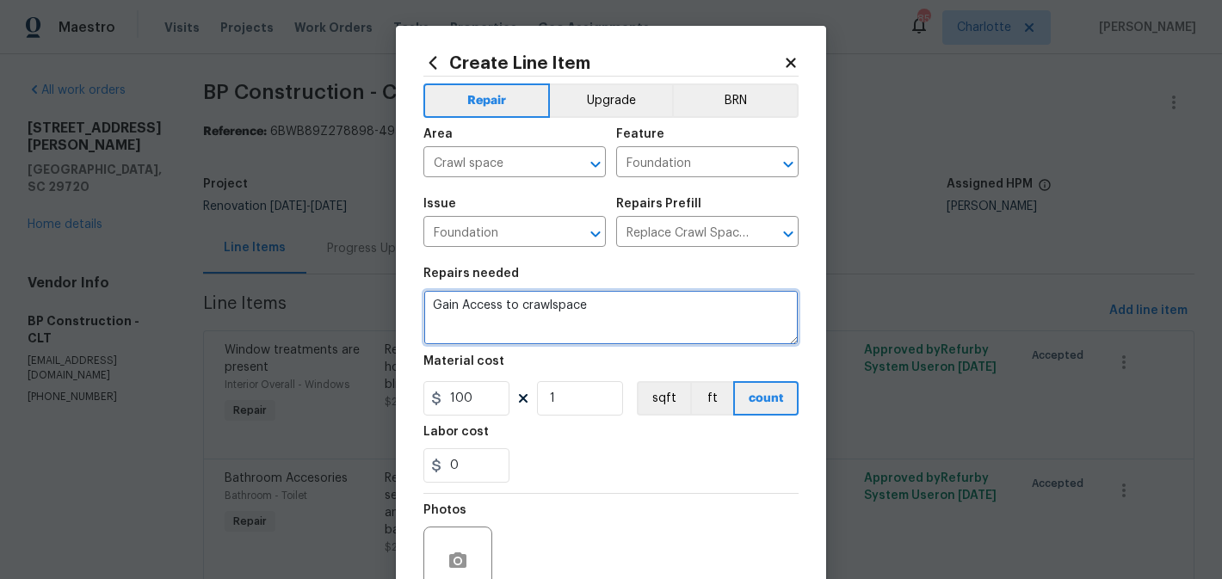
type textarea "Gain Access to crawlspace"
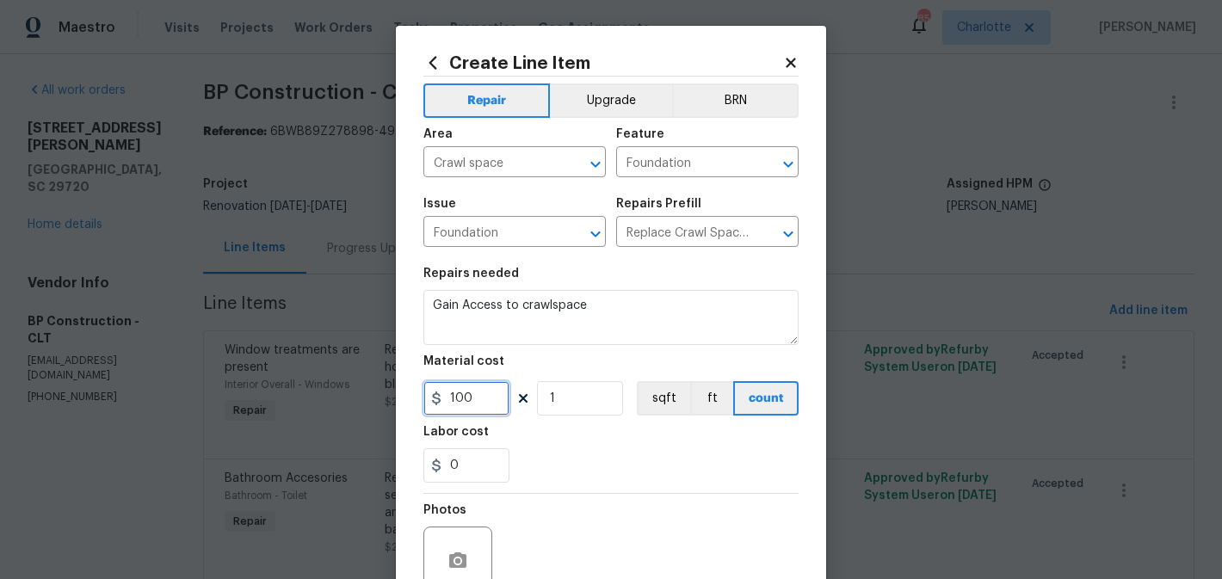
click at [480, 400] on input "100" at bounding box center [466, 398] width 86 height 34
type input "50"
click at [598, 406] on input "1" at bounding box center [580, 398] width 86 height 34
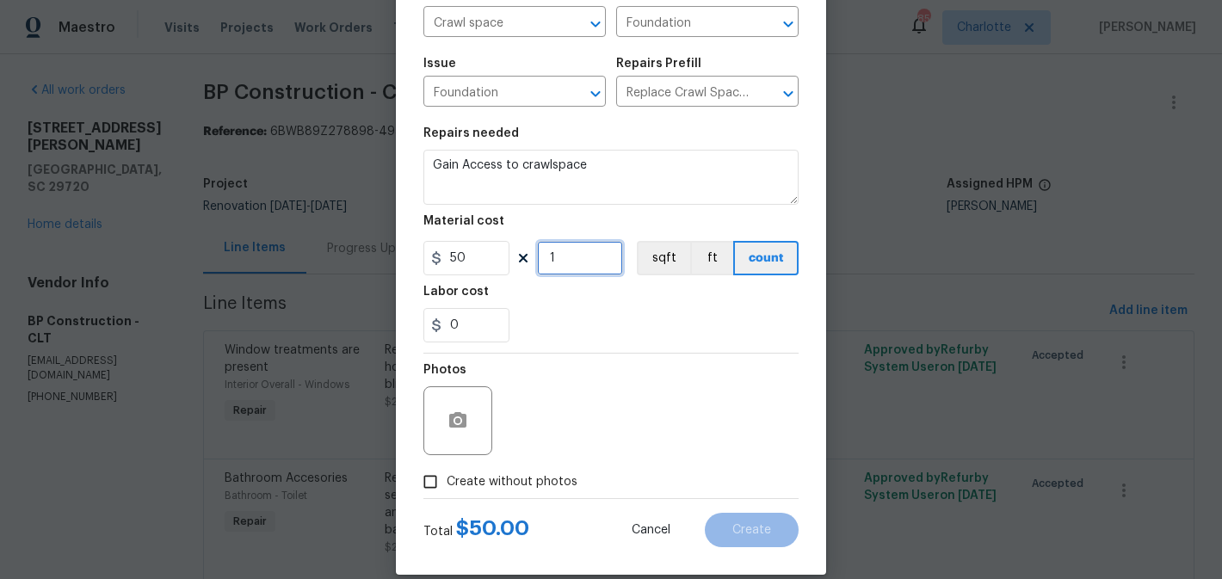
scroll to position [163, 0]
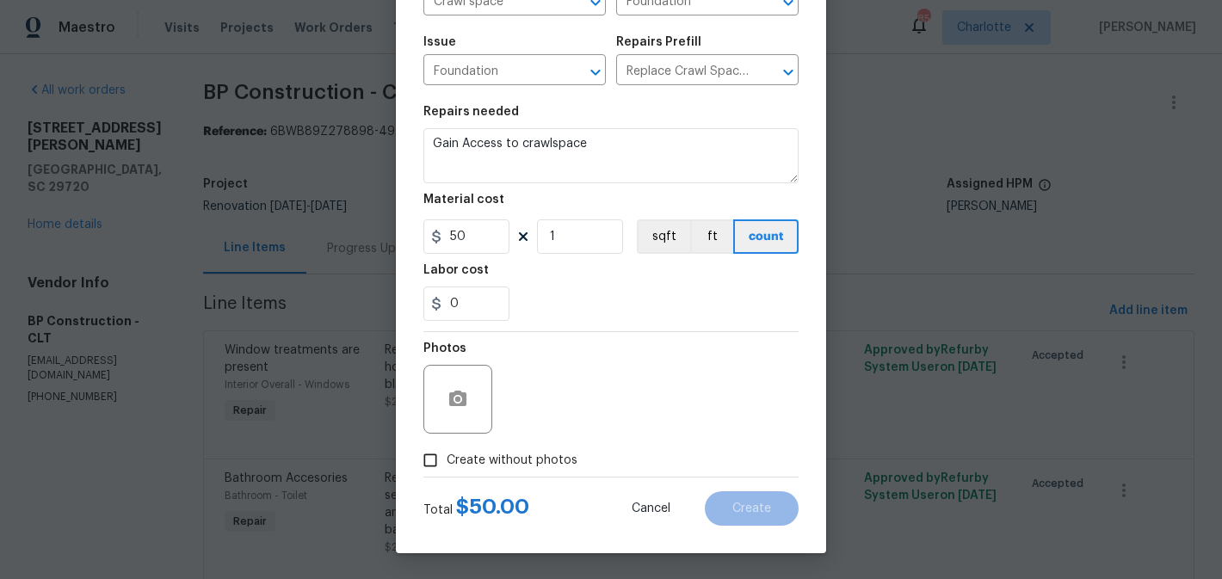
click at [478, 452] on span "Create without photos" at bounding box center [512, 461] width 131 height 18
click at [447, 452] on input "Create without photos" at bounding box center [430, 460] width 33 height 33
checkbox input "true"
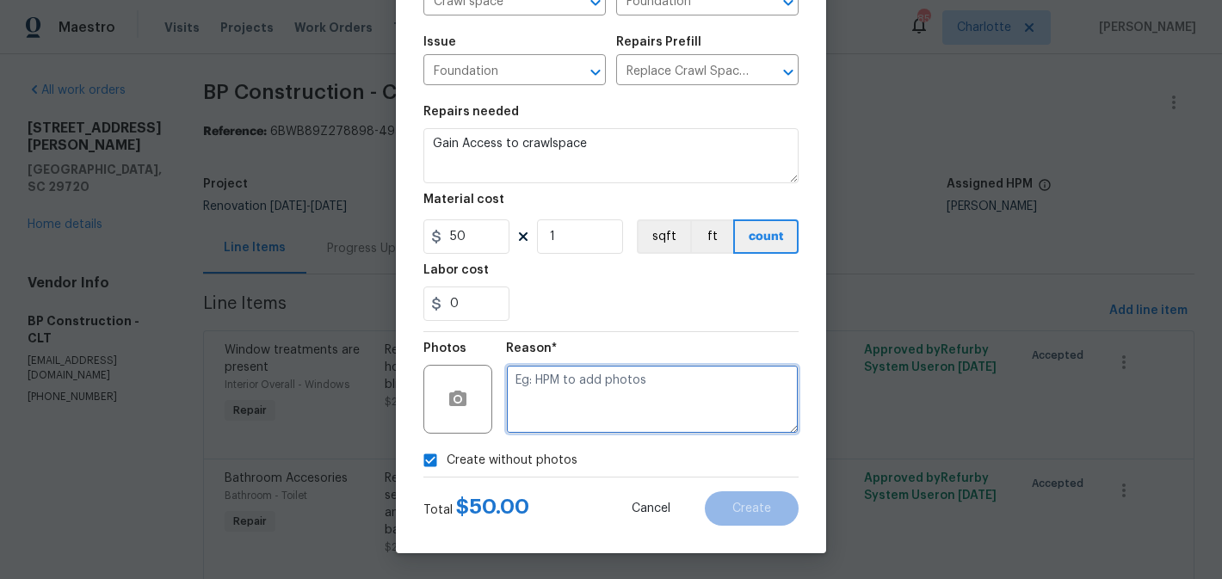
click at [556, 421] on textarea at bounding box center [652, 399] width 293 height 69
type textarea "edit"
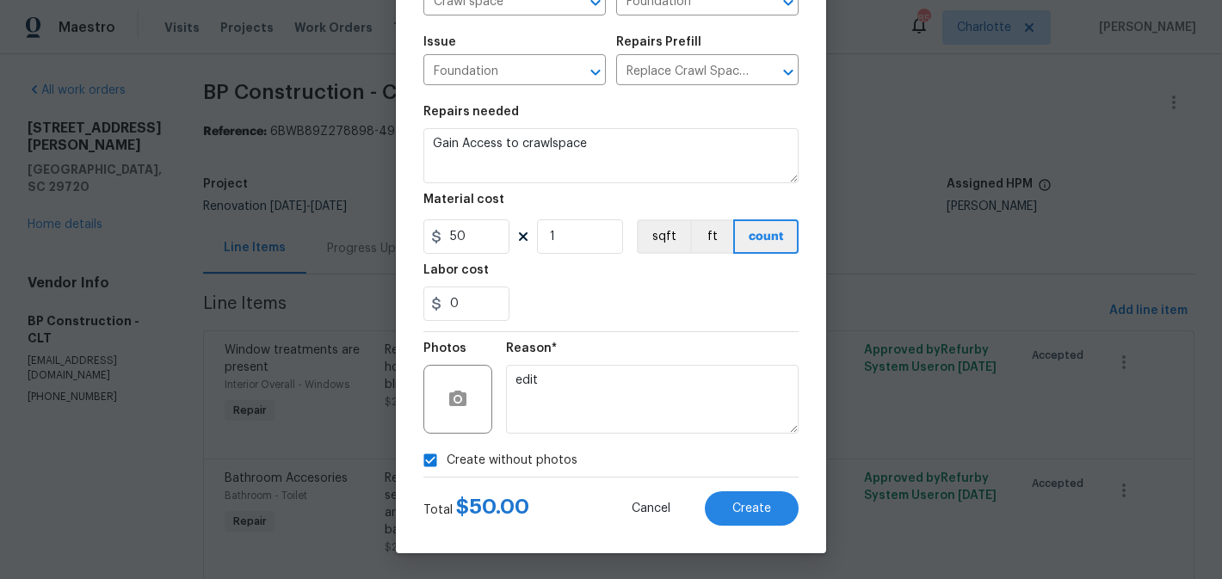
click at [685, 323] on section "Repairs needed Gain Access to crawlspace Material cost 50 1 sqft ft count Labor…" at bounding box center [610, 214] width 375 height 236
click at [756, 521] on button "Create" at bounding box center [752, 508] width 94 height 34
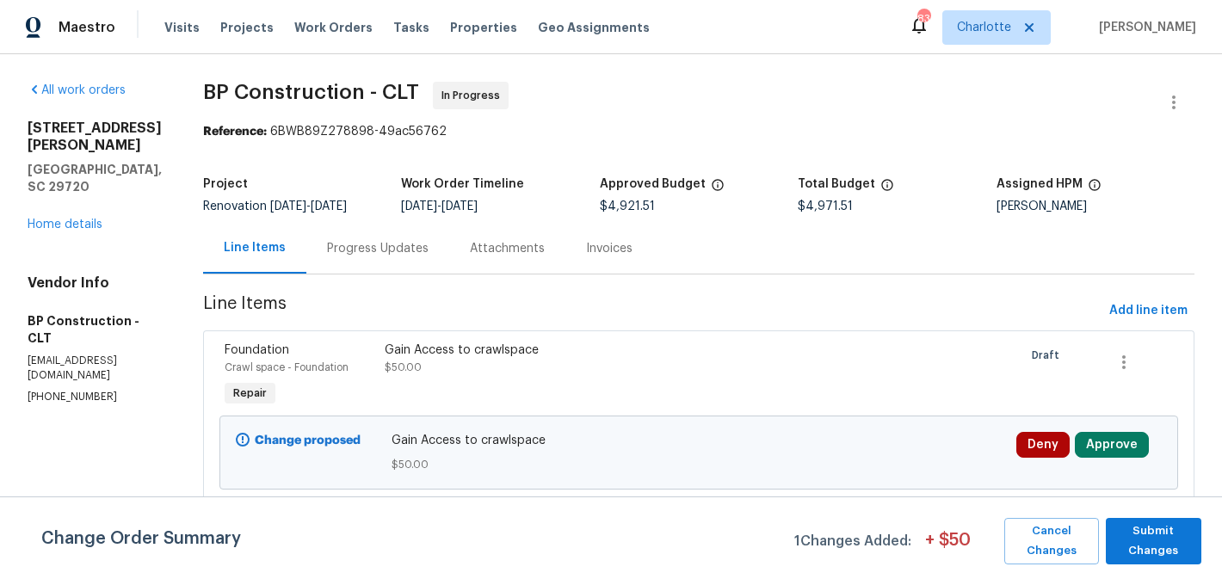
click at [399, 90] on span "BP Construction - CLT In Progress" at bounding box center [678, 102] width 950 height 41
click at [70, 219] on link "Home details" at bounding box center [65, 225] width 75 height 12
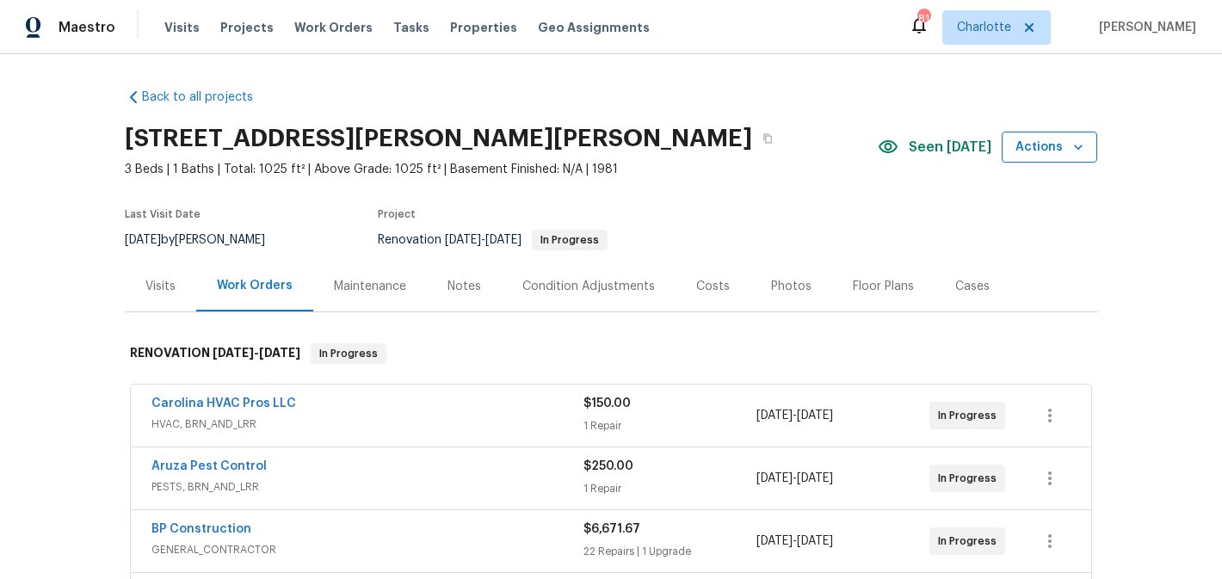
click at [1085, 142] on icon "button" at bounding box center [1078, 147] width 17 height 17
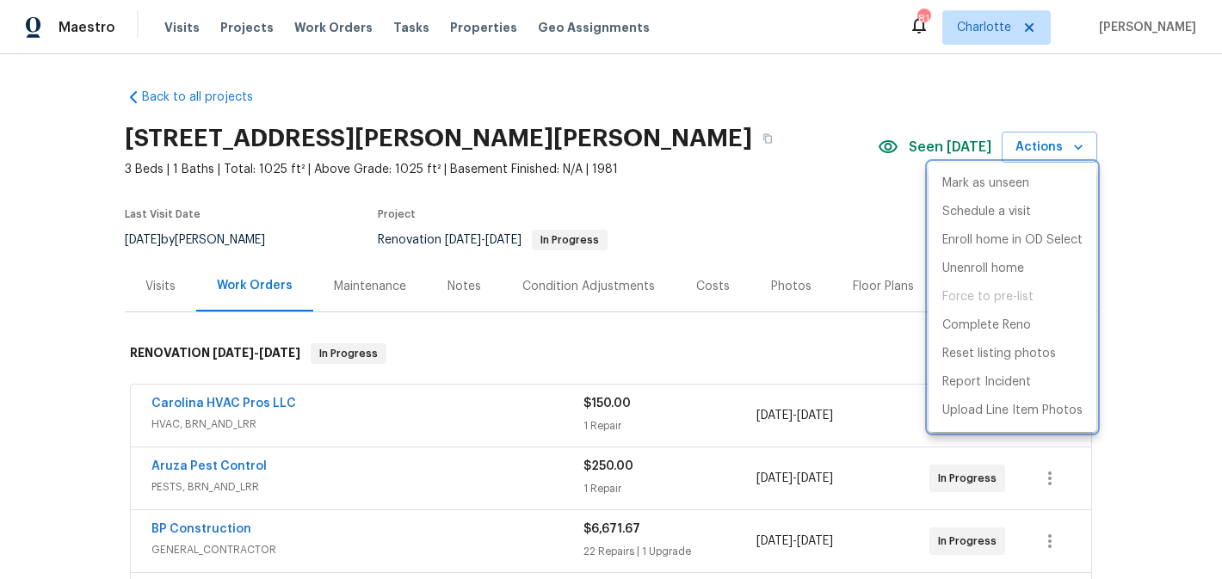
click at [1113, 154] on div at bounding box center [611, 289] width 1222 height 579
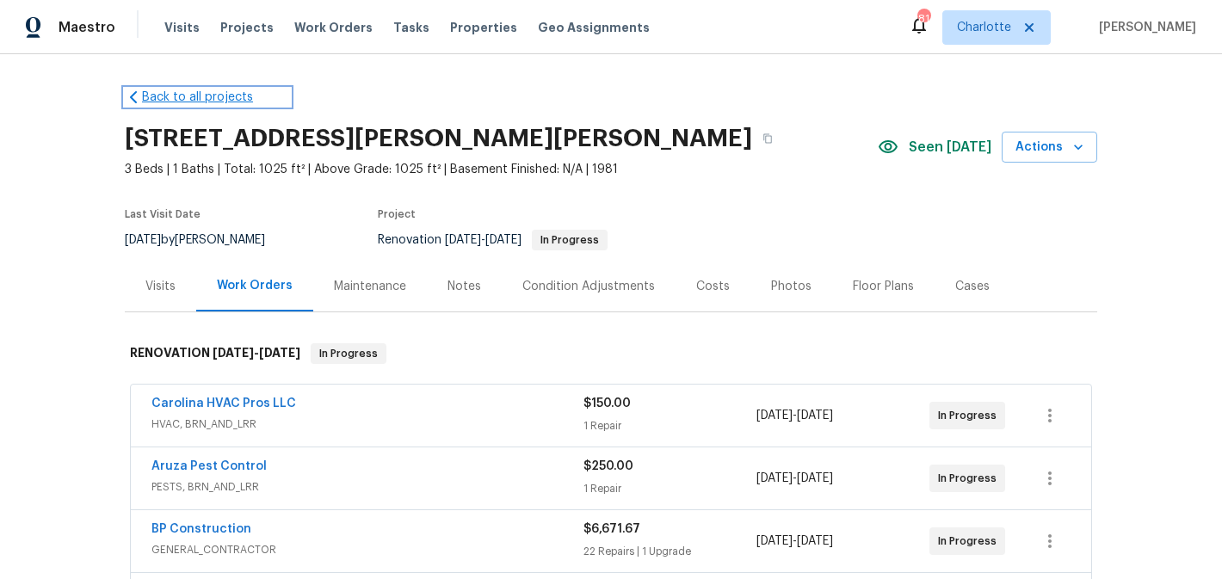
click at [171, 94] on link "Back to all projects" at bounding box center [207, 97] width 165 height 17
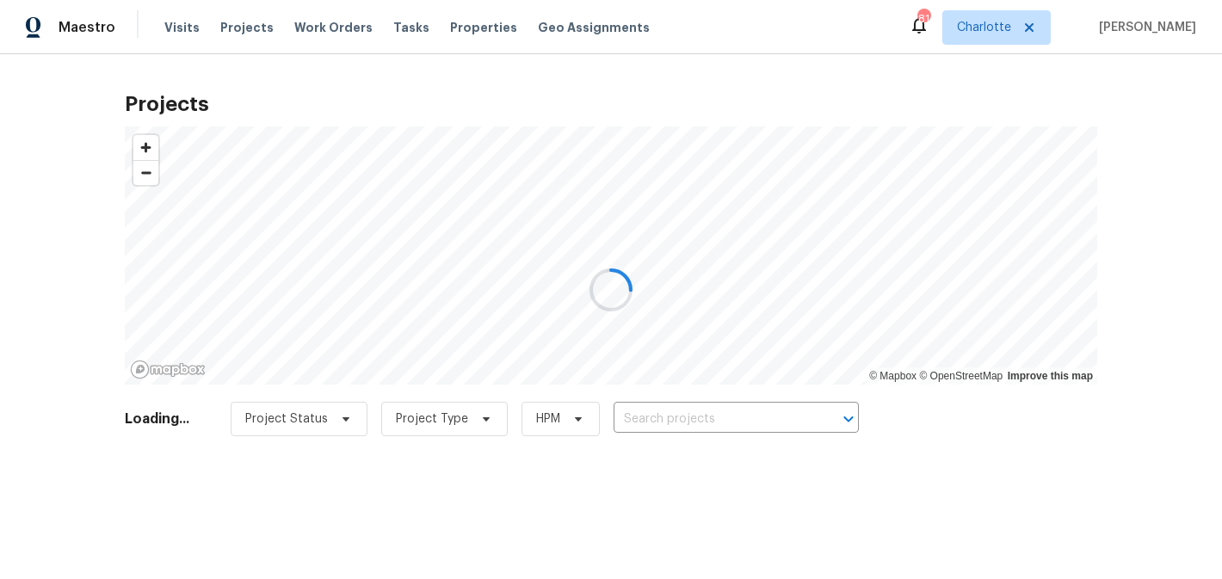
click at [456, 42] on div at bounding box center [611, 289] width 1222 height 579
click at [459, 27] on div at bounding box center [611, 289] width 1222 height 579
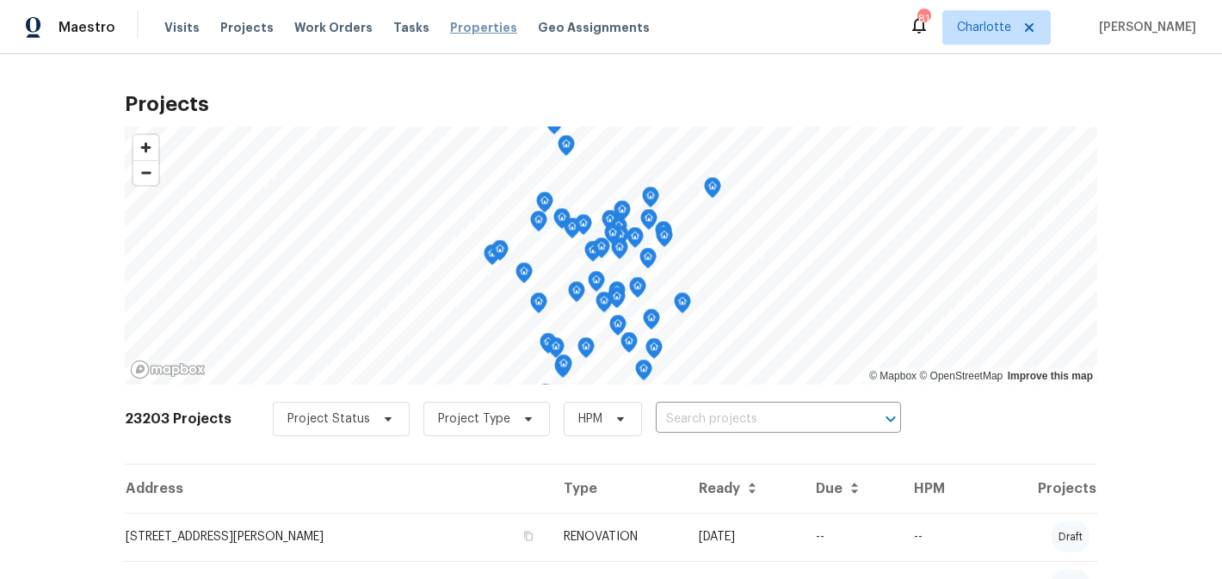
click at [459, 34] on span "Properties" at bounding box center [483, 27] width 67 height 17
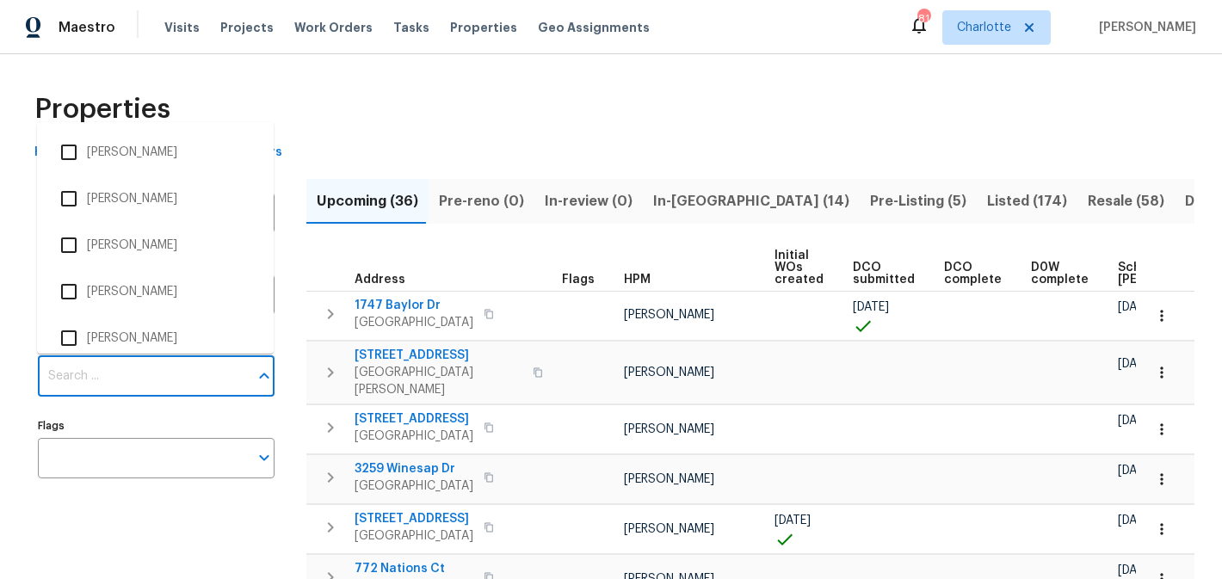
click at [144, 367] on input "Individuals" at bounding box center [143, 376] width 211 height 40
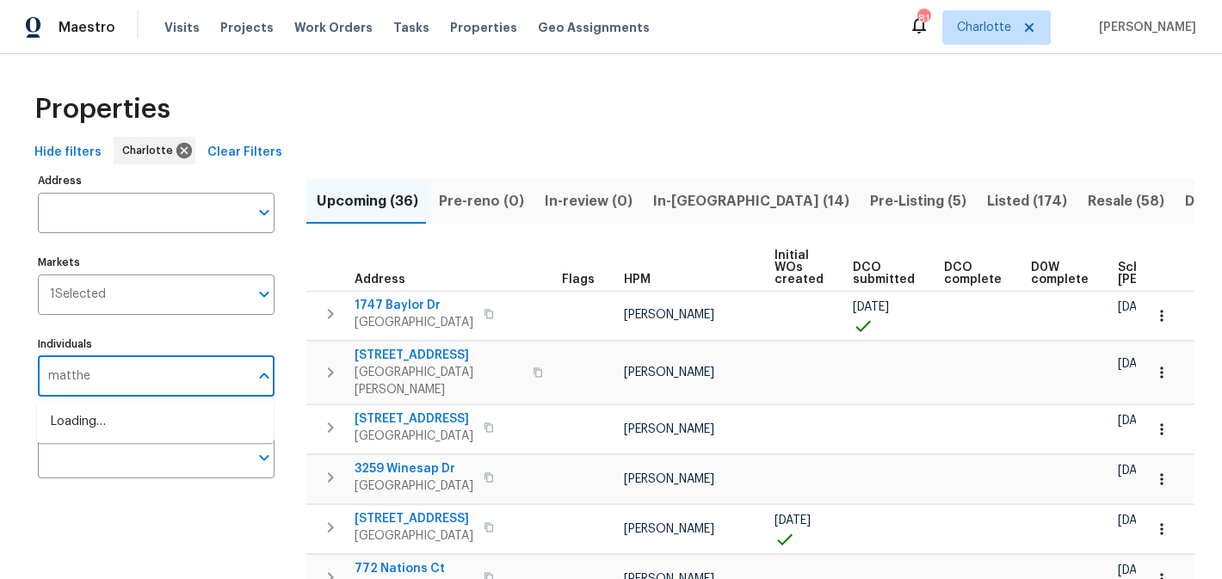
type input "matthew"
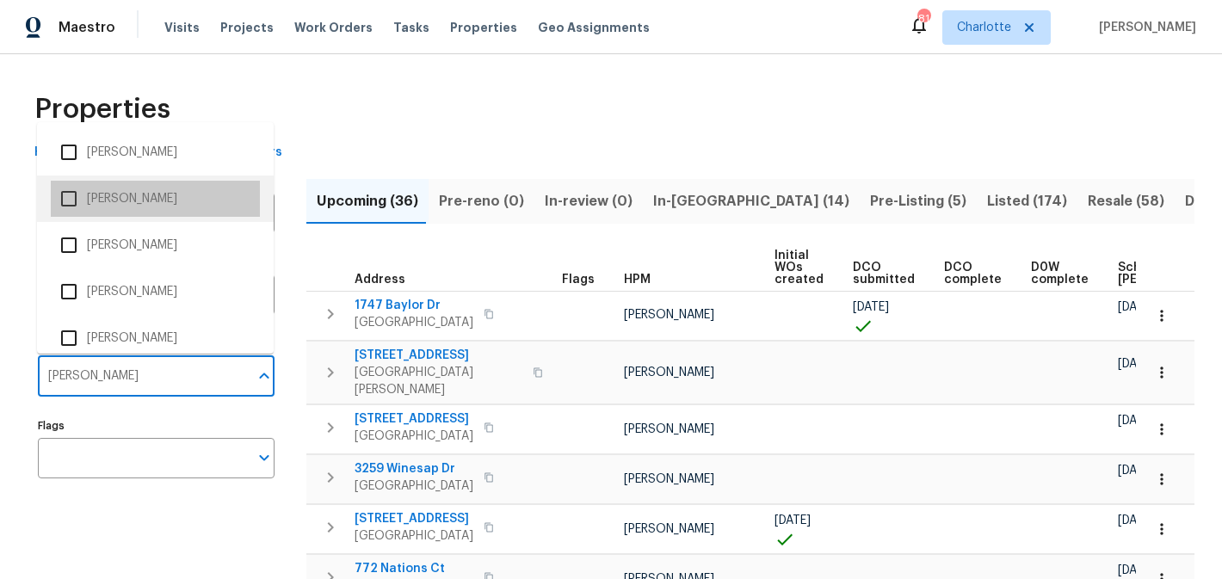
click at [173, 197] on li "[PERSON_NAME]" at bounding box center [155, 199] width 209 height 36
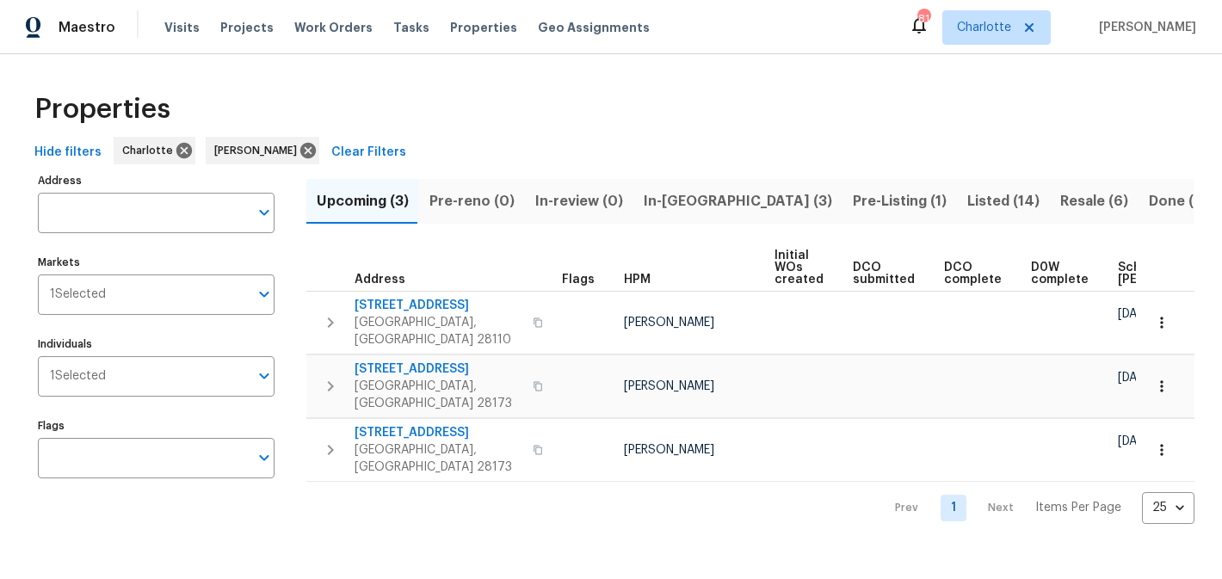
click at [686, 189] on span "In-reno (3)" at bounding box center [738, 201] width 188 height 24
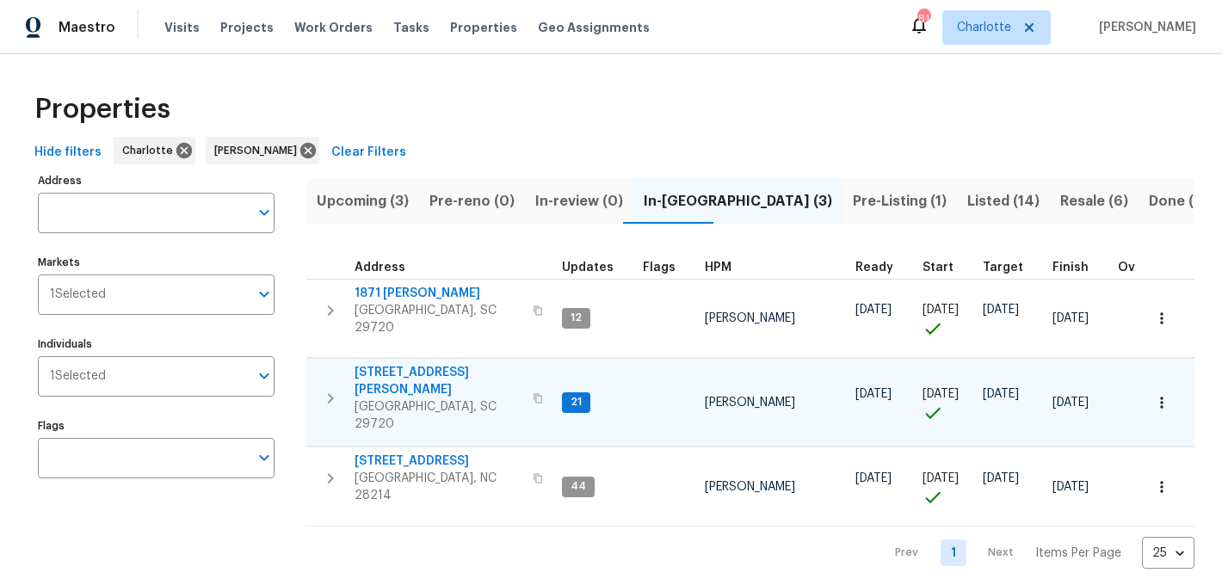
click at [385, 364] on span "[STREET_ADDRESS][PERSON_NAME]" at bounding box center [439, 381] width 168 height 34
click at [337, 388] on icon "button" at bounding box center [330, 398] width 21 height 21
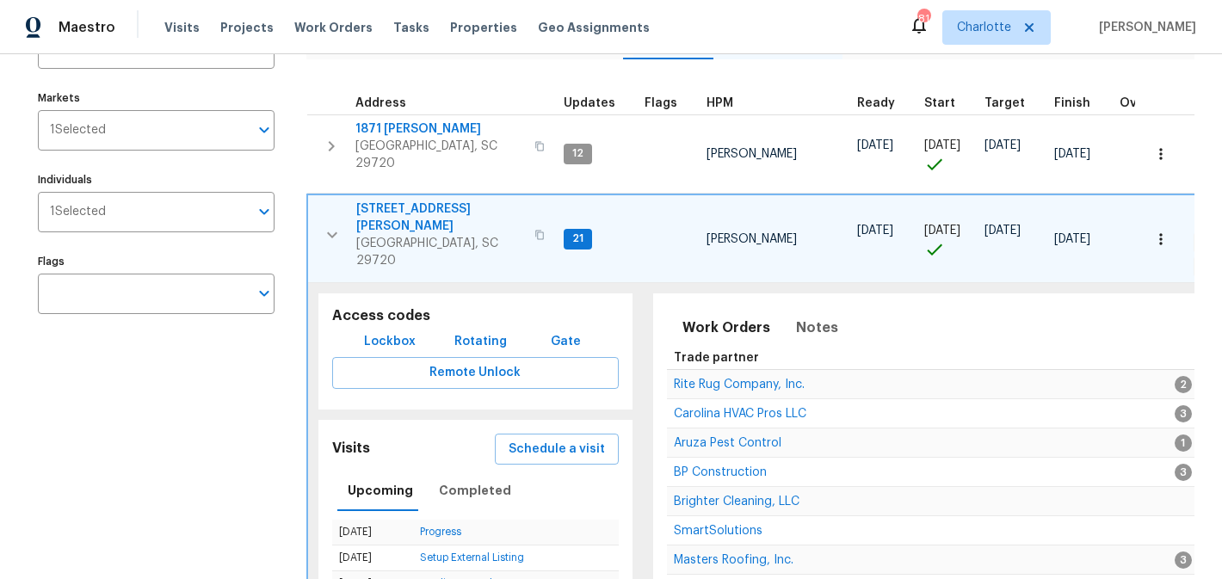
scroll to position [160, 0]
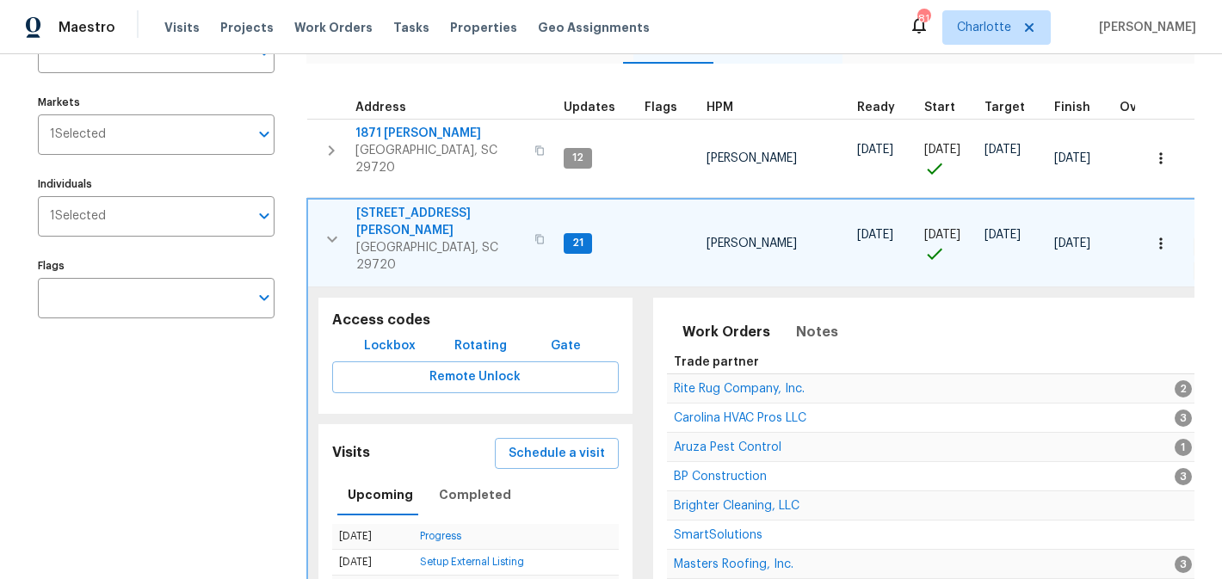
click at [1163, 235] on icon "button" at bounding box center [1160, 243] width 17 height 17
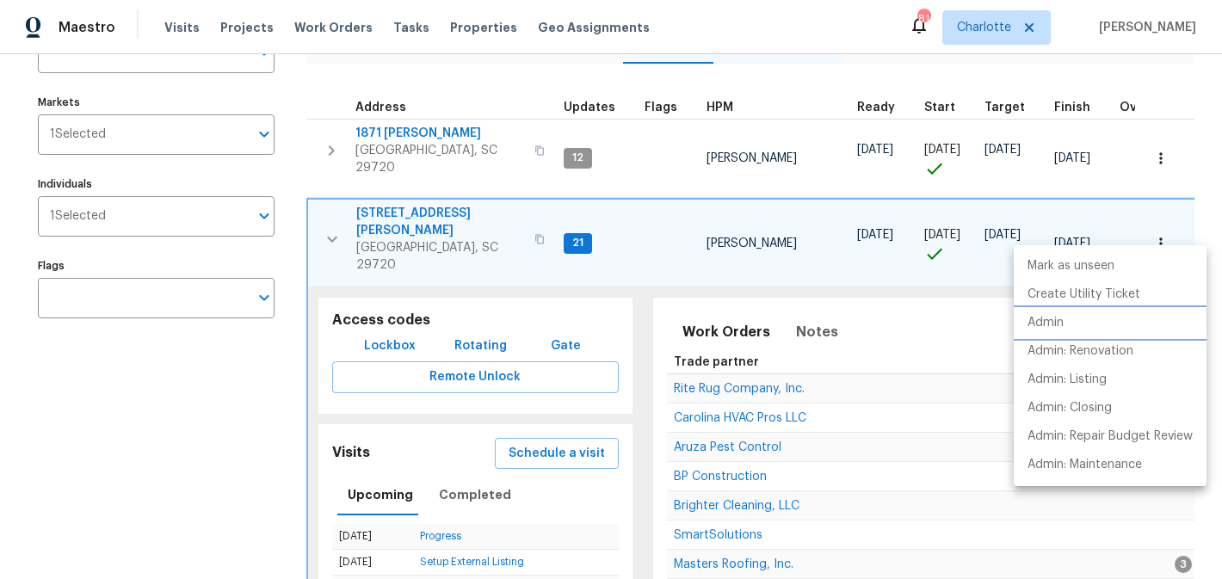
click at [1053, 326] on p "Admin" at bounding box center [1045, 323] width 36 height 18
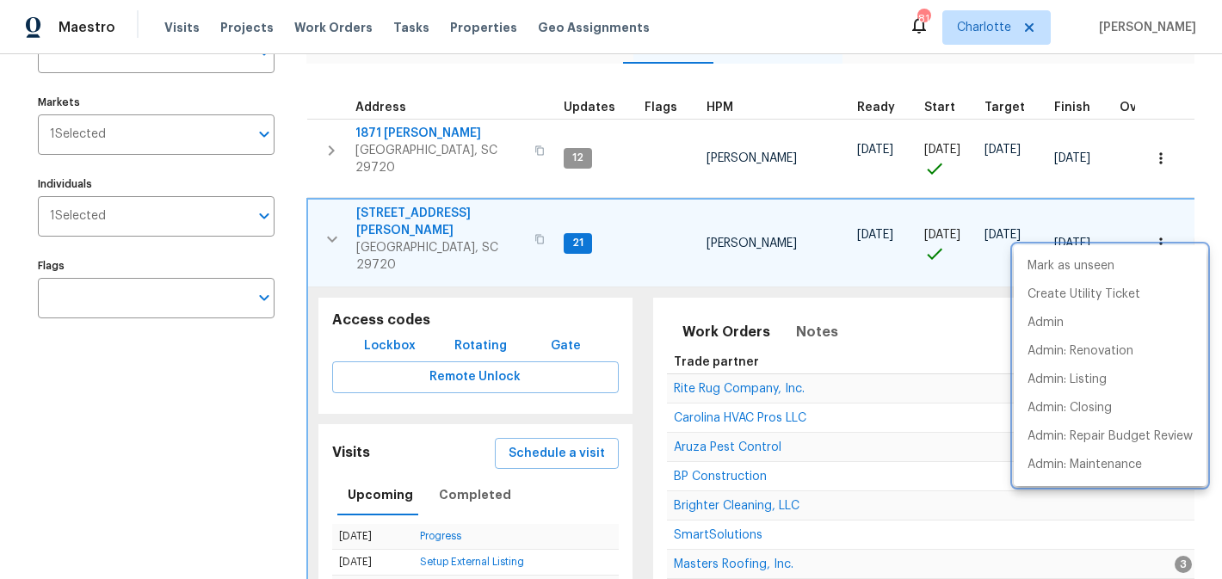
click at [332, 208] on div at bounding box center [611, 289] width 1222 height 579
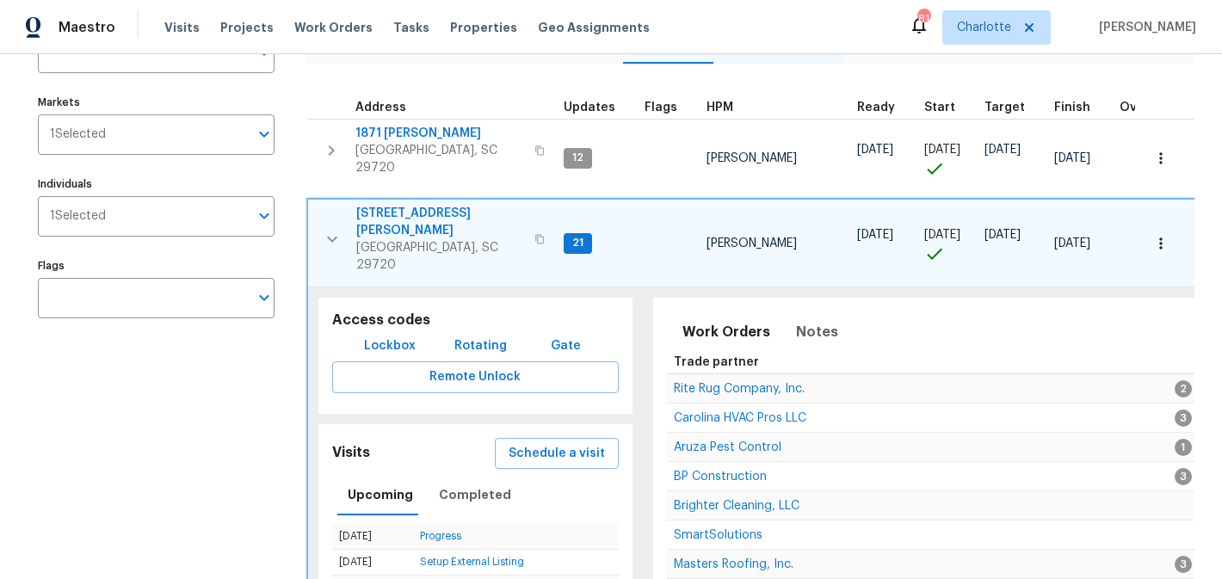
click at [332, 237] on icon "button" at bounding box center [332, 240] width 10 height 6
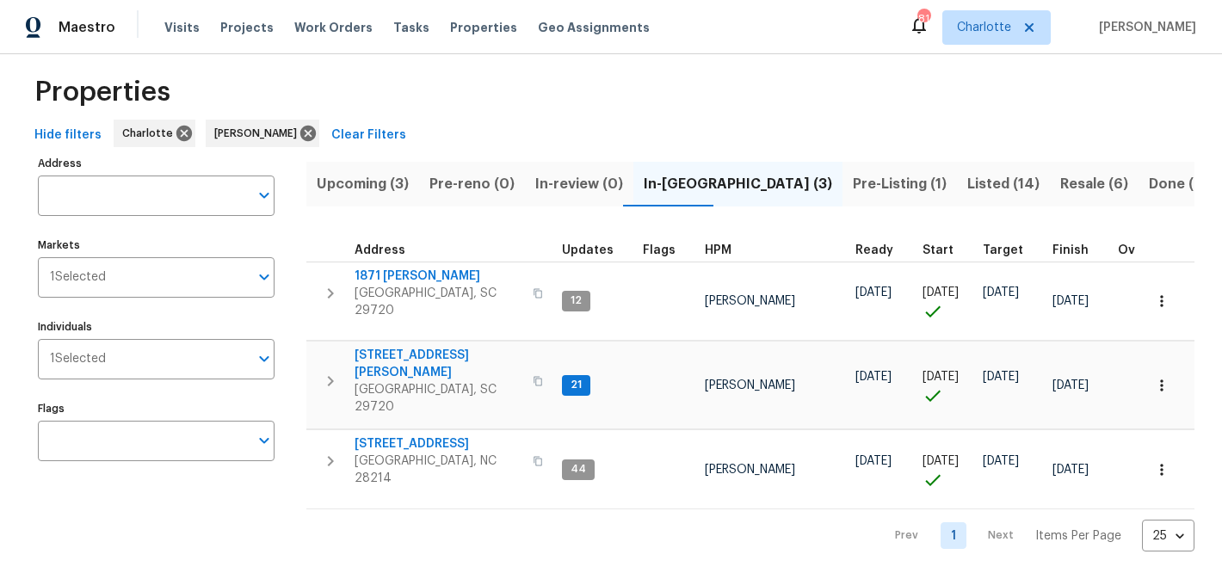
scroll to position [0, 0]
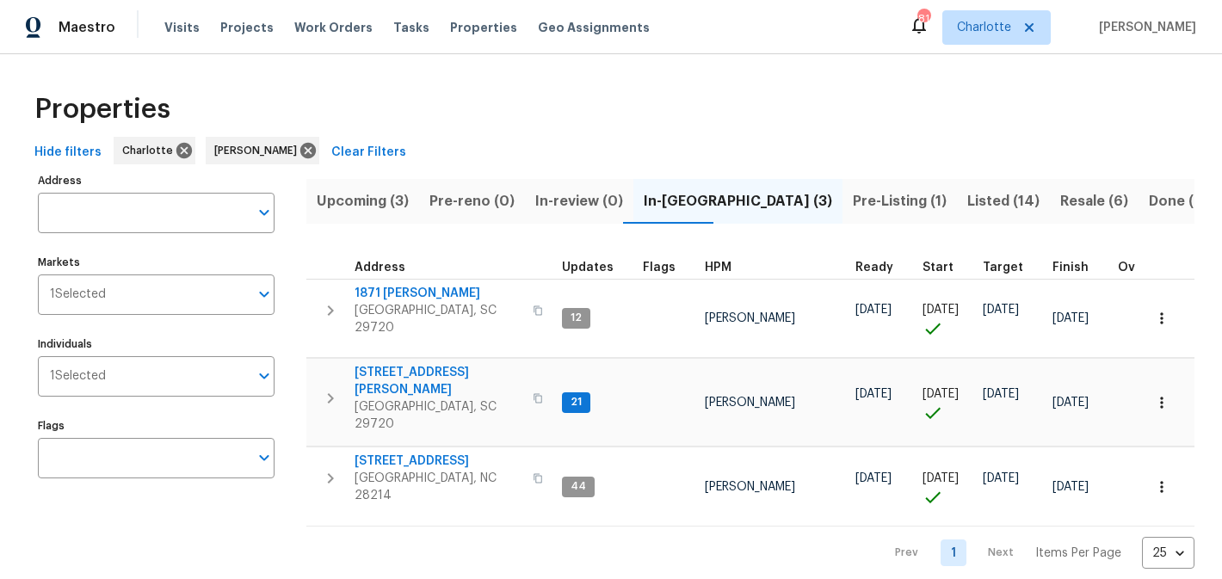
click at [417, 364] on span "[STREET_ADDRESS][PERSON_NAME]" at bounding box center [439, 381] width 168 height 34
click at [1156, 394] on icon "button" at bounding box center [1161, 402] width 17 height 17
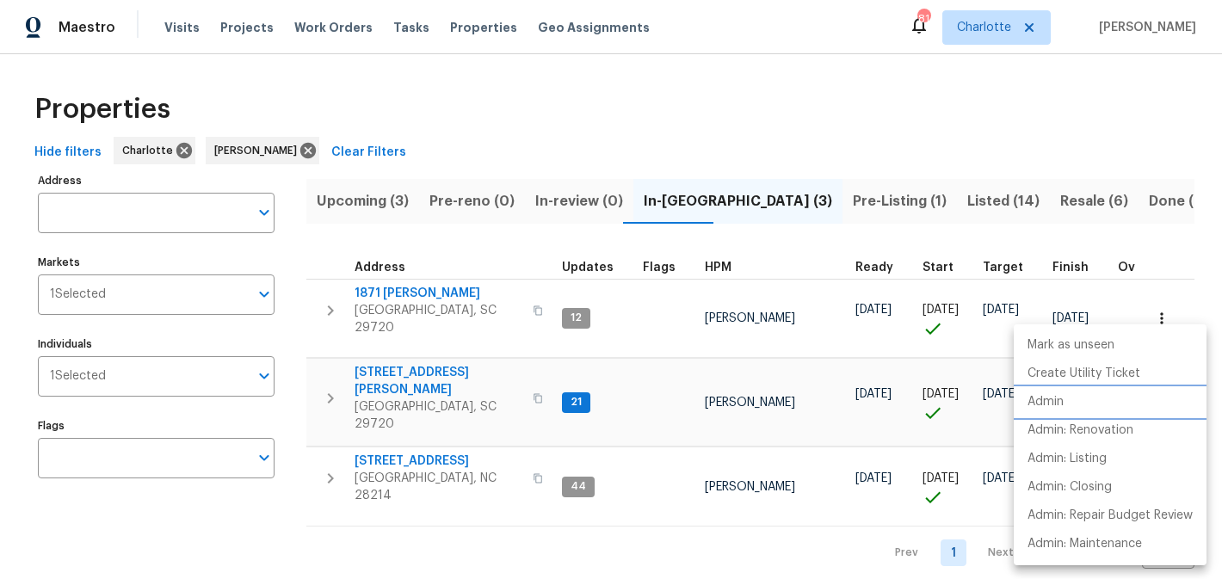
click at [1073, 406] on li "Admin" at bounding box center [1110, 402] width 193 height 28
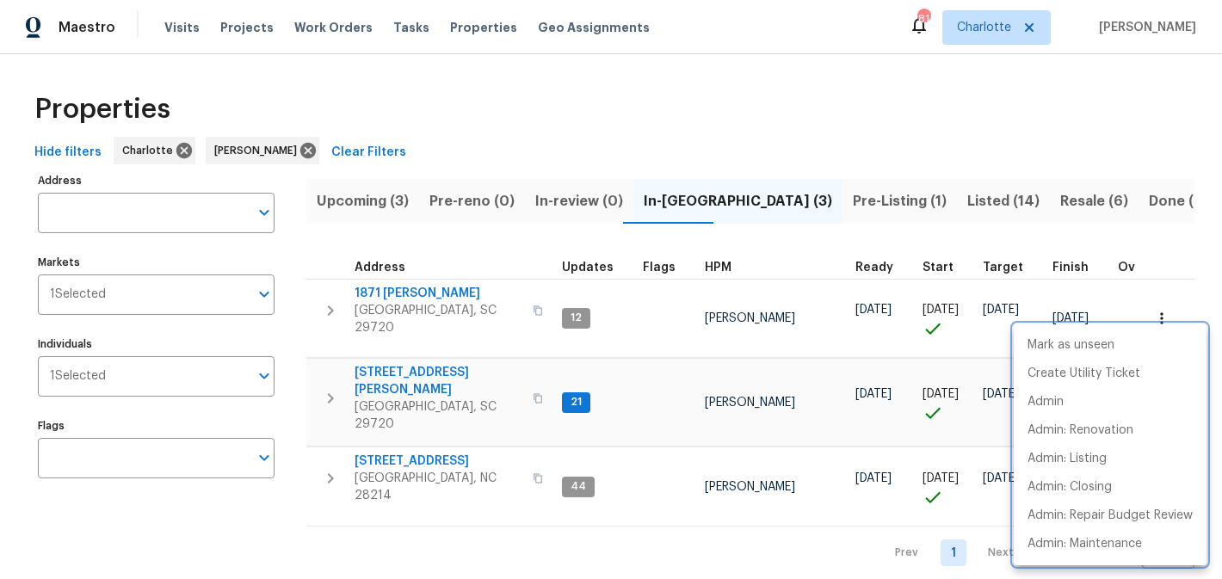
click at [337, 375] on div at bounding box center [611, 289] width 1222 height 579
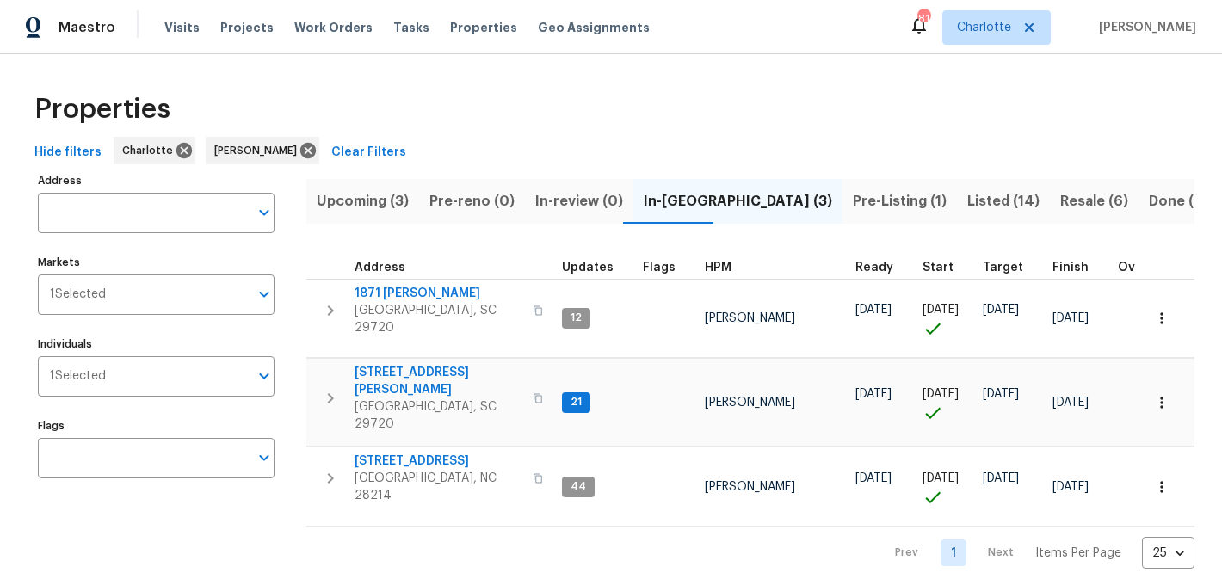
click at [329, 388] on icon "button" at bounding box center [330, 398] width 21 height 21
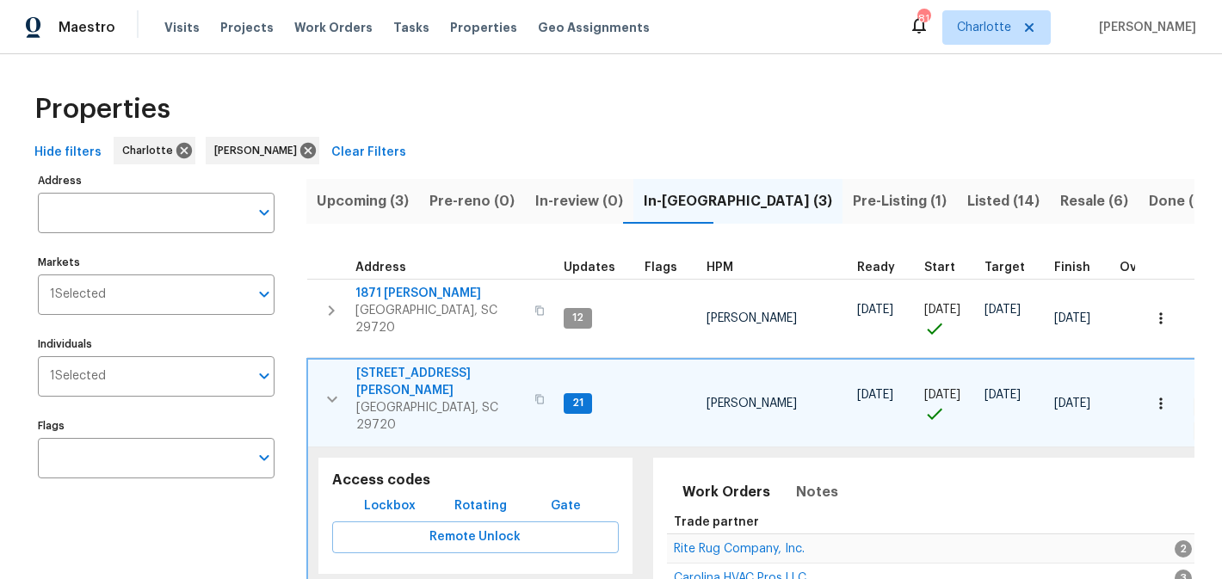
click at [371, 490] on button "Lockbox" at bounding box center [389, 506] width 65 height 32
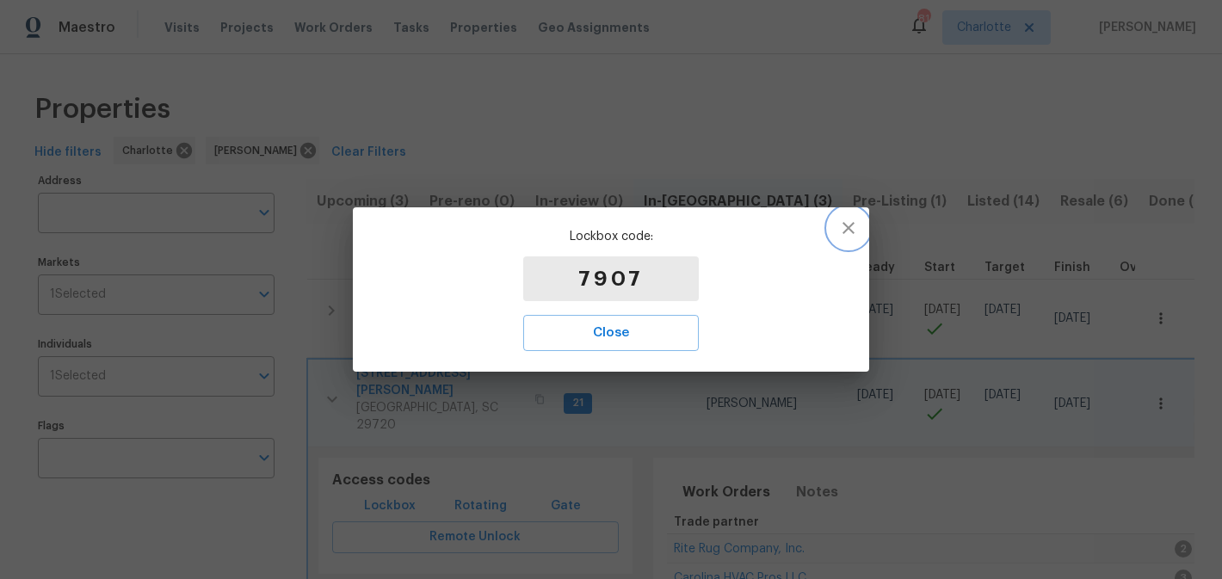
click at [853, 229] on icon "button" at bounding box center [848, 228] width 21 height 21
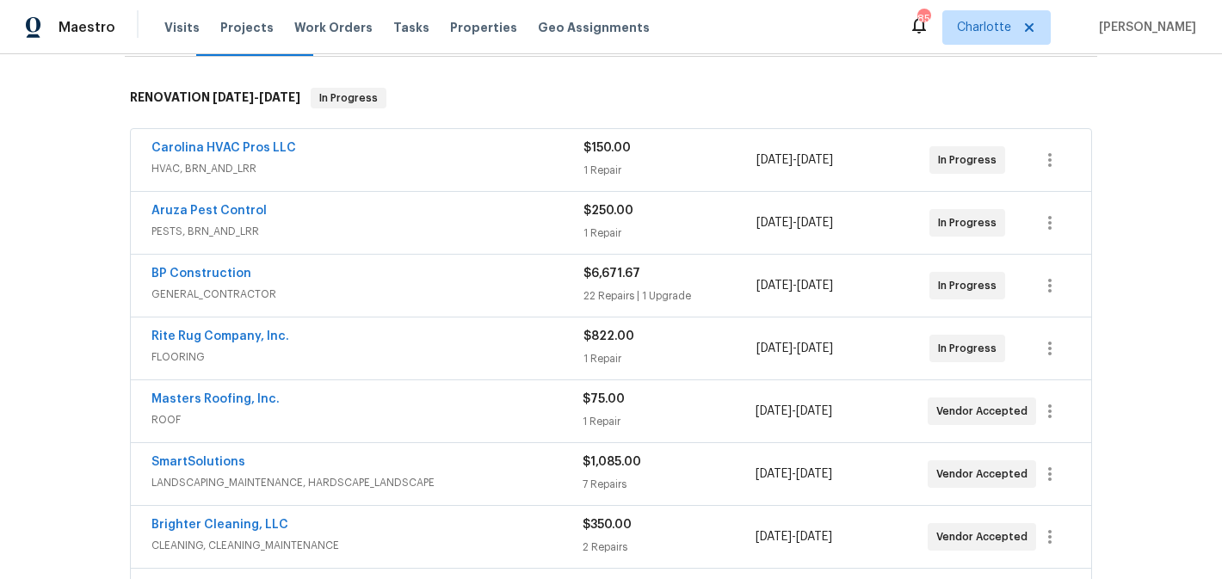
scroll to position [262, 0]
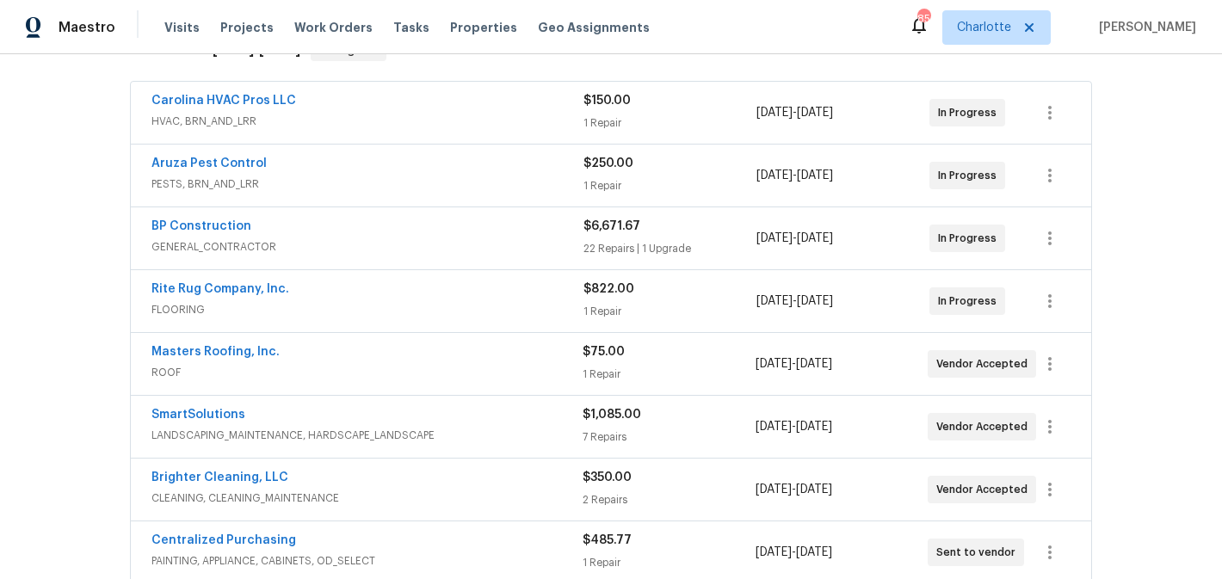
scroll to position [205, 0]
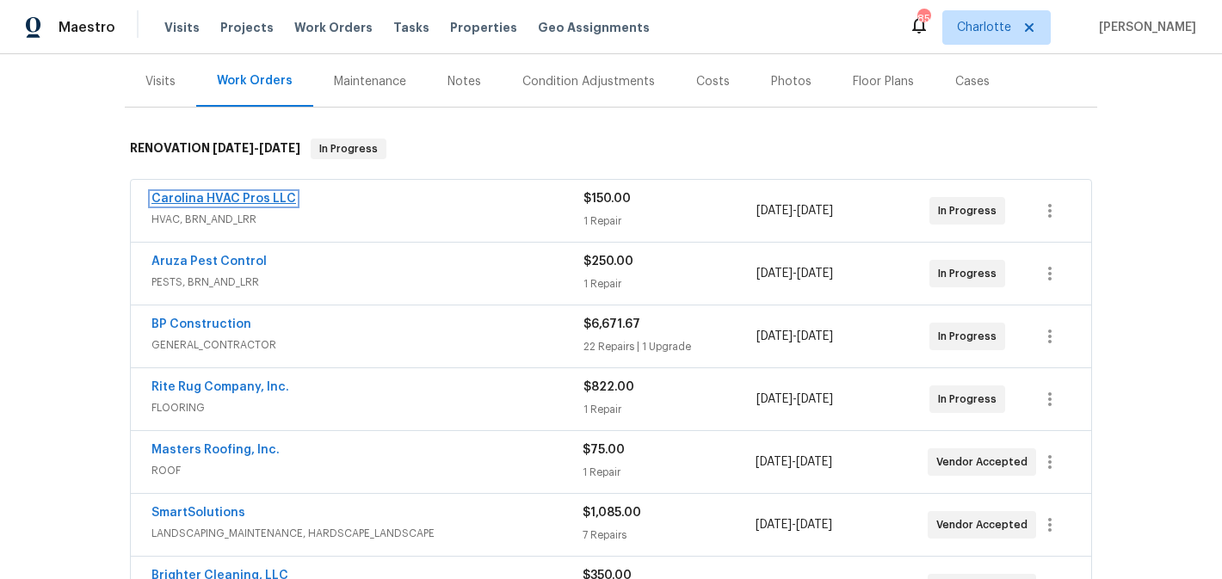
click at [203, 199] on link "Carolina HVAC Pros LLC" at bounding box center [223, 199] width 145 height 12
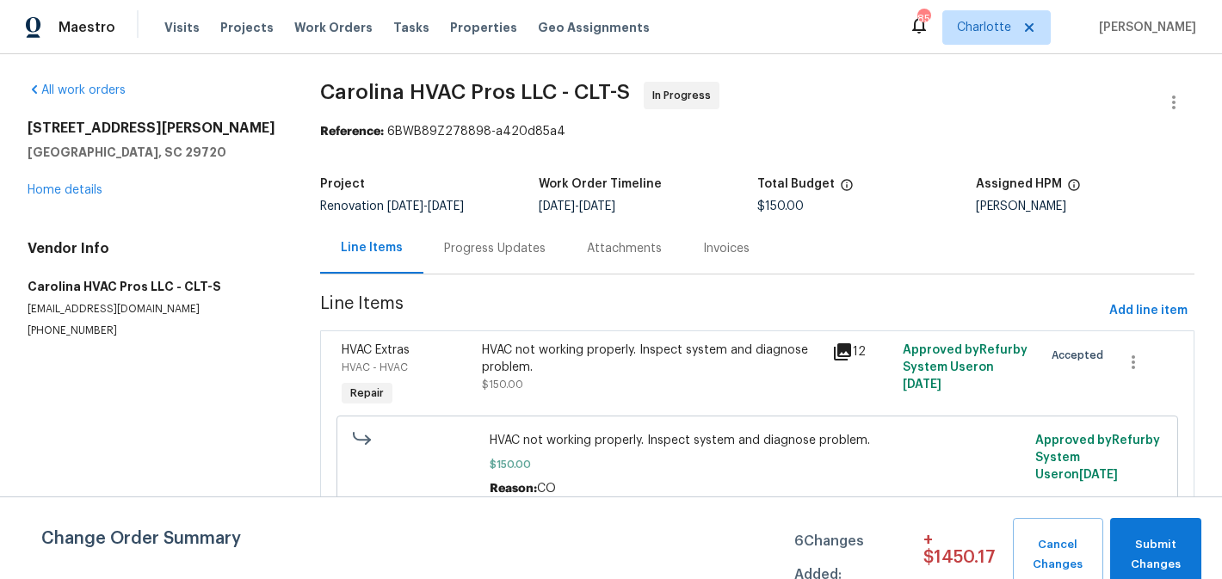
click at [513, 244] on div "Progress Updates" at bounding box center [495, 248] width 102 height 17
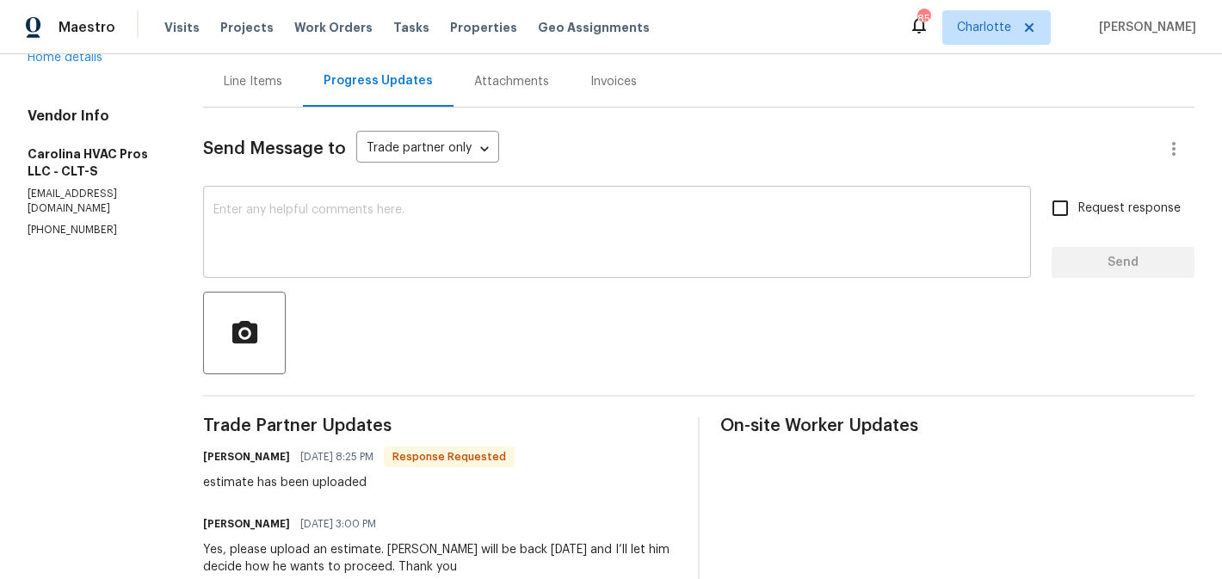
scroll to position [133, 0]
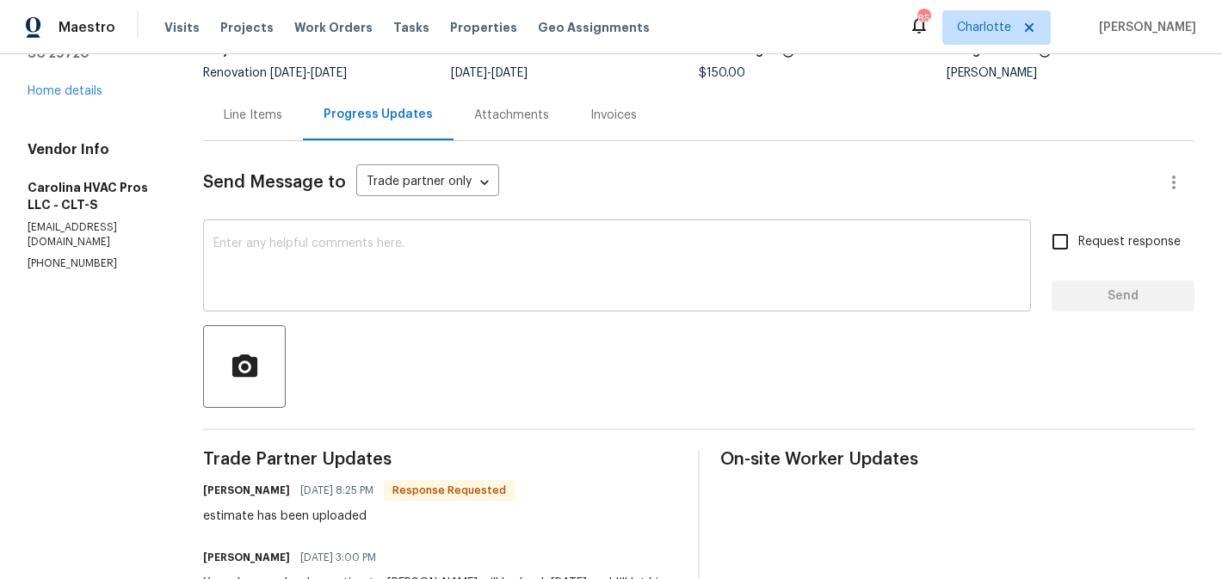
click at [374, 232] on div "x ​" at bounding box center [617, 268] width 828 height 88
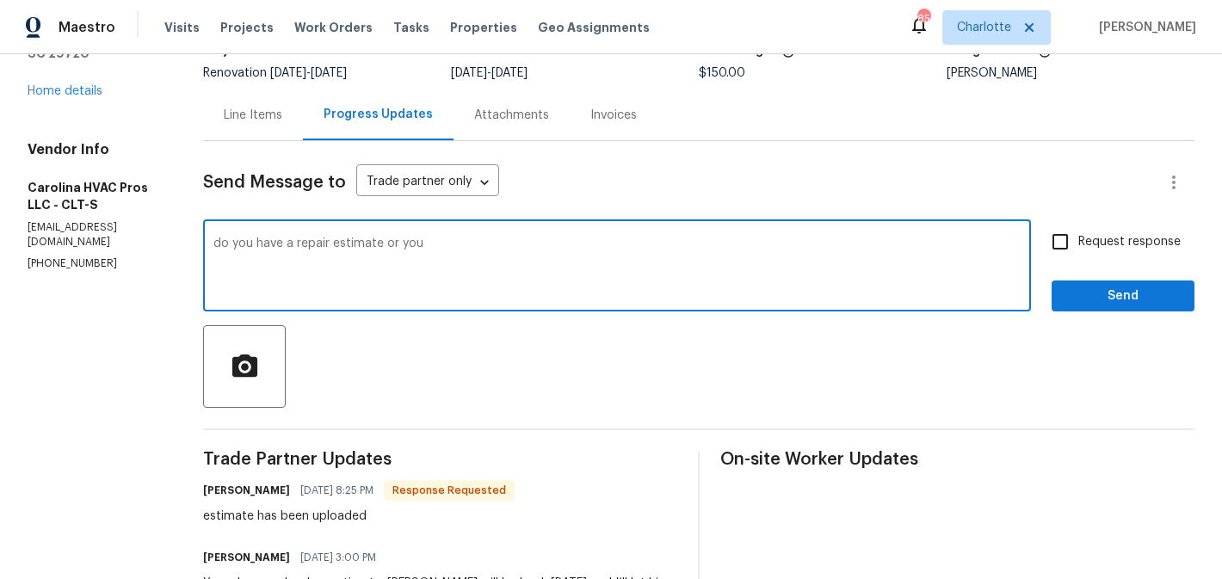
click at [386, 244] on textarea "do you have a repair estimate or you" at bounding box center [616, 267] width 807 height 60
click at [517, 244] on textarea "do you have a repair estimate? or you" at bounding box center [616, 267] width 807 height 60
click at [663, 244] on textarea "do you have a repair estimate? or you aren't able to access the refrigerent?" at bounding box center [616, 267] width 807 height 60
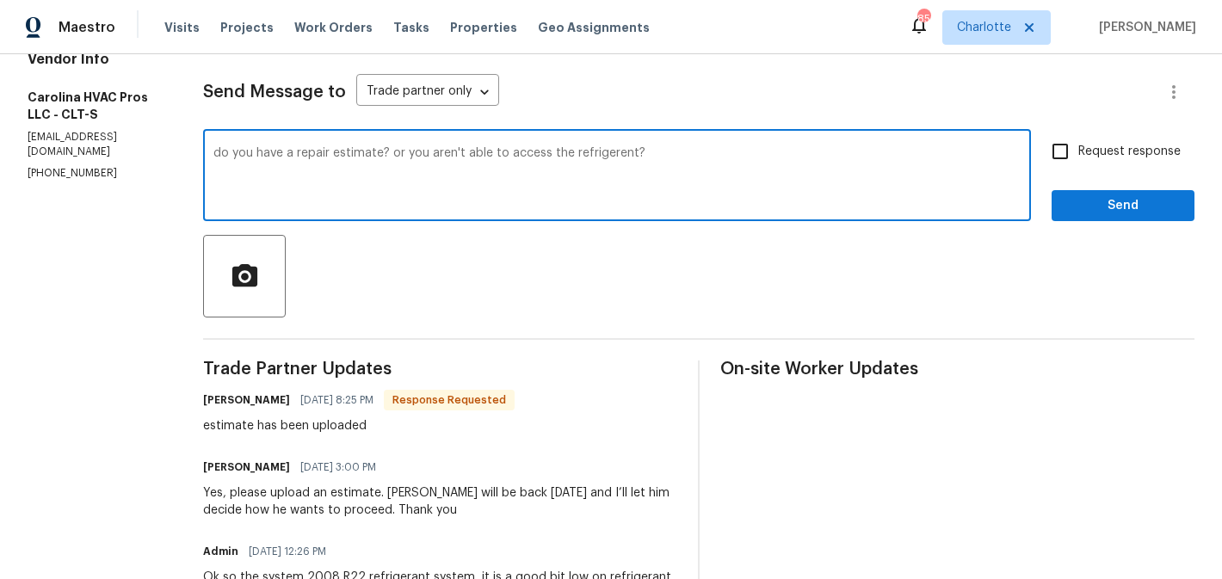
scroll to position [193, 0]
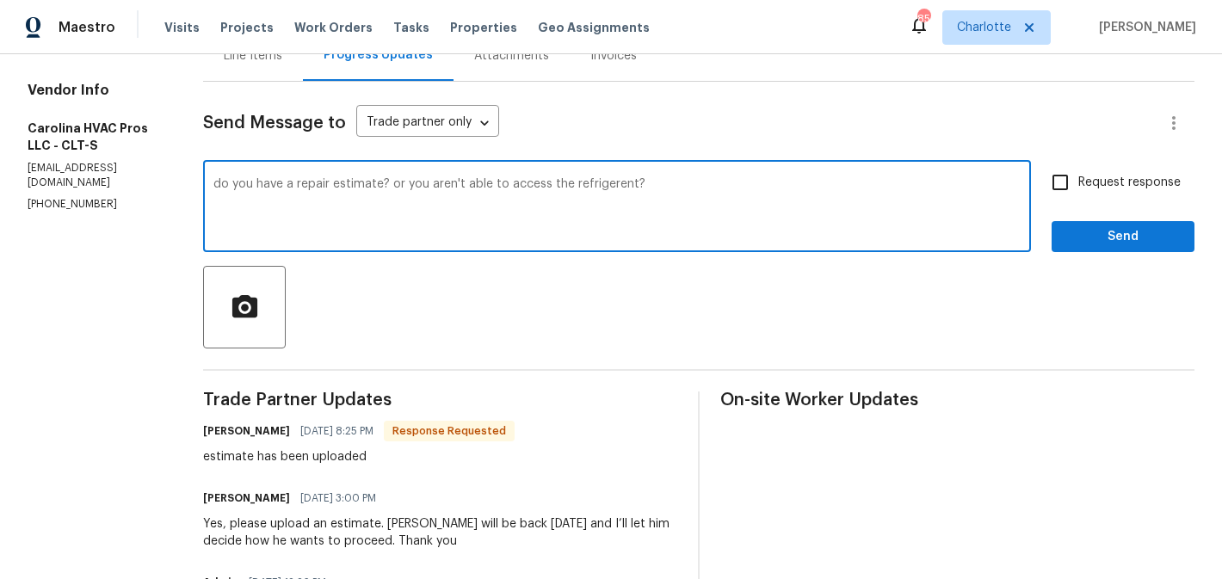
click at [620, 185] on textarea "do you have a repair estimate? or you aren't able to access the refrigerent?" at bounding box center [616, 208] width 807 height 60
click at [750, 174] on div "do you have a repair estimate? or you aren't able to access the refrigerant? x ​" at bounding box center [617, 208] width 828 height 88
click at [754, 182] on textarea "do you have a repair estimate? or you aren't able to access the refrigerant?" at bounding box center [616, 208] width 807 height 60
type textarea "do you have a repair estimate? or you aren't able to access the refrigerant"
click at [1143, 167] on label "Request response" at bounding box center [1111, 182] width 139 height 36
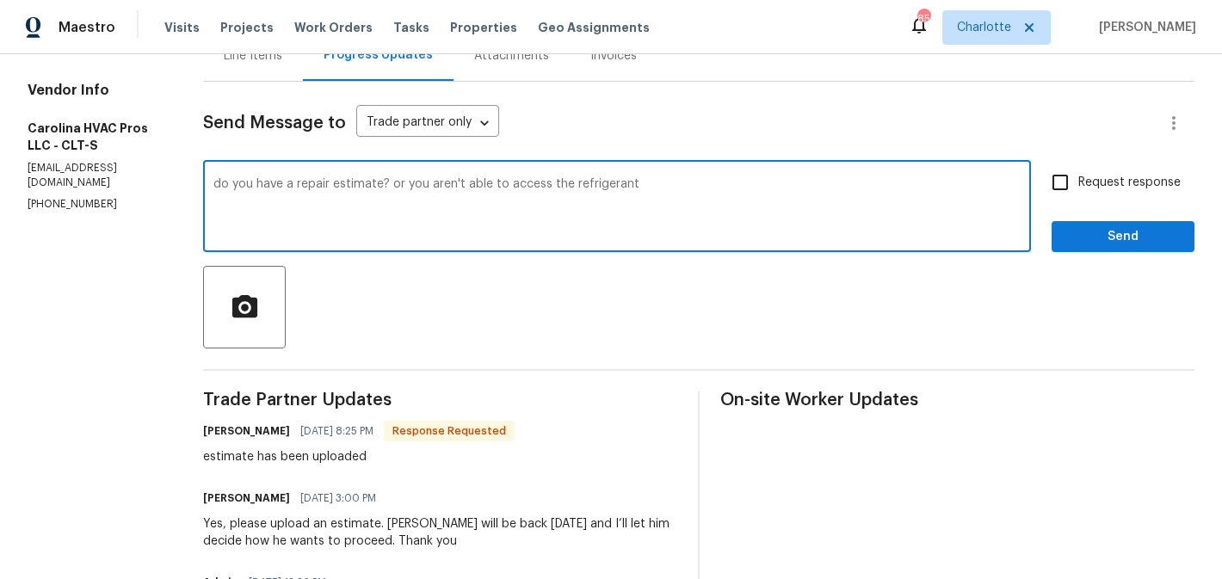
click at [1078, 167] on input "Request response" at bounding box center [1060, 182] width 36 height 36
checkbox input "true"
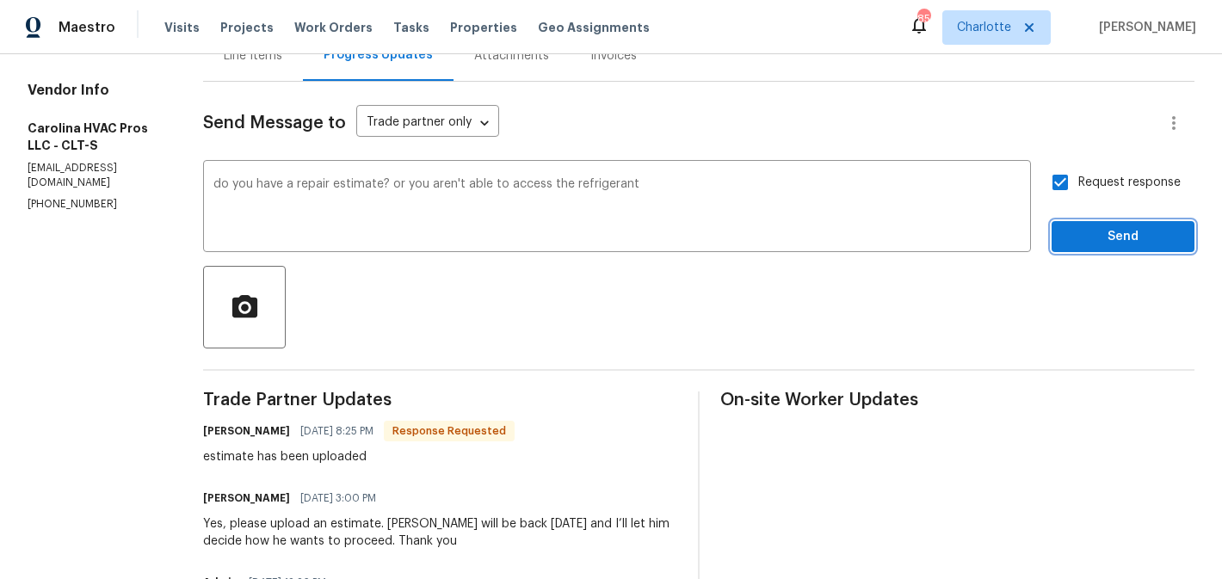
click at [1144, 230] on span "Send" at bounding box center [1122, 237] width 115 height 22
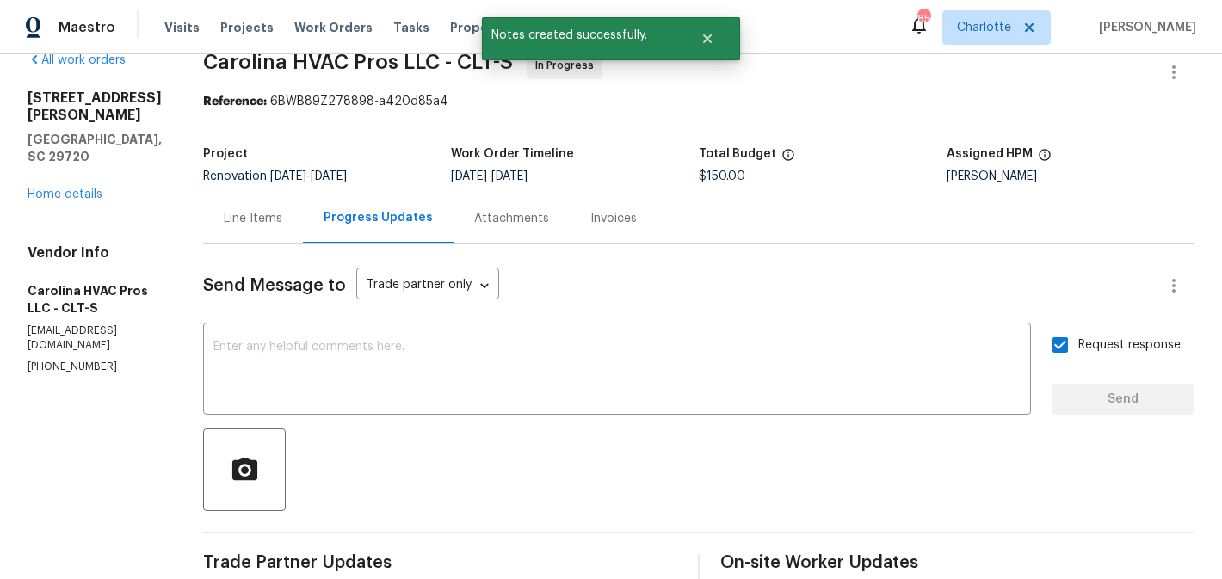
scroll to position [0, 0]
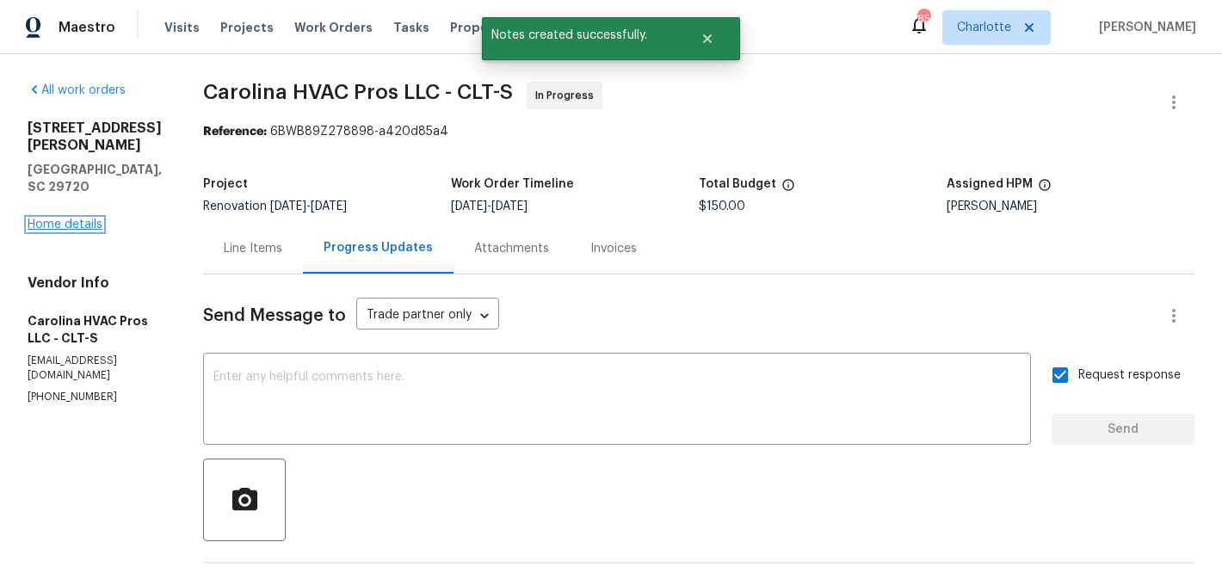
click at [39, 219] on link "Home details" at bounding box center [65, 225] width 75 height 12
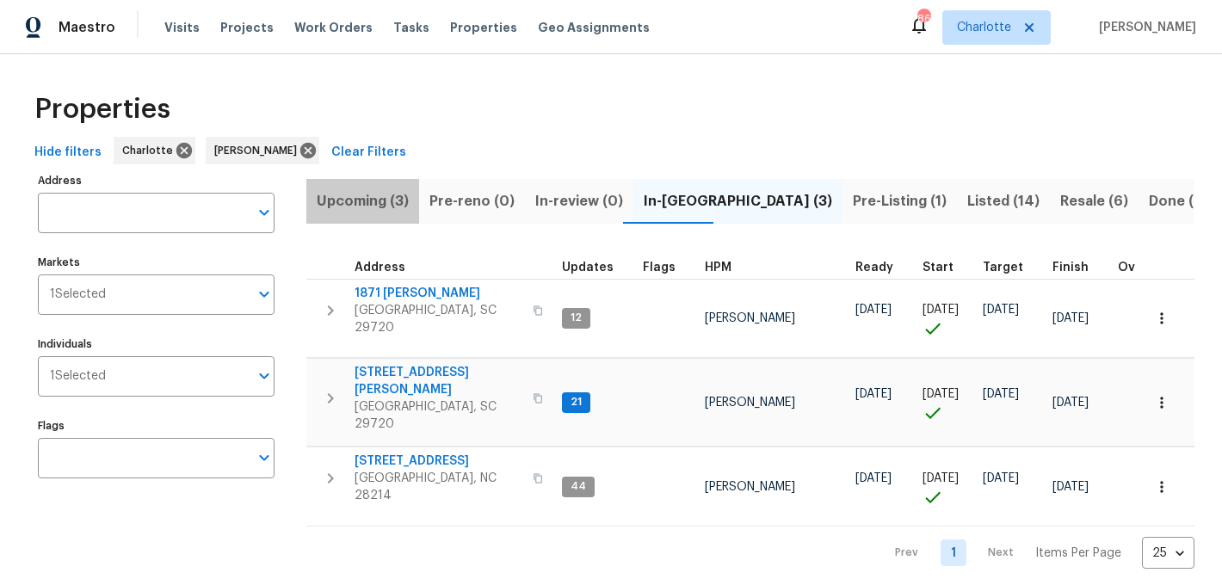
click at [373, 200] on span "Upcoming (3)" at bounding box center [363, 201] width 92 height 24
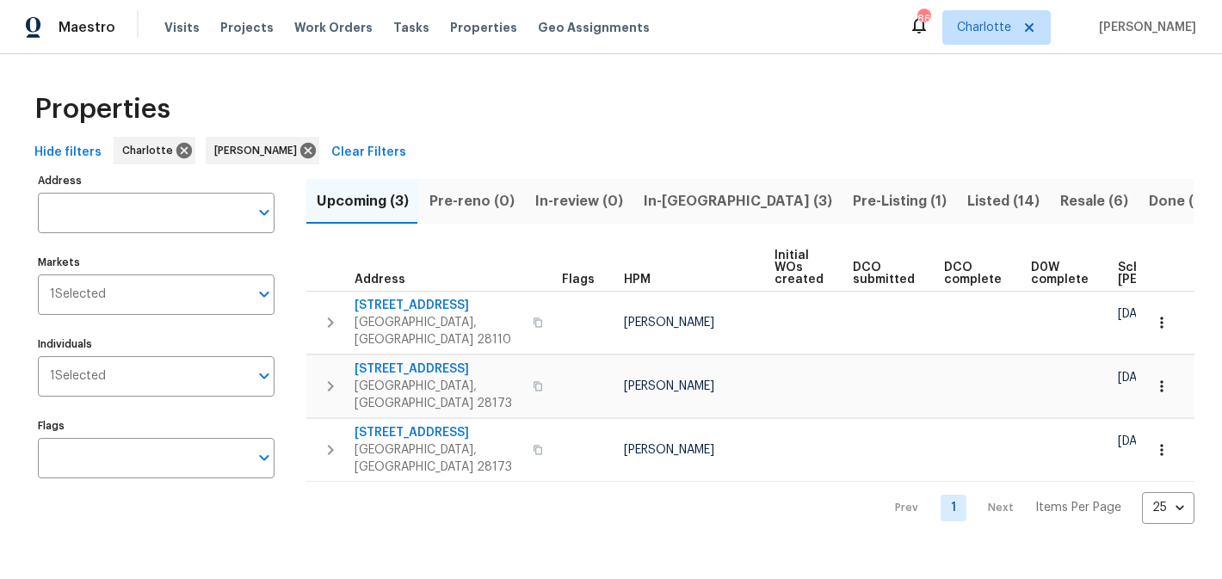
click at [472, 198] on span "Pre-reno (0)" at bounding box center [471, 201] width 85 height 24
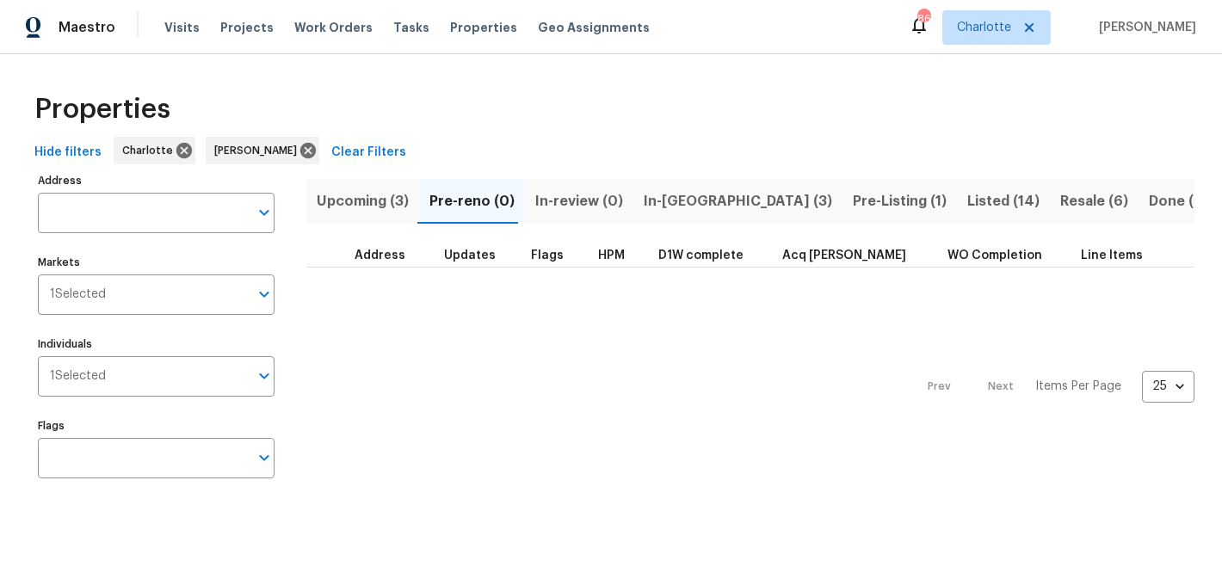
click at [564, 193] on span "In-review (0)" at bounding box center [579, 201] width 88 height 24
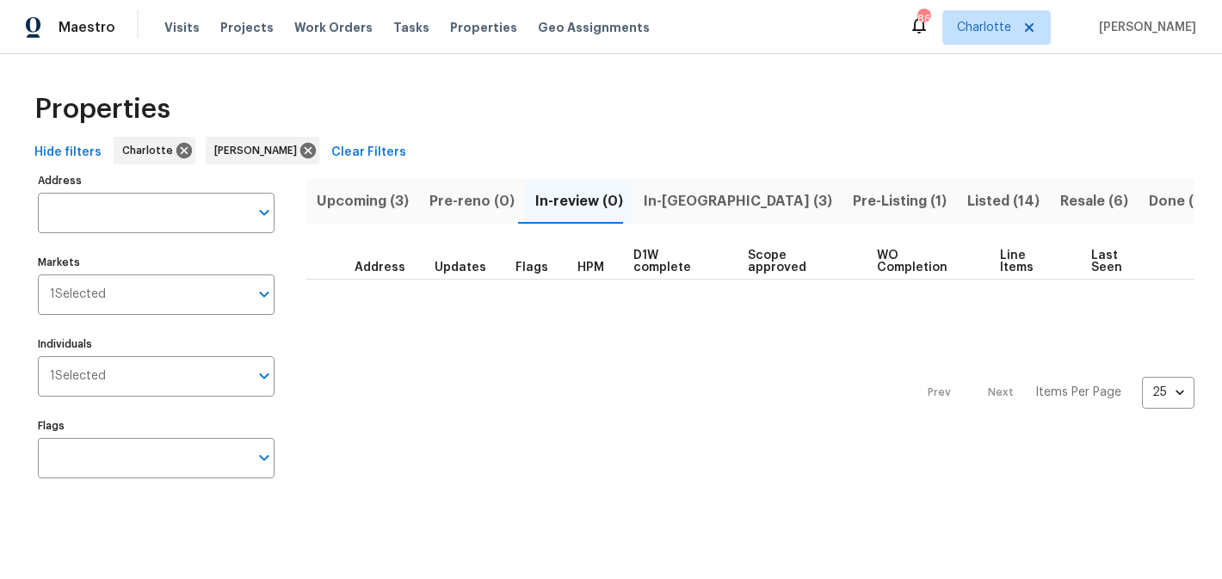
click at [651, 195] on span "In-[GEOGRAPHIC_DATA] (3)" at bounding box center [738, 201] width 188 height 24
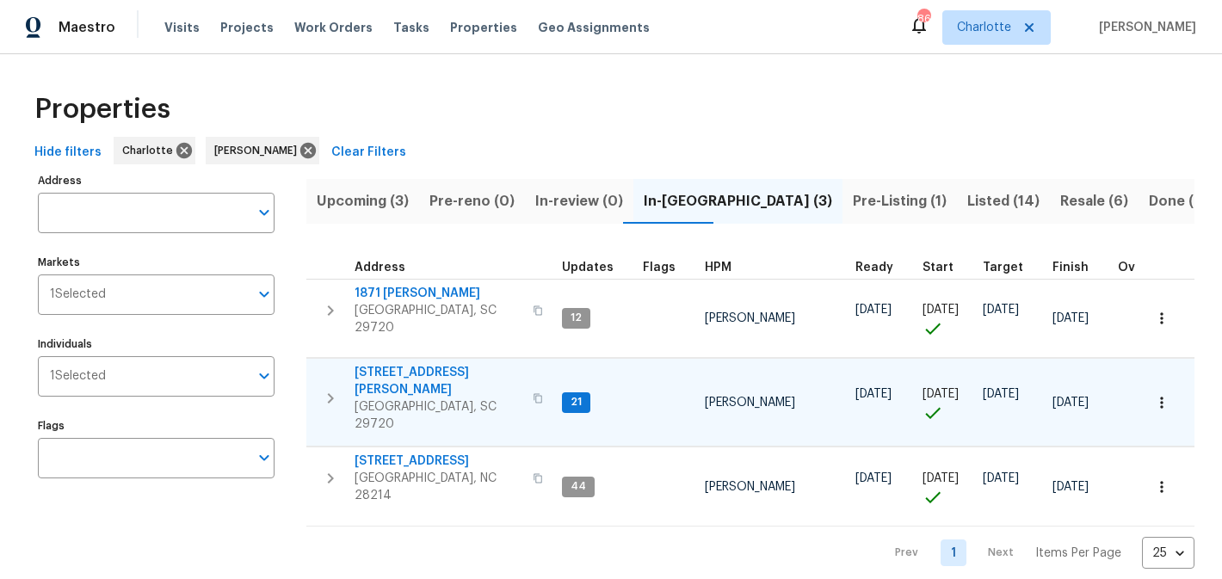
click at [385, 370] on span "[STREET_ADDRESS][PERSON_NAME]" at bounding box center [439, 381] width 168 height 34
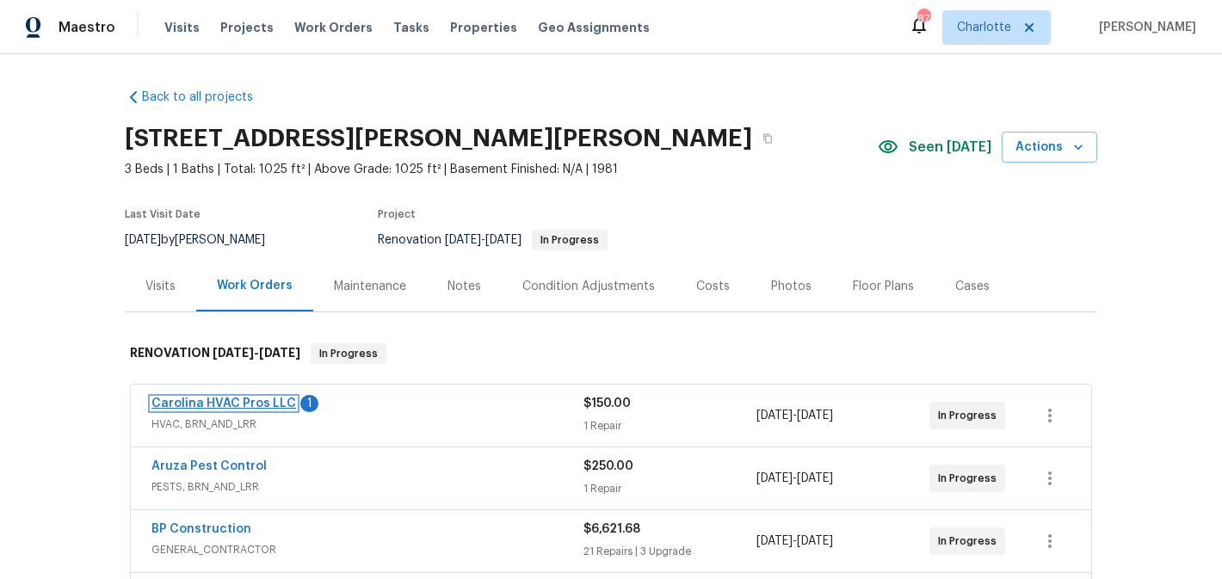
click at [255, 403] on link "Carolina HVAC Pros LLC" at bounding box center [223, 404] width 145 height 12
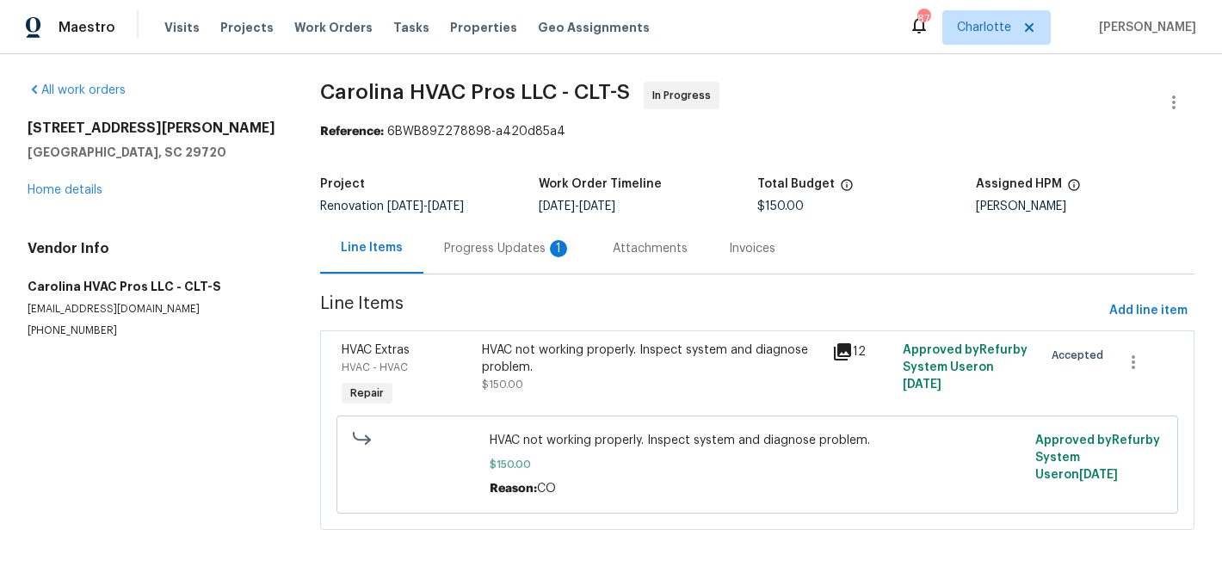
click at [464, 251] on div "Progress Updates 1" at bounding box center [507, 248] width 127 height 17
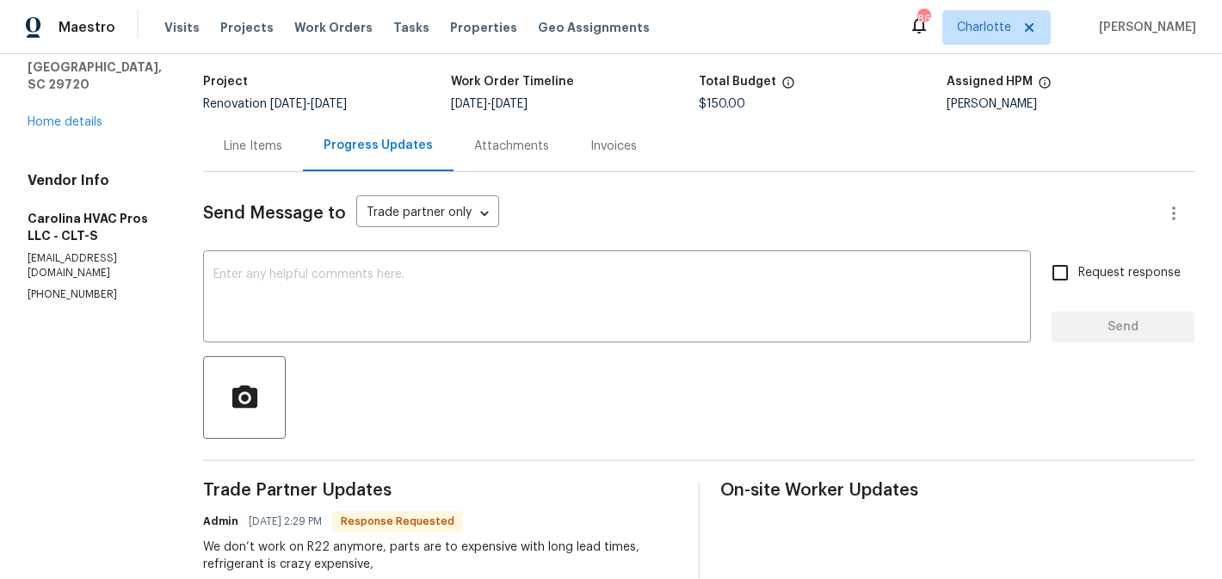
scroll to position [85, 0]
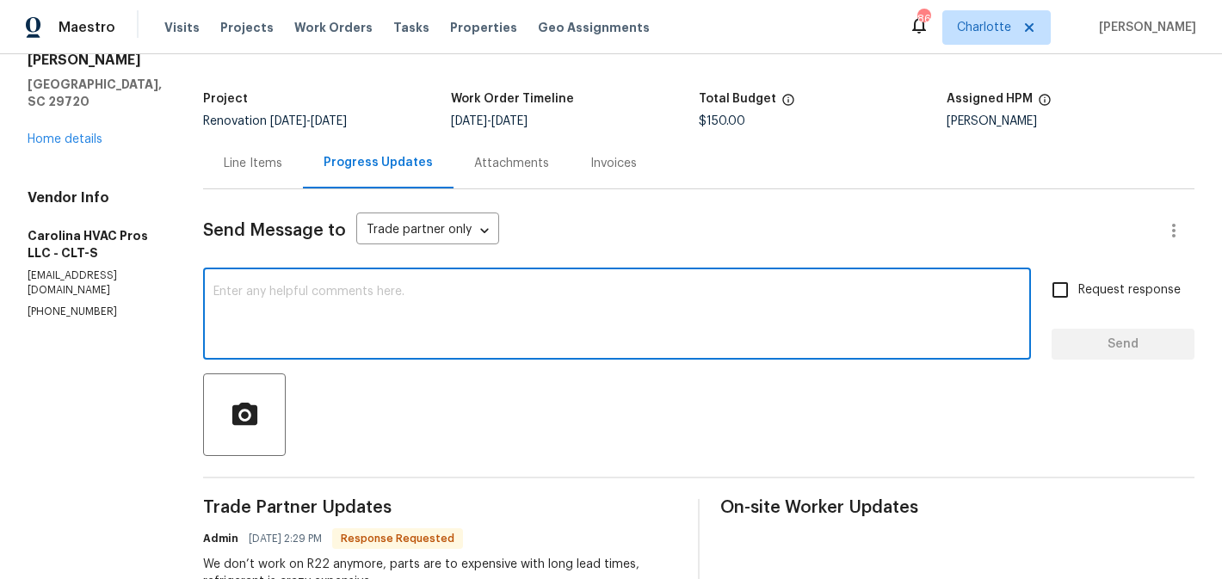
click at [501, 300] on textarea at bounding box center [616, 316] width 807 height 60
